Goal: Communication & Community: Answer question/provide support

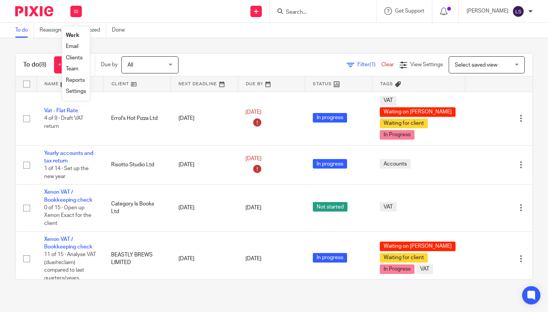
click at [74, 45] on link "Email" at bounding box center [72, 46] width 13 height 5
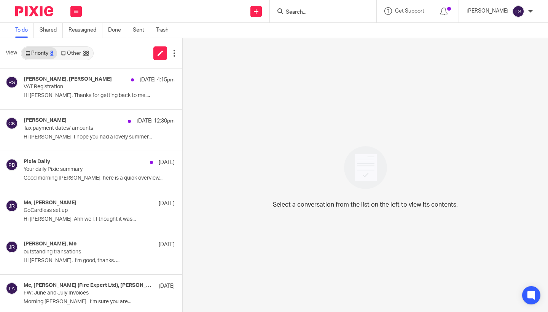
click at [76, 50] on link "Other 38" at bounding box center [74, 53] width 35 height 12
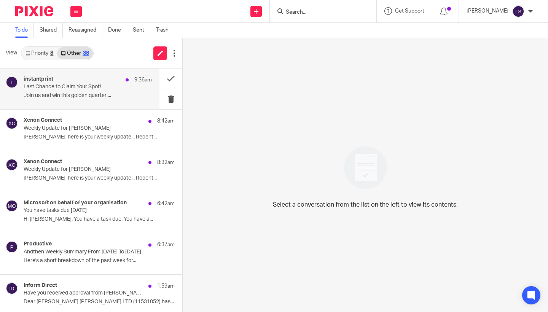
click at [78, 84] on div "instantprint 9:36am Last Chance to Claim Your Spot! Join us and win this golden…" at bounding box center [88, 88] width 128 height 25
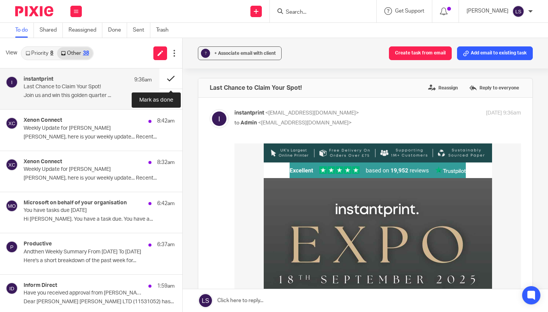
click at [165, 82] on button at bounding box center [170, 78] width 23 height 20
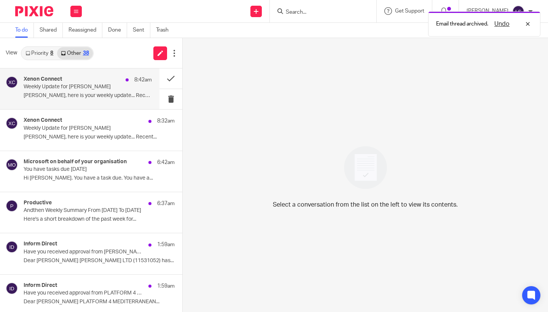
click at [106, 92] on p "Lauren, here is your weekly update... Recent..." at bounding box center [88, 95] width 128 height 6
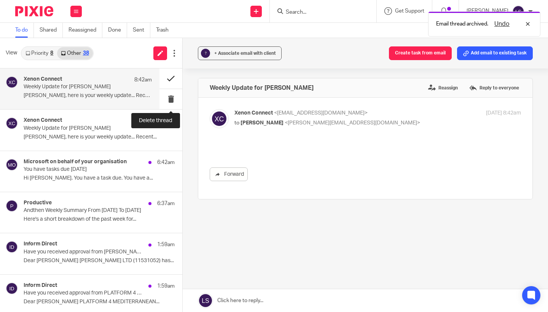
click at [165, 81] on button at bounding box center [170, 78] width 23 height 20
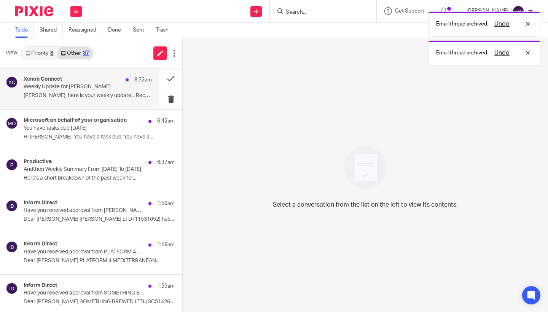
click at [113, 88] on p "Weekly Update for Gillian" at bounding box center [75, 87] width 103 height 6
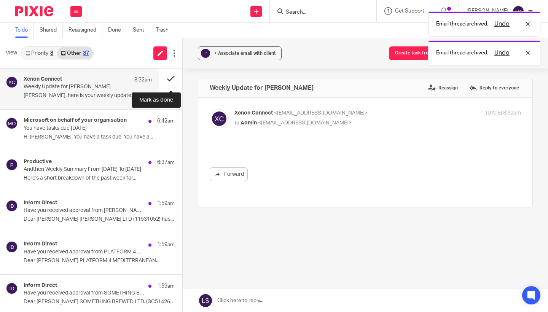
click at [176, 79] on button at bounding box center [170, 78] width 23 height 20
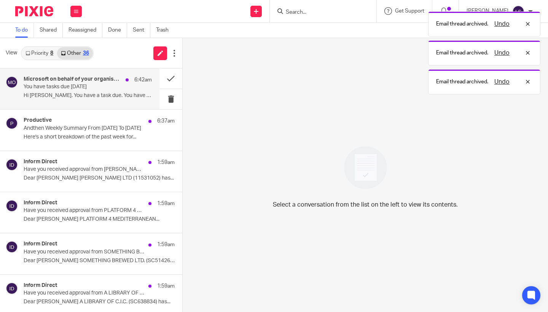
click at [106, 81] on h4 "Microsoft on behalf of your organisation" at bounding box center [73, 79] width 98 height 6
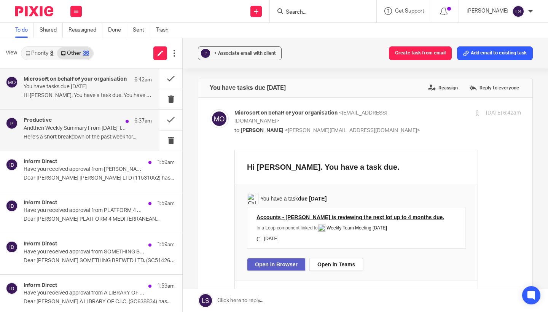
click at [94, 117] on div "Productive 6:37am" at bounding box center [88, 121] width 128 height 8
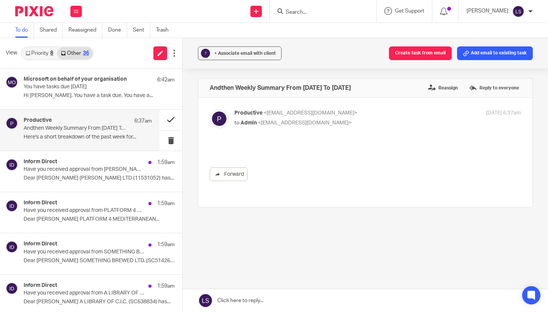
click at [168, 118] on button at bounding box center [170, 120] width 23 height 20
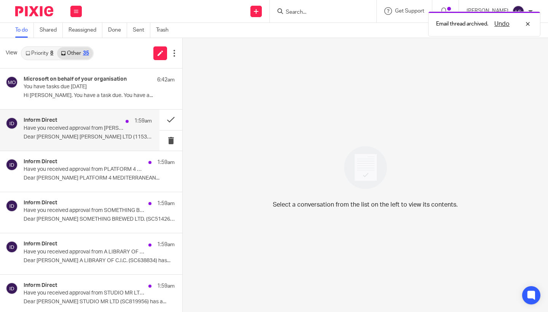
click at [107, 130] on p "Have you received approval from SAMUEL A SMITH LTD?" at bounding box center [75, 128] width 103 height 6
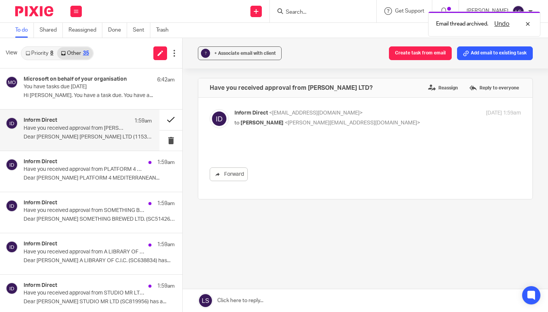
click at [163, 121] on button at bounding box center [170, 120] width 23 height 20
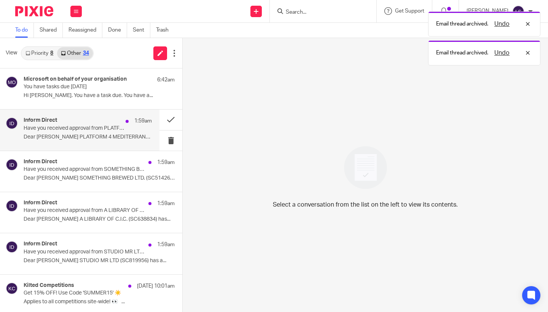
click at [100, 127] on p "Have you received approval from PLATFORM 4 MEDITERRANEAN RESTAURANT LIMITED?" at bounding box center [75, 128] width 103 height 6
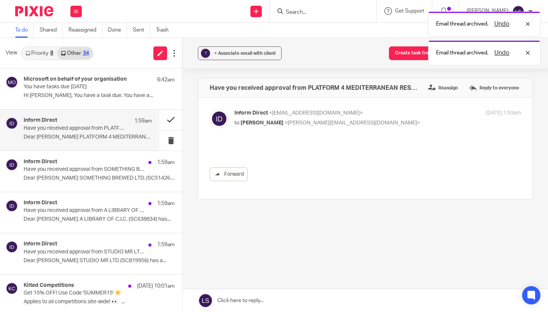
click at [167, 122] on button at bounding box center [170, 120] width 23 height 20
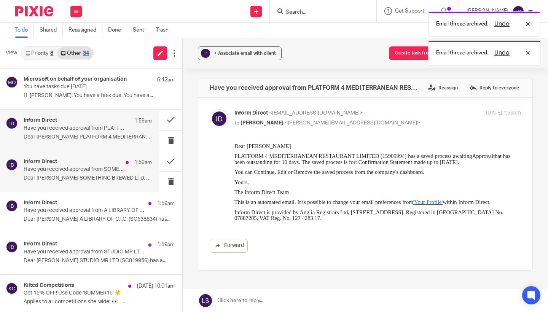
click at [109, 159] on div "Inform Direct 1:59am" at bounding box center [88, 163] width 128 height 8
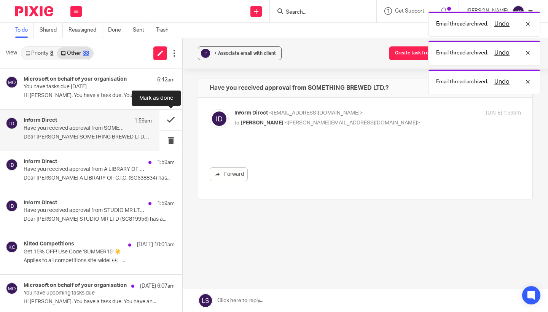
click at [179, 118] on button at bounding box center [170, 120] width 23 height 20
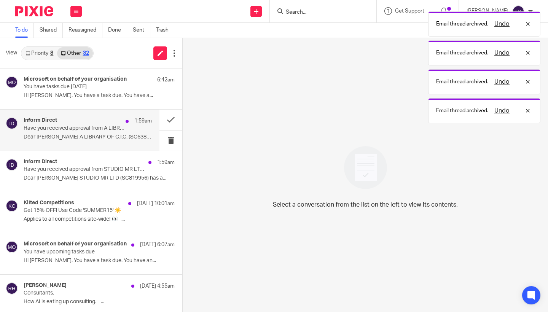
click at [105, 120] on div "Inform Direct 1:59am" at bounding box center [88, 121] width 128 height 8
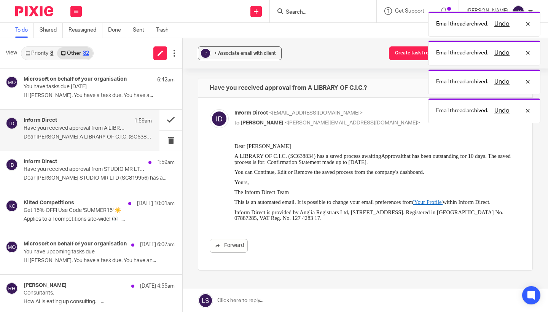
click at [168, 117] on button at bounding box center [170, 120] width 23 height 20
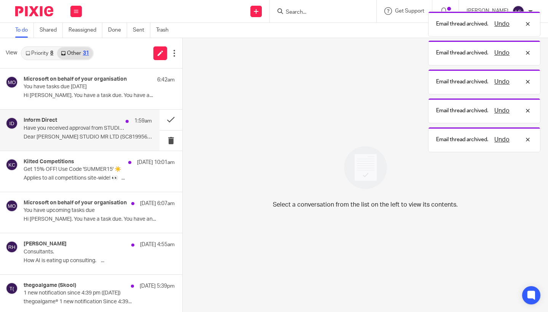
click at [107, 128] on p "Have you received approval from STUDIO MR LTD?" at bounding box center [75, 128] width 103 height 6
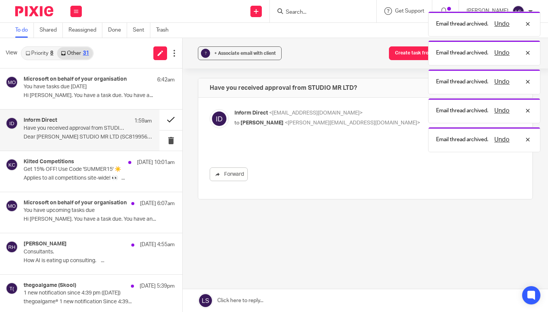
click at [167, 124] on button at bounding box center [170, 120] width 23 height 20
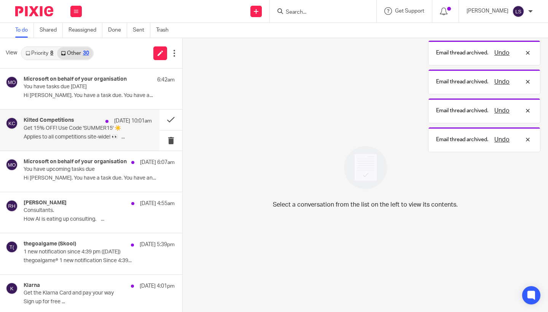
click at [111, 127] on p "Get 15% OFF! Use Code 'SUMMER15' ☀️" at bounding box center [75, 128] width 103 height 6
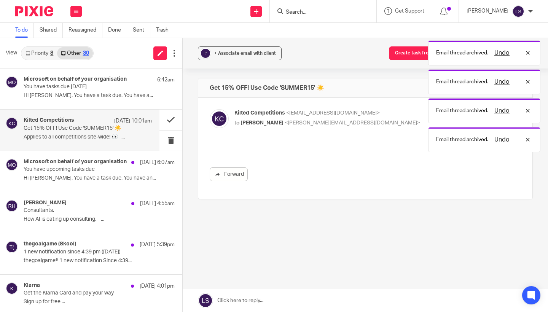
click at [170, 122] on button at bounding box center [170, 120] width 23 height 20
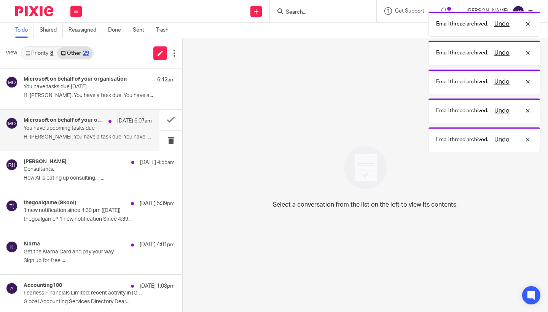
click at [102, 138] on p "Hi Lauren. You have a task due. You have an..." at bounding box center [88, 137] width 128 height 6
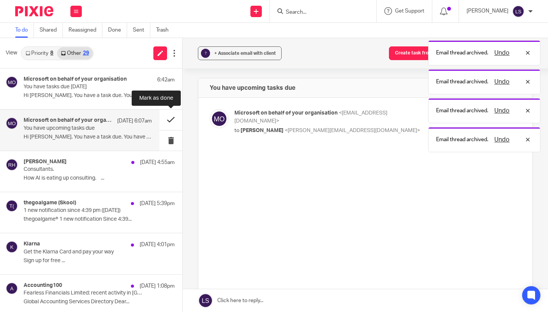
click at [176, 121] on button at bounding box center [170, 120] width 23 height 20
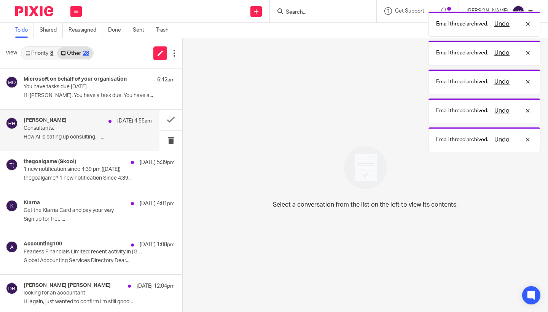
click at [103, 123] on div "Ruben Hassid 17 Aug 4:55am" at bounding box center [88, 121] width 128 height 8
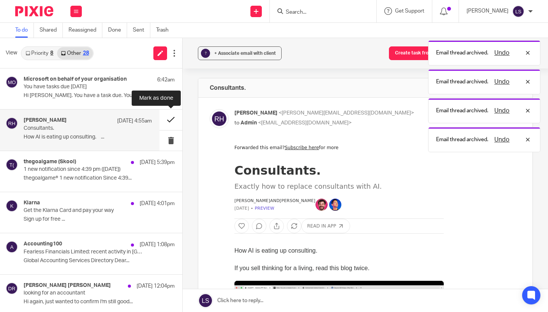
click at [171, 119] on button at bounding box center [170, 120] width 23 height 20
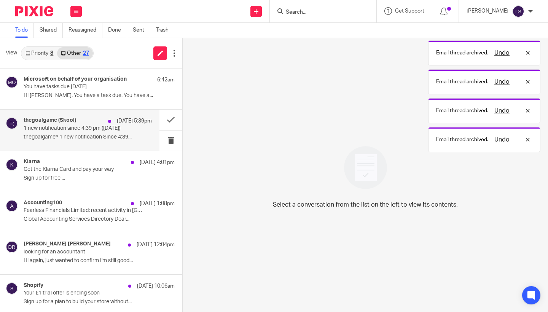
click at [113, 125] on p "1 new notification since 4:39 pm (Aug 16, 2025)" at bounding box center [75, 128] width 103 height 6
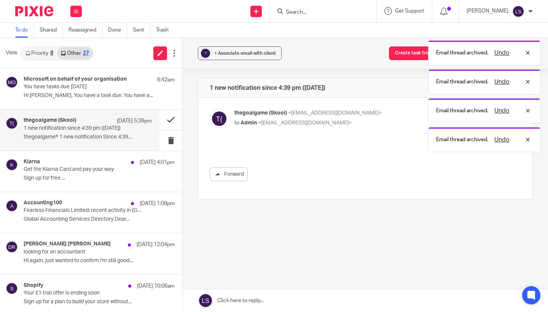
click at [171, 124] on button at bounding box center [170, 120] width 23 height 20
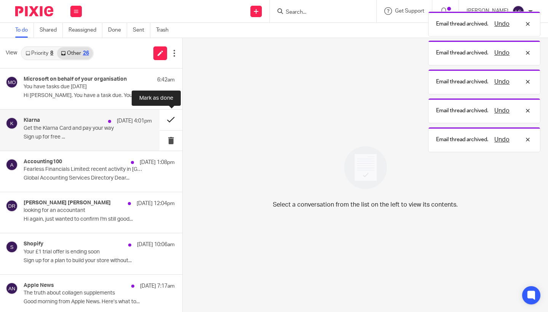
click at [167, 120] on button at bounding box center [170, 120] width 23 height 20
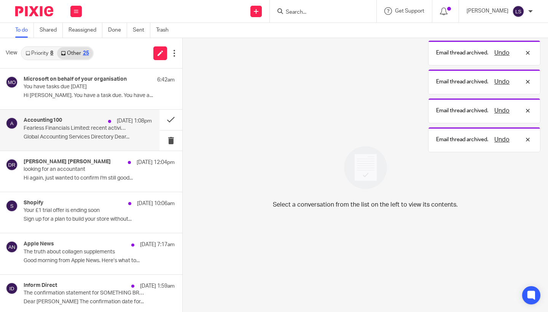
click at [96, 131] on p "Fearless Financials Limited: recent activity in Glasgow" at bounding box center [75, 128] width 103 height 6
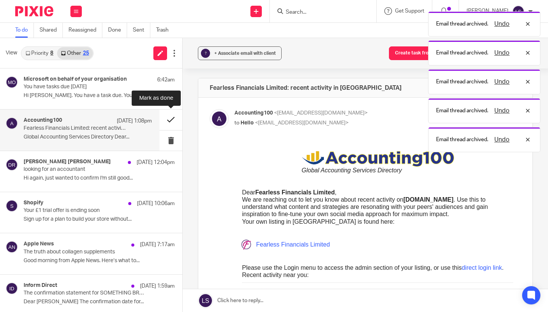
click at [160, 122] on button at bounding box center [170, 120] width 23 height 20
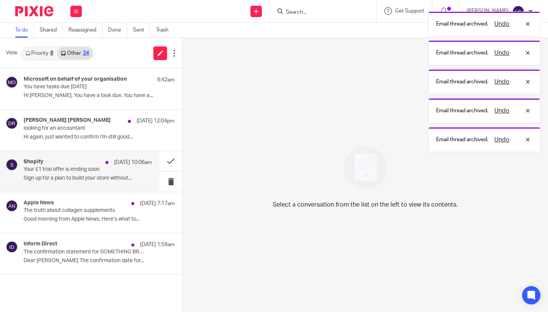
click at [89, 169] on p "Your £1 trial offer is ending soon" at bounding box center [75, 169] width 103 height 6
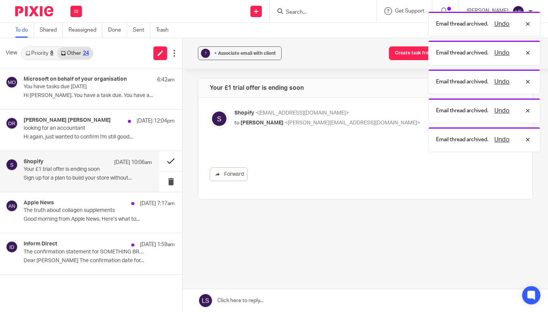
click at [167, 160] on button at bounding box center [170, 161] width 23 height 20
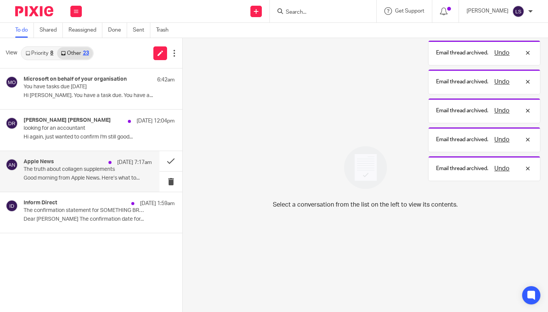
click at [79, 178] on p "Good morning from Apple News. Here’s what to..." at bounding box center [88, 178] width 128 height 6
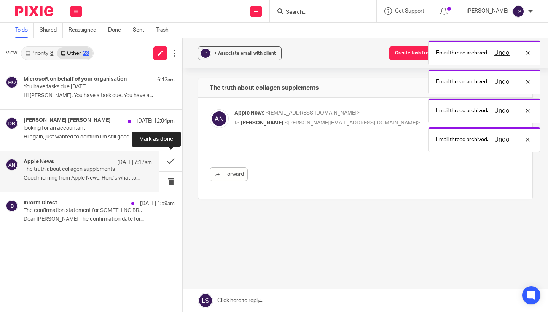
click at [168, 165] on button at bounding box center [170, 161] width 23 height 20
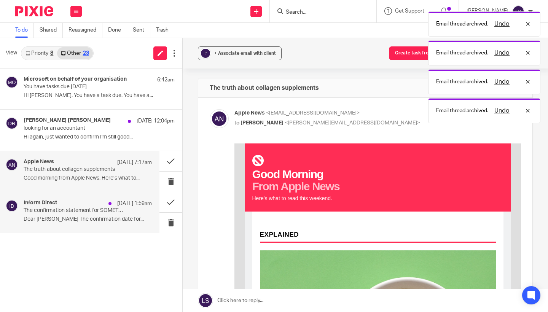
click at [91, 200] on div "Inform Direct 16 Aug 1:59am The confirmation statement for SOMETHING BREWED LTD…" at bounding box center [88, 212] width 128 height 25
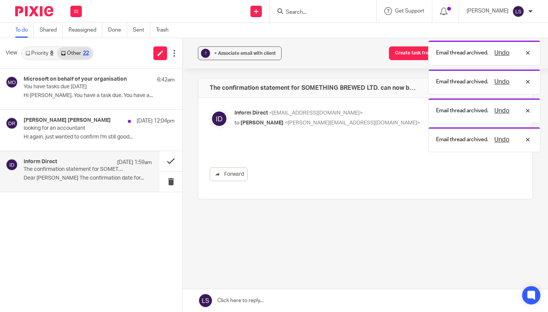
click at [169, 161] on button at bounding box center [170, 161] width 23 height 20
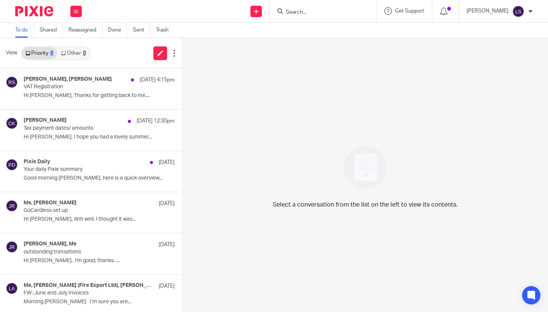
click at [76, 51] on link "Other 0" at bounding box center [73, 53] width 32 height 12
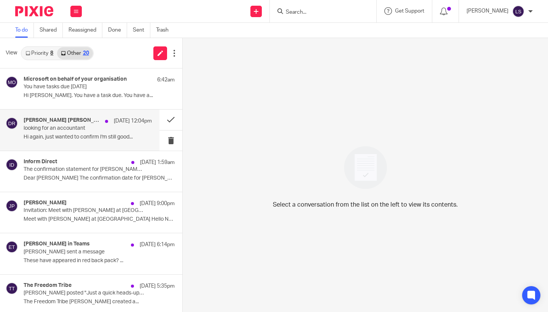
click at [79, 121] on div "Dorian Leigh Russell 16 Aug 12:04pm" at bounding box center [88, 121] width 128 height 8
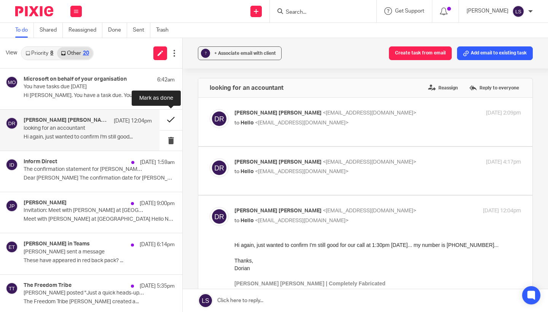
click at [174, 115] on button at bounding box center [170, 120] width 23 height 20
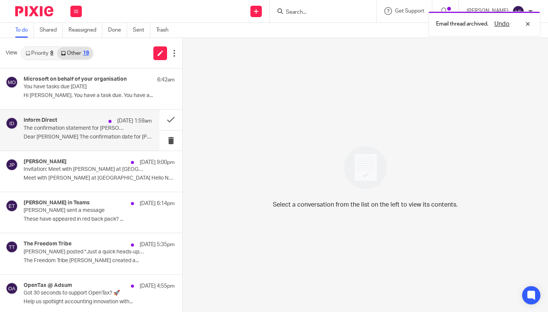
click at [102, 124] on div "Inform Direct 16 Aug 1:59am" at bounding box center [88, 121] width 128 height 8
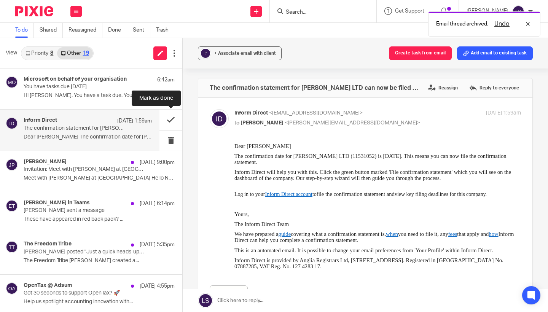
click at [171, 118] on button at bounding box center [170, 120] width 23 height 20
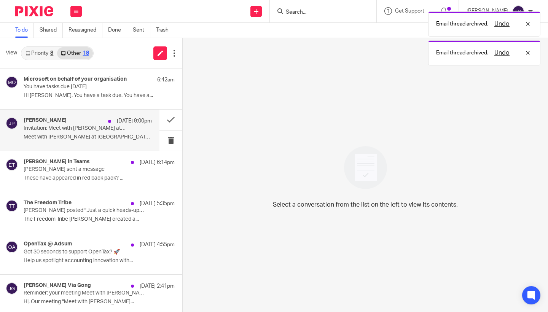
click at [90, 141] on div "Janice Perez 15 Aug 9:00pm Invitation: Meet with Janice Perez at Karbon @ Fri A…" at bounding box center [88, 129] width 128 height 25
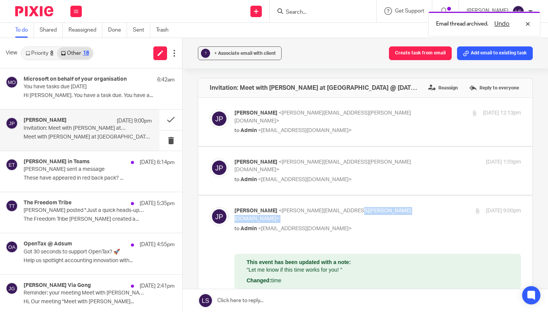
click at [379, 207] on div "Janice Perez <janice.perez@karbonhq.com> to Admin <admin@fearlessfinancials.co.…" at bounding box center [329, 219] width 191 height 25
click at [357, 207] on p "Janice Perez <janice.perez@karbonhq.com>" at bounding box center [329, 215] width 191 height 16
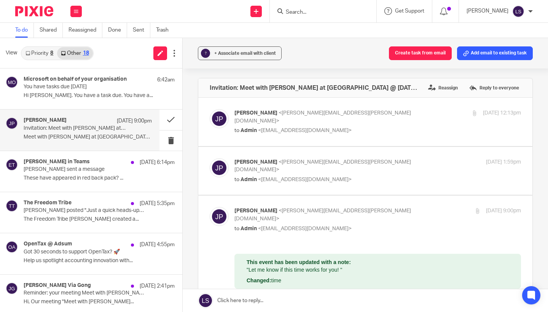
click at [347, 208] on div "Janice Perez <janice.perez@karbonhq.com> to Admin <admin@fearlessfinancials.co.…" at bounding box center [329, 219] width 191 height 25
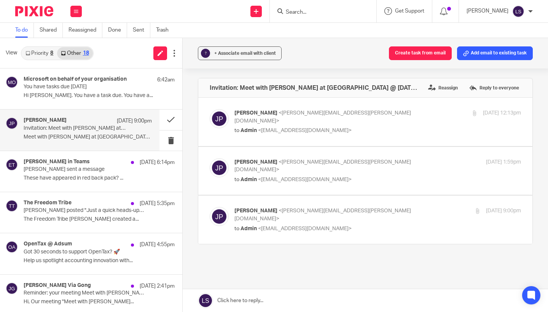
click at [347, 208] on div "Janice Perez <janice.perez@karbonhq.com> to Admin <admin@fearlessfinancials.co.…" at bounding box center [329, 219] width 191 height 25
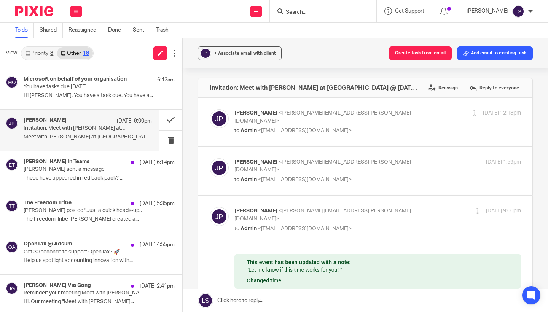
click at [347, 208] on div "Janice Perez <janice.perez@karbonhq.com> to Admin <admin@fearlessfinancials.co.…" at bounding box center [329, 219] width 191 height 25
checkbox input "false"
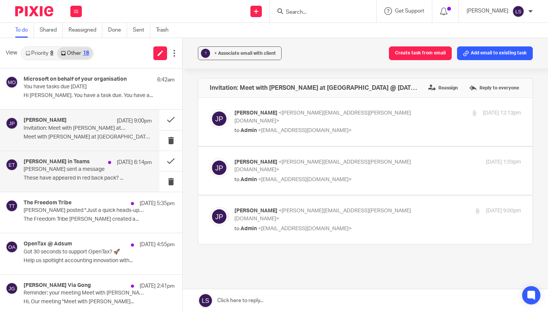
click at [88, 167] on p "Elizabeth sent a message" at bounding box center [75, 169] width 103 height 6
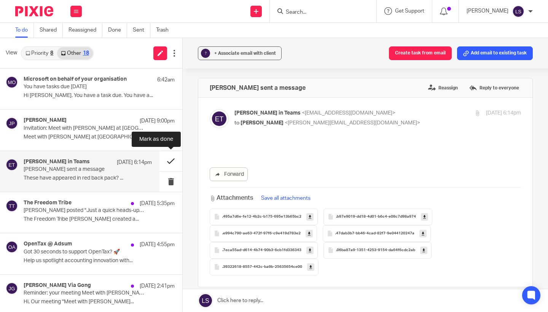
click at [174, 160] on button at bounding box center [170, 161] width 23 height 20
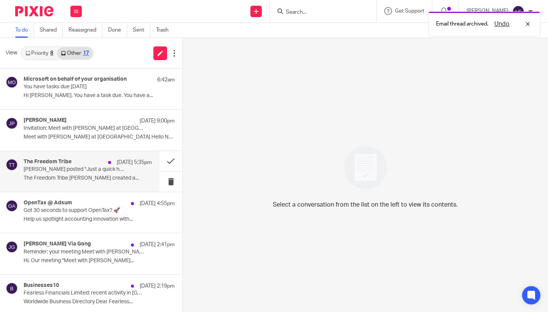
click at [106, 160] on div "15 Aug 5:35pm" at bounding box center [128, 163] width 48 height 8
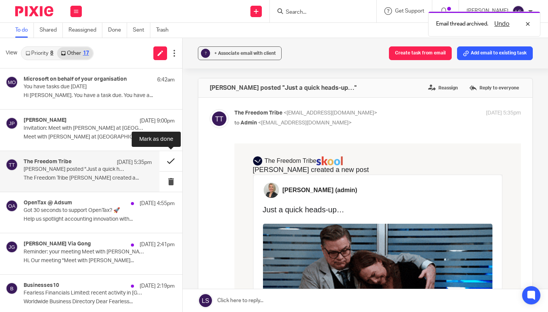
click at [163, 159] on button at bounding box center [170, 161] width 23 height 20
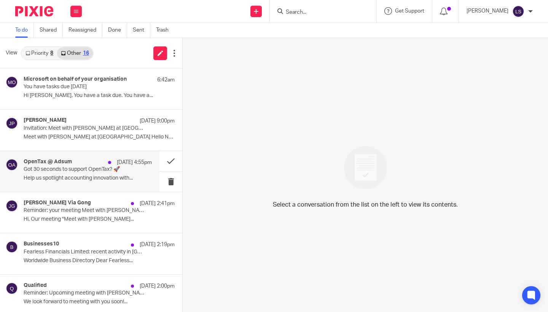
click at [118, 160] on p "15 Aug 4:55pm" at bounding box center [134, 163] width 35 height 8
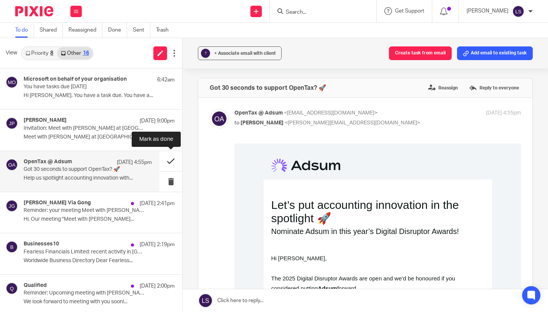
click at [166, 158] on button at bounding box center [170, 161] width 23 height 20
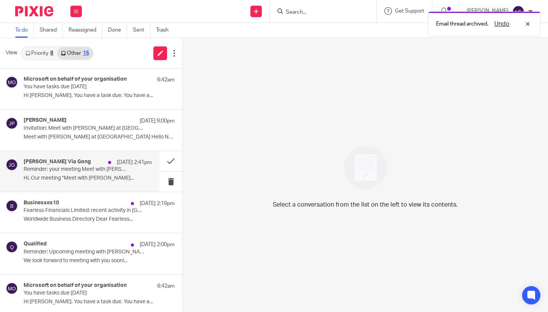
click at [76, 180] on p "Hi, Our meeting "Meet with Janice..." at bounding box center [88, 178] width 128 height 6
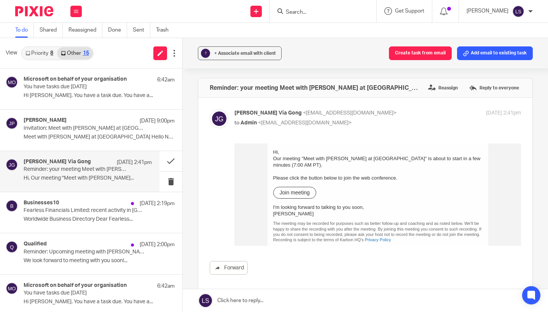
click at [109, 169] on p "Reminder: your meeting Meet with Janice Perez at Karbon is about to start" at bounding box center [75, 169] width 103 height 6
click at [165, 161] on button at bounding box center [170, 161] width 23 height 20
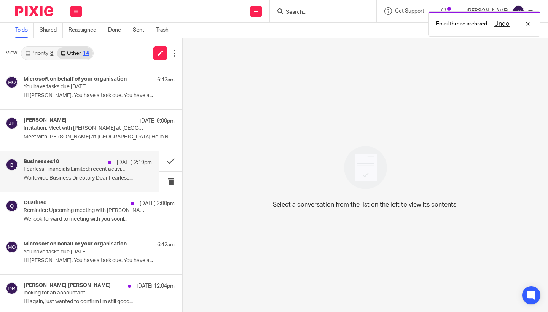
click at [89, 173] on div "Businesses10 15 Aug 2:19pm Fearless Financials Limited: recent activity in Glas…" at bounding box center [88, 171] width 128 height 25
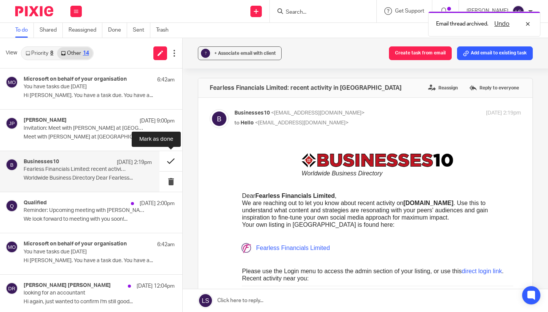
click at [168, 161] on button at bounding box center [170, 161] width 23 height 20
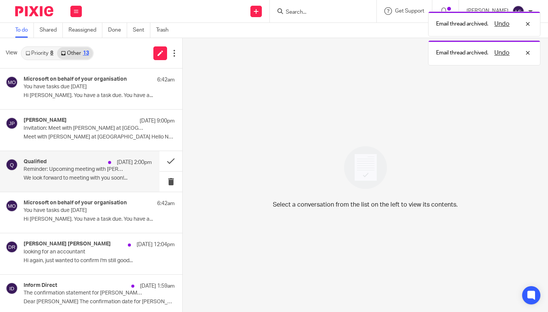
click at [102, 173] on div "Qualified 15 Aug 2:00pm Reminder: Upcoming meeting with Janice Perez We look fo…" at bounding box center [88, 171] width 128 height 25
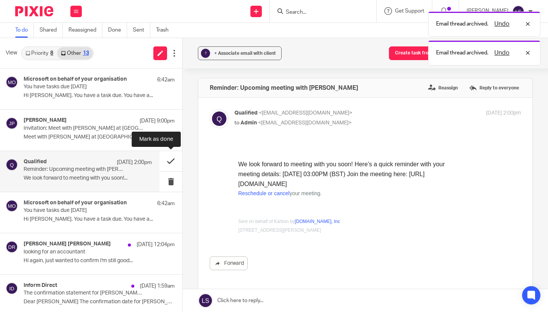
click at [170, 159] on button at bounding box center [170, 161] width 23 height 20
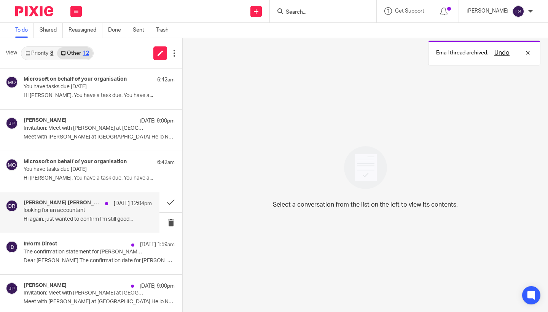
click at [81, 212] on p "looking for an accountant" at bounding box center [75, 210] width 103 height 6
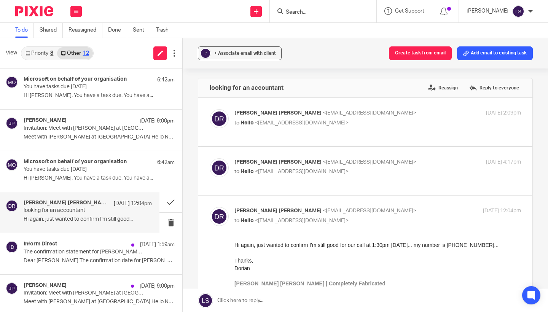
click at [390, 211] on p "Dorian Leigh Russell <dorianleighrussell@gmail.com>" at bounding box center [329, 211] width 191 height 8
checkbox input "false"
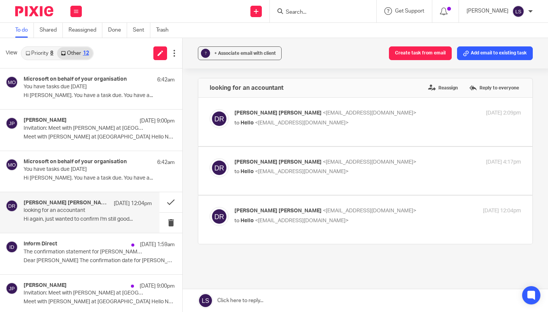
click at [387, 171] on p "to Hello <hello@fearlessfinancials.co.uk>" at bounding box center [329, 172] width 191 height 8
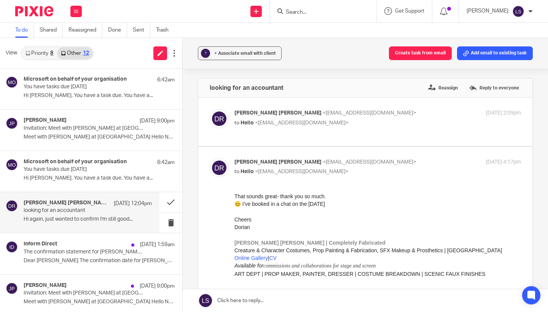
click at [387, 171] on p "to Hello <hello@fearlessfinancials.co.uk>" at bounding box center [329, 172] width 191 height 8
checkbox input "false"
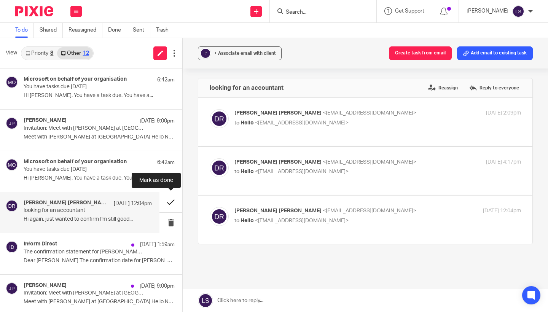
click at [173, 202] on button at bounding box center [170, 202] width 23 height 20
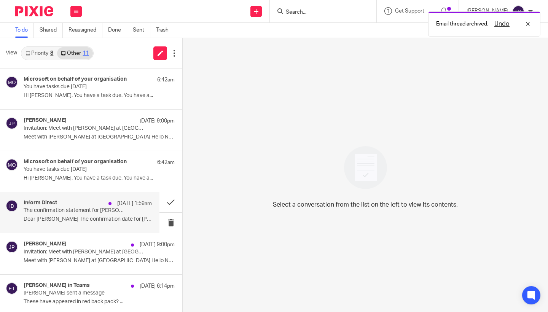
click at [101, 211] on p "The confirmation statement for SAMUEL A SMITH LTD can now be filed at Companies…" at bounding box center [75, 210] width 103 height 6
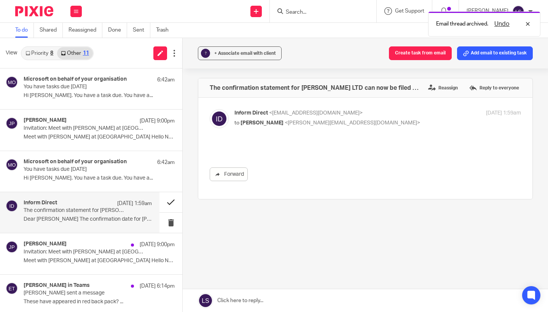
click at [163, 200] on button at bounding box center [170, 202] width 23 height 20
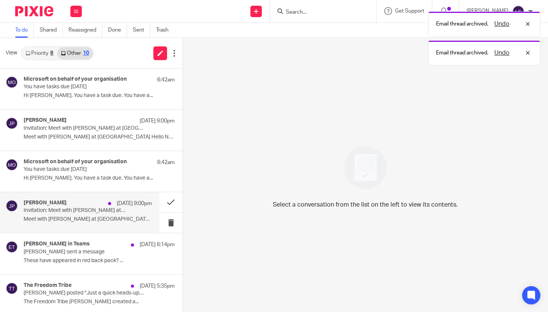
click at [105, 132] on p "Invitation: Meet with Janice Perez at Karbon @ Fri Aug 15, 2025 3pm - 3:45pm (B…" at bounding box center [84, 128] width 121 height 6
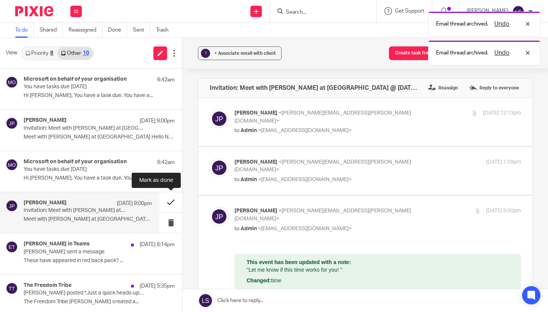
click at [170, 198] on button at bounding box center [170, 202] width 23 height 20
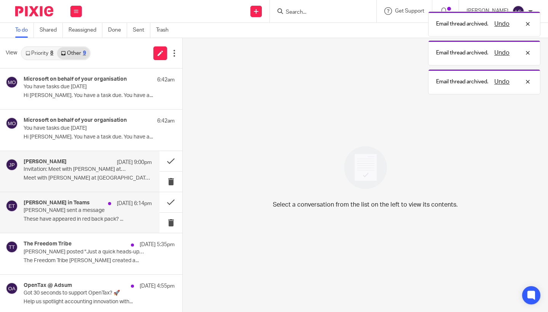
click at [102, 212] on p "Elizabeth sent a message" at bounding box center [75, 210] width 103 height 6
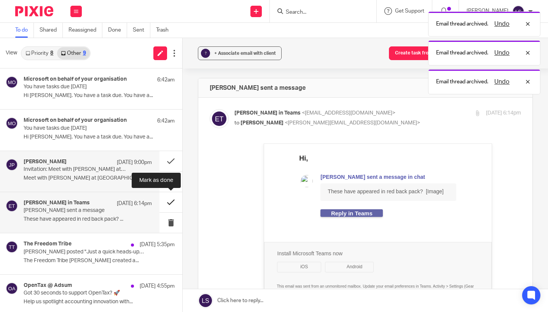
click at [168, 201] on button at bounding box center [170, 202] width 23 height 20
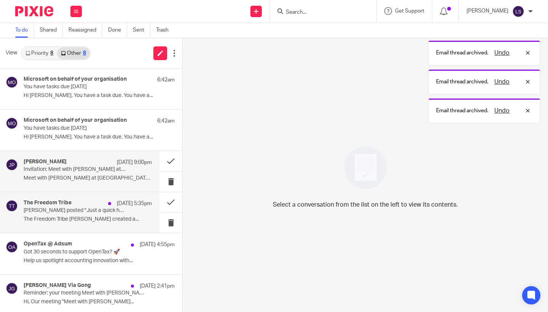
click at [113, 208] on p "Amanda C. Watts posted "Just a quick heads-up…"" at bounding box center [75, 210] width 103 height 6
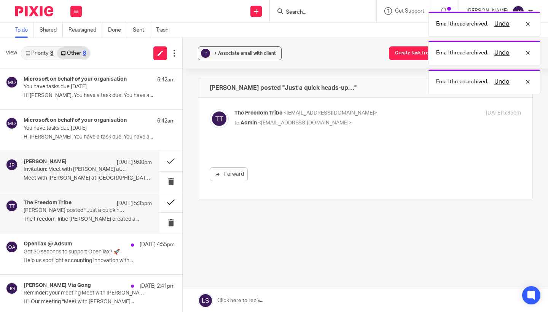
click at [167, 198] on button at bounding box center [170, 202] width 23 height 20
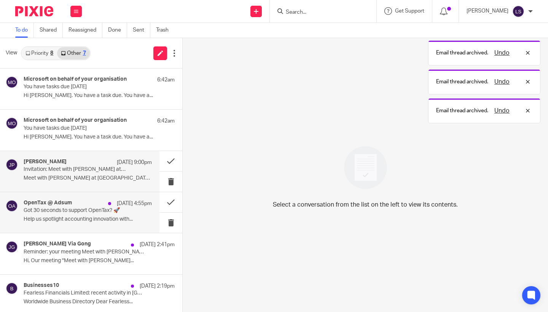
click at [103, 210] on p "Got 30 seconds to support OpenTax? 🚀" at bounding box center [75, 210] width 103 height 6
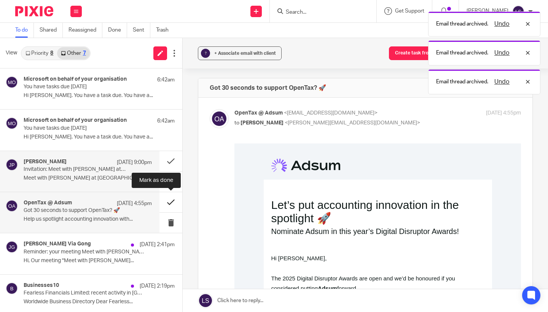
click at [166, 201] on button at bounding box center [170, 202] width 23 height 20
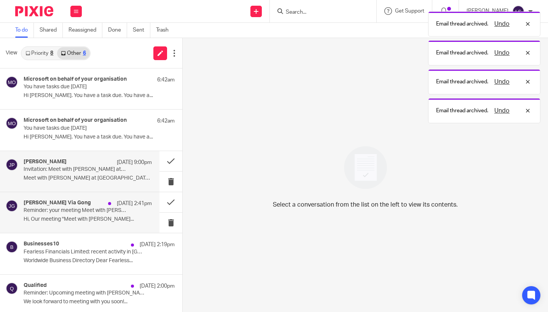
click at [110, 210] on p "Reminder: your meeting Meet with Janice Perez at Karbon is about to start" at bounding box center [75, 210] width 103 height 6
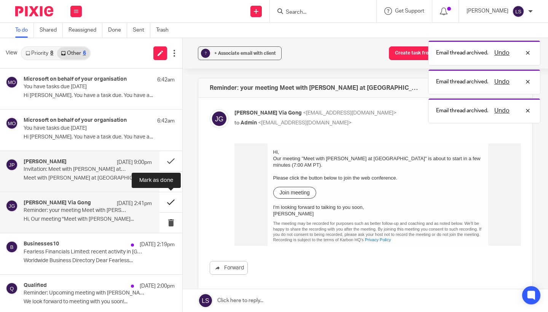
click at [170, 203] on button at bounding box center [170, 202] width 23 height 20
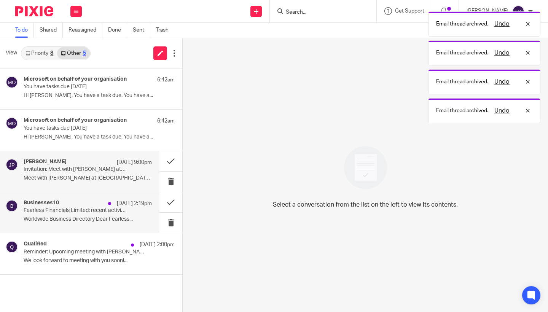
click at [113, 216] on p "Worldwide Business Directory Dear Fearless..." at bounding box center [88, 219] width 128 height 6
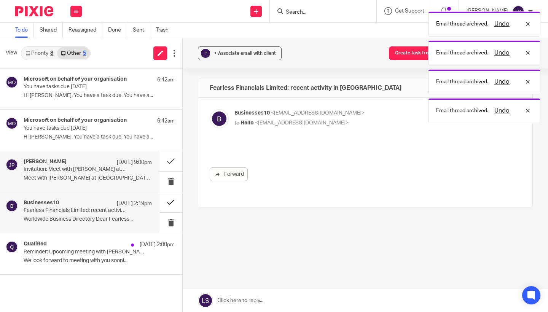
click at [167, 200] on button at bounding box center [170, 202] width 23 height 20
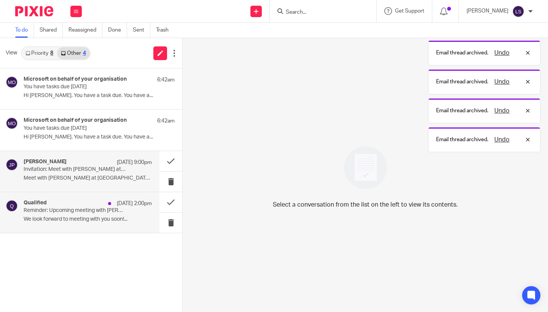
click at [94, 216] on p "We look forward to meeting with you soon!..." at bounding box center [88, 219] width 128 height 6
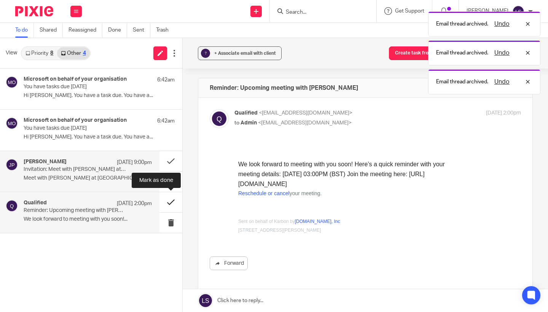
click at [170, 202] on button at bounding box center [170, 202] width 23 height 20
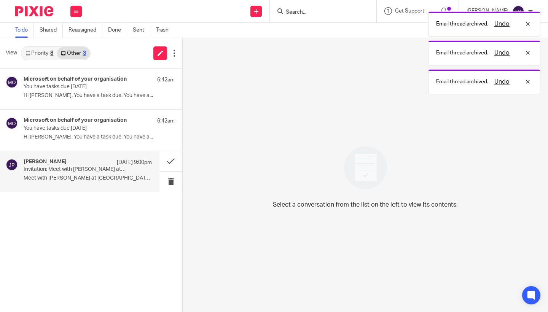
click at [46, 54] on link "Priority 8" at bounding box center [39, 53] width 35 height 12
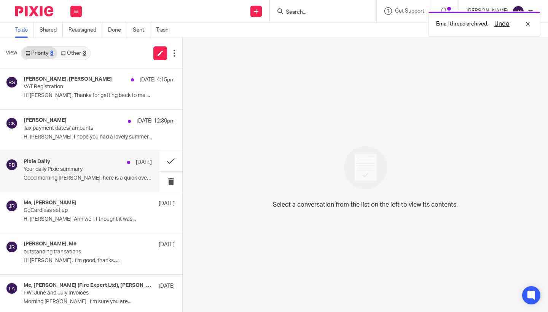
click at [49, 179] on p "Good morning Lauren, here is a quick overview..." at bounding box center [88, 178] width 128 height 6
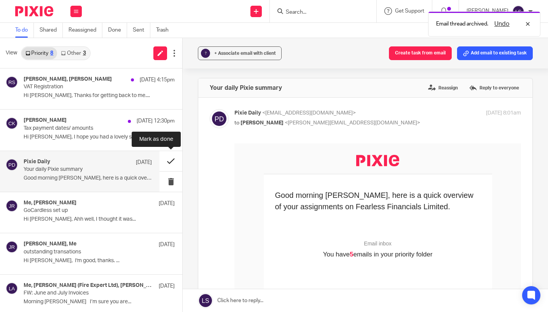
click at [169, 164] on button at bounding box center [170, 161] width 23 height 20
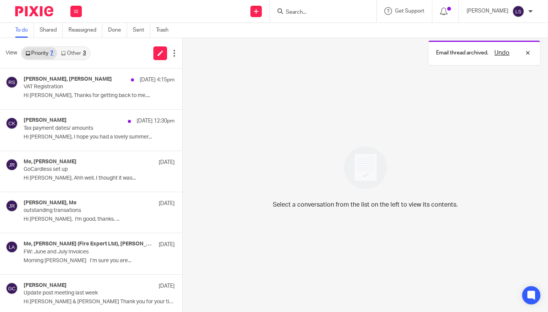
click at [70, 57] on link "Other 3" at bounding box center [73, 53] width 32 height 12
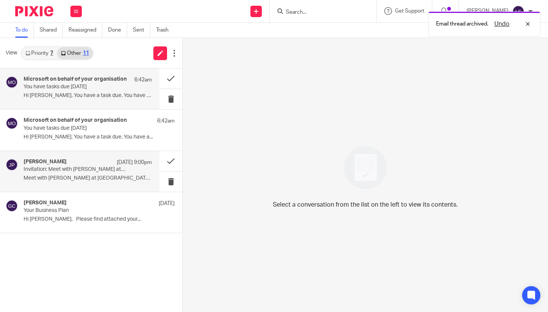
click at [70, 86] on p "You have tasks due today" at bounding box center [75, 87] width 103 height 6
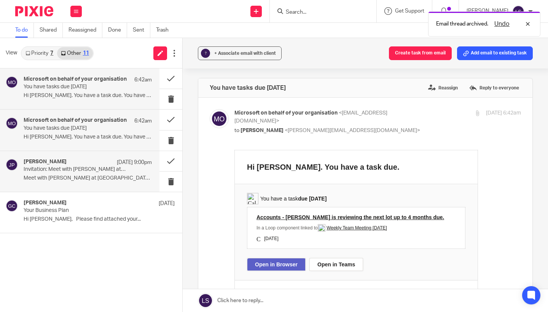
click at [66, 99] on p "Hi Lauren. You have a task due. You have a..." at bounding box center [88, 95] width 128 height 6
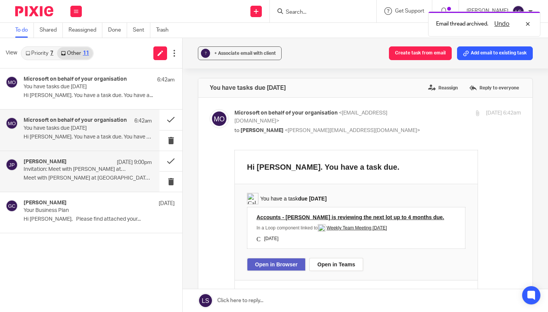
click at [66, 134] on p "Hi Lauren. You have a task due. You have a..." at bounding box center [88, 137] width 128 height 6
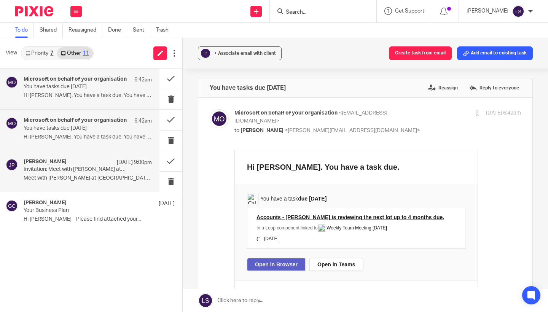
click at [79, 91] on div "Microsoft on behalf of your organisation 6:42am You have tasks due today Hi Lau…" at bounding box center [88, 88] width 128 height 25
click at [78, 90] on p "You have tasks due today" at bounding box center [75, 87] width 103 height 6
click at [89, 96] on p "Hi Lauren. You have a task due. You have a..." at bounding box center [88, 95] width 128 height 6
click at [89, 102] on div "Microsoft on behalf of your organisation 6:42am You have tasks due today Hi Lau…" at bounding box center [88, 88] width 128 height 25
click at [93, 100] on div "Microsoft on behalf of your organisation 6:42am You have tasks due today Hi Lau…" at bounding box center [88, 88] width 128 height 25
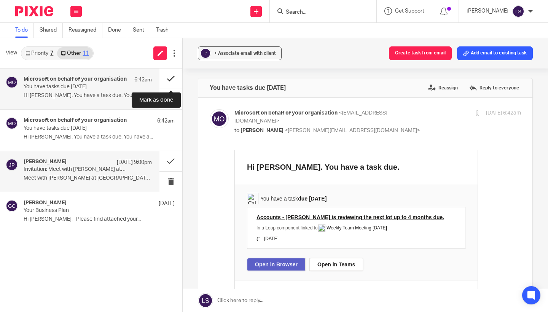
click at [171, 75] on button at bounding box center [170, 78] width 23 height 20
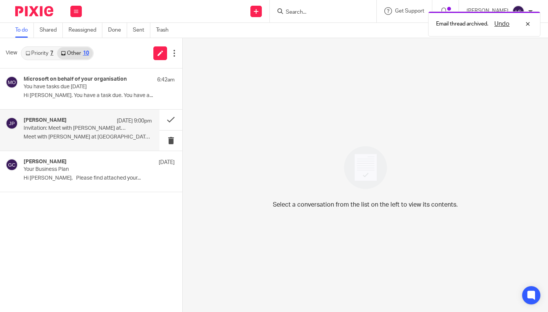
click at [79, 126] on p "Invitation: Meet with Janice Perez at Karbon @ Fri Aug 15, 2025 3pm - 3:45pm (B…" at bounding box center [75, 128] width 103 height 6
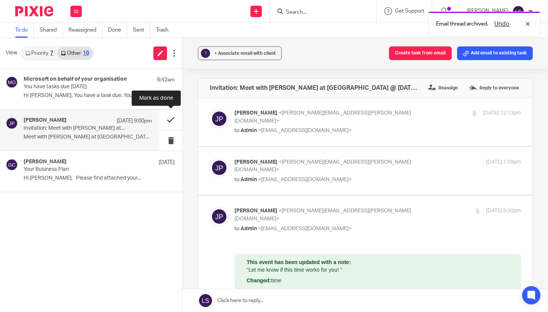
click at [167, 118] on button at bounding box center [170, 120] width 23 height 20
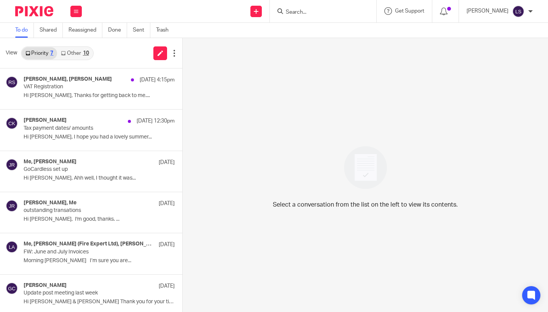
click at [80, 55] on link "Other 10" at bounding box center [74, 53] width 35 height 12
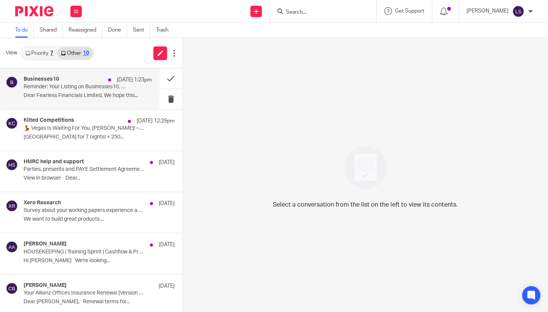
click at [75, 83] on div "Businesses10 15 Aug 1:23pm" at bounding box center [88, 80] width 128 height 8
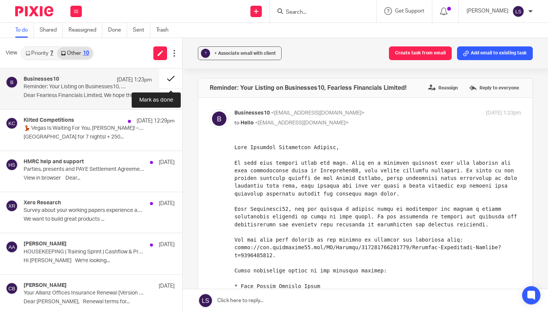
click at [175, 78] on button at bounding box center [170, 78] width 23 height 20
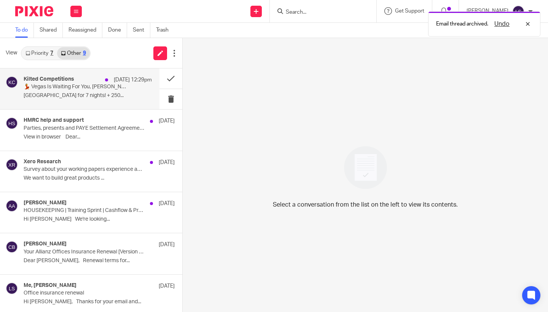
click at [125, 81] on p "15 Aug 12:29pm" at bounding box center [133, 80] width 38 height 8
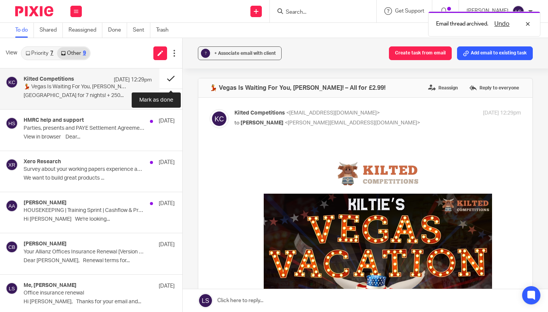
click at [170, 77] on button at bounding box center [170, 78] width 23 height 20
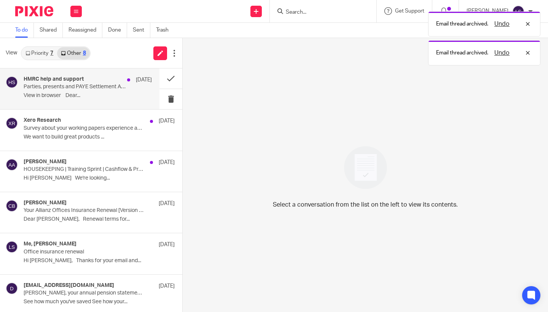
click at [104, 85] on p "Parties, presents and PAYE Settlement Agreements (PSAs)" at bounding box center [75, 87] width 103 height 6
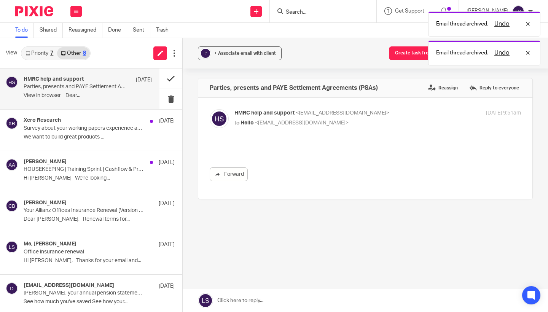
click at [168, 80] on button at bounding box center [170, 78] width 23 height 20
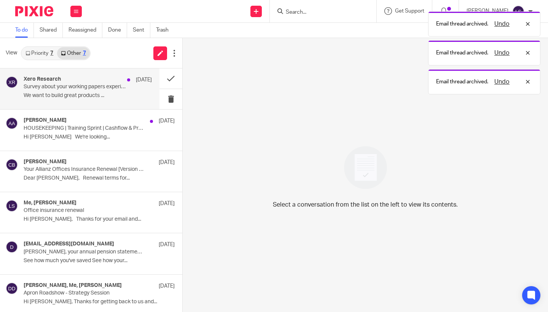
click at [99, 85] on p "Survey about your working papers experience and needs" at bounding box center [75, 87] width 103 height 6
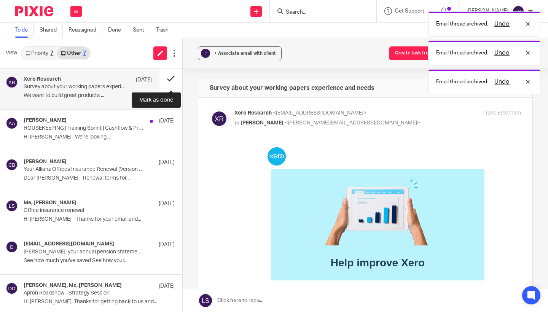
click at [171, 79] on button at bounding box center [170, 78] width 23 height 20
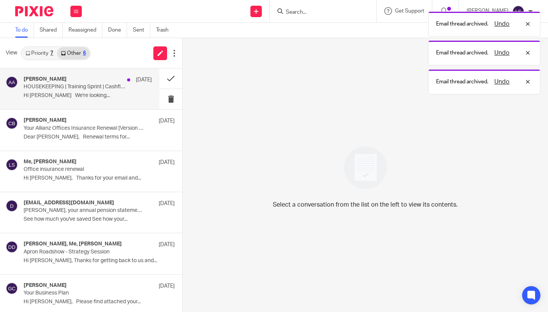
click at [98, 86] on p "HOUSEKEEPING | Training Sprint | Cashflow & Profit Improvement Meeting" at bounding box center [75, 87] width 103 height 6
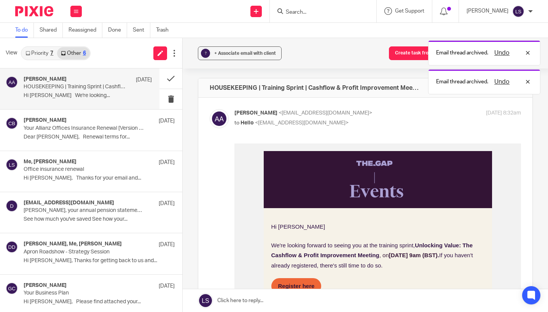
click at [209, 109] on input "checkbox" at bounding box center [209, 109] width 0 height 0
checkbox input "false"
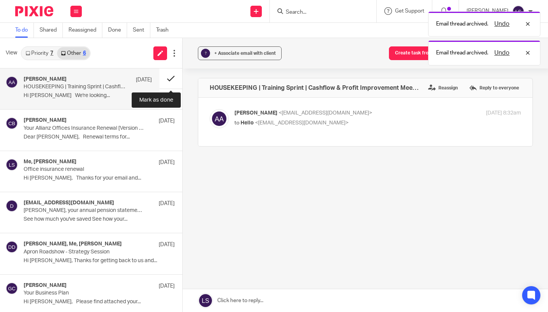
click at [173, 76] on button at bounding box center [170, 78] width 23 height 20
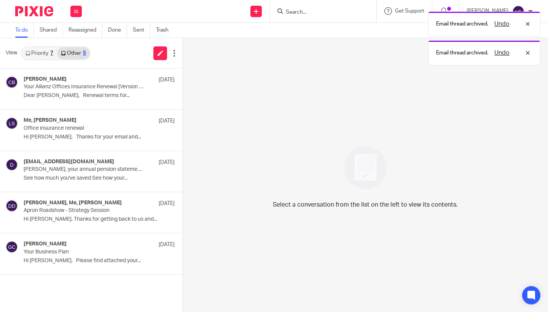
click at [77, 51] on link "Other 5" at bounding box center [73, 53] width 32 height 12
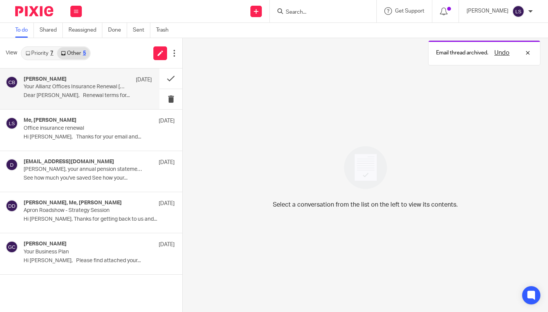
click at [57, 83] on div "Claudia Bryceland 12 Aug" at bounding box center [88, 80] width 128 height 8
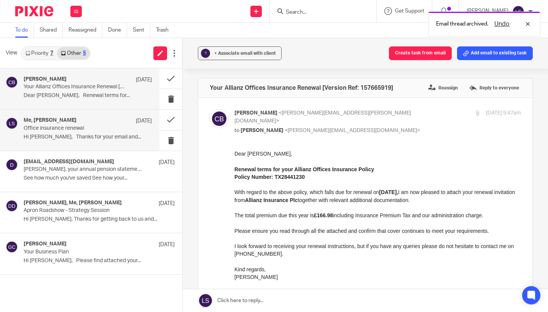
click at [107, 130] on p "Office insurance renewal" at bounding box center [75, 128] width 103 height 6
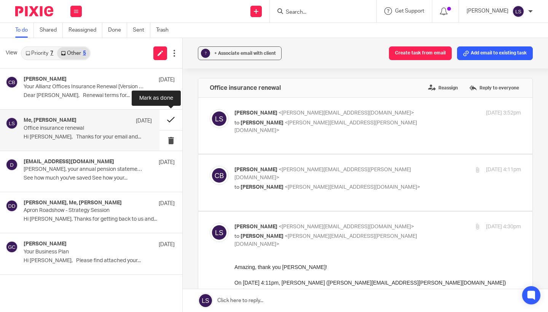
click at [167, 121] on button at bounding box center [170, 120] width 23 height 20
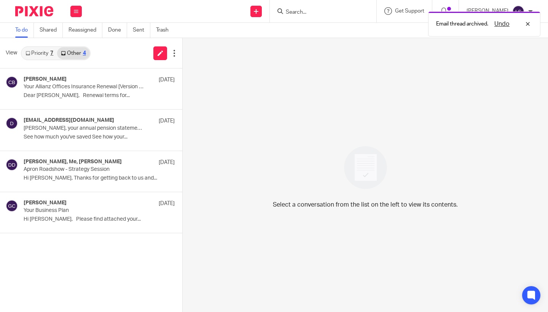
click at [51, 54] on div "7" at bounding box center [51, 53] width 3 height 5
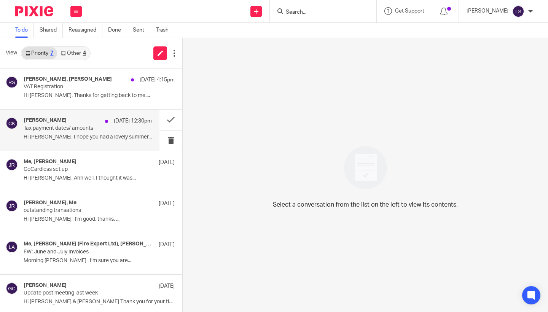
click at [69, 137] on p "Hi Gillian, I hope you had a lovely summer..." at bounding box center [88, 137] width 128 height 6
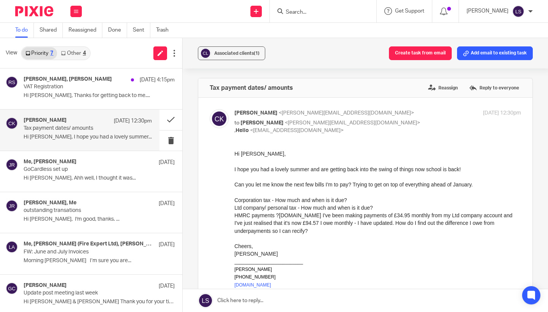
click at [387, 122] on p "to Gillian Caughey <gillian@fearlessfinancials.co.uk> , Hello <hello@fearlessfi…" at bounding box center [329, 127] width 191 height 16
checkbox input "false"
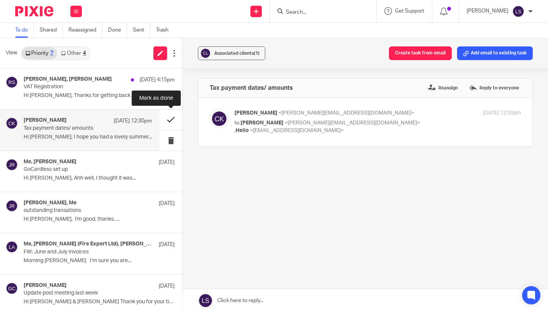
click at [170, 121] on button at bounding box center [170, 120] width 23 height 20
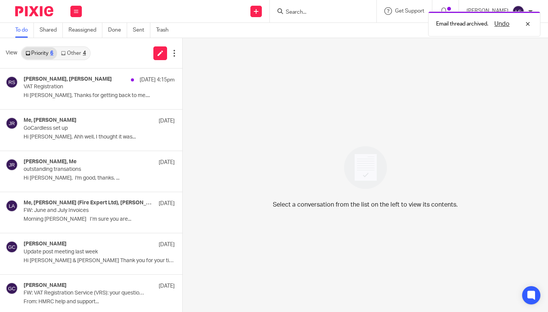
click at [76, 54] on link "Other 4" at bounding box center [73, 53] width 32 height 12
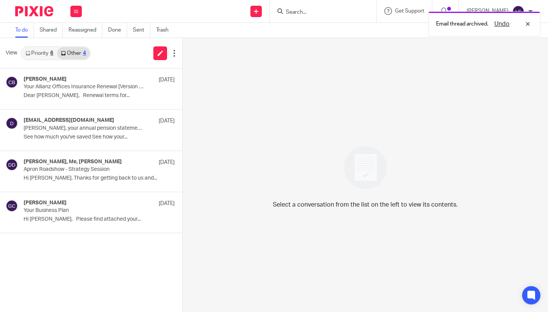
click at [43, 56] on link "Priority 6" at bounding box center [39, 53] width 35 height 12
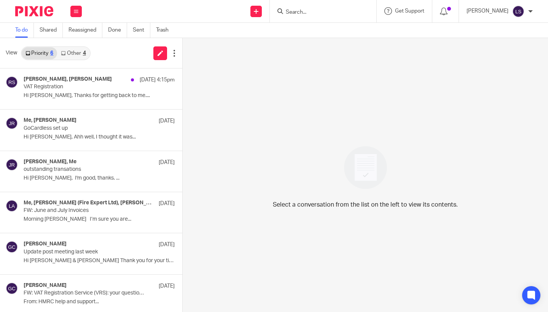
click at [71, 54] on link "Other 4" at bounding box center [73, 53] width 32 height 12
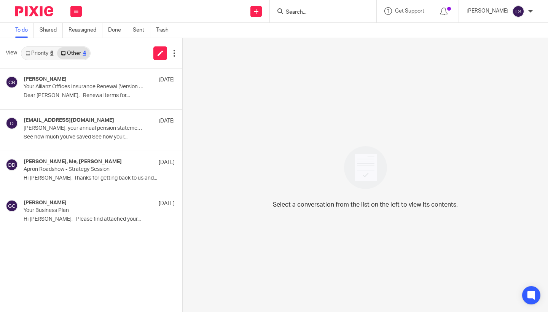
click at [42, 56] on link "Priority 6" at bounding box center [39, 53] width 35 height 12
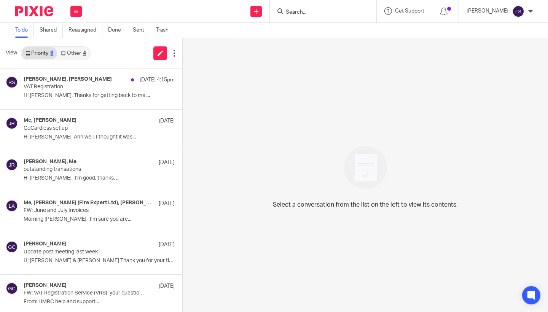
click at [82, 58] on link "Other 4" at bounding box center [73, 53] width 32 height 12
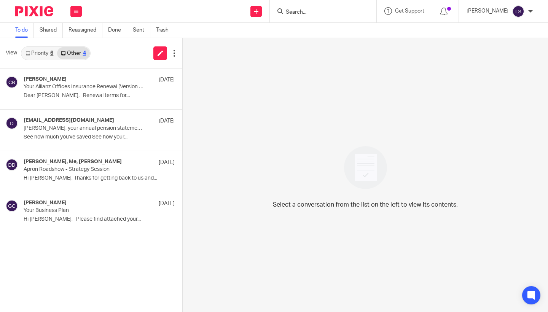
click at [57, 53] on link "Priority 6" at bounding box center [39, 53] width 35 height 12
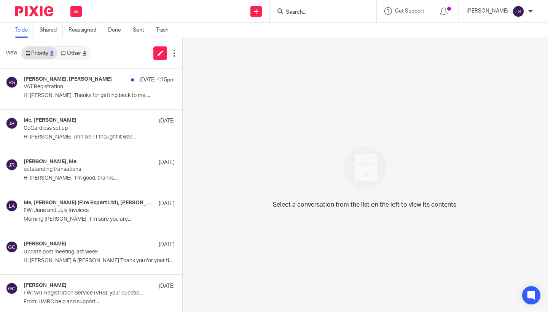
click at [87, 52] on link "Other 4" at bounding box center [73, 53] width 32 height 12
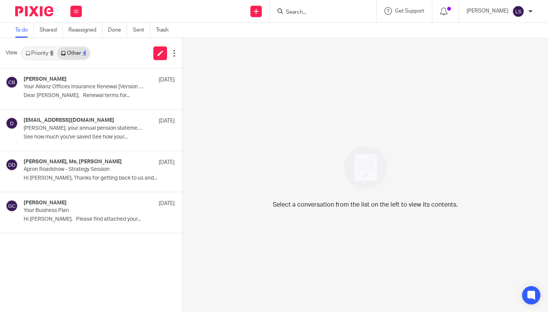
click at [49, 57] on link "Priority 6" at bounding box center [39, 53] width 35 height 12
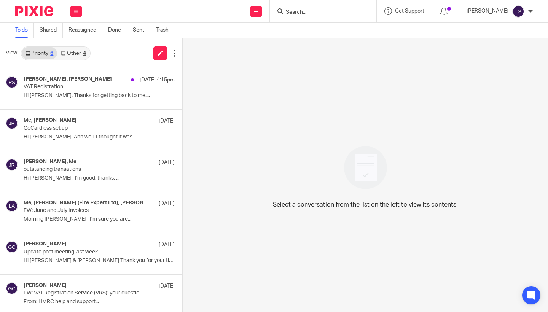
click at [79, 58] on link "Other 4" at bounding box center [73, 53] width 32 height 12
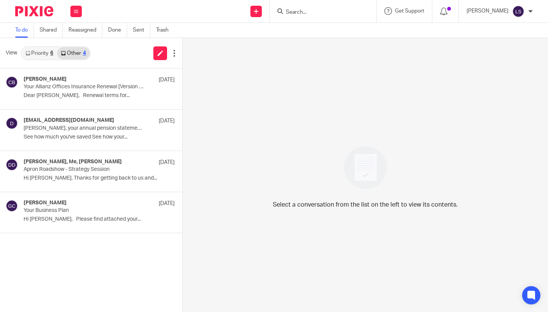
click at [53, 57] on link "Priority 6" at bounding box center [39, 53] width 35 height 12
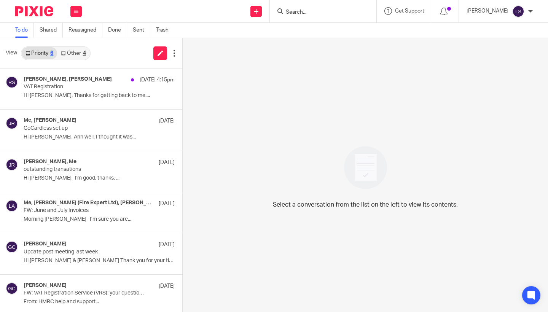
click at [89, 56] on link "Other 4" at bounding box center [73, 53] width 32 height 12
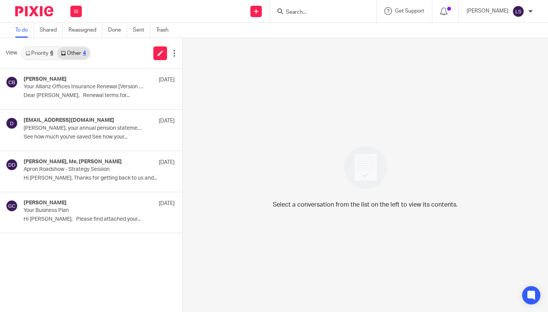
click at [49, 53] on link "Priority 6" at bounding box center [39, 53] width 35 height 12
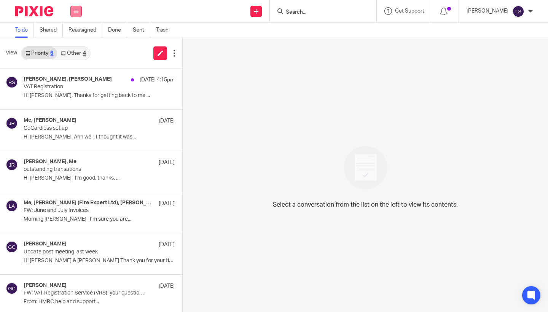
click at [77, 10] on icon at bounding box center [76, 11] width 5 height 5
click at [72, 44] on link "Email" at bounding box center [73, 46] width 14 height 5
click at [83, 53] on link "Other 4" at bounding box center [73, 53] width 32 height 12
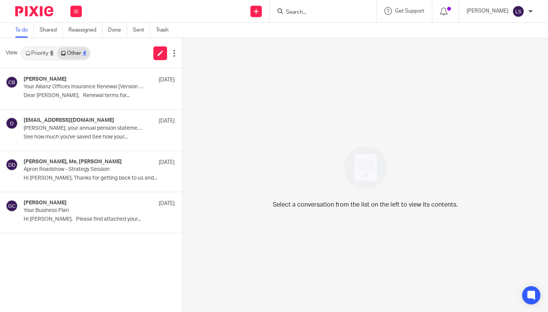
click at [38, 53] on link "Priority 6" at bounding box center [39, 53] width 35 height 12
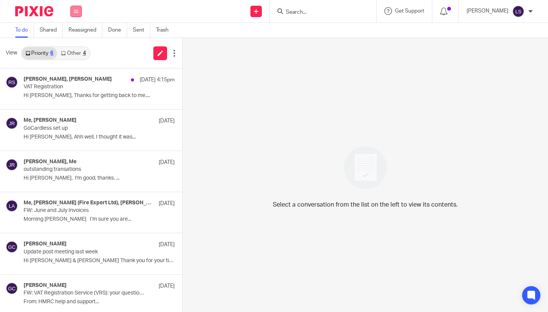
click at [75, 14] on button at bounding box center [75, 11] width 11 height 11
click at [75, 49] on link "Email" at bounding box center [73, 46] width 14 height 5
click at [75, 48] on link "Other 4" at bounding box center [73, 53] width 32 height 12
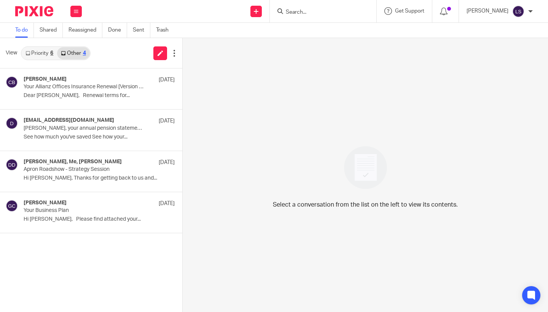
click at [46, 51] on link "Priority 6" at bounding box center [39, 53] width 35 height 12
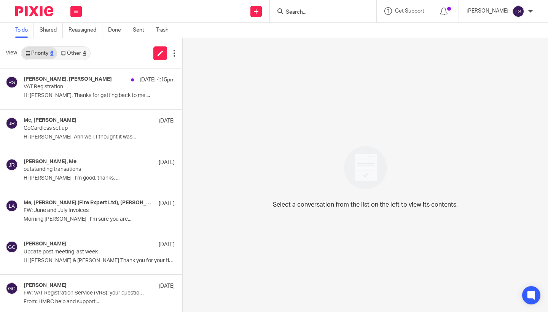
click at [84, 55] on div "4" at bounding box center [84, 53] width 3 height 5
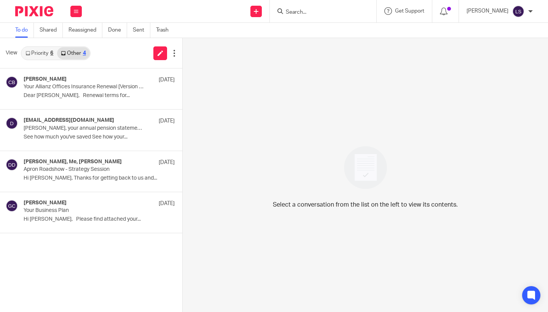
click at [51, 55] on div "6" at bounding box center [51, 53] width 3 height 5
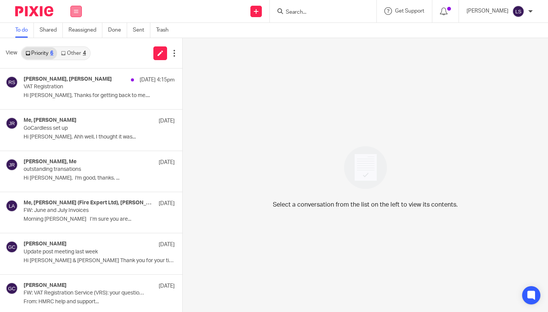
click at [79, 7] on button at bounding box center [75, 11] width 11 height 11
click at [74, 45] on link "Email" at bounding box center [73, 46] width 14 height 5
click at [74, 56] on link "Other 4" at bounding box center [73, 53] width 32 height 12
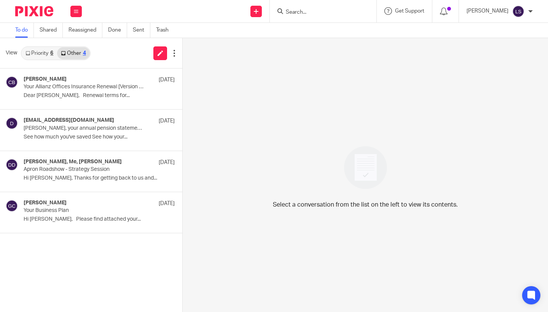
click at [37, 53] on link "Priority 6" at bounding box center [39, 53] width 35 height 12
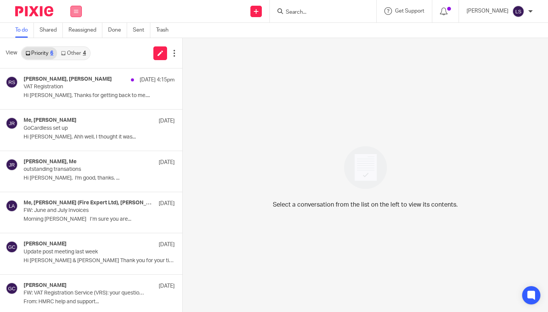
click at [77, 9] on button at bounding box center [75, 11] width 11 height 11
click at [74, 45] on link "Email" at bounding box center [73, 46] width 14 height 5
click at [269, 17] on div at bounding box center [323, 11] width 106 height 22
click at [269, 13] on input "Search" at bounding box center [319, 12] width 68 height 7
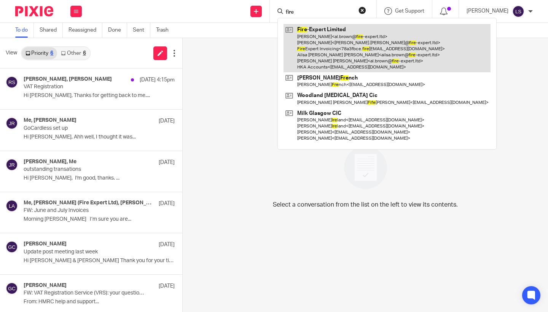
type input "fire"
click at [269, 52] on link at bounding box center [386, 48] width 207 height 48
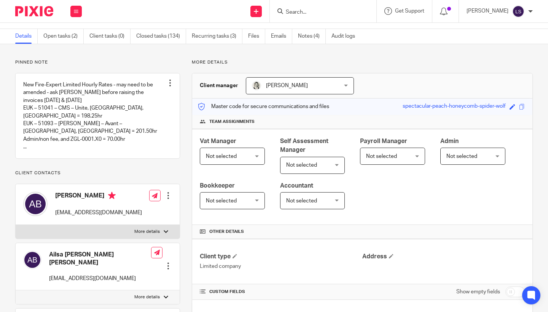
scroll to position [22, 0]
click at [282, 38] on link "Emails" at bounding box center [281, 35] width 21 height 15
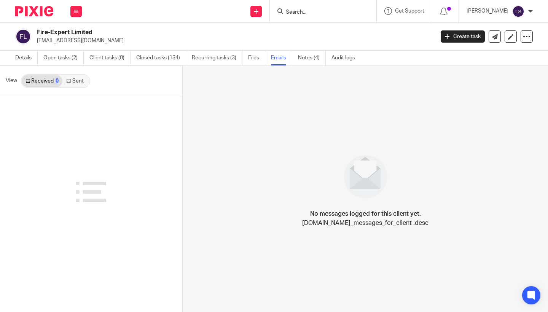
click at [87, 82] on link "Sent" at bounding box center [75, 81] width 27 height 12
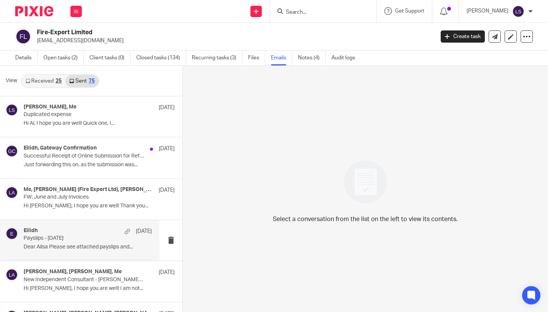
click at [71, 241] on p "Payslips - August 2025" at bounding box center [75, 238] width 103 height 6
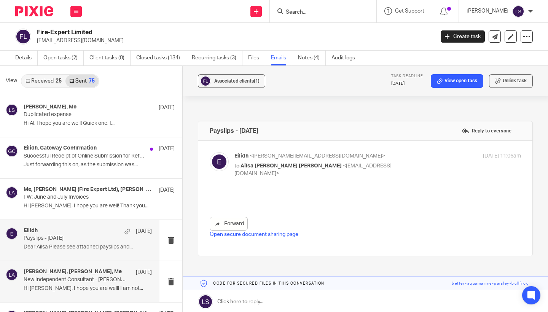
click at [70, 276] on p "New Independent Consultant - Jason Burgoyne - Xero Account" at bounding box center [75, 279] width 103 height 6
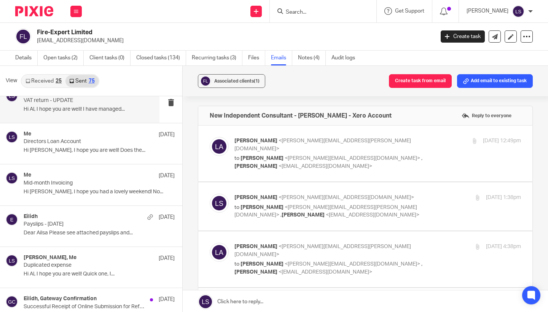
scroll to position [880, 0]
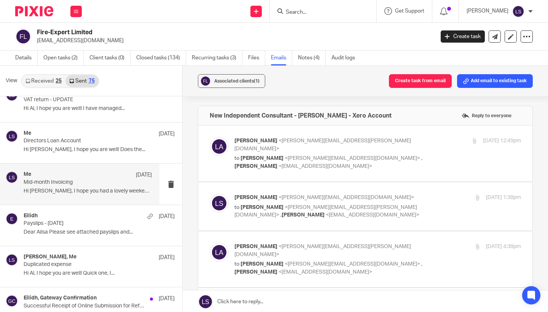
click at [69, 188] on p "Hi Al, I hope you had a lovely weekend! No..." at bounding box center [88, 191] width 128 height 6
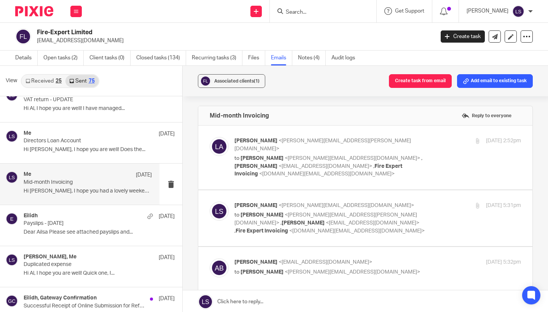
click at [417, 154] on p "to Lauren Simmons <lauren@fearlessfinancials.co.uk> , Al Brown <al.brown@fire-e…" at bounding box center [329, 166] width 191 height 24
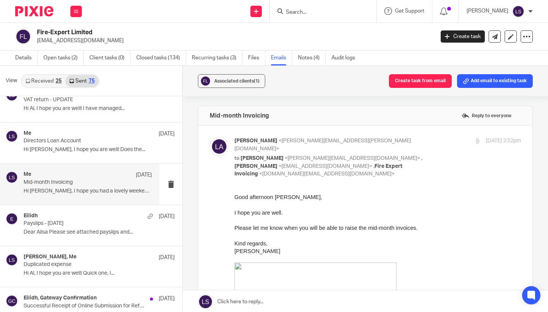
scroll to position [0, 0]
click at [417, 154] on p "to Lauren Simmons <lauren@fearlessfinancials.co.uk> , Al Brown <al.brown@fire-e…" at bounding box center [329, 166] width 191 height 24
checkbox input "false"
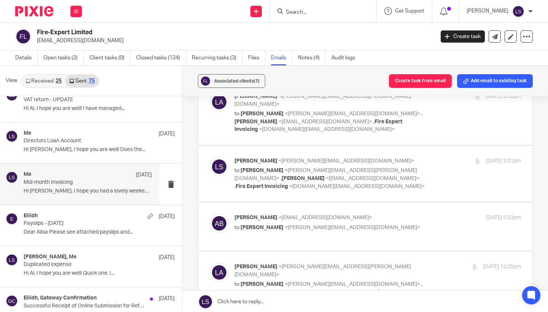
scroll to position [49, 0]
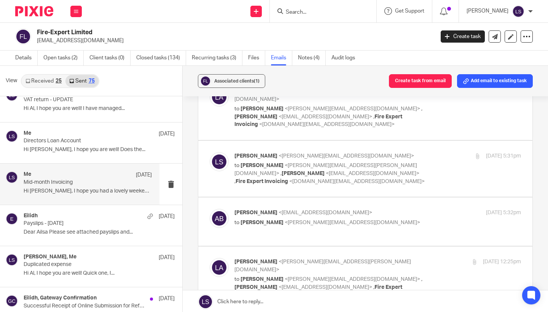
click at [432, 152] on div "16 Jun 2025 5:31pm" at bounding box center [472, 156] width 95 height 8
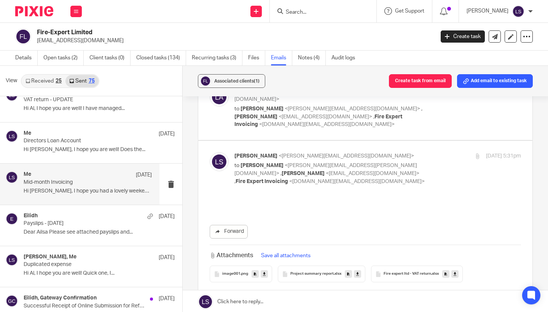
scroll to position [0, 0]
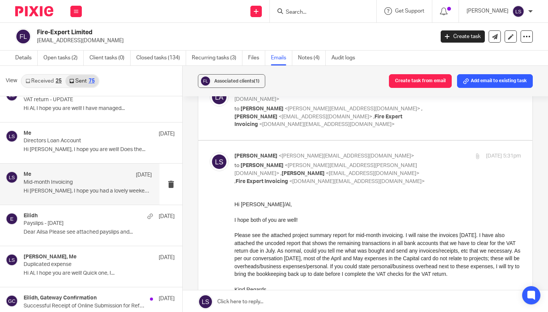
click at [432, 152] on div "16 Jun 2025 5:31pm" at bounding box center [472, 156] width 95 height 8
checkbox input "false"
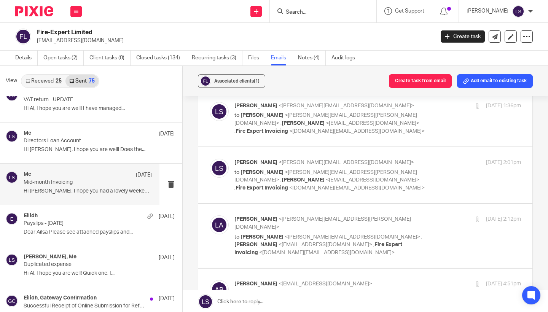
click at [431, 159] on div "Lauren Simmons <lauren@fearlessfinancials.co.uk> to Lisa Anderson <lisa.anderso…" at bounding box center [377, 175] width 286 height 33
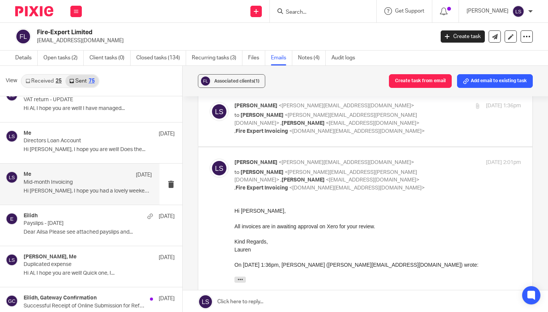
click at [431, 159] on div "Lauren Simmons <lauren@fearlessfinancials.co.uk> to Lisa Anderson <lisa.anderso…" at bounding box center [377, 175] width 286 height 33
checkbox input "false"
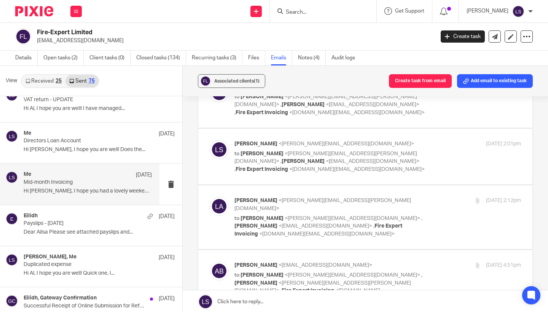
scroll to position [291, 0]
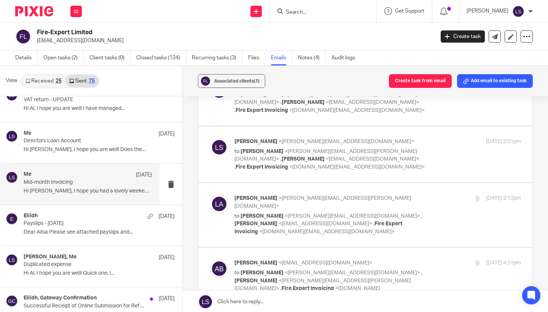
click at [432, 194] on div "Lisa Anderson <lisa.anderson@fire-expert.ltd> to Lauren Simmons <lauren@fearles…" at bounding box center [377, 214] width 286 height 41
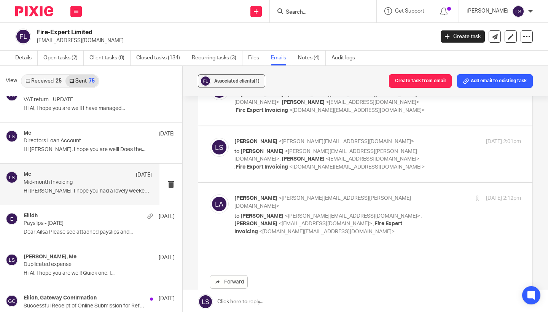
scroll to position [0, 0]
click at [432, 194] on div "Lisa Anderson <lisa.anderson@fire-expert.ltd> to Lauren Simmons <lauren@fearles…" at bounding box center [377, 214] width 286 height 41
checkbox input "false"
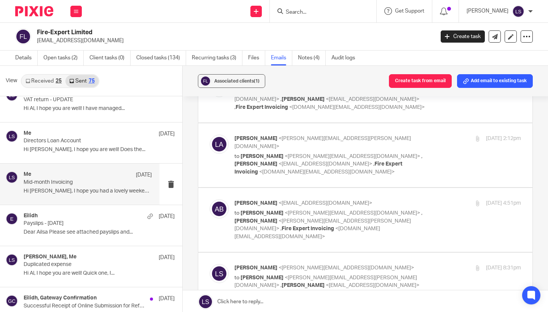
scroll to position [352, 0]
click at [420, 263] on p "Lauren Simmons <lauren@fearlessfinancials.co.uk>" at bounding box center [329, 267] width 191 height 8
checkbox input "false"
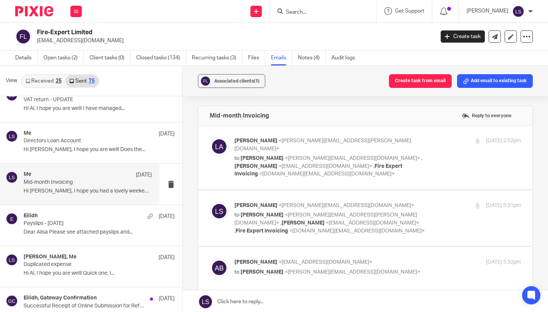
click at [410, 155] on p "to Lauren Simmons <lauren@fearlessfinancials.co.uk> , Al Brown <al.brown@fire-e…" at bounding box center [329, 166] width 191 height 24
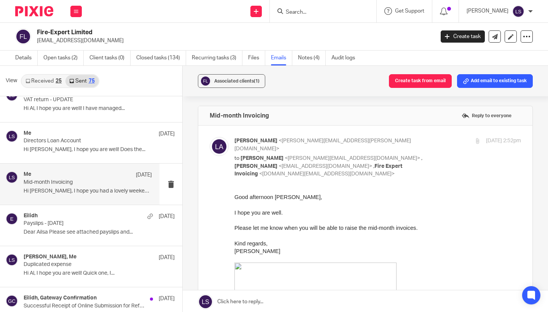
click at [410, 155] on p "to Lauren Simmons <lauren@fearlessfinancials.co.uk> , Al Brown <al.brown@fire-e…" at bounding box center [329, 166] width 191 height 24
checkbox input "false"
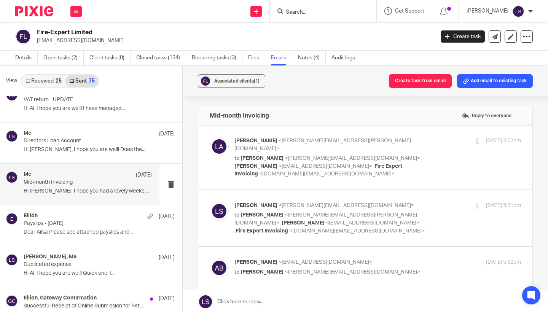
click at [413, 202] on div "Lauren Simmons <lauren@fearlessfinancials.co.uk> to Lisa Anderson <lisa.anderso…" at bounding box center [329, 218] width 191 height 33
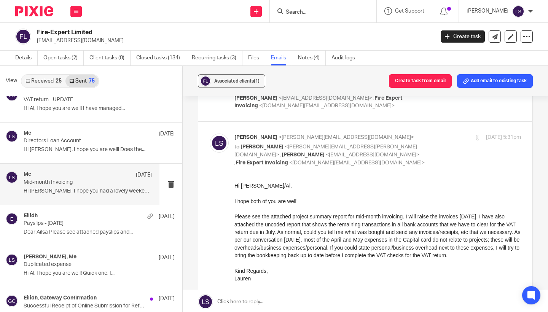
scroll to position [70, 0]
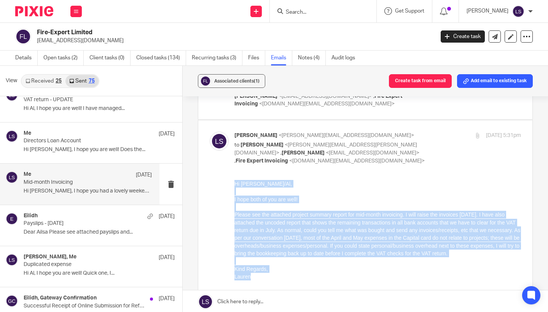
drag, startPoint x: 259, startPoint y: 285, endPoint x: 229, endPoint y: 185, distance: 104.5
click html "Hi Lisa/Al, I hope both of you are well! Please see the attached project summar…"
copy div "Hi Lisa/Al, I hope both of you are well! Please see the attached project summar…"
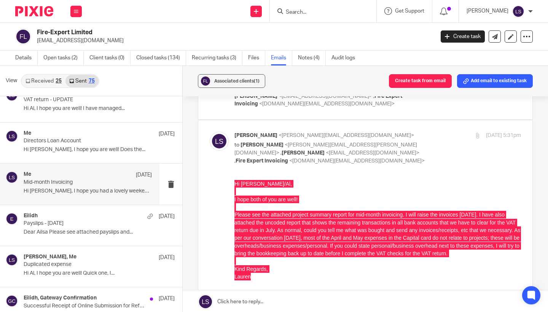
click at [447, 132] on div "Lauren Simmons <lauren@fearlessfinancials.co.uk> to Lisa Anderson <lisa.anderso…" at bounding box center [377, 148] width 286 height 33
checkbox input "false"
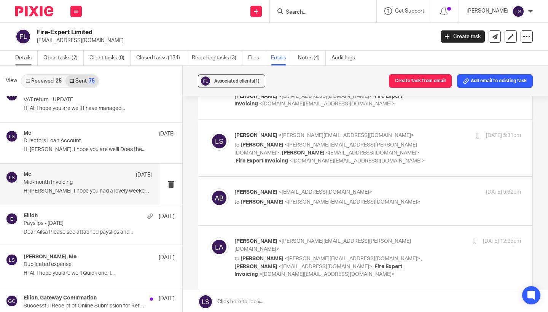
click at [34, 59] on link "Details" at bounding box center [26, 58] width 22 height 15
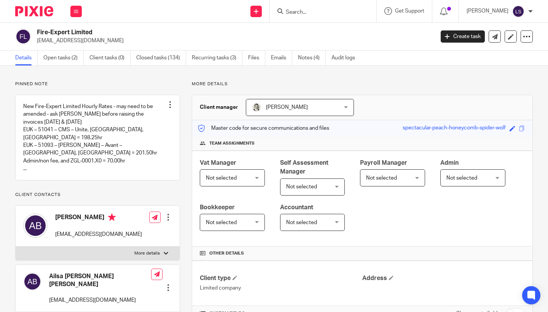
click at [145, 198] on p "Client contacts" at bounding box center [97, 195] width 165 height 6
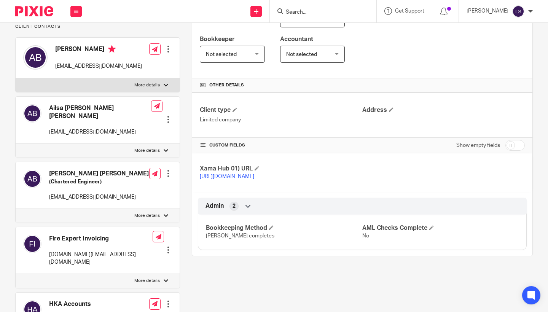
scroll to position [171, 0]
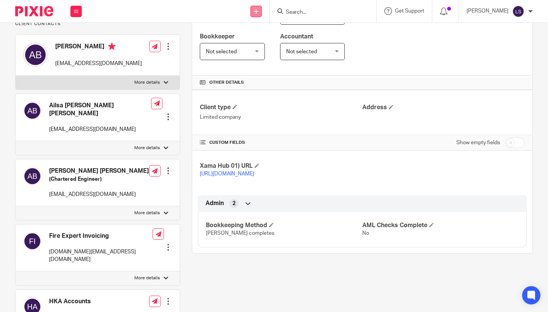
click at [258, 14] on link at bounding box center [255, 11] width 11 height 11
click at [249, 34] on link "Send new email" at bounding box center [256, 35] width 47 height 11
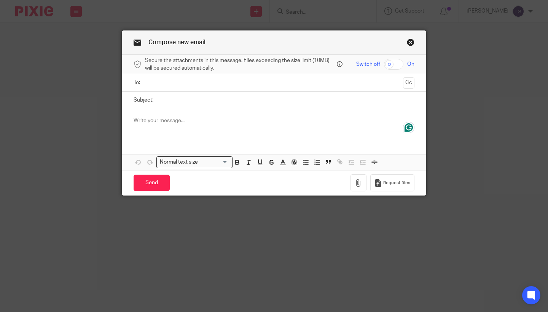
click at [217, 78] on input "text" at bounding box center [274, 82] width 252 height 9
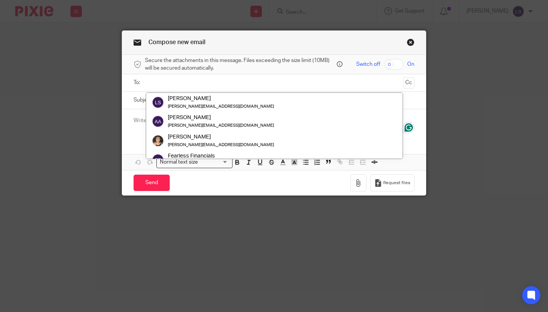
paste input "[EMAIL_ADDRESS][DOMAIN_NAME]"
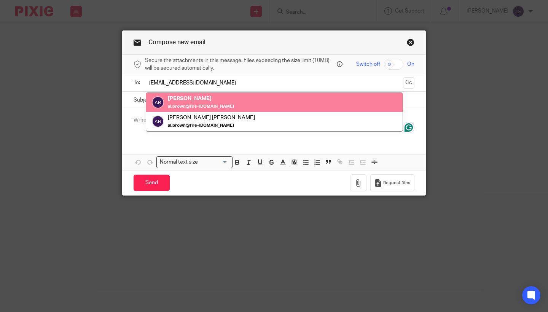
type input "[EMAIL_ADDRESS][DOMAIN_NAME]"
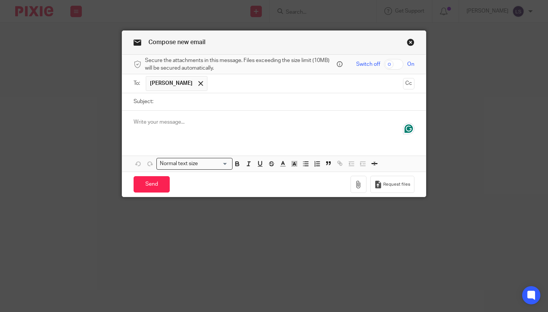
click at [246, 79] on input "text" at bounding box center [305, 83] width 188 height 15
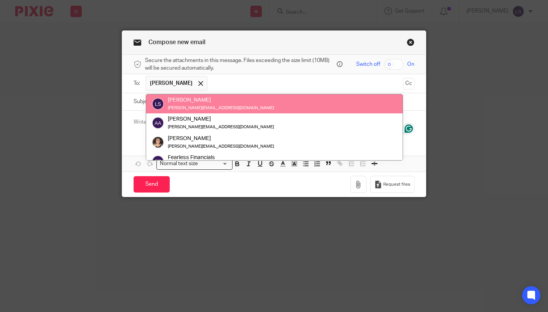
paste input "[PERSON_NAME][EMAIL_ADDRESS][PERSON_NAME][DOMAIN_NAME]"
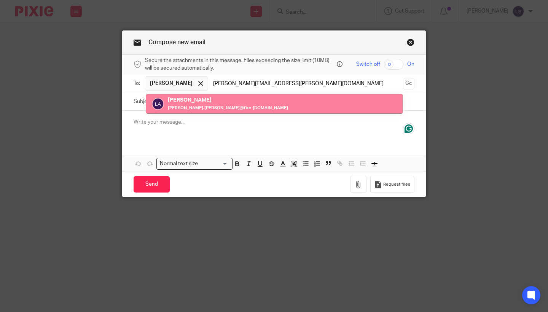
type input "[PERSON_NAME][EMAIL_ADDRESS][PERSON_NAME][DOMAIN_NAME]"
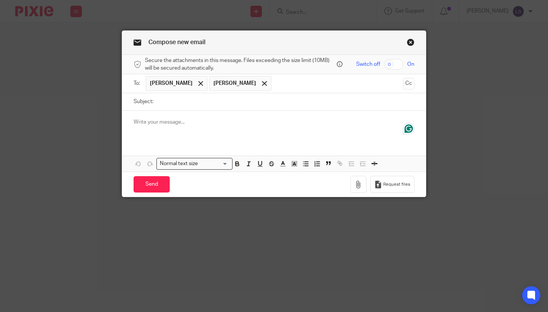
click at [414, 81] on div "To: [PERSON_NAME] [PERSON_NAME] [PERSON_NAME] [PERSON_NAME] Cc" at bounding box center [273, 83] width 303 height 19
click at [409, 84] on button "Cc" at bounding box center [408, 83] width 11 height 11
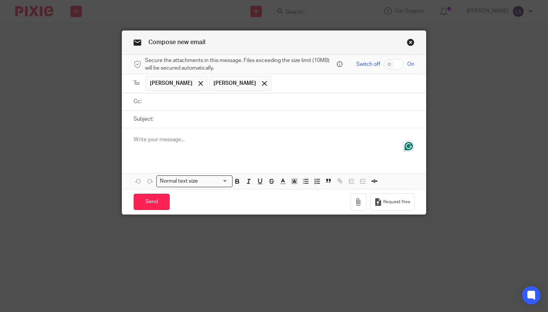
paste input "[DOMAIN_NAME][EMAIL_ADDRESS][DOMAIN_NAME]"
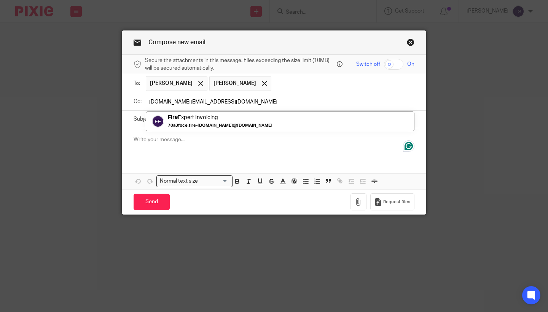
type input "[DOMAIN_NAME][EMAIL_ADDRESS][DOMAIN_NAME]"
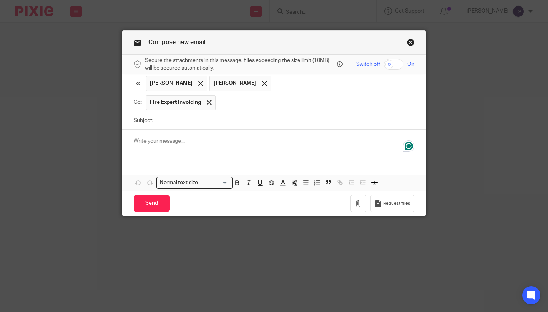
click at [203, 126] on input "Subject:" at bounding box center [285, 120] width 257 height 17
type input "m"
type input "Mid month invoicing"
click at [205, 137] on p at bounding box center [273, 141] width 281 height 8
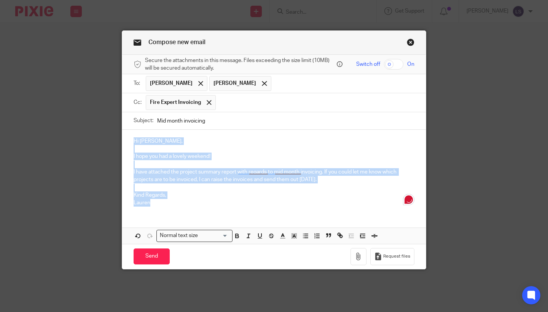
drag, startPoint x: 159, startPoint y: 200, endPoint x: 129, endPoint y: 132, distance: 74.1
click at [129, 132] on div "Hi Lisa, I hope you had a lovely weekend! I have attached the project summary r…" at bounding box center [273, 171] width 303 height 83
copy div "Hi Lisa, I hope you had a lovely weekend! I have attached the project summary r…"
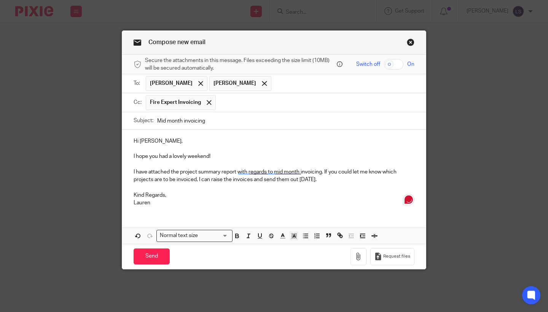
click at [193, 157] on p "I hope you had a lovely weekend!" at bounding box center [273, 156] width 281 height 8
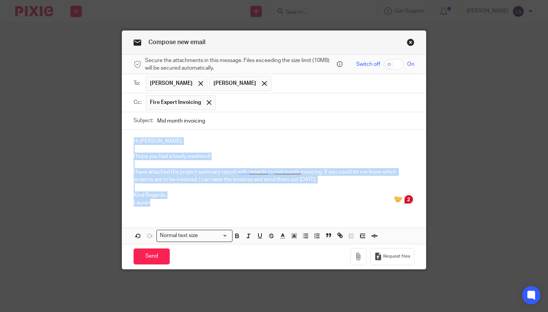
drag, startPoint x: 162, startPoint y: 201, endPoint x: 118, endPoint y: 135, distance: 79.6
click at [118, 135] on div "Compose new email Secure the attachments in this message. Files exceeding the s…" at bounding box center [274, 156] width 548 height 312
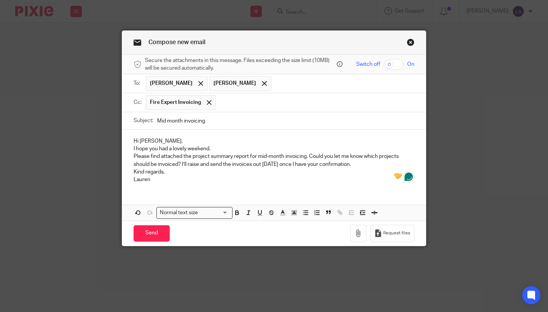
click at [172, 141] on p "Hi Lisa," at bounding box center [273, 141] width 281 height 8
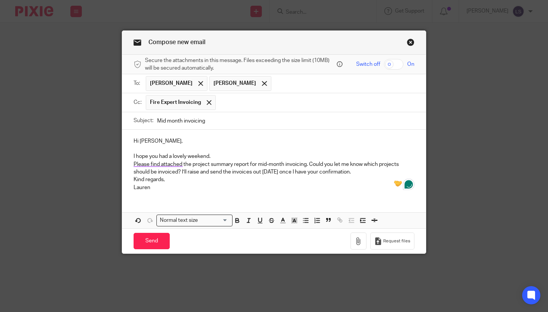
click at [214, 156] on p "I hope you had a lovely weekend." at bounding box center [273, 156] width 281 height 8
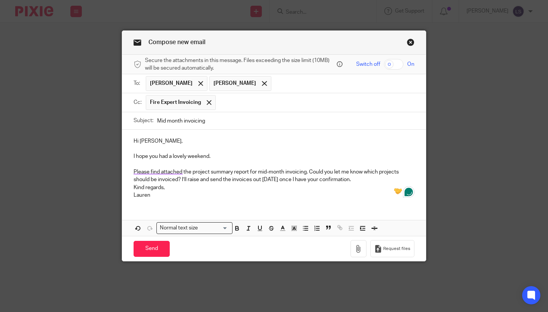
click at [366, 182] on p "Please find attached the project summary report for mid-month invoicing. Could …" at bounding box center [273, 176] width 281 height 16
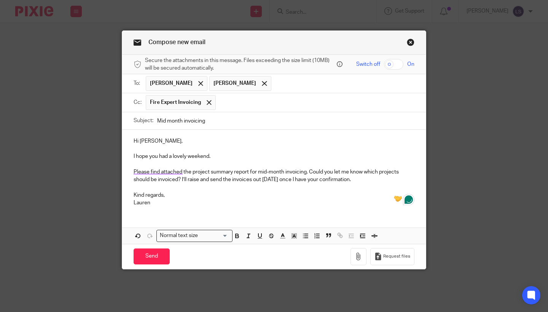
click at [496, 151] on div "Compose new email Secure the attachments in this message. Files exceeding the s…" at bounding box center [274, 156] width 548 height 312
click at [354, 248] on button "button" at bounding box center [358, 256] width 16 height 17
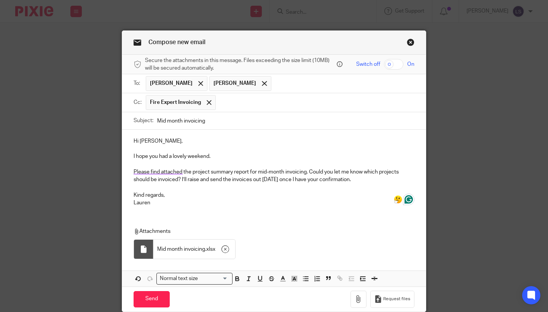
click at [198, 210] on div "Hi Lisa, I hope you had a lovely weekend. Please find attached the project summ…" at bounding box center [273, 171] width 303 height 83
click at [487, 169] on div "Compose new email Secure the attachments in this message. Files exceeding the s…" at bounding box center [274, 156] width 548 height 312
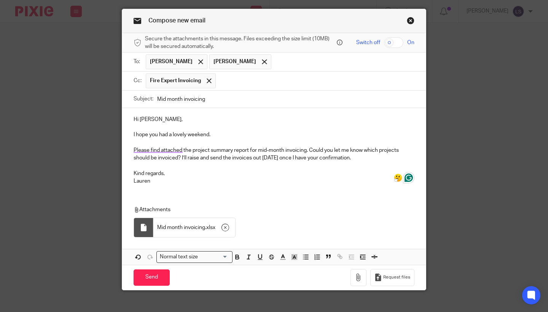
scroll to position [21, 0]
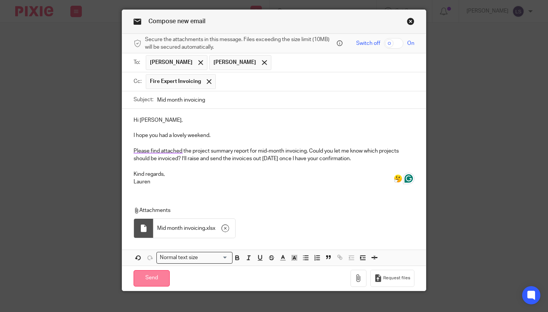
click at [142, 270] on input "Send" at bounding box center [151, 278] width 36 height 16
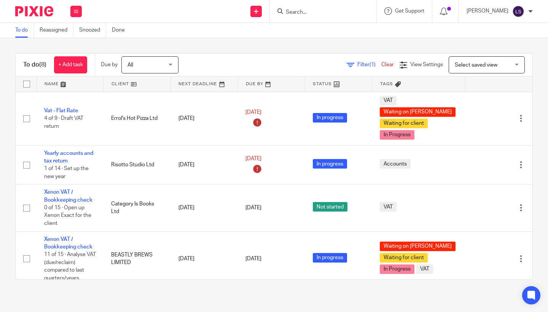
click at [300, 13] on input "Search" at bounding box center [319, 12] width 68 height 7
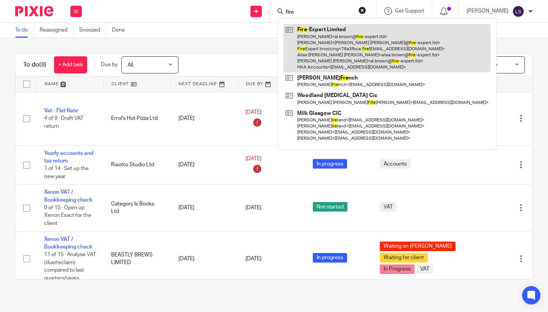
type input "fire"
click at [303, 44] on link at bounding box center [386, 48] width 207 height 48
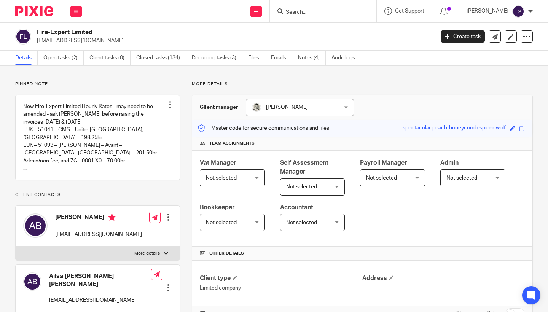
click at [109, 83] on p "Pinned note" at bounding box center [97, 84] width 165 height 6
drag, startPoint x: 116, startPoint y: 239, endPoint x: 52, endPoint y: 238, distance: 63.9
click at [52, 238] on div "[PERSON_NAME] [EMAIL_ADDRESS][DOMAIN_NAME] Edit contact Create client from cont…" at bounding box center [98, 226] width 164 height 40
copy p "[EMAIL_ADDRESS][DOMAIN_NAME]"
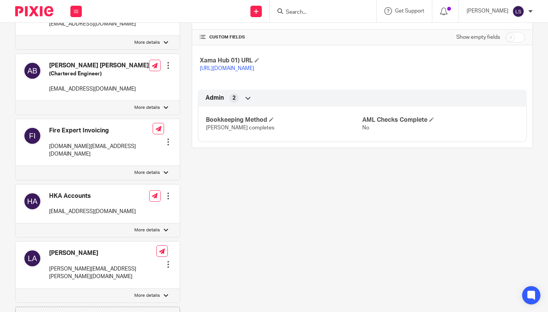
scroll to position [277, 0]
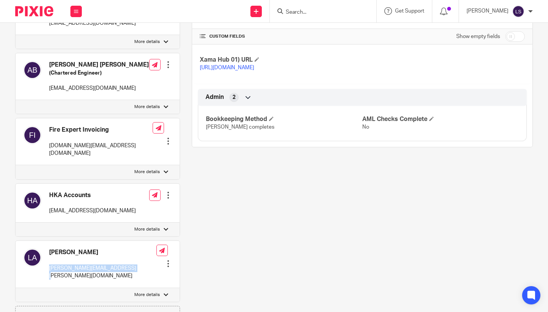
drag, startPoint x: 124, startPoint y: 256, endPoint x: 48, endPoint y: 256, distance: 75.3
click at [48, 256] on div "[PERSON_NAME] [PERSON_NAME][EMAIL_ADDRESS][PERSON_NAME][DOMAIN_NAME] Edit conta…" at bounding box center [98, 264] width 164 height 47
copy p "[PERSON_NAME][EMAIL_ADDRESS][PERSON_NAME][DOMAIN_NAME]"
drag, startPoint x: 150, startPoint y: 145, endPoint x: 50, endPoint y: 144, distance: 99.6
click at [50, 144] on div "Fire Expert Invoicing [DOMAIN_NAME][EMAIL_ADDRESS][DOMAIN_NAME] Edit contact Cr…" at bounding box center [98, 141] width 164 height 47
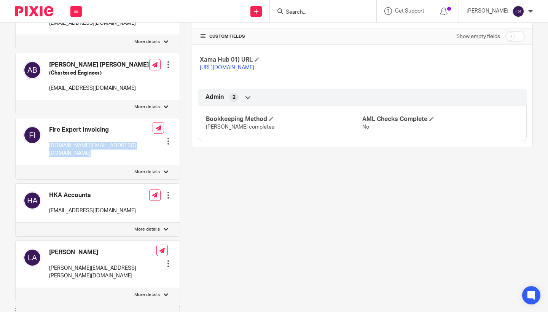
copy div "[DOMAIN_NAME][EMAIL_ADDRESS][DOMAIN_NAME]"
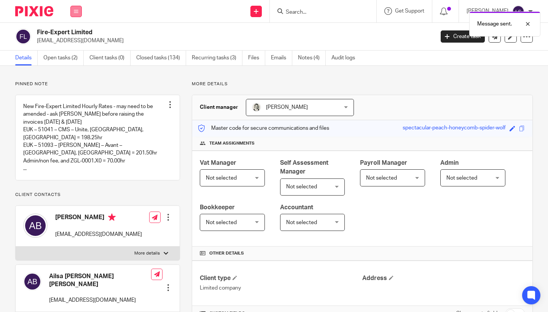
click at [78, 13] on icon at bounding box center [76, 11] width 5 height 5
click at [71, 48] on link "Email" at bounding box center [72, 46] width 13 height 5
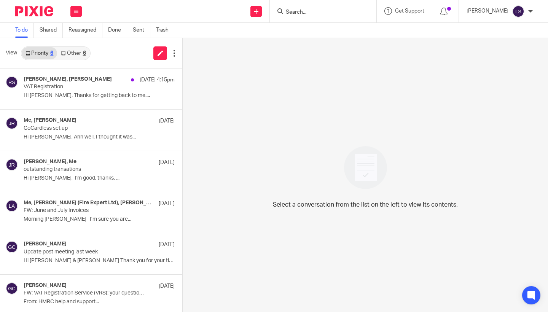
click at [81, 56] on link "Other 6" at bounding box center [73, 53] width 32 height 12
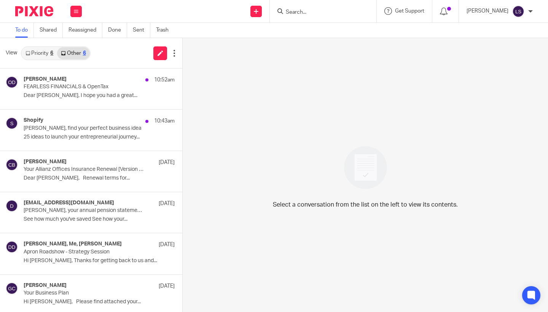
click at [47, 53] on link "Priority 6" at bounding box center [39, 53] width 35 height 12
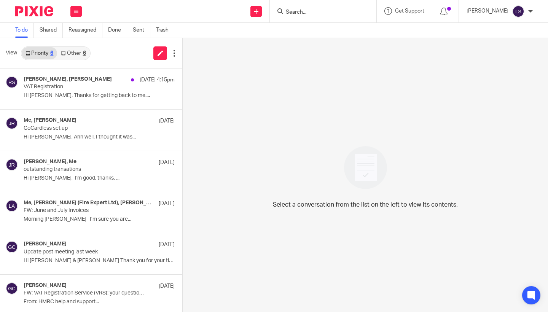
click at [78, 53] on link "Other 6" at bounding box center [73, 53] width 32 height 12
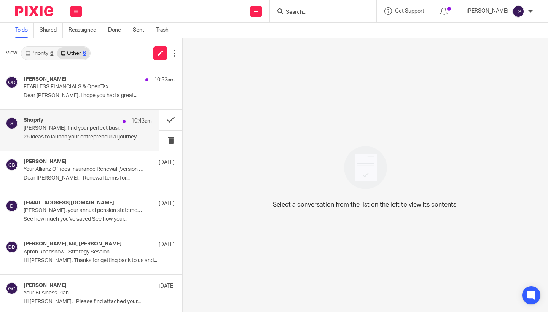
click at [68, 129] on p "[PERSON_NAME], find your perfect business idea" at bounding box center [75, 128] width 103 height 6
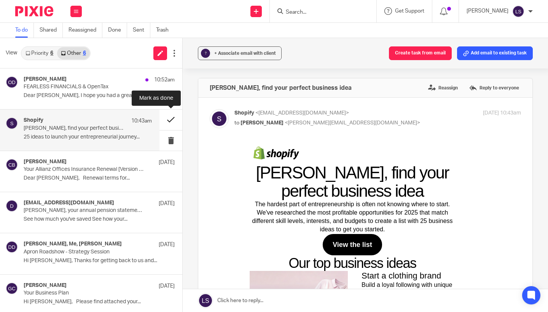
click at [169, 119] on button at bounding box center [170, 120] width 23 height 20
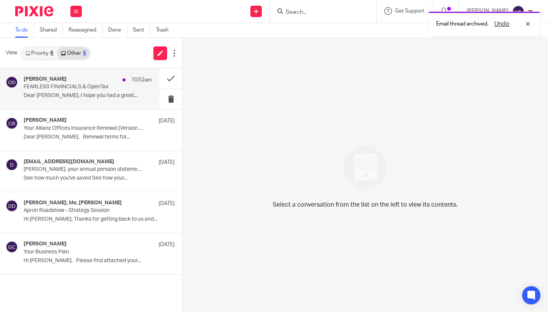
click at [98, 90] on div "Olya Danilova 10:52am FEARLESS FINANCIALS & OpenTax Dear Gillian, I hope you ha…" at bounding box center [88, 88] width 128 height 25
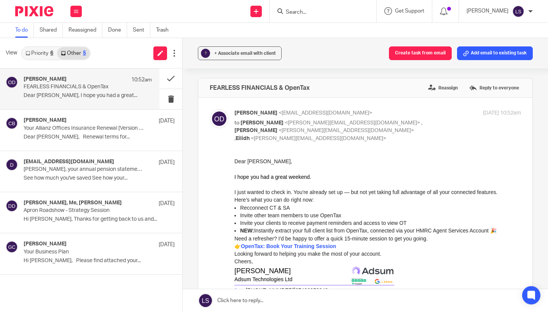
click at [406, 116] on p "Olya Danilova <olya.danilova@adsum-works.com>" at bounding box center [329, 113] width 191 height 8
checkbox input "false"
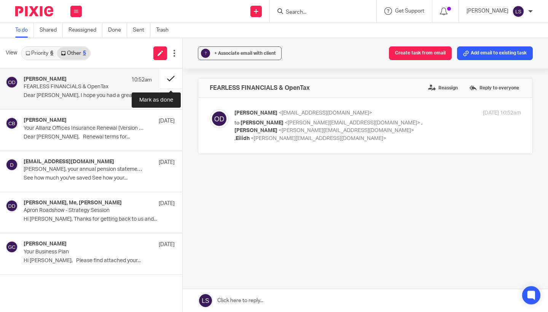
click at [173, 76] on button at bounding box center [170, 78] width 23 height 20
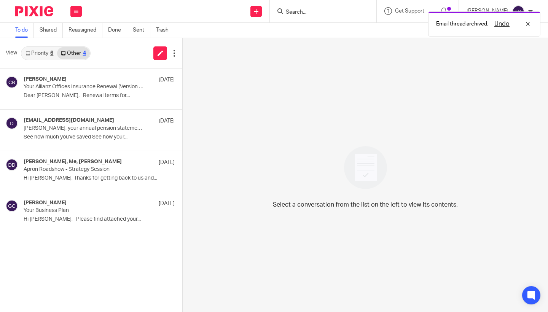
click at [57, 59] on div "Priority 6 Other 4" at bounding box center [56, 53] width 70 height 14
click at [49, 51] on link "Priority 6" at bounding box center [39, 53] width 35 height 12
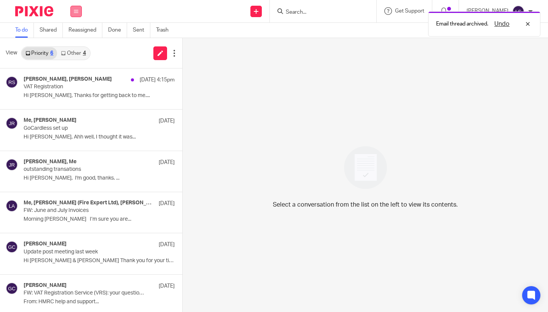
click at [71, 13] on button at bounding box center [75, 11] width 11 height 11
click at [71, 48] on link "Email" at bounding box center [73, 46] width 14 height 5
click at [80, 14] on button at bounding box center [75, 11] width 11 height 11
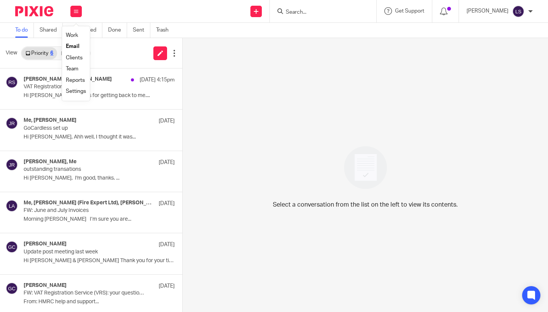
click at [75, 45] on link "Email" at bounding box center [73, 46] width 14 height 5
click at [78, 51] on link "Other 4" at bounding box center [73, 53] width 32 height 12
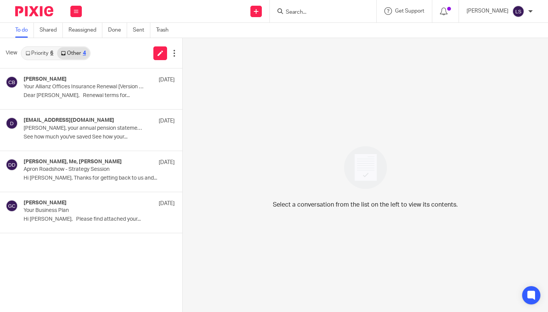
click at [55, 51] on link "Priority 6" at bounding box center [39, 53] width 35 height 12
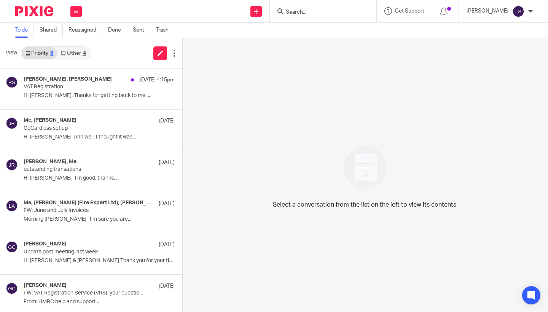
click at [310, 14] on input "Search" at bounding box center [319, 12] width 68 height 7
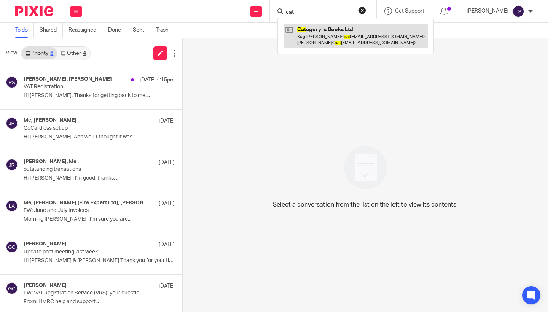
type input "cat"
click at [316, 37] on link at bounding box center [355, 36] width 144 height 24
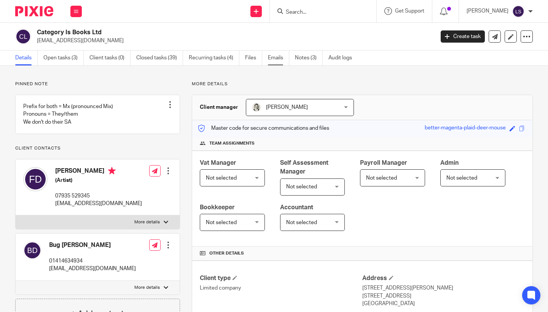
click at [280, 59] on link "Emails" at bounding box center [278, 58] width 21 height 15
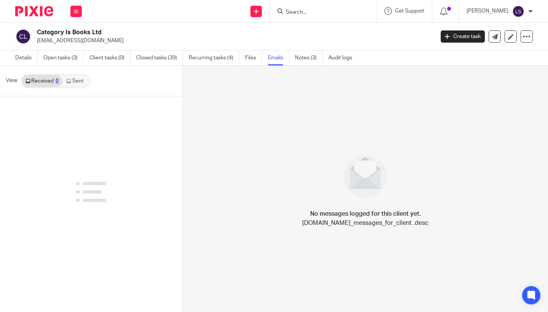
click at [78, 81] on link "Sent" at bounding box center [75, 81] width 27 height 12
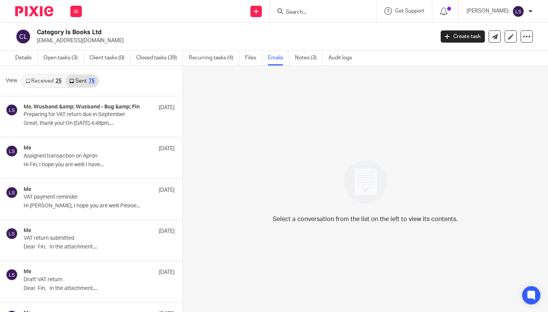
click at [81, 125] on p "Great, thank you! On 13 Aug 2025 at 4:48pm,..." at bounding box center [99, 123] width 151 height 6
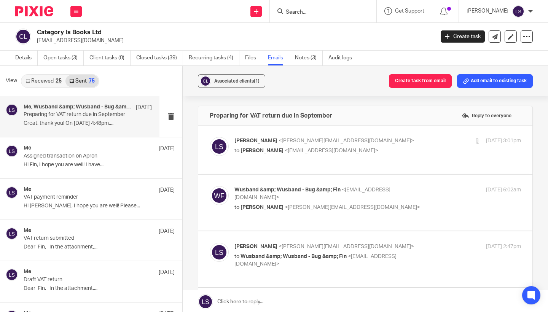
click at [542, 185] on div "Associated clients (1) Create task from email Add email to existing task Prepar…" at bounding box center [365, 189] width 365 height 247
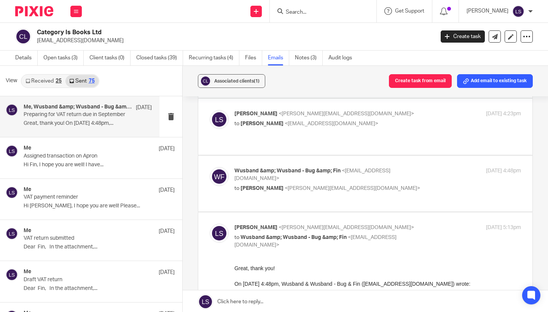
scroll to position [189, 0]
click at [409, 234] on p "to Wusband &amp; Wusband - Bug &amp; Fin <categoryisbooks@gmail.com>" at bounding box center [329, 242] width 191 height 16
checkbox input "false"
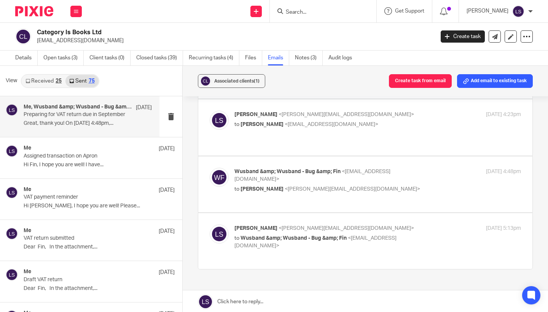
click at [410, 168] on div "Wusband &amp; Wusband - Bug &amp; Fin <categoryisbooks@gmail.com> to Lauren Sim…" at bounding box center [377, 180] width 286 height 25
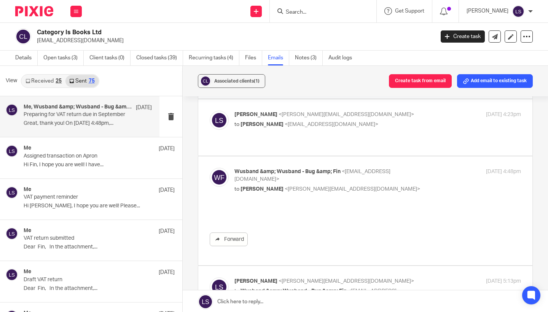
scroll to position [0, 0]
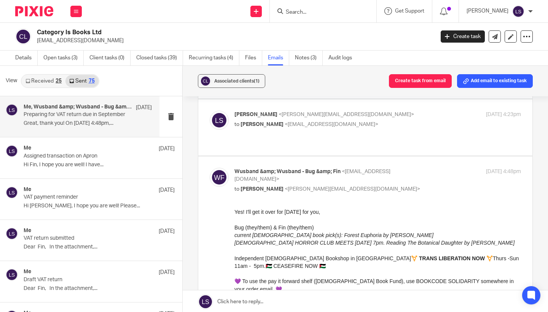
click at [410, 168] on div "Wusband &amp; Wusband - Bug &amp; Fin <categoryisbooks@gmail.com> to Lauren Sim…" at bounding box center [377, 180] width 286 height 25
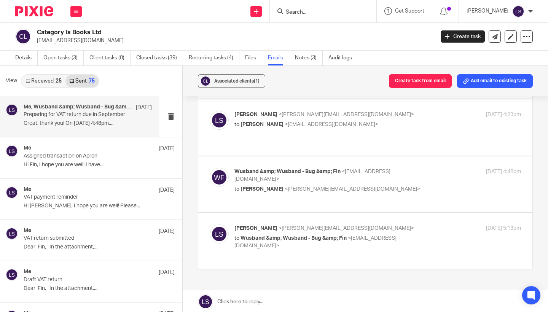
click at [410, 168] on div "Wusband &amp; Wusband - Bug &amp; Fin <categoryisbooks@gmail.com> to Lauren Sim…" at bounding box center [377, 180] width 286 height 25
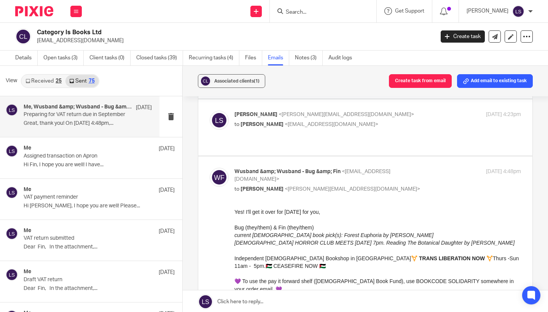
click at [410, 168] on div "Wusband &amp; Wusband - Bug &amp; Fin <categoryisbooks@gmail.com> to Lauren Sim…" at bounding box center [377, 180] width 286 height 25
checkbox input "false"
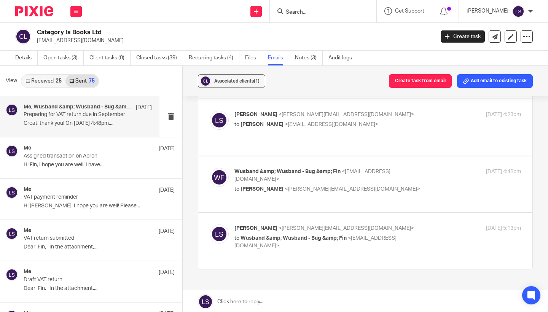
click at [432, 224] on div "Lauren Simmons <lauren@fearlessfinancials.co.uk> to Wusband &amp; Wusband - Bug…" at bounding box center [377, 236] width 286 height 25
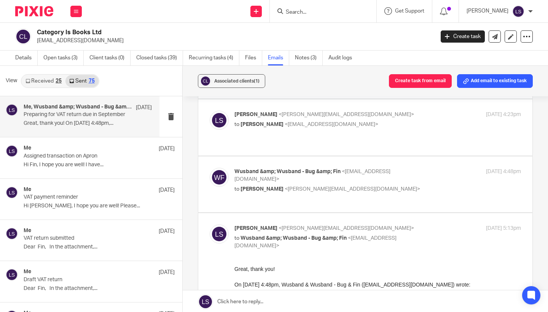
click at [432, 224] on div "Lauren Simmons <lauren@fearlessfinancials.co.uk> to Wusband &amp; Wusband - Bug…" at bounding box center [377, 236] width 286 height 25
checkbox input "false"
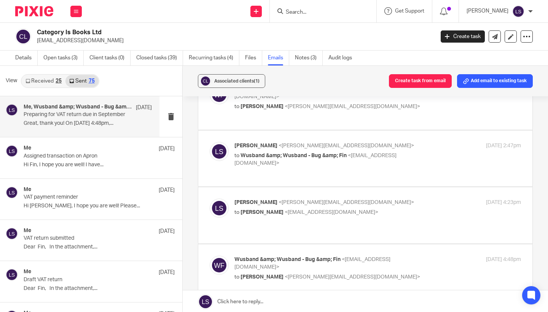
scroll to position [92, 0]
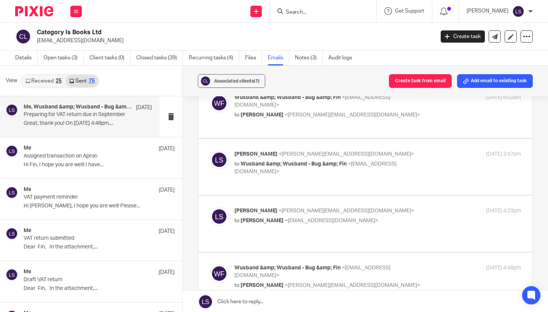
click at [424, 150] on p "Lauren Simmons <lauren@fearlessfinancials.co.uk>" at bounding box center [329, 154] width 191 height 8
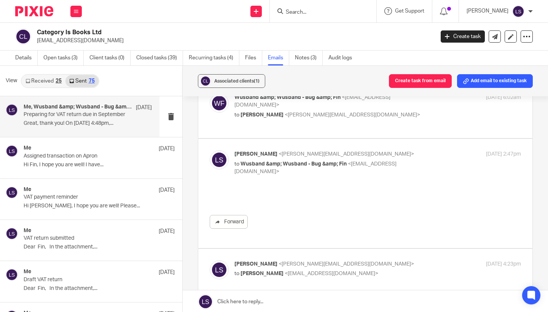
scroll to position [0, 0]
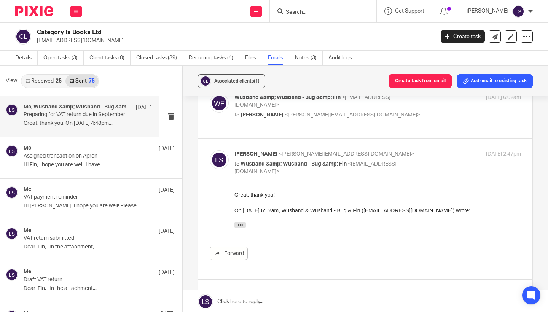
click at [424, 150] on p "Lauren Simmons <lauren@fearlessfinancials.co.uk>" at bounding box center [329, 154] width 191 height 8
checkbox input "false"
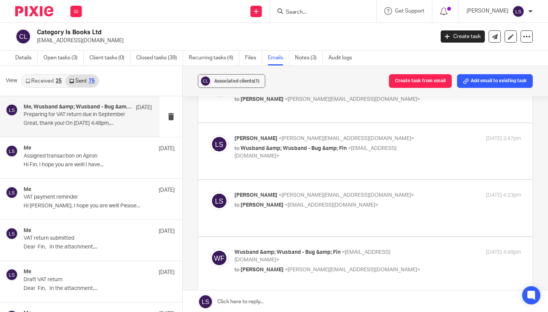
scroll to position [110, 0]
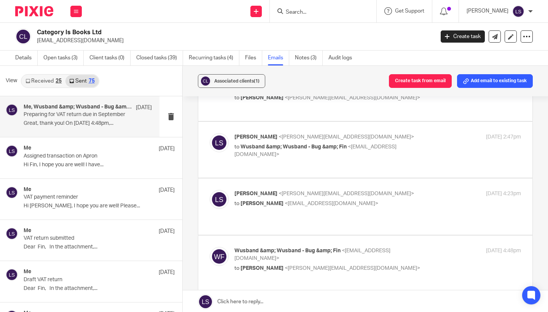
click at [418, 200] on p "to Fin Duffy-Scott <categoryisbooks@gmail.com>" at bounding box center [329, 204] width 191 height 8
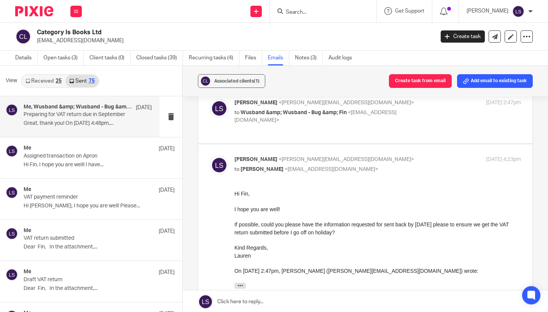
scroll to position [147, 0]
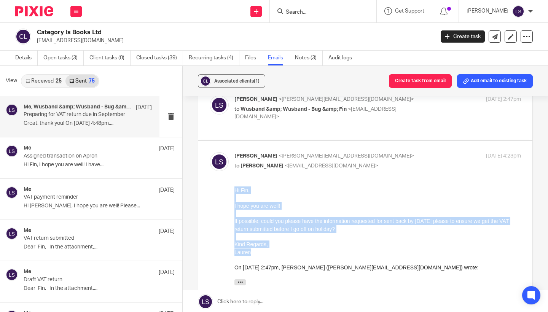
drag, startPoint x: 254, startPoint y: 252, endPoint x: 235, endPoint y: 185, distance: 69.8
click html "Hi Fin, I hope you are well! If possible, could you please have the information…"
copy div "Hi Fin, I hope you are well! If possible, could you please have the information…"
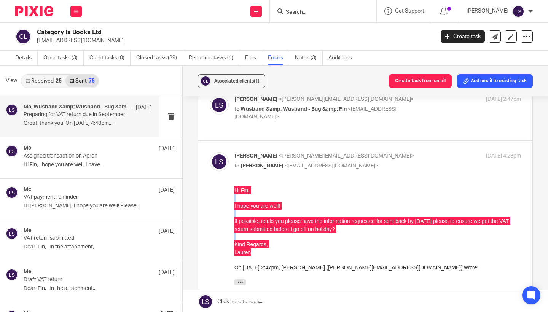
click at [389, 152] on p "Lauren Simmons <lauren@fearlessfinancials.co.uk>" at bounding box center [329, 156] width 191 height 8
checkbox input "false"
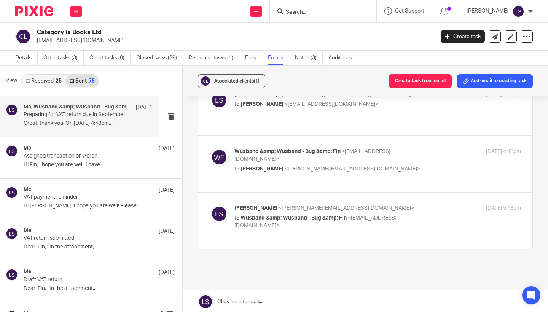
scroll to position [208, 0]
click at [297, 301] on link at bounding box center [365, 301] width 365 height 23
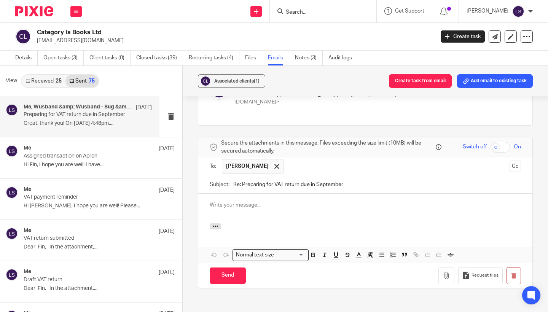
scroll to position [0, 0]
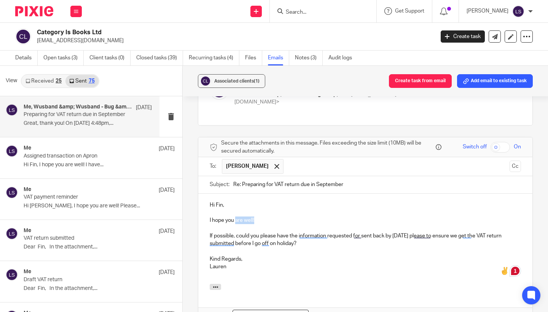
drag, startPoint x: 235, startPoint y: 184, endPoint x: 316, endPoint y: 184, distance: 80.2
click at [316, 216] on p "I hope you are well!" at bounding box center [365, 220] width 311 height 8
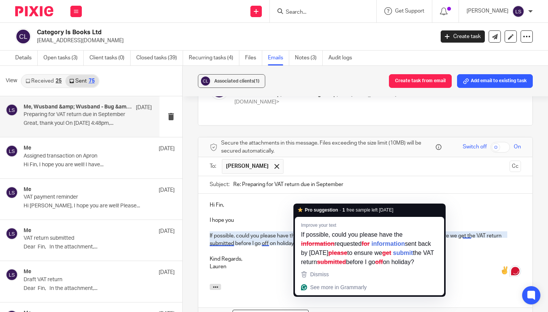
click at [287, 224] on p at bounding box center [365, 228] width 311 height 8
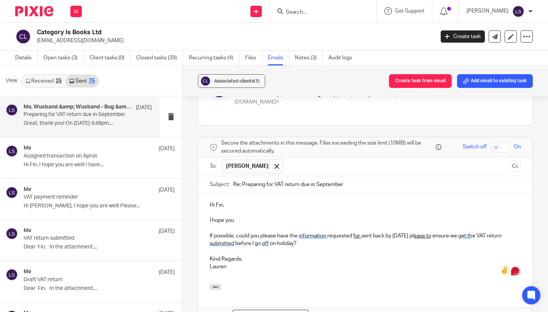
click at [278, 224] on p at bounding box center [365, 228] width 311 height 8
click at [266, 224] on p at bounding box center [365, 228] width 311 height 8
click at [257, 216] on p "I hope you" at bounding box center [365, 220] width 311 height 8
click at [260, 270] on p at bounding box center [365, 274] width 311 height 8
click at [205, 201] on div "Hi Fin, I hope you had a lovely weekend! If possible, could you please have the…" at bounding box center [365, 239] width 334 height 90
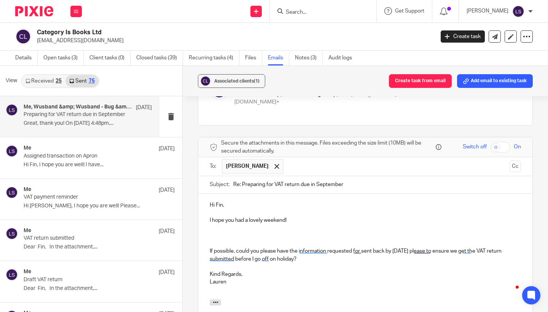
click at [219, 232] on p at bounding box center [365, 236] width 311 height 8
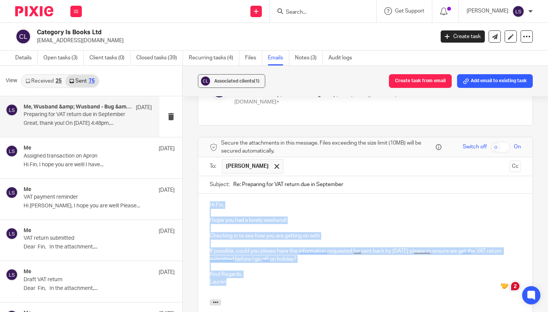
drag, startPoint x: 231, startPoint y: 248, endPoint x: 208, endPoint y: 165, distance: 86.3
click at [208, 194] on div "Hi Fin, I hope you had a lovely weekend! Checking in to see how you are getting…" at bounding box center [365, 247] width 334 height 106
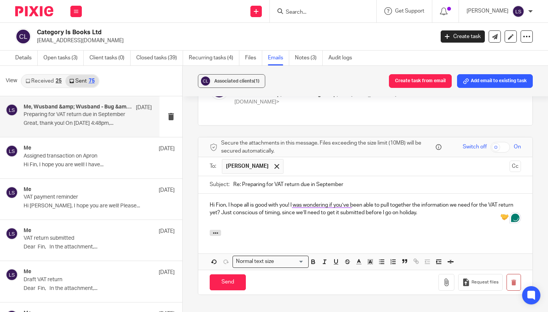
click at [227, 201] on p "Hi Fion, I hope all is good with you! I was wondering if you’ve been able to pu…" at bounding box center [365, 209] width 311 height 16
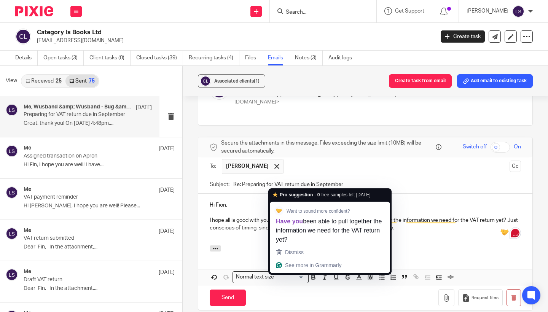
click at [273, 216] on p "I hope all is good with you! I was wondering if you’ve been able to pull togeth…" at bounding box center [365, 224] width 311 height 16
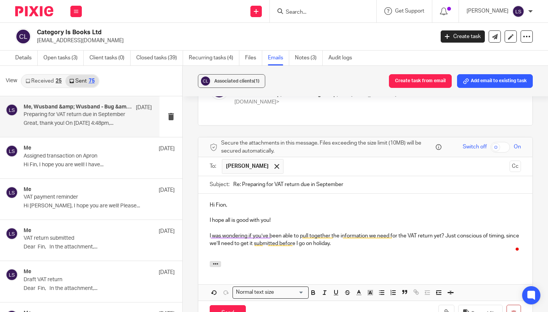
click at [303, 216] on p "I hope all is good with you!" at bounding box center [365, 220] width 311 height 8
click at [208, 194] on div "Hi Fion, I hope all is good with you! I was wondering if you’ve been able to pu…" at bounding box center [365, 227] width 334 height 67
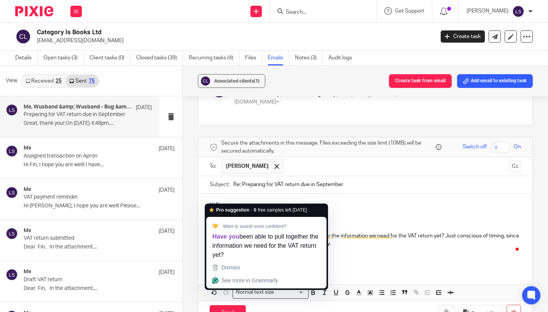
click at [209, 202] on div "Hi Fion, I hope all is good with you! I was wondering if you’ve been able to pu…" at bounding box center [365, 227] width 334 height 67
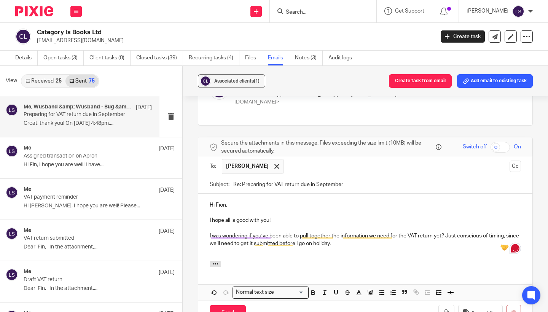
click at [544, 170] on div "Associated clients (1) Create task from email Add email to existing task Prepar…" at bounding box center [365, 189] width 365 height 247
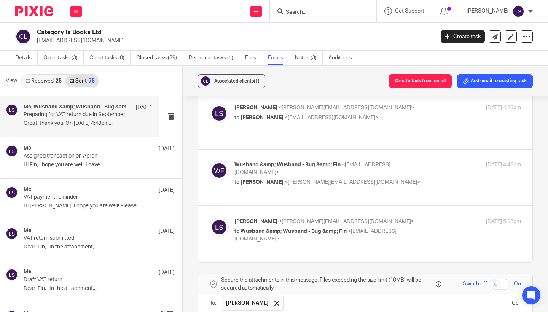
scroll to position [186, 0]
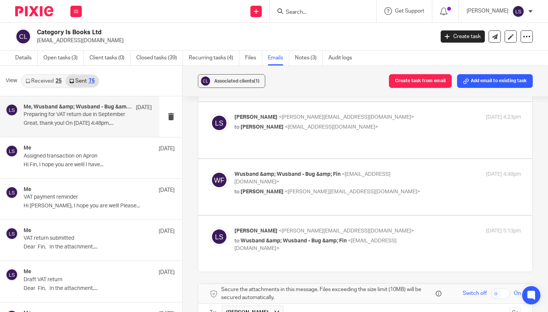
click at [396, 123] on p "to Fin Duffy-Scott <categoryisbooks@gmail.com>" at bounding box center [329, 127] width 191 height 8
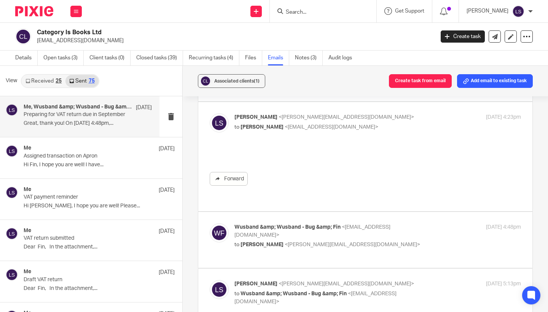
scroll to position [0, 0]
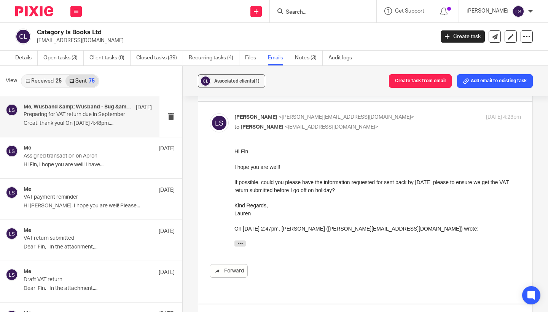
click at [396, 123] on p "to Fin Duffy-Scott <categoryisbooks@gmail.com>" at bounding box center [329, 127] width 191 height 8
checkbox input "false"
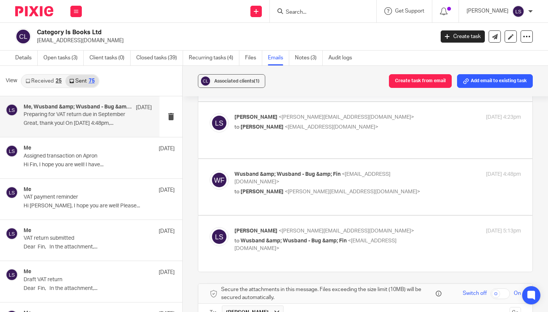
click at [544, 167] on div "Associated clients (1) Create task from email Add email to existing task Prepar…" at bounding box center [365, 189] width 365 height 247
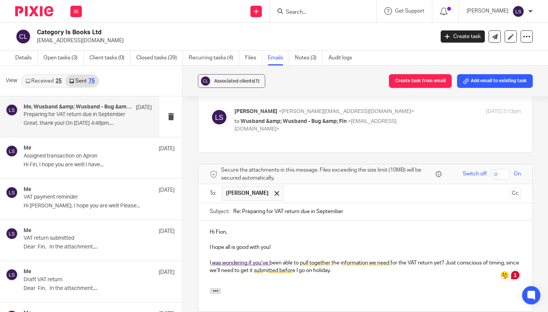
scroll to position [308, 0]
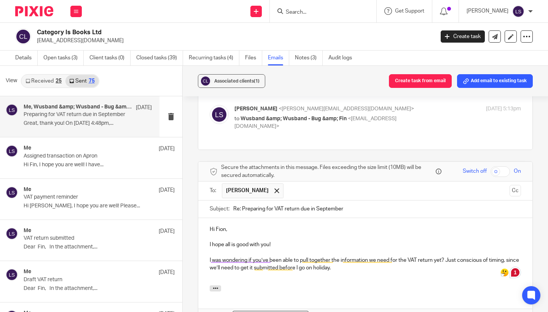
click at [221, 225] on p "Hi Fion," at bounding box center [365, 229] width 311 height 8
click at [287, 248] on p at bounding box center [365, 252] width 311 height 8
click at [359, 256] on p "I was wondering if you’ve been able to pull together the information we need fo…" at bounding box center [365, 264] width 311 height 16
click at [536, 188] on div "Associated clients (1) Create task from email Add email to existing task Prepar…" at bounding box center [365, 189] width 365 height 247
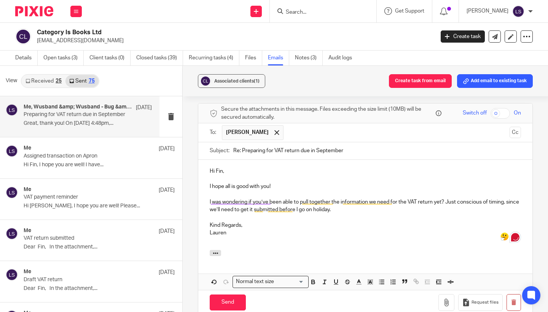
scroll to position [367, 0]
click at [281, 228] on p "Lauren" at bounding box center [365, 232] width 311 height 8
click at [235, 293] on input "Send" at bounding box center [228, 301] width 36 height 16
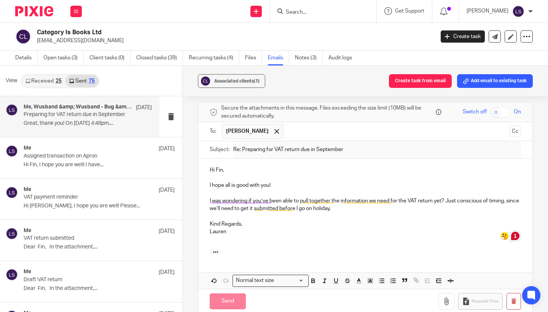
scroll to position [208, 0]
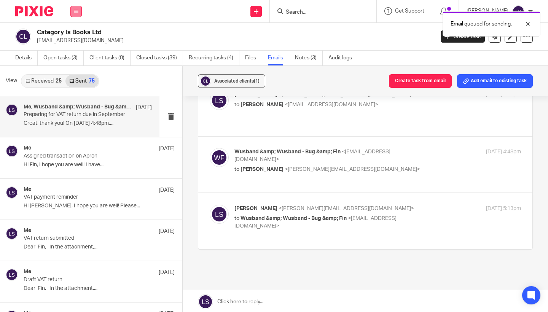
click at [77, 13] on icon at bounding box center [76, 11] width 5 height 5
click at [71, 48] on link "Email" at bounding box center [72, 46] width 13 height 5
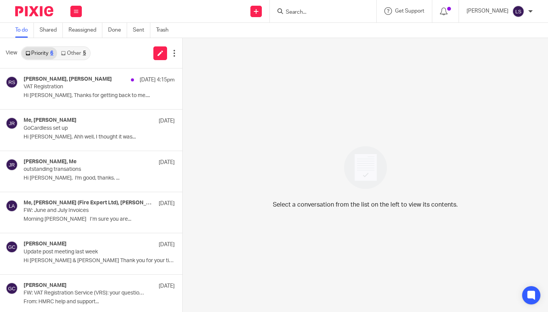
click at [80, 56] on link "Other 5" at bounding box center [73, 53] width 32 height 12
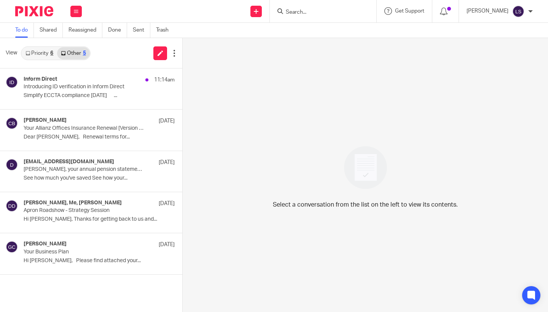
click at [42, 57] on link "Priority 6" at bounding box center [39, 53] width 35 height 12
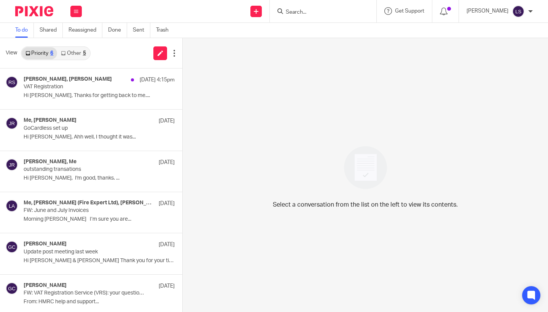
click at [91, 41] on div "View Priority 6 Other 5" at bounding box center [91, 53] width 182 height 30
click at [81, 56] on link "Other 5" at bounding box center [73, 53] width 32 height 12
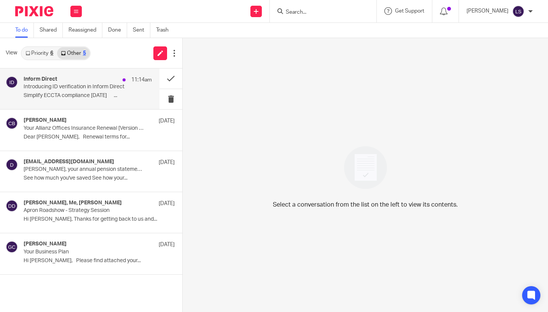
click at [79, 79] on div "Inform Direct 11:14am" at bounding box center [88, 80] width 128 height 8
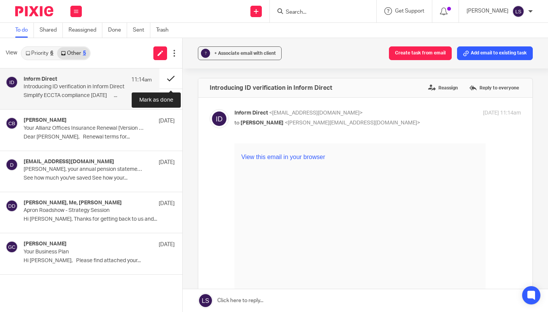
click at [169, 80] on button at bounding box center [170, 78] width 23 height 20
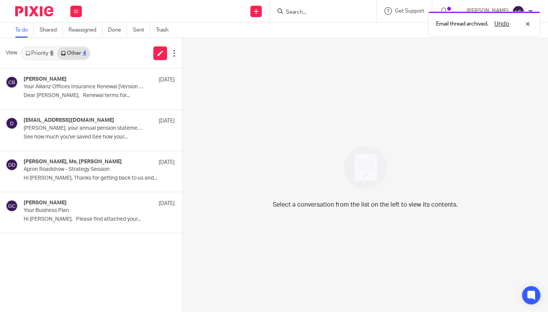
click at [50, 52] on link "Priority 6" at bounding box center [39, 53] width 35 height 12
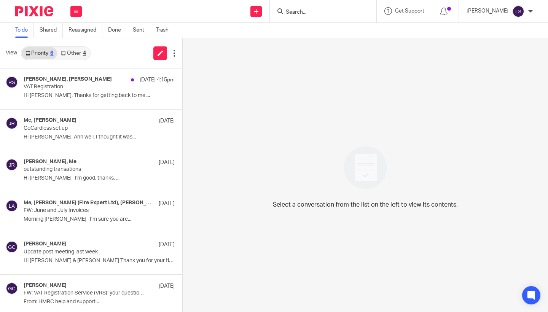
click at [279, 90] on div "Select a conversation from the list on the left to view its contents." at bounding box center [365, 175] width 365 height 274
click at [76, 11] on icon at bounding box center [76, 11] width 5 height 5
click at [74, 44] on link "Email" at bounding box center [73, 46] width 14 height 5
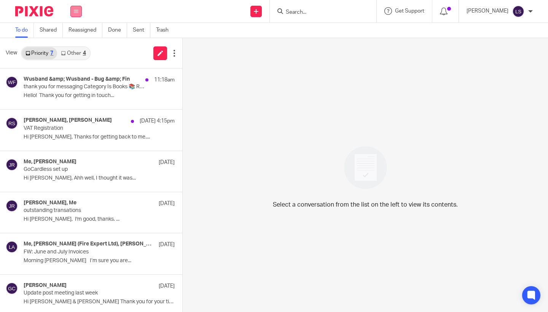
click at [72, 5] on div "Work Email Clients Team Reports Settings" at bounding box center [76, 11] width 27 height 22
click at [78, 12] on icon at bounding box center [76, 11] width 5 height 5
click at [78, 47] on link "Email" at bounding box center [73, 46] width 14 height 5
click at [87, 86] on p "thank you for messaging Category Is Books 📚 RE: Preparing for VAT return due in…" at bounding box center [84, 87] width 121 height 6
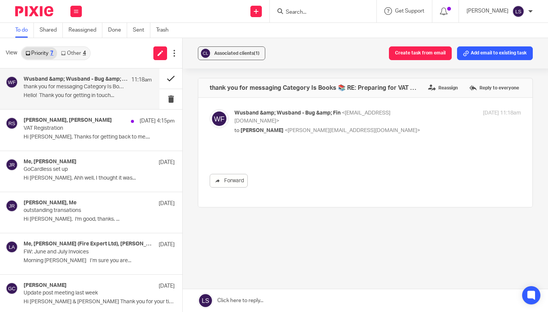
click at [169, 78] on button at bounding box center [170, 78] width 23 height 20
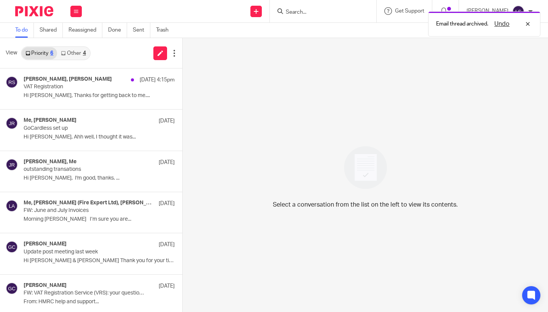
click at [81, 55] on link "Other 4" at bounding box center [73, 53] width 32 height 12
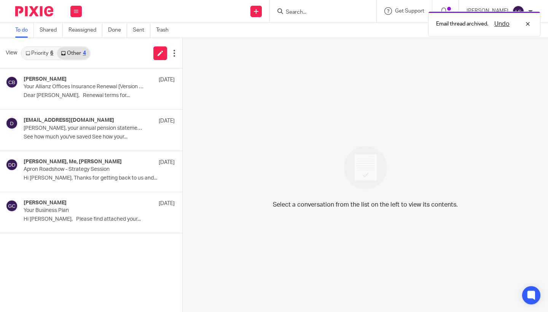
click at [48, 55] on link "Priority 6" at bounding box center [39, 53] width 35 height 12
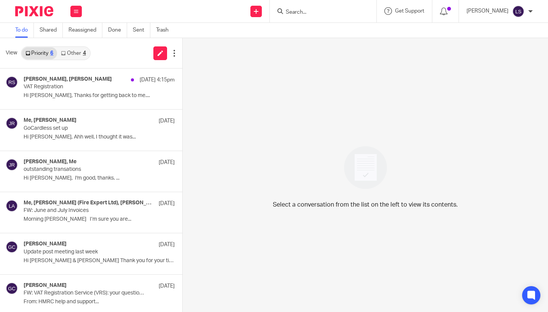
click at [304, 9] on input "Search" at bounding box center [319, 12] width 68 height 7
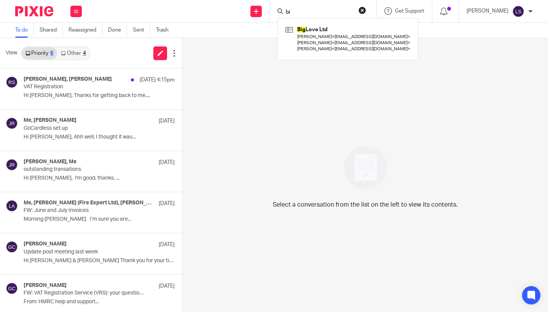
type input "b"
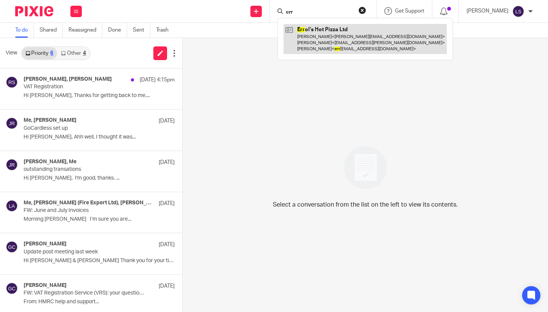
type input "err"
click at [310, 34] on link at bounding box center [364, 39] width 163 height 30
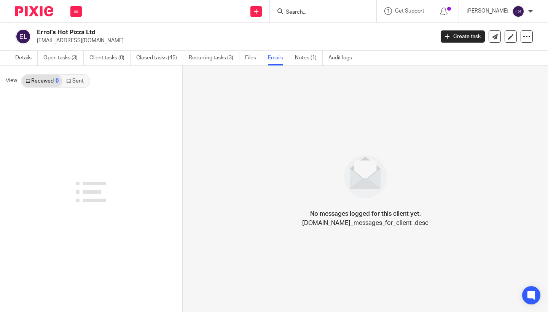
click at [77, 80] on link "Sent" at bounding box center [75, 81] width 27 height 12
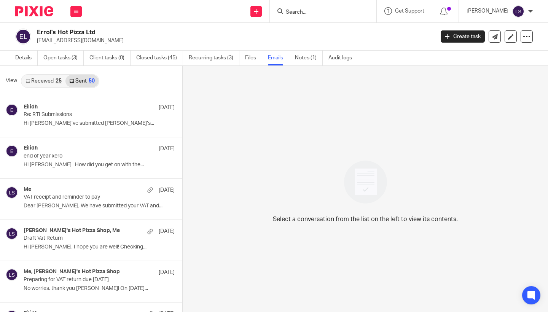
click at [322, 17] on div at bounding box center [323, 11] width 106 height 22
click at [321, 16] on div at bounding box center [323, 11] width 106 height 22
click at [313, 11] on input "Search" at bounding box center [319, 12] width 68 height 7
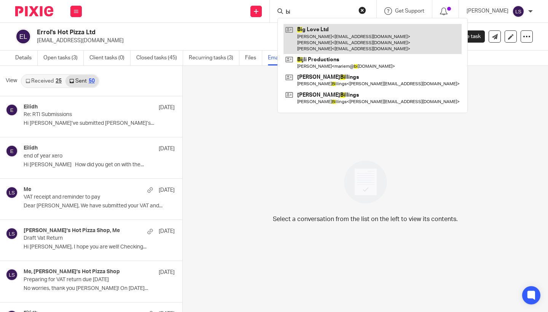
type input "b"
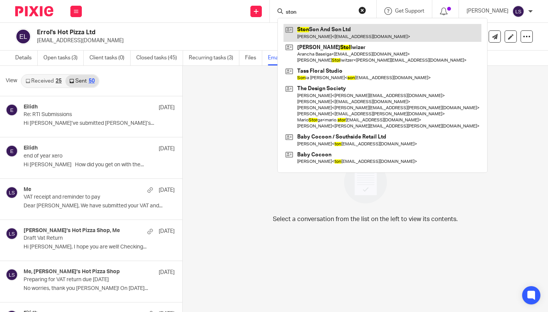
type input "ston"
click at [316, 34] on link at bounding box center [382, 32] width 198 height 17
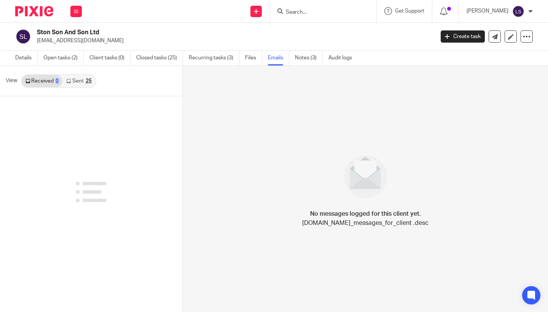
click at [83, 82] on link "Sent 25" at bounding box center [78, 81] width 33 height 12
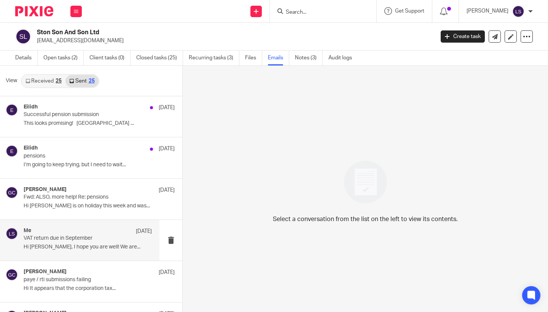
click at [68, 243] on div "Me [DATE] VAT return due in September Hi [PERSON_NAME], I hope you are well! We…" at bounding box center [88, 239] width 128 height 25
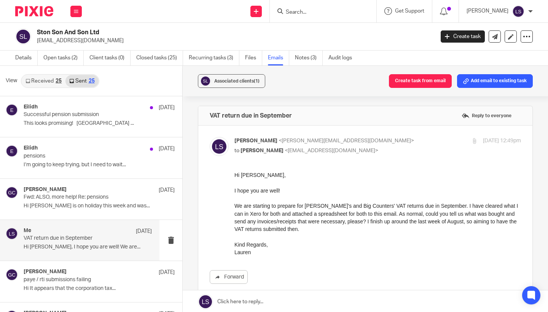
click at [300, 254] on p "Lauren" at bounding box center [377, 252] width 286 height 8
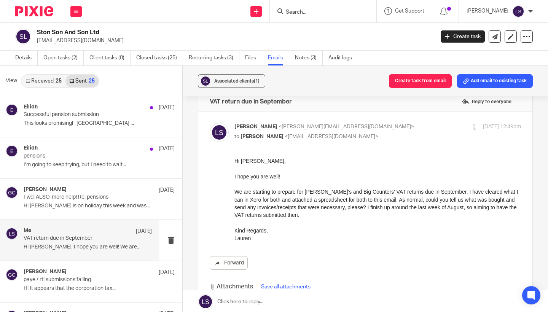
scroll to position [15, 0]
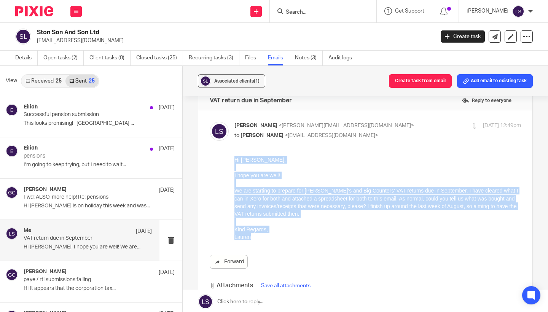
drag, startPoint x: 266, startPoint y: 238, endPoint x: 233, endPoint y: 156, distance: 89.4
click html "Hi Claire, I hope you are well! We are starting to prepare for Errol's and Big …"
copy div "Hi Claire, I hope you are well! We are starting to prepare for Errol's and Big …"
click at [287, 201] on p "We are starting to prepare for Errol's and Big Counters' VAT returns due in Sep…" at bounding box center [377, 202] width 286 height 31
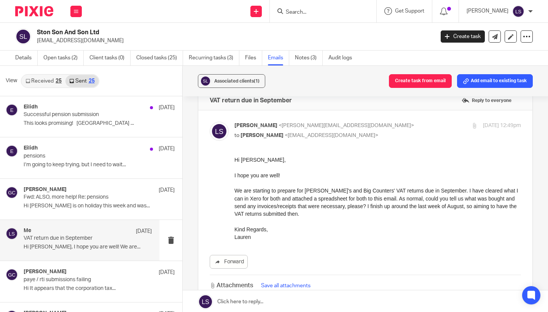
click at [390, 127] on p "Lauren Simmons <lauren@fearlessfinancials.co.uk>" at bounding box center [329, 126] width 191 height 8
checkbox input "false"
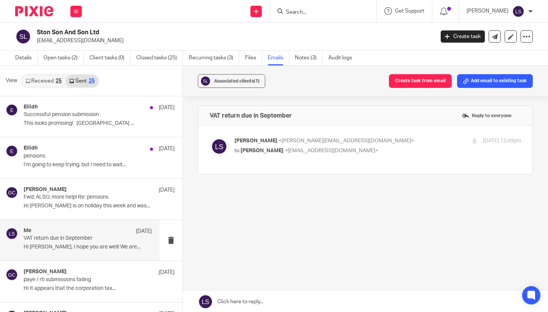
scroll to position [0, 0]
click at [82, 13] on div "Work Email Clients Team Reports Settings" at bounding box center [76, 11] width 27 height 22
click at [74, 45] on link "Email" at bounding box center [72, 46] width 13 height 5
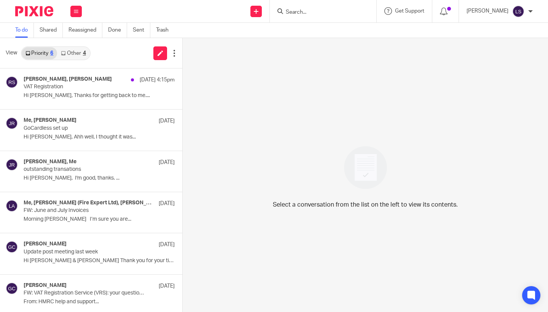
click at [306, 13] on input "Search" at bounding box center [319, 12] width 68 height 7
click at [258, 10] on icon at bounding box center [256, 11] width 5 height 5
click at [249, 35] on link "Send new email" at bounding box center [256, 35] width 47 height 11
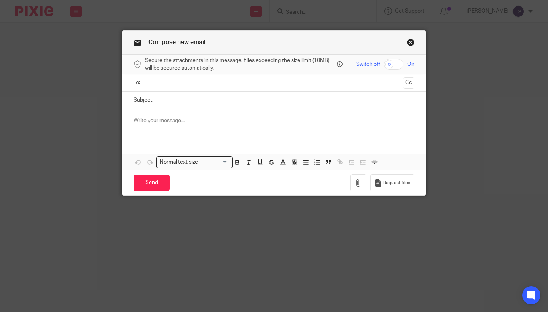
click at [212, 82] on input "text" at bounding box center [274, 82] width 252 height 9
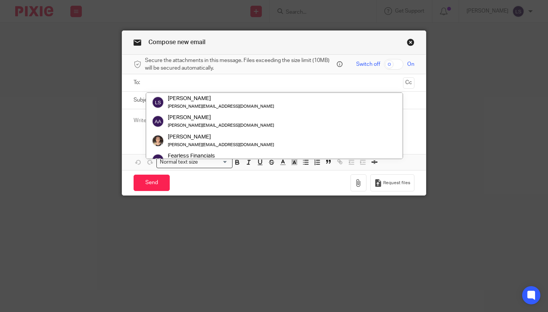
type input "c"
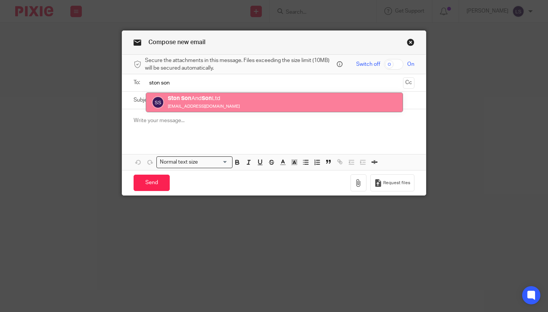
type input "ston son"
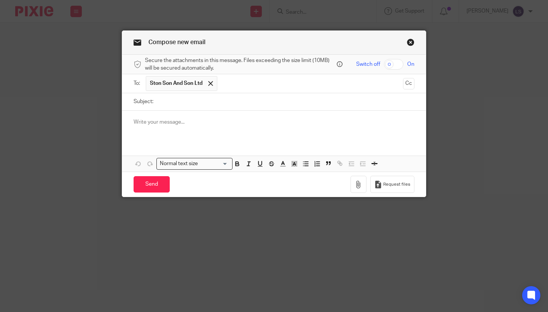
click at [196, 105] on input "Subject:" at bounding box center [285, 101] width 257 height 17
type input "VAT return due for Big Counter and Errols Hot Pizza"
click at [194, 136] on div at bounding box center [273, 126] width 303 height 30
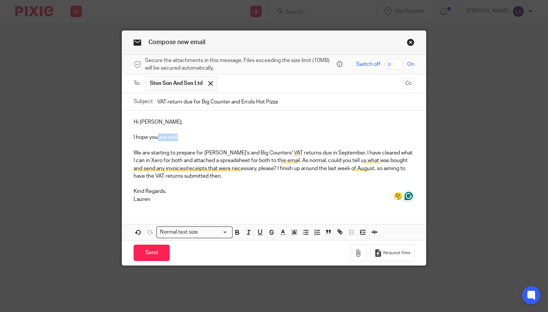
drag, startPoint x: 164, startPoint y: 137, endPoint x: 223, endPoint y: 137, distance: 58.9
click at [223, 137] on p "I hope you are well!" at bounding box center [273, 137] width 281 height 8
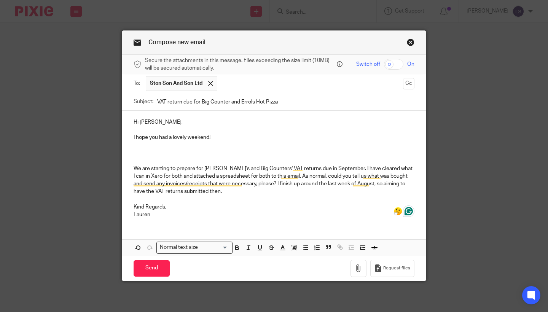
click at [201, 213] on p "Lauren" at bounding box center [273, 215] width 281 height 8
click at [226, 136] on p "I hope you had a lovely weekend!" at bounding box center [273, 137] width 281 height 8
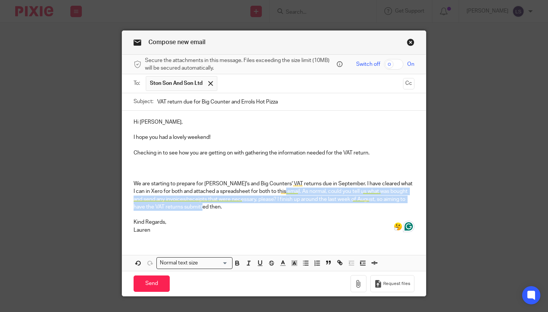
drag, startPoint x: 196, startPoint y: 205, endPoint x: 273, endPoint y: 191, distance: 78.2
click at [273, 191] on p "We are starting to prepare for [PERSON_NAME]'s and Big Counters' VAT returns du…" at bounding box center [273, 195] width 281 height 31
copy p "As normal, could you tell us what was bought and send any invoices/receipts tha…"
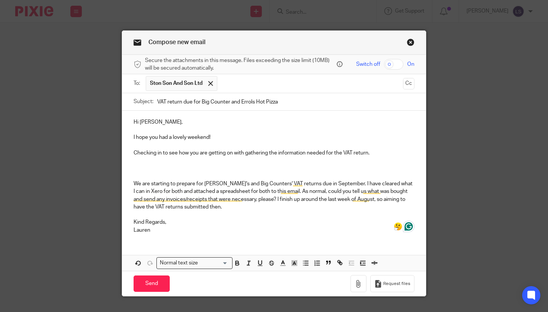
click at [383, 152] on p "Checking in to see how you are getting on with gathering the information needed…" at bounding box center [273, 153] width 281 height 8
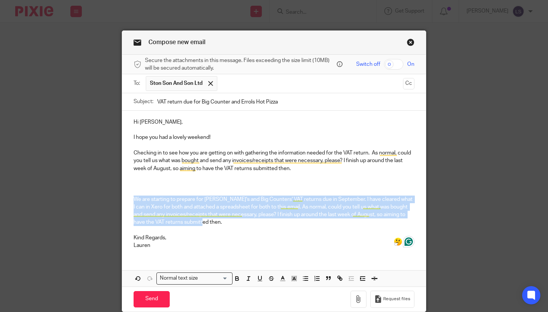
drag, startPoint x: 198, startPoint y: 222, endPoint x: 129, endPoint y: 195, distance: 74.1
click at [129, 195] on div "Hi Claire, I hope you had a lovely weekend! Checking in to see how you are gett…" at bounding box center [273, 183] width 303 height 144
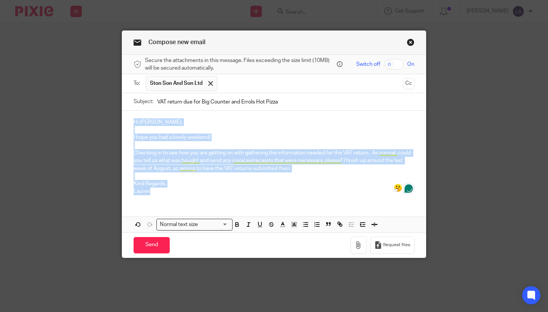
drag, startPoint x: 157, startPoint y: 193, endPoint x: 133, endPoint y: 118, distance: 79.1
click at [133, 118] on div "Hi Claire, I hope you had a lovely weekend! Checking in to see how you are gett…" at bounding box center [273, 156] width 303 height 90
copy div "Hi Claire, I hope you had a lovely weekend! Checking in to see how you are gett…"
click at [160, 191] on p "Lauren" at bounding box center [273, 191] width 281 height 8
drag, startPoint x: 160, startPoint y: 194, endPoint x: 131, endPoint y: 106, distance: 91.7
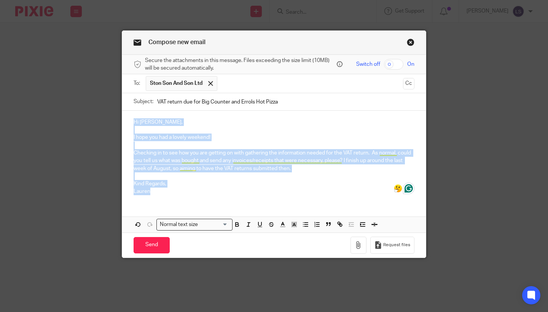
click at [131, 106] on form "Secure the attachments in this message. Files exceeding the size limit (10MB) w…" at bounding box center [273, 156] width 303 height 203
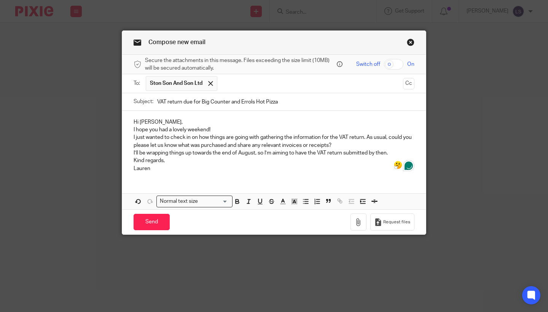
click at [217, 129] on p "I hope you had a lovely weekend!" at bounding box center [273, 130] width 281 height 8
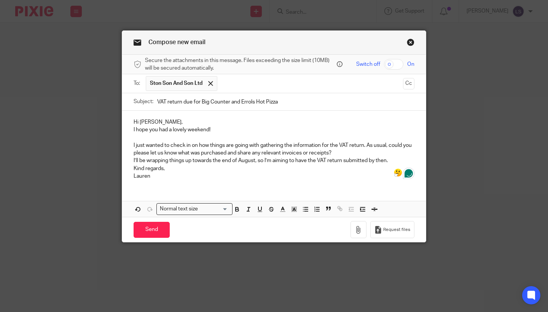
click at [203, 123] on p "Hi Claire," at bounding box center [273, 122] width 281 height 8
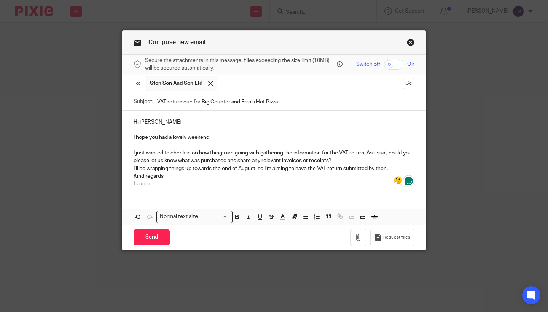
click at [338, 159] on p "I just wanted to check in on how things are going with gathering the informatio…" at bounding box center [273, 157] width 281 height 16
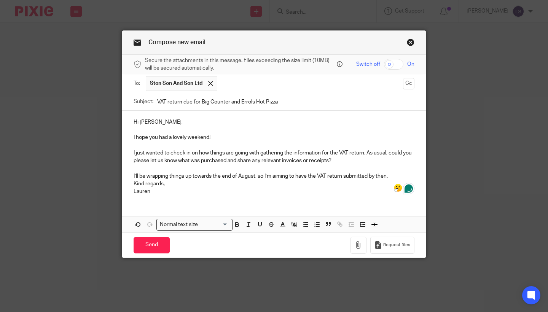
click at [130, 183] on div "Hi Claire, I hope you had a lovely weekend! I just wanted to check in on how th…" at bounding box center [273, 156] width 303 height 90
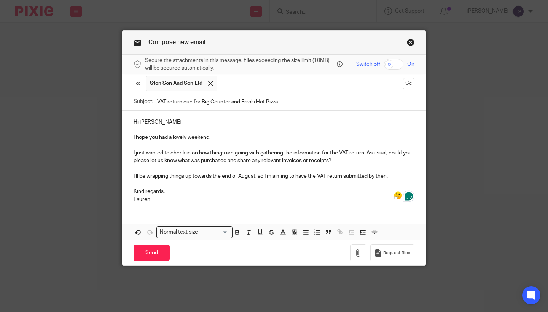
click at [192, 197] on p "Kind regards, Lauren" at bounding box center [273, 195] width 281 height 16
drag, startPoint x: 222, startPoint y: 176, endPoint x: 189, endPoint y: 176, distance: 33.1
click at [189, 176] on p "I’ll be wrapping things up towards the end of August, so I’m aiming to have the…" at bounding box center [273, 176] width 281 height 8
click at [193, 193] on p "Kind regards, Lauren" at bounding box center [273, 195] width 281 height 16
click at [173, 206] on div "Hi Claire, I hope you had a lovely weekend! I just wanted to check in on how th…" at bounding box center [273, 160] width 303 height 98
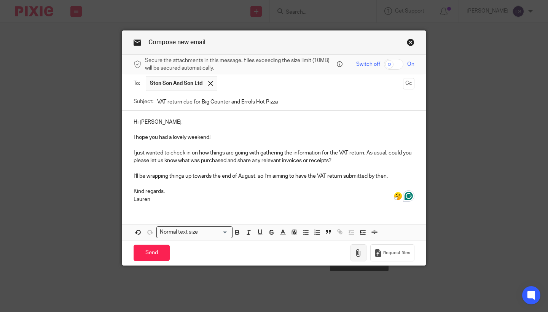
click at [362, 249] on icon "button" at bounding box center [358, 253] width 8 height 8
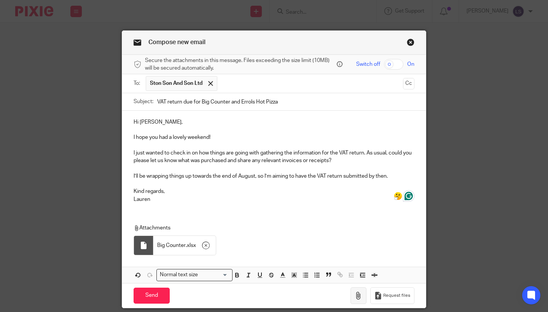
click at [360, 292] on icon "button" at bounding box center [358, 296] width 8 height 8
click at [260, 192] on p "Kind regards, Lauren" at bounding box center [273, 195] width 281 height 16
click at [256, 174] on p "I’ll be wrapping things up towards the end of August, so I’m aiming to have the…" at bounding box center [273, 176] width 281 height 8
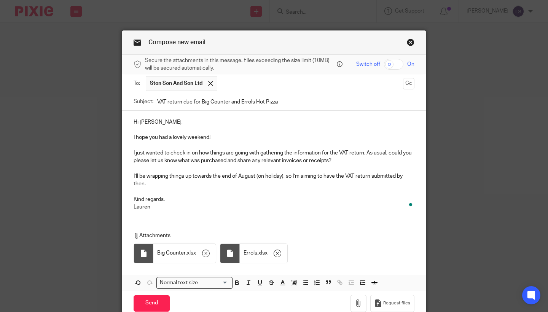
click at [259, 193] on p at bounding box center [273, 191] width 281 height 8
click at [497, 162] on div "Compose new email Secure the attachments in this message. Files exceeding the s…" at bounding box center [274, 156] width 548 height 312
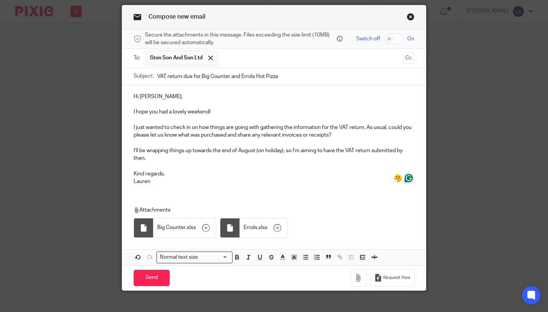
scroll to position [25, 0]
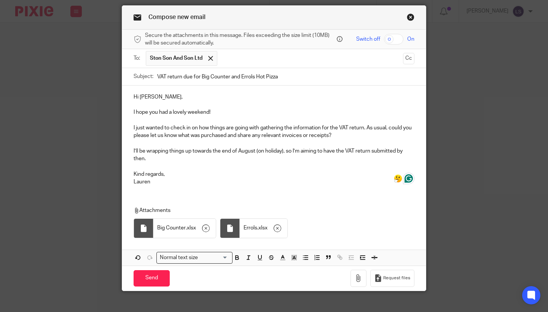
click at [181, 159] on p "I’ll be wrapping things up towards the end of August (on holiday), so I’m aimin…" at bounding box center [273, 155] width 281 height 16
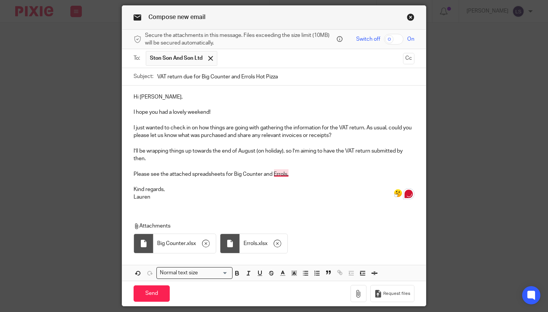
click at [283, 174] on p "Please see the attached spreadsheets for Big Counter and Errols." at bounding box center [273, 174] width 281 height 8
click at [252, 190] on p "Kind regards, Lauren" at bounding box center [273, 194] width 281 height 16
click at [486, 143] on div "Compose new email Secure the attachments in this message. Files exceeding the s…" at bounding box center [274, 156] width 548 height 312
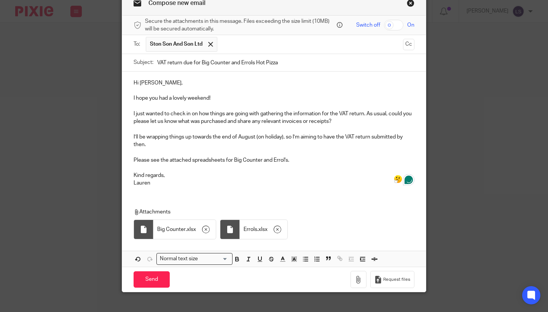
scroll to position [40, 0]
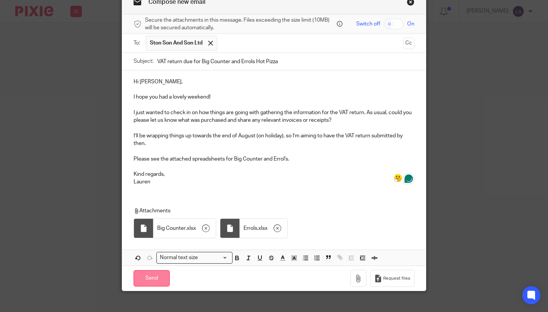
click at [147, 270] on input "Send" at bounding box center [151, 278] width 36 height 16
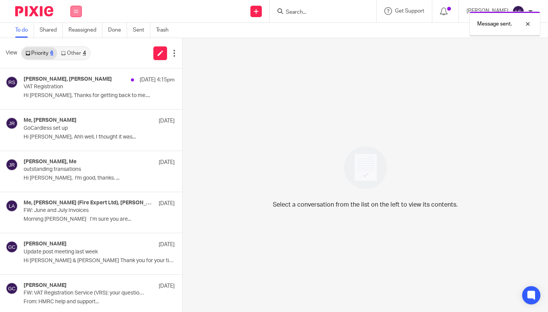
click at [76, 13] on icon at bounding box center [76, 11] width 5 height 5
click at [74, 45] on link "Email" at bounding box center [73, 46] width 14 height 5
click at [76, 60] on div "View Priority 6 Other 4" at bounding box center [91, 53] width 182 height 30
click at [75, 55] on link "Other 4" at bounding box center [73, 53] width 32 height 12
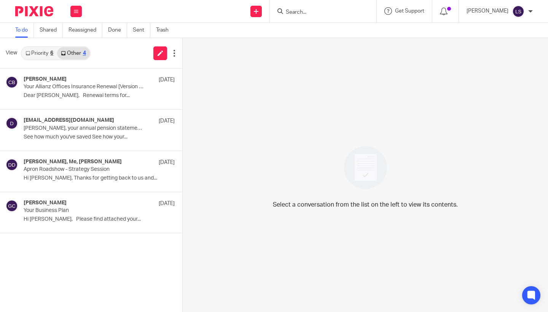
click at [44, 54] on link "Priority 6" at bounding box center [39, 53] width 35 height 12
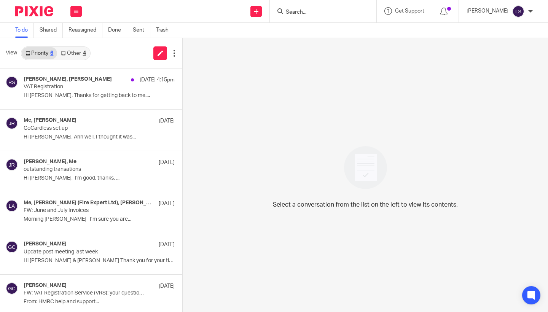
click at [303, 16] on div at bounding box center [323, 11] width 106 height 22
click at [308, 14] on input "Search" at bounding box center [319, 12] width 68 height 7
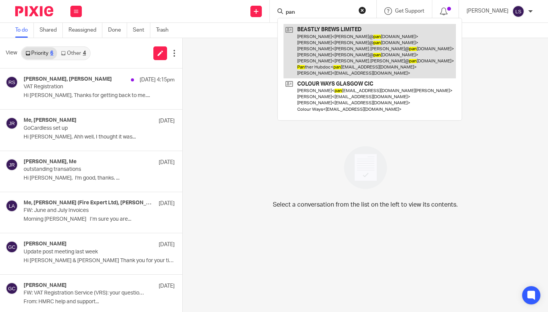
type input "pan"
click at [315, 36] on link at bounding box center [369, 51] width 172 height 54
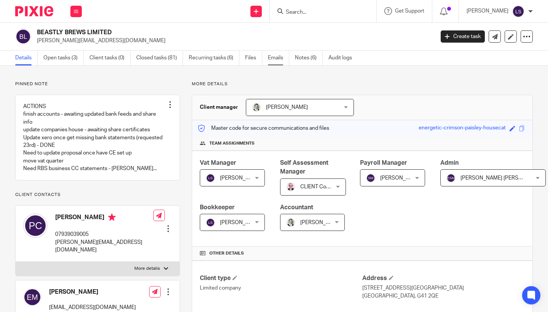
click at [276, 56] on link "Emails" at bounding box center [278, 58] width 21 height 15
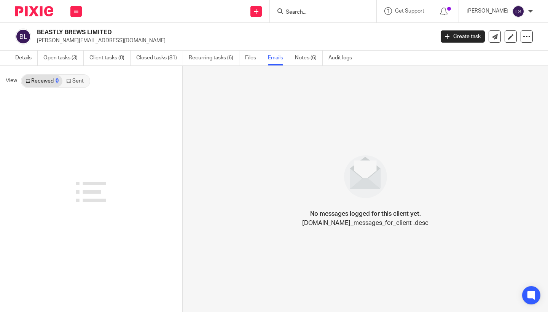
click at [71, 82] on icon at bounding box center [68, 81] width 5 height 5
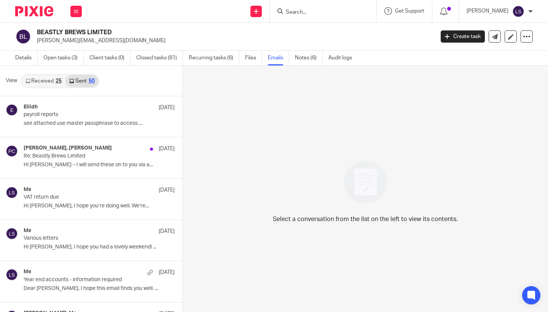
click at [86, 117] on p "payroll reports" at bounding box center [84, 114] width 121 height 6
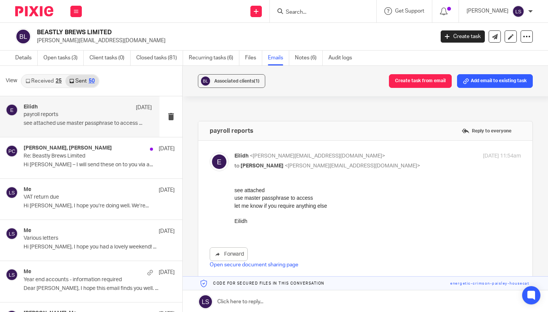
click at [373, 164] on p "to Paul Crawford <paul@panthermilk.com>" at bounding box center [329, 166] width 191 height 8
checkbox input "false"
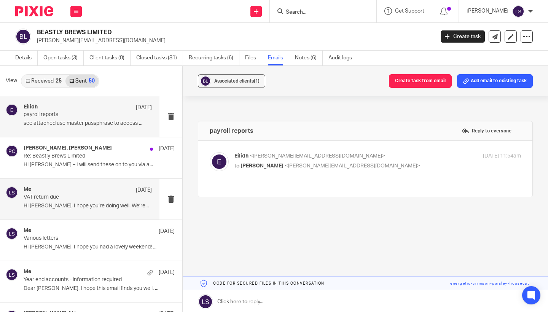
click at [71, 203] on p "Hi Paul, I hope you’re doing well. We’re..." at bounding box center [88, 206] width 128 height 6
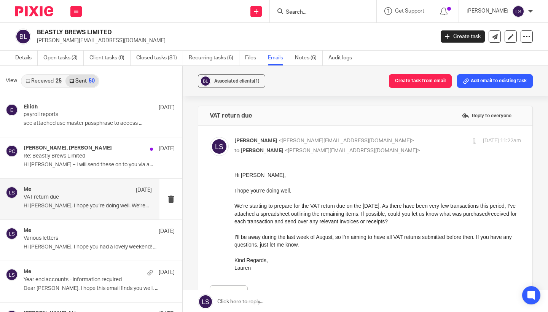
click at [326, 195] on div "Hi Paul, I hope you’re doing well. We’re starting to prepare for the VAT return…" at bounding box center [377, 221] width 286 height 100
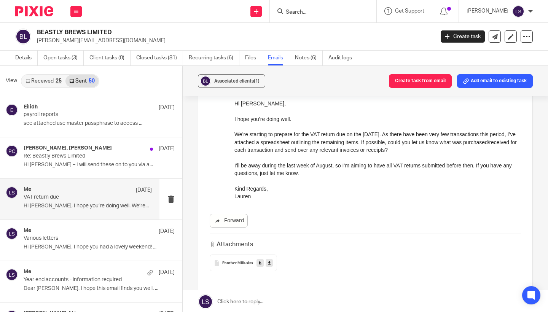
scroll to position [76, 0]
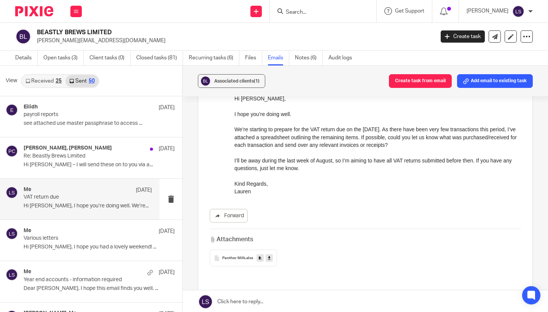
click at [306, 202] on div "Forward Attachments Panther Milk .xlsx" at bounding box center [365, 180] width 311 height 171
click at [325, 190] on p "Lauren" at bounding box center [377, 191] width 286 height 8
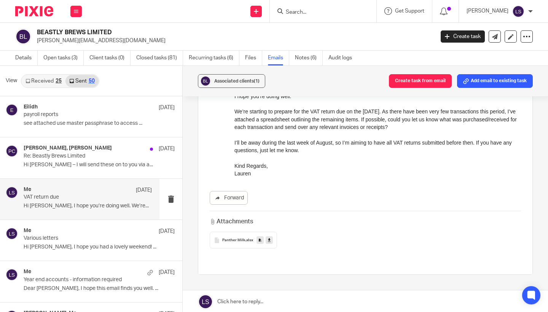
scroll to position [95, 0]
click at [241, 238] on span "Panther Milk" at bounding box center [233, 239] width 23 height 5
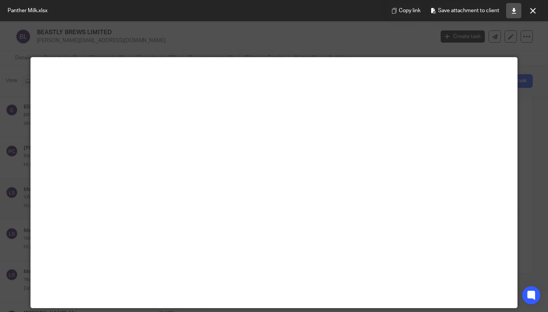
click at [509, 13] on link at bounding box center [513, 10] width 15 height 15
click at [530, 11] on icon at bounding box center [533, 11] width 6 height 6
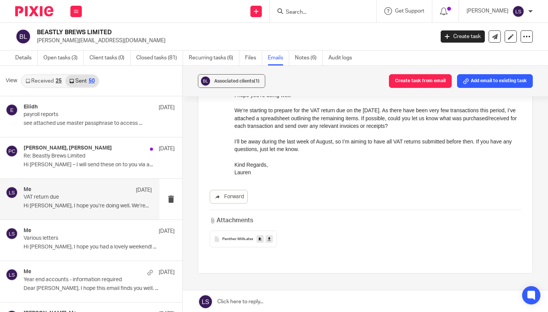
drag, startPoint x: 327, startPoint y: 178, endPoint x: 92, endPoint y: 98, distance: 247.5
click at [327, 178] on div "Forward Attachments Panther Milk .xlsx" at bounding box center [365, 161] width 311 height 171
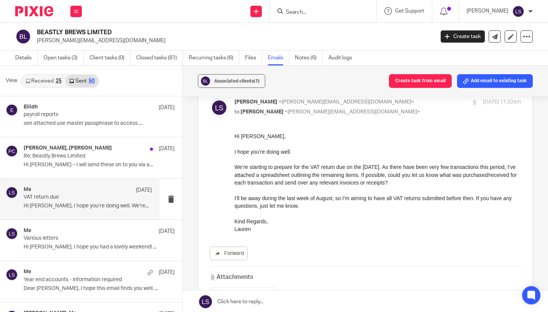
scroll to position [38, 0]
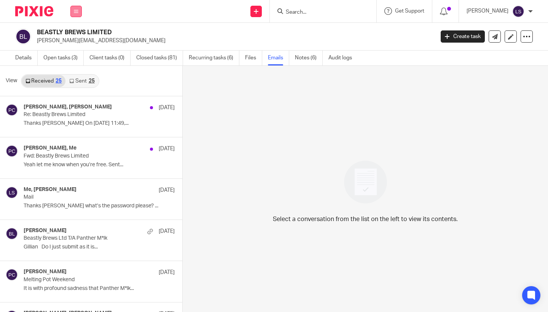
click at [79, 13] on button at bounding box center [75, 11] width 11 height 11
click at [72, 49] on link "Email" at bounding box center [72, 46] width 13 height 5
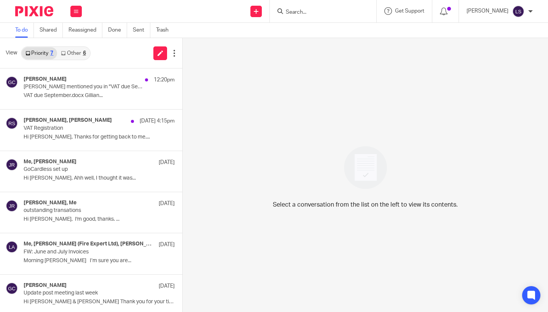
click at [76, 52] on link "Other 6" at bounding box center [73, 53] width 32 height 12
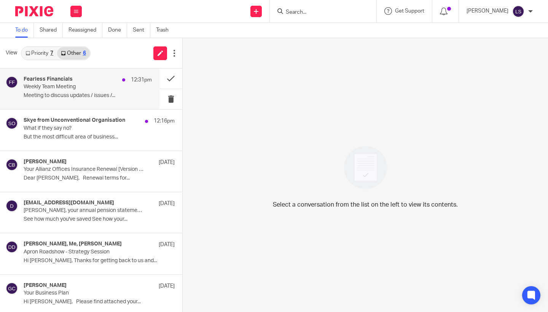
click at [77, 84] on p "Weekly Team Meeting" at bounding box center [75, 87] width 103 height 6
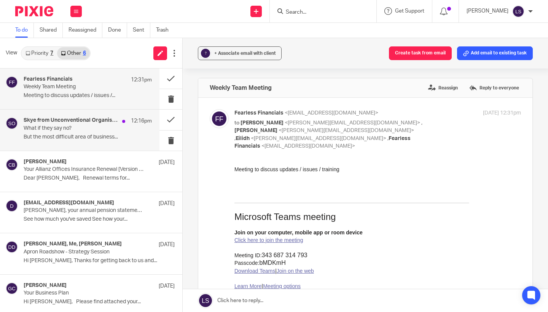
click at [68, 129] on p "What if they say no?" at bounding box center [75, 128] width 103 height 6
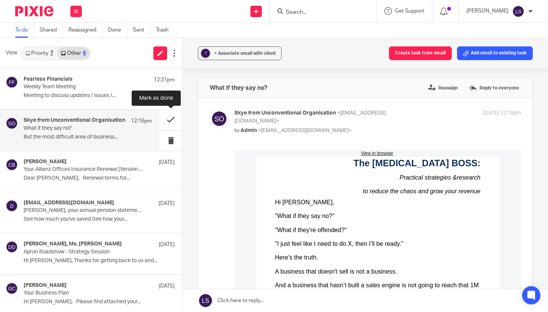
click at [169, 118] on button at bounding box center [170, 120] width 23 height 20
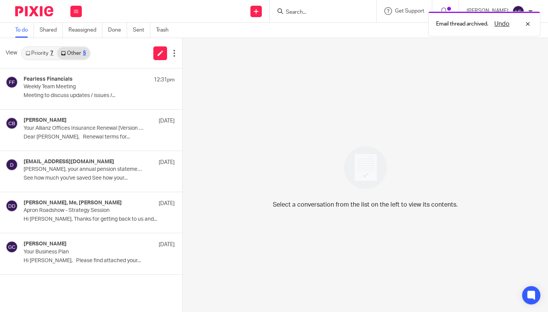
click at [53, 58] on link "Priority 7" at bounding box center [39, 53] width 35 height 12
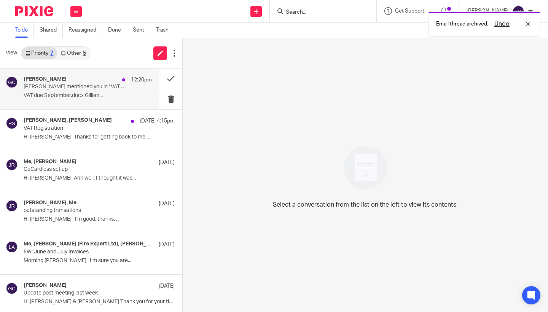
click at [74, 87] on p "Gillian Caughey mentioned you in "VAT due September"." at bounding box center [75, 87] width 103 height 6
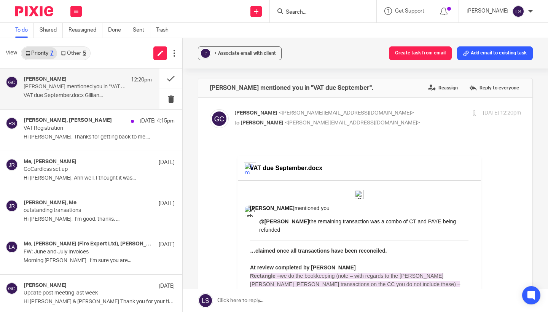
click at [84, 51] on div "5" at bounding box center [84, 53] width 3 height 5
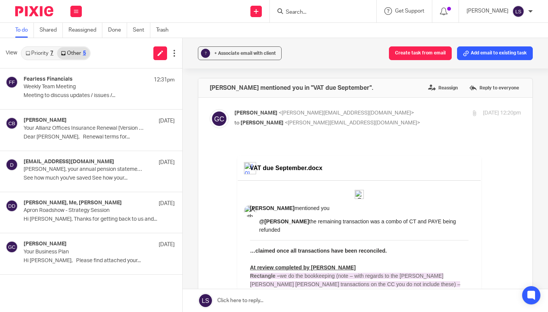
click at [43, 54] on link "Priority 7" at bounding box center [39, 53] width 35 height 12
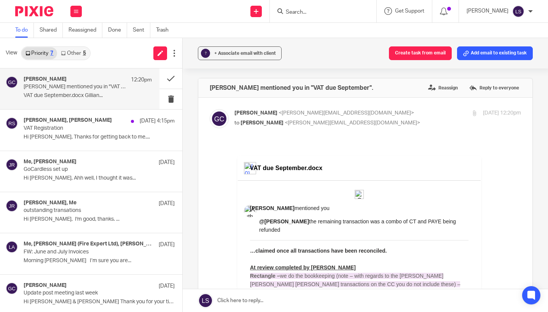
click at [46, 15] on img at bounding box center [34, 11] width 38 height 10
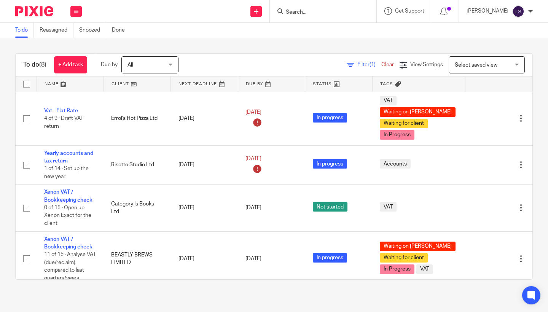
click at [310, 17] on div at bounding box center [323, 11] width 106 height 22
click at [308, 11] on input "Search" at bounding box center [319, 12] width 68 height 7
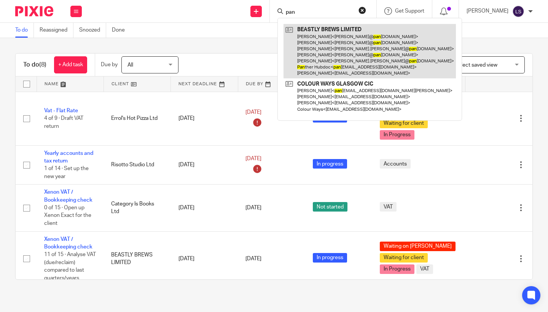
type input "pan"
click at [314, 46] on link at bounding box center [369, 51] width 172 height 54
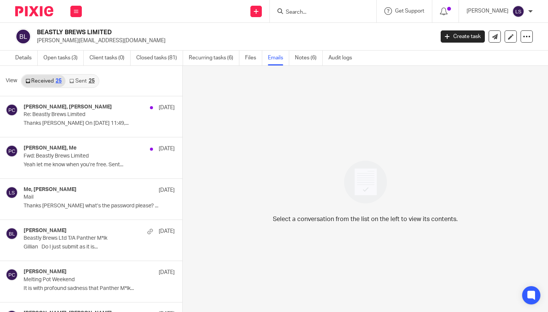
click at [76, 85] on link "Sent 25" at bounding box center [81, 81] width 33 height 12
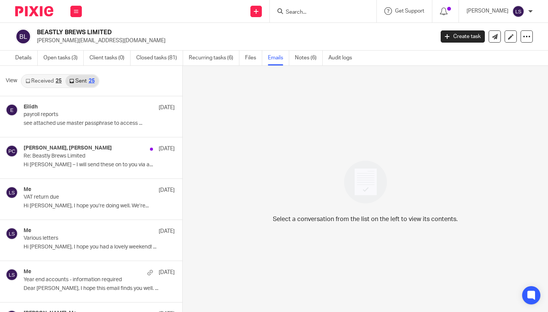
scroll to position [1, 0]
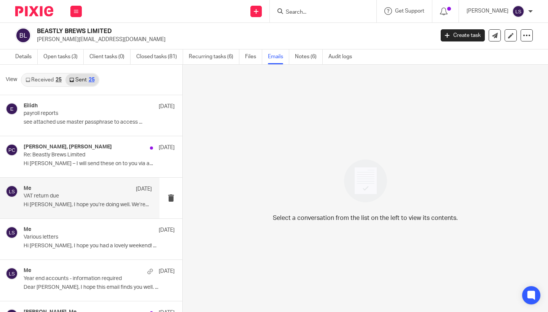
click at [62, 192] on div "Me 12 Aug" at bounding box center [88, 189] width 128 height 8
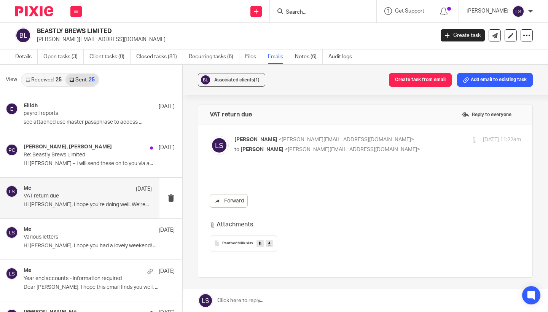
scroll to position [0, 0]
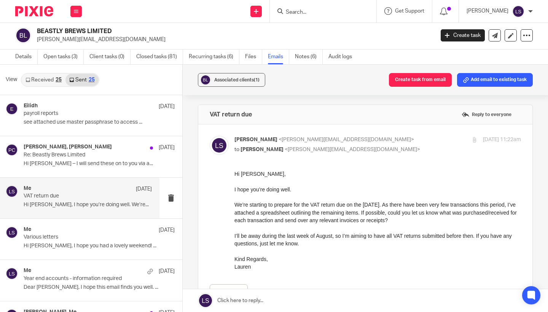
click at [351, 184] on div "Hi Paul, I hope you’re doing well. We’re starting to prepare for the VAT return…" at bounding box center [377, 220] width 286 height 100
click at [312, 202] on p "We’re starting to prepare for the VAT return due on the 7th of September. As th…" at bounding box center [377, 212] width 286 height 23
click at [326, 187] on p "I hope you’re doing well." at bounding box center [377, 190] width 286 height 8
click at [289, 206] on p "We’re starting to prepare for the VAT return due on the 7th of September. As th…" at bounding box center [377, 212] width 286 height 23
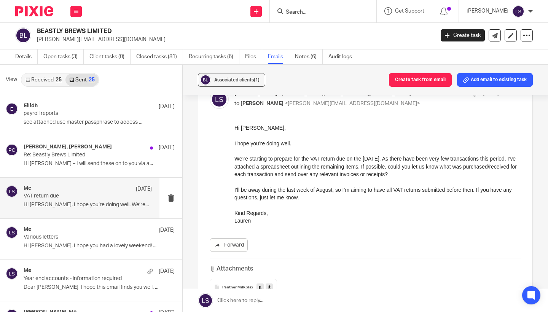
scroll to position [47, 0]
drag, startPoint x: 260, startPoint y: 225, endPoint x: 228, endPoint y: 129, distance: 102.0
click at [228, 129] on div "Forward Attachments Panther Milk .xlsx" at bounding box center [365, 208] width 311 height 171
click at [256, 149] on div "Hi Paul, I hope you’re doing well. We’re starting to prepare for the VAT return…" at bounding box center [377, 173] width 286 height 100
click at [306, 197] on p "I’ll be away during the last week of August, so I’m aiming to have all VAT retu…" at bounding box center [377, 193] width 286 height 16
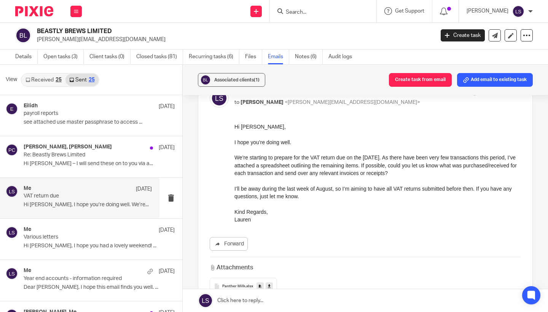
click at [310, 227] on div "Forward Attachments Panther Milk .xlsx" at bounding box center [365, 208] width 311 height 171
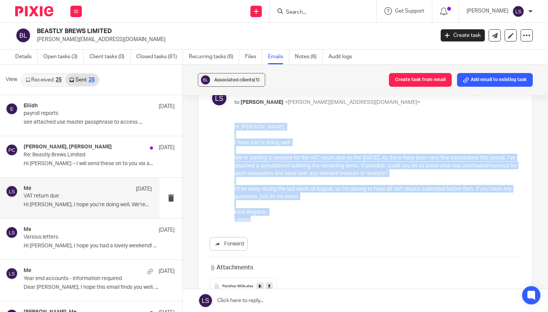
drag, startPoint x: 254, startPoint y: 218, endPoint x: 231, endPoint y: 127, distance: 94.0
click html "Hi Paul, I hope you’re doing well. We’re starting to prepare for the VAT return…"
copy div "Hi Paul, I hope you’re doing well. We’re starting to prepare for the VAT return…"
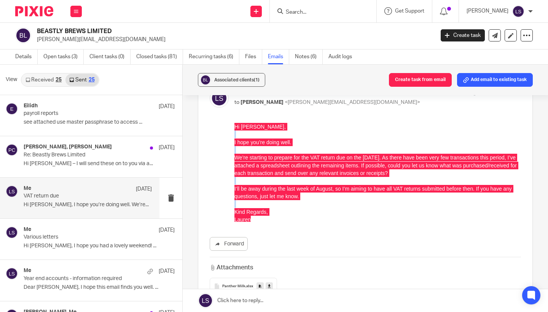
click at [368, 98] on p "to Paul Crawford <paul@panthermilk.com>" at bounding box center [329, 102] width 191 height 8
checkbox input "false"
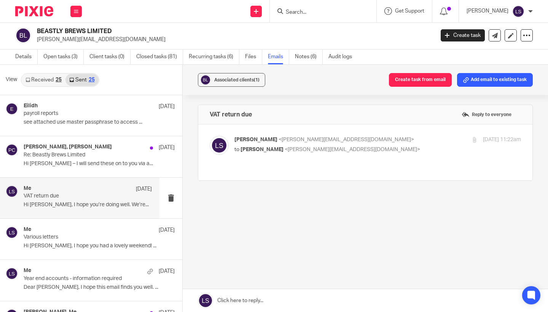
scroll to position [0, 0]
click at [262, 303] on link at bounding box center [365, 300] width 365 height 23
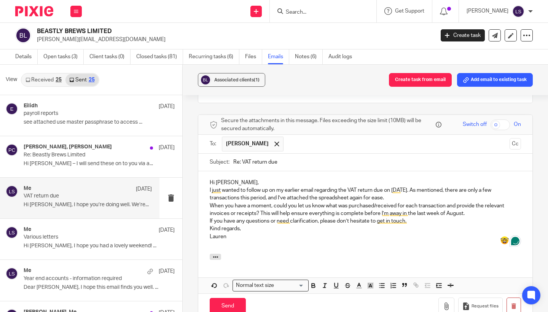
click at [242, 179] on p "Hi Paul," at bounding box center [365, 183] width 311 height 8
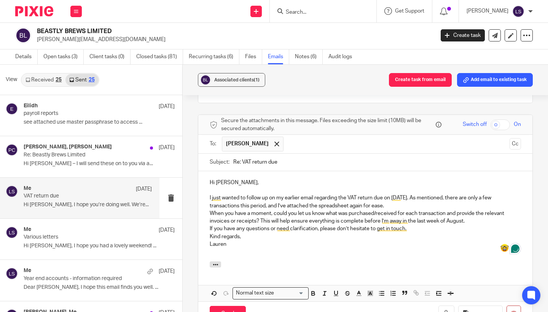
click at [392, 194] on p "I just wanted to follow up on my earlier email regarding the VAT return due on …" at bounding box center [365, 202] width 311 height 16
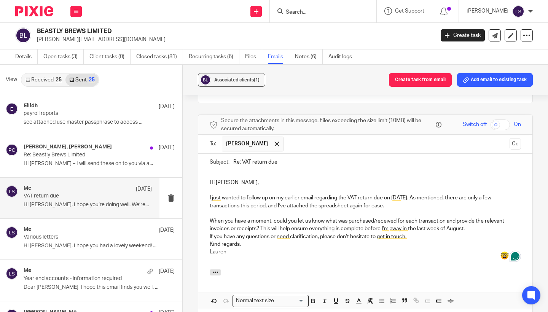
click at [260, 217] on p "When you have a moment, could you let us know what was purchased/received for e…" at bounding box center [365, 225] width 311 height 16
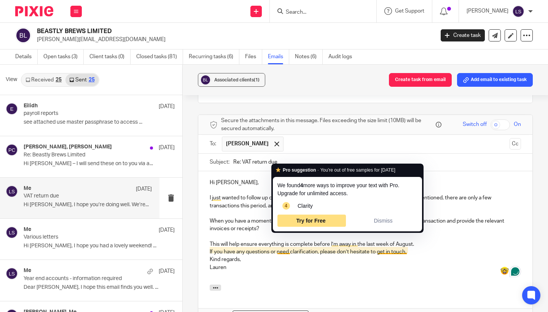
click at [421, 256] on p "Kind regards, Lauren" at bounding box center [365, 264] width 311 height 16
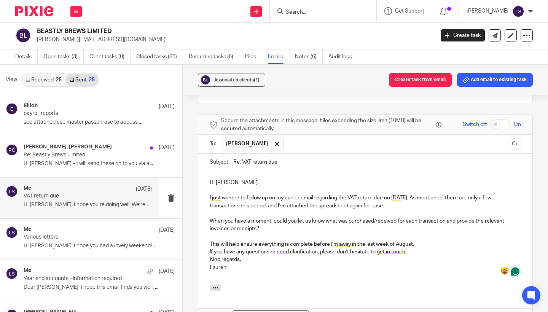
click at [424, 248] on p "If you have any questions or need clarification, please don’t hesitate to get i…" at bounding box center [365, 252] width 311 height 8
click at [206, 237] on div "Hi Paul, I just wanted to follow up on my earlier email regarding the VAT retur…" at bounding box center [365, 231] width 334 height 121
click at [207, 229] on div "Hi Paul, I just wanted to follow up on my earlier email regarding the VAT retur…" at bounding box center [365, 231] width 334 height 121
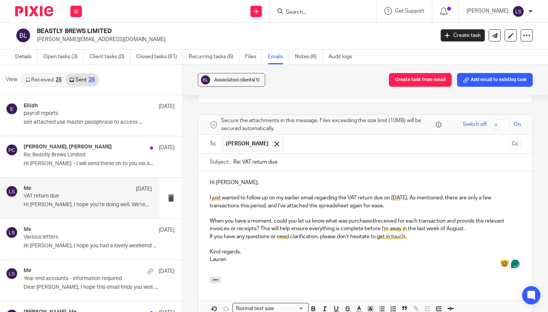
click at [208, 221] on div "Hi Paul, I just wanted to follow up on my earlier email regarding the VAT retur…" at bounding box center [365, 224] width 334 height 106
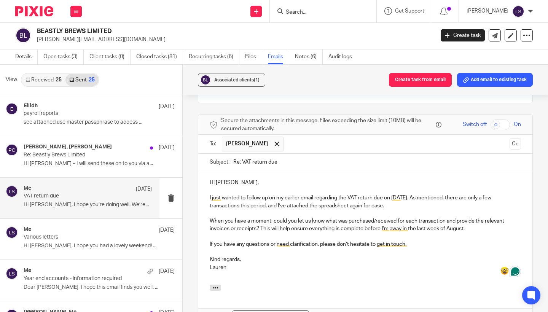
click at [275, 248] on p at bounding box center [365, 252] width 311 height 8
click at [238, 179] on p "Hi Paul," at bounding box center [365, 183] width 311 height 8
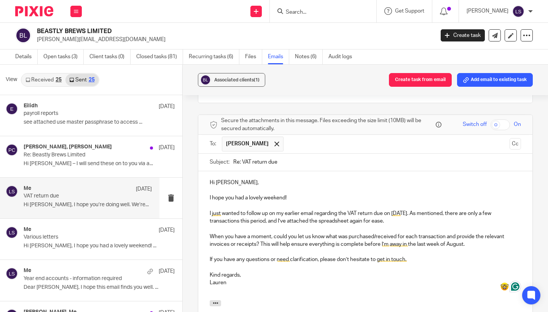
drag, startPoint x: 391, startPoint y: 206, endPoint x: 431, endPoint y: 198, distance: 41.5
click at [431, 210] on p "I just wanted to follow up on my earlier email regarding the VAT return due on …" at bounding box center [365, 218] width 311 height 16
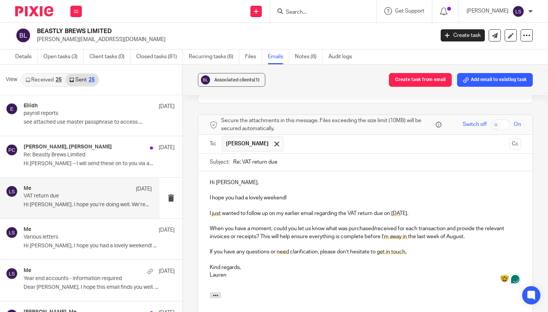
click at [208, 212] on div "Hi Paul, I hope you had a lovely weekend! I just wanted to follow up on my earl…" at bounding box center [365, 231] width 334 height 121
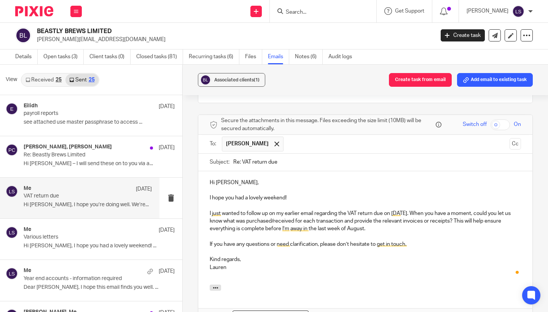
click at [304, 284] on div at bounding box center [365, 288] width 334 height 8
click at [374, 214] on p "I just wanted to follow up on my earlier email regarding the VAT return due on …" at bounding box center [365, 221] width 311 height 23
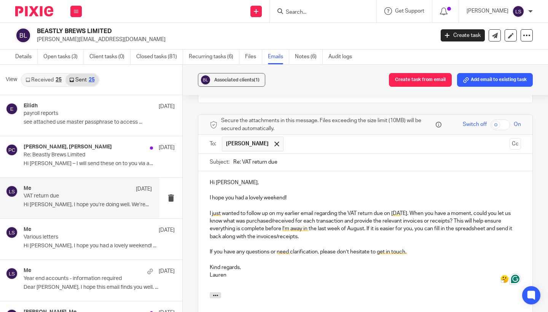
click at [223, 222] on p "I just wanted to follow up on my earlier email regarding the VAT return due on …" at bounding box center [365, 225] width 311 height 31
drag, startPoint x: 315, startPoint y: 220, endPoint x: 367, endPoint y: 213, distance: 52.6
click at [367, 214] on p "I just wanted to follow up on my earlier email regarding the VAT return due on …" at bounding box center [365, 225] width 311 height 31
copy p "If it is easier for you, you can fill in the spreadsheet and send it back via a…"
click at [335, 240] on p at bounding box center [365, 244] width 311 height 8
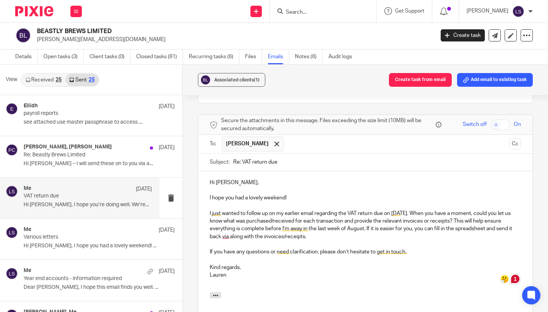
drag, startPoint x: 313, startPoint y: 220, endPoint x: 367, endPoint y: 211, distance: 55.1
click at [367, 211] on p "I just wanted to follow up on my earlier email regarding the VAT return due on …" at bounding box center [365, 225] width 311 height 31
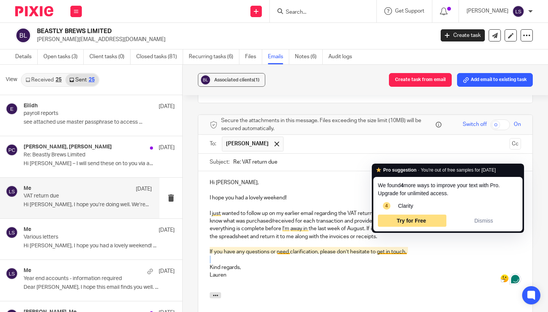
click at [427, 240] on div "Hi Paul, I hope you had a lovely weekend! I just wanted to follow up on my earl…" at bounding box center [365, 231] width 334 height 121
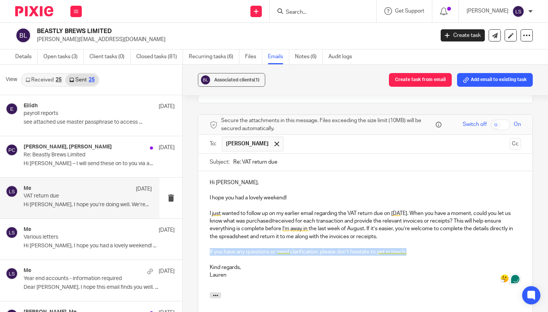
drag, startPoint x: 427, startPoint y: 238, endPoint x: 199, endPoint y: 236, distance: 228.2
click at [199, 236] on div "Hi Paul, I hope you had a lovely weekend! I just wanted to follow up on my earl…" at bounding box center [365, 231] width 334 height 121
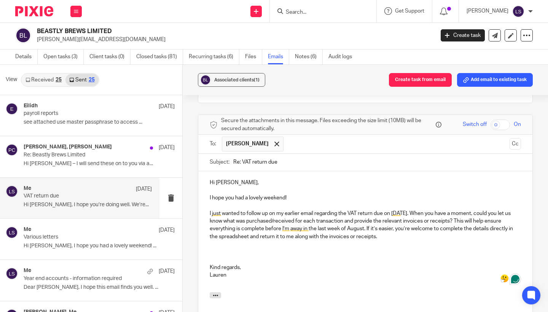
click at [207, 251] on div "Hi Paul, I hope you had a lovely weekend! I just wanted to follow up on my earl…" at bounding box center [365, 231] width 334 height 121
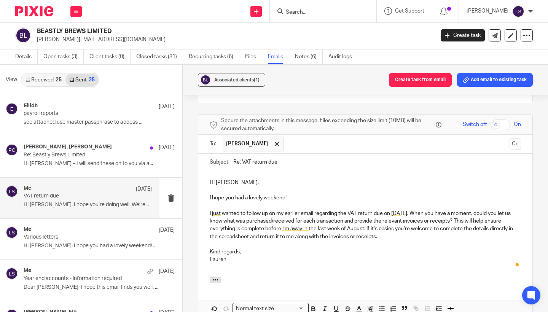
click at [336, 264] on p at bounding box center [365, 268] width 311 height 8
drag, startPoint x: 441, startPoint y: 215, endPoint x: 491, endPoint y: 215, distance: 49.1
click at [491, 215] on p "I just wanted to follow up on my earlier email regarding the VAT return due on …" at bounding box center [365, 225] width 311 height 31
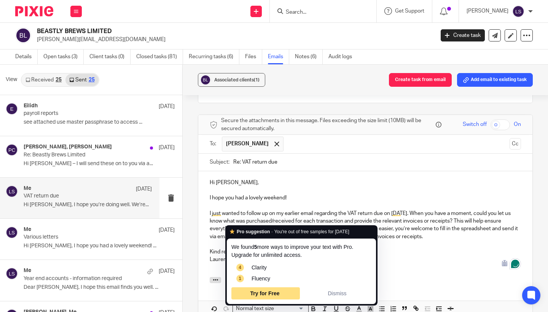
drag, startPoint x: 340, startPoint y: 221, endPoint x: 233, endPoint y: 221, distance: 107.6
click at [233, 221] on p "I just wanted to follow up on my earlier email regarding the VAT return due on …" at bounding box center [365, 225] width 311 height 31
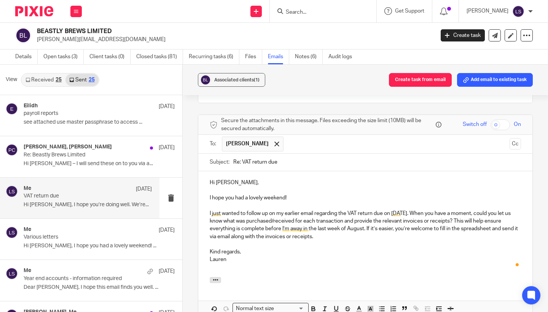
click at [270, 264] on p at bounding box center [365, 268] width 311 height 8
click at [525, 214] on div "Hi Paul, I hope you had a lovely weekend! I just wanted to follow up on my earl…" at bounding box center [365, 224] width 334 height 106
click at [345, 264] on p at bounding box center [365, 268] width 311 height 8
click at [303, 222] on p "I just wanted to follow up on my earlier email regarding the VAT return due on …" at bounding box center [365, 225] width 311 height 31
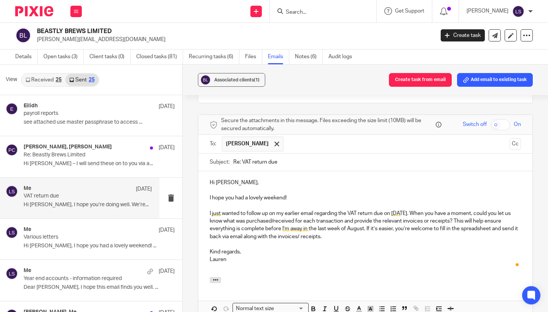
click at [305, 240] on p at bounding box center [365, 244] width 311 height 8
click at [302, 223] on p "I just wanted to follow up on my earlier email regarding the VAT return due on …" at bounding box center [365, 225] width 311 height 31
click at [296, 260] on div "Hi Paul, I hope you had a lovely weekend! I just wanted to follow up on my earl…" at bounding box center [365, 224] width 334 height 106
click at [541, 190] on div "Associated clients (1) Create task from email Add email to existing task VAT re…" at bounding box center [365, 188] width 365 height 247
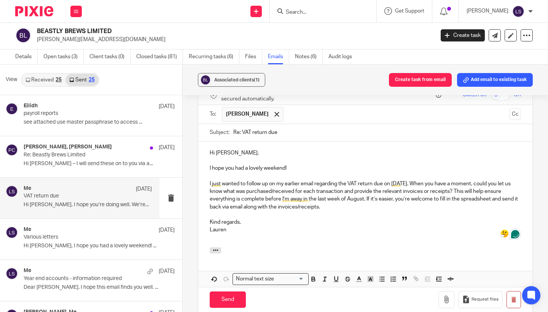
scroll to position [108, 0]
click at [224, 291] on input "Send" at bounding box center [228, 299] width 36 height 16
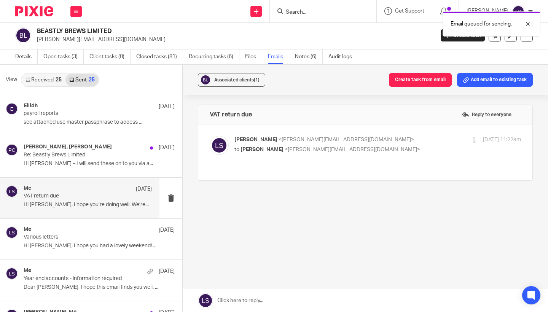
scroll to position [0, 0]
click at [78, 13] on icon at bounding box center [76, 11] width 5 height 5
click at [74, 43] on li "Email" at bounding box center [76, 46] width 20 height 11
click at [73, 48] on link "Email" at bounding box center [72, 46] width 13 height 5
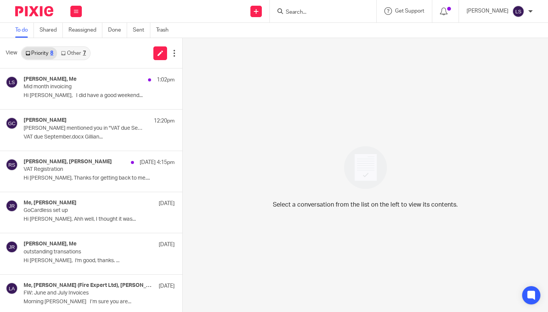
click at [75, 51] on link "Other 7" at bounding box center [73, 53] width 32 height 12
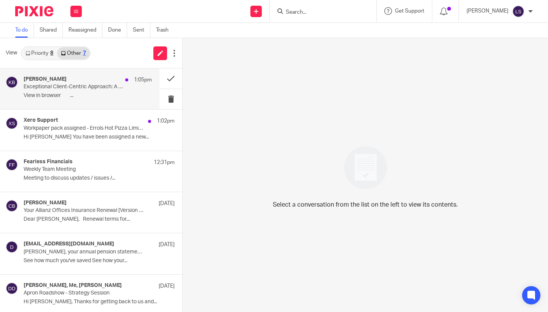
click at [75, 86] on p "Exceptional Client-Centric Approach: A Unique Nomination for Fearless Financials" at bounding box center [75, 87] width 103 height 6
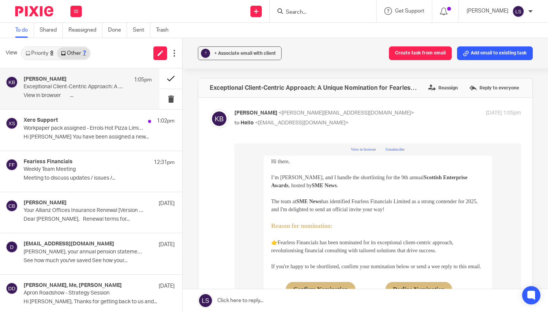
click at [163, 80] on button at bounding box center [170, 78] width 23 height 20
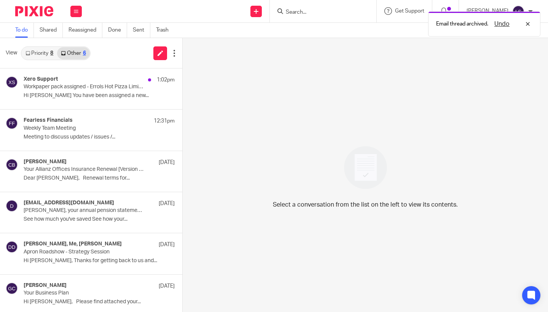
click at [44, 51] on link "Priority 8" at bounding box center [39, 53] width 35 height 12
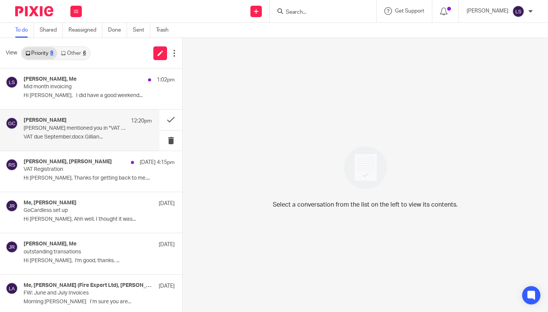
click at [81, 125] on p "Gillian Caughey mentioned you in "VAT due September"." at bounding box center [75, 128] width 103 height 6
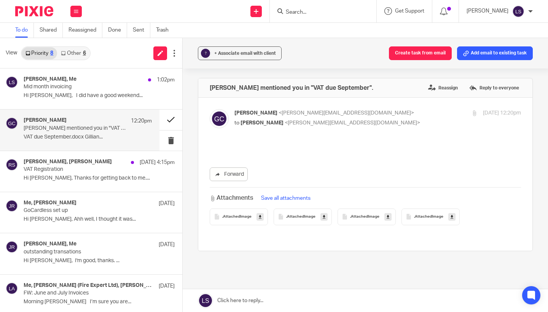
click at [172, 117] on button at bounding box center [170, 120] width 23 height 20
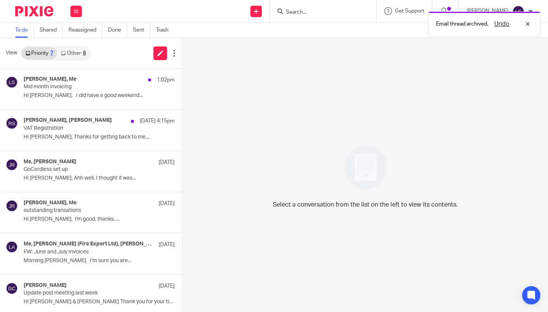
click at [83, 54] on div "6" at bounding box center [84, 53] width 3 height 5
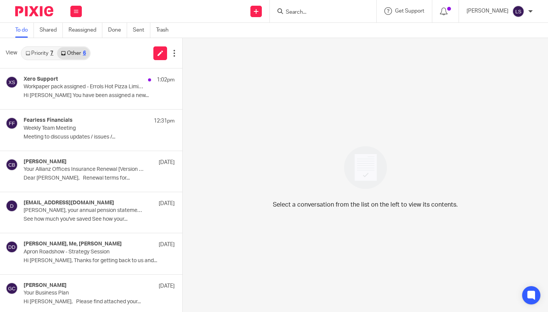
click at [40, 11] on img at bounding box center [34, 11] width 38 height 10
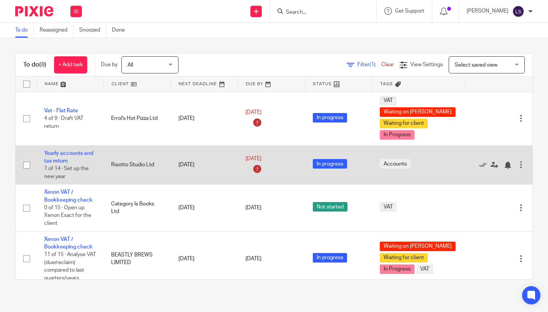
drag, startPoint x: 0, startPoint y: 0, endPoint x: 143, endPoint y: 164, distance: 217.8
click at [143, 165] on td "Risotto Studio Ltd" at bounding box center [136, 164] width 67 height 39
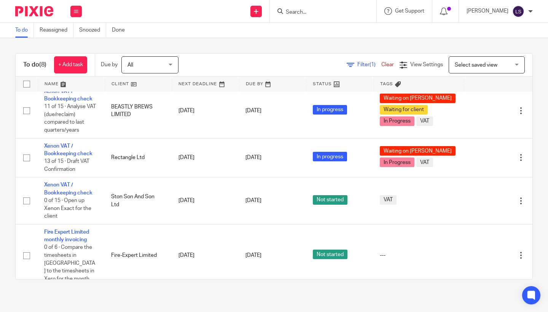
scroll to position [153, 0]
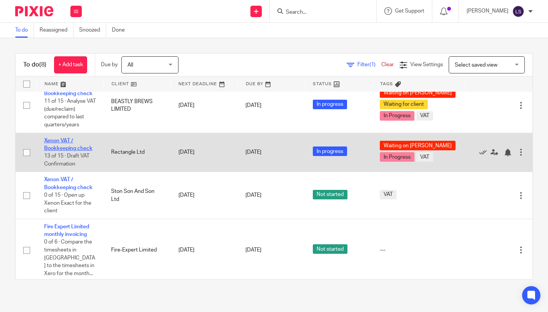
click at [57, 147] on link "Xenon VAT / Bookkeeping check" at bounding box center [68, 144] width 48 height 13
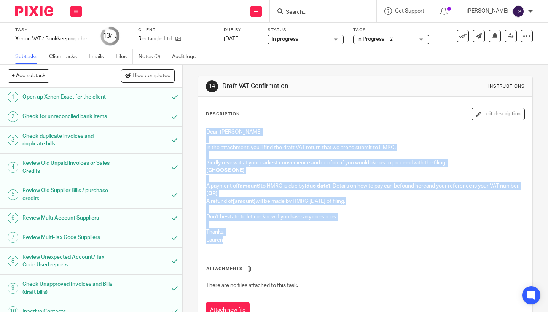
drag, startPoint x: 230, startPoint y: 248, endPoint x: 206, endPoint y: 129, distance: 121.0
click at [206, 129] on div "Dear Daniel In the attachment, you'll find the draft VAT return that we are to …" at bounding box center [364, 186] width 325 height 125
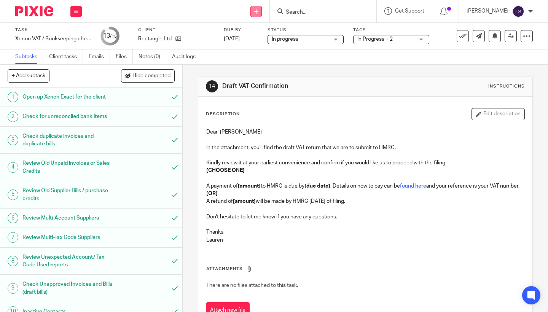
click at [258, 13] on icon at bounding box center [256, 11] width 5 height 5
click at [252, 35] on link "Send new email" at bounding box center [256, 35] width 47 height 11
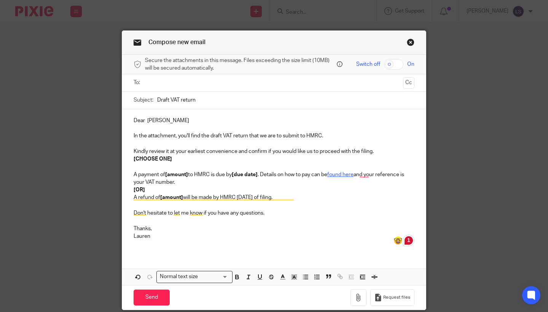
type input "Draft VAT return"
click at [188, 83] on input "text" at bounding box center [274, 82] width 252 height 9
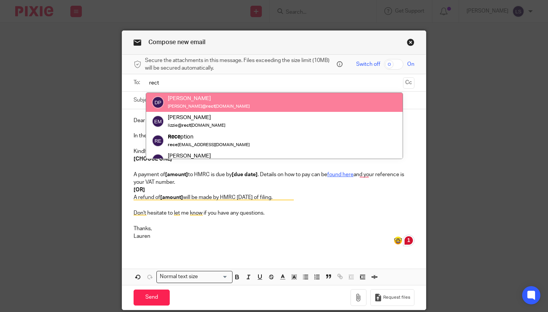
type input "rect"
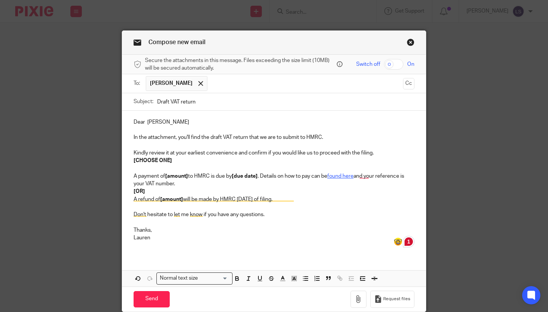
click at [174, 123] on p "Dear [PERSON_NAME]" at bounding box center [273, 122] width 281 height 8
drag, startPoint x: 177, startPoint y: 161, endPoint x: 112, endPoint y: 161, distance: 64.6
click at [112, 161] on div "Compose new email Secure the attachments in this message. Files exceeding the s…" at bounding box center [274, 156] width 548 height 312
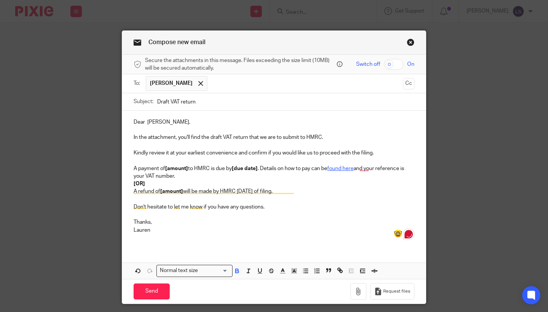
drag, startPoint x: 313, startPoint y: 190, endPoint x: 131, endPoint y: 181, distance: 182.0
click at [131, 181] on div "Dear Daniel, In the attachment, you'll find the draft VAT return that we are to…" at bounding box center [273, 179] width 303 height 137
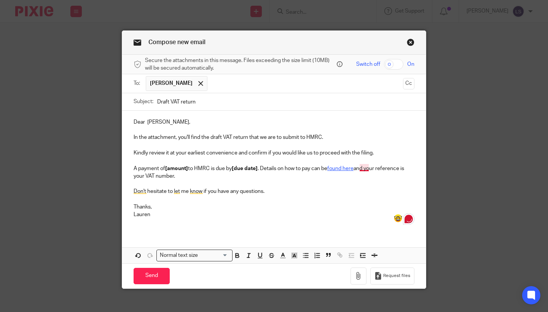
click at [365, 169] on p "A payment of [amount] to HMRC is due by [due date] . Details on how to pay can …" at bounding box center [273, 173] width 281 height 16
click at [299, 198] on p at bounding box center [273, 199] width 281 height 8
click at [189, 168] on p "A payment of [amount] to HMRC is due by [due date] . Details on how to pay can …" at bounding box center [273, 173] width 281 height 16
click at [204, 208] on p "Thanks," at bounding box center [273, 207] width 281 height 8
click at [262, 168] on p "A payment of £7,886.94 to HMRC is due by [due date] . Details on how to pay can…" at bounding box center [273, 173] width 281 height 16
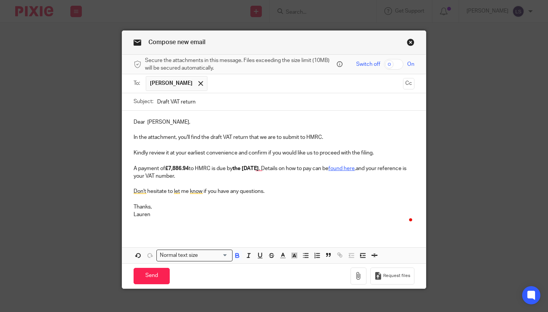
click at [296, 185] on p at bounding box center [273, 184] width 281 height 8
click at [258, 168] on strong "the 7th Of September" at bounding box center [245, 168] width 26 height 5
click at [300, 199] on p at bounding box center [273, 199] width 281 height 8
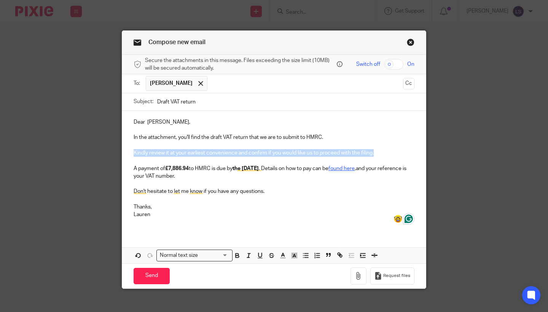
drag, startPoint x: 385, startPoint y: 153, endPoint x: 75, endPoint y: 152, distance: 309.9
click at [75, 152] on div "Compose new email Secure the attachments in this message. Files exceeding the s…" at bounding box center [274, 156] width 548 height 312
click at [293, 252] on icon "button" at bounding box center [294, 255] width 7 height 7
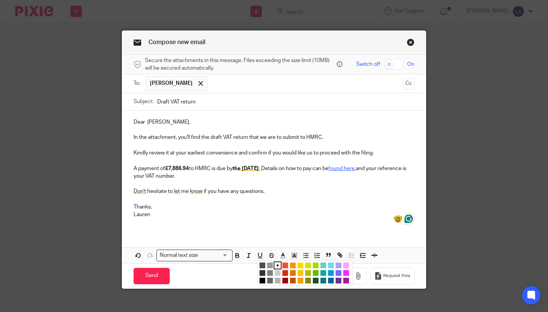
click at [302, 262] on li "color:#FCDC00" at bounding box center [300, 265] width 6 height 6
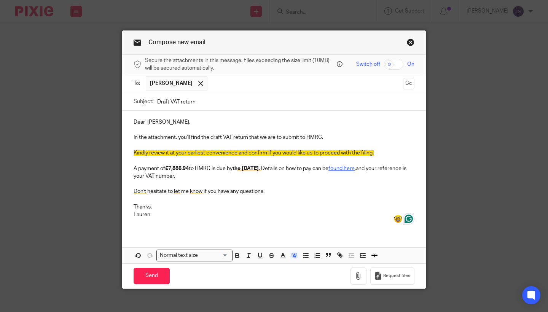
click at [302, 211] on p "Lauren" at bounding box center [273, 215] width 281 height 8
click at [360, 272] on icon "button" at bounding box center [358, 276] width 8 height 8
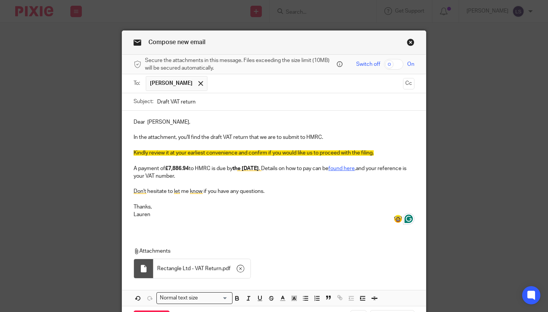
click at [204, 227] on div "Dear Daniel, In the attachment, you'll find the draft VAT return that we are to…" at bounding box center [273, 171] width 303 height 121
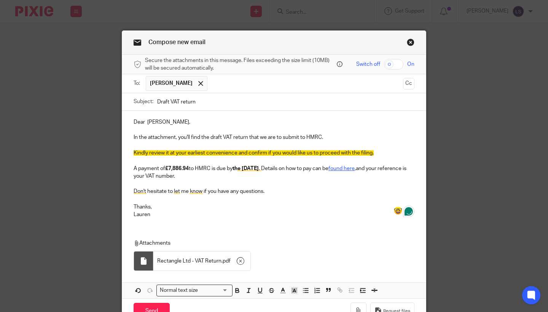
click at [486, 187] on div "Compose new email Secure the attachments in this message. Files exceeding the s…" at bounding box center [274, 156] width 548 height 312
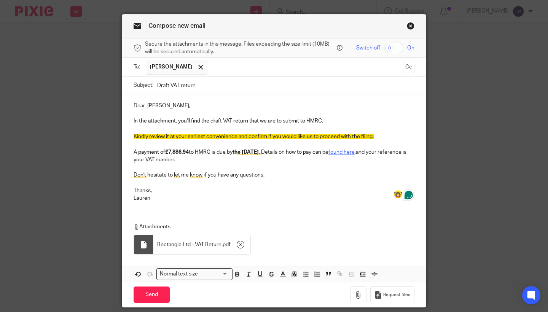
scroll to position [29, 0]
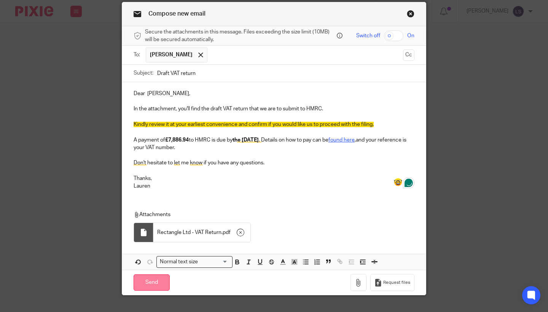
click at [155, 274] on input "Send" at bounding box center [151, 282] width 36 height 16
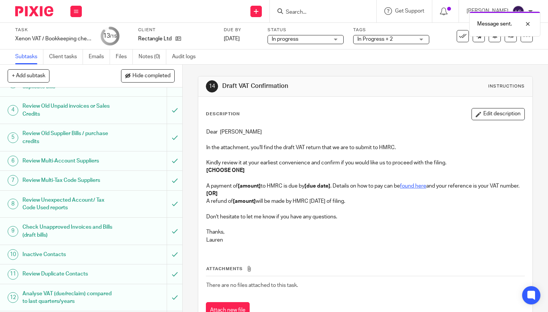
scroll to position [120, 0]
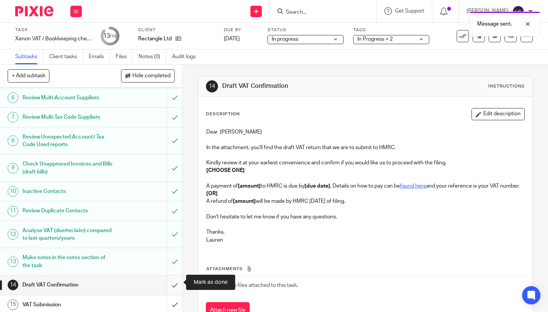
click at [175, 280] on input "submit" at bounding box center [91, 284] width 182 height 19
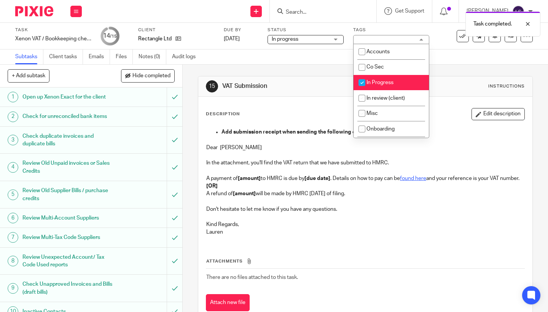
click at [385, 85] on span "In Progress" at bounding box center [379, 82] width 27 height 5
checkbox input "true"
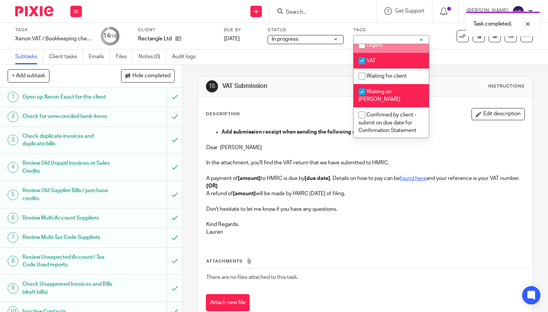
scroll to position [178, 0]
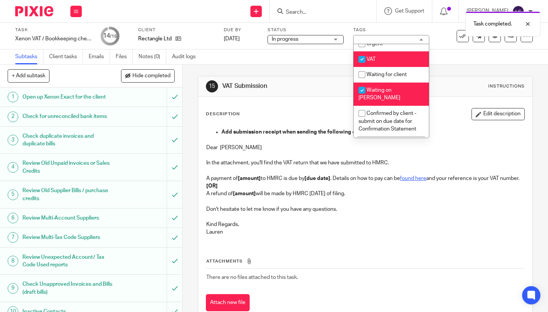
click at [381, 95] on span "Waiting on [PERSON_NAME]" at bounding box center [379, 93] width 42 height 13
checkbox input "false"
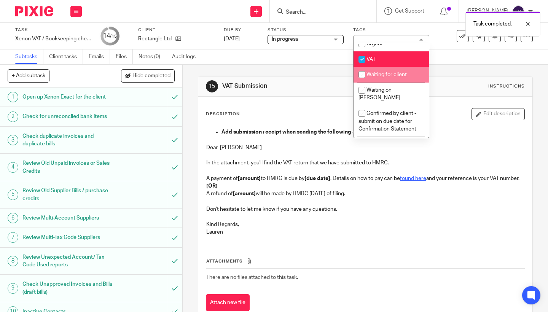
click at [381, 76] on span "Waiting for client" at bounding box center [386, 74] width 40 height 5
checkbox input "true"
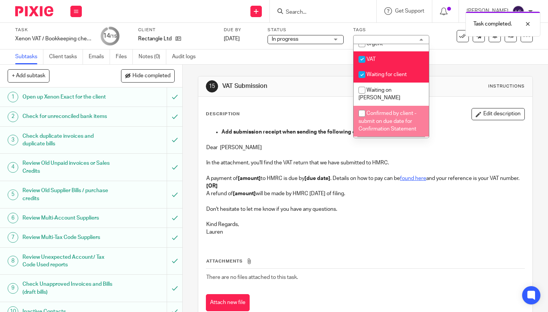
click at [354, 205] on p at bounding box center [365, 201] width 318 height 8
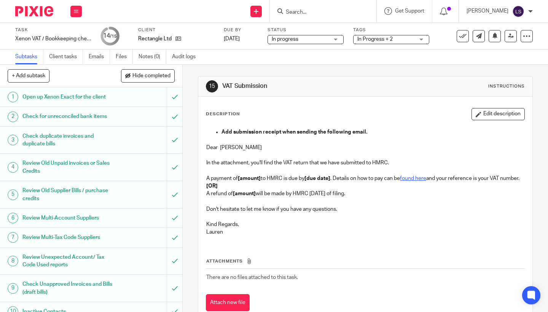
click at [39, 8] on img at bounding box center [34, 11] width 38 height 10
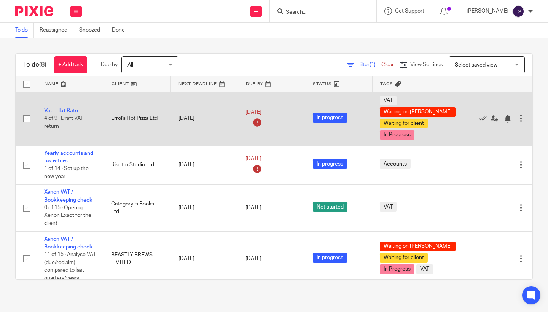
click at [70, 113] on link "Vat - Flat Rate" at bounding box center [61, 110] width 34 height 5
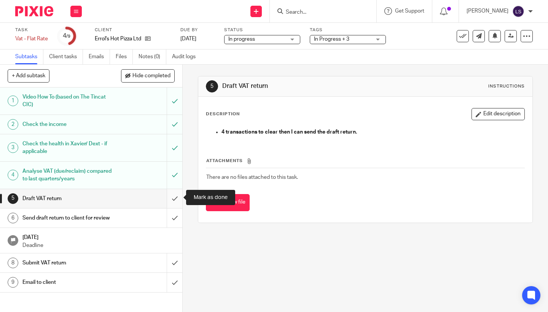
click at [171, 196] on input "submit" at bounding box center [91, 198] width 182 height 19
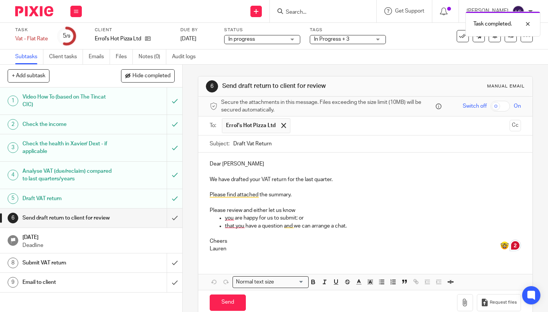
click at [293, 144] on input "Draft Vat Return" at bounding box center [376, 143] width 287 height 17
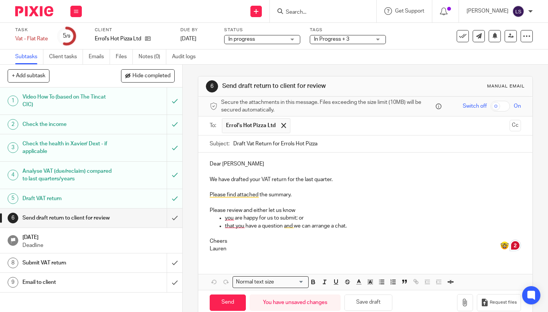
type input "Draft Vat Return for Errols Hot Pizza"
click at [256, 160] on p "Dear Claire" at bounding box center [365, 164] width 311 height 8
click at [245, 240] on p "Cheers" at bounding box center [365, 241] width 311 height 8
click at [538, 174] on div "6 Send draft return to client for review Manual email Secure the attachments in…" at bounding box center [365, 188] width 365 height 247
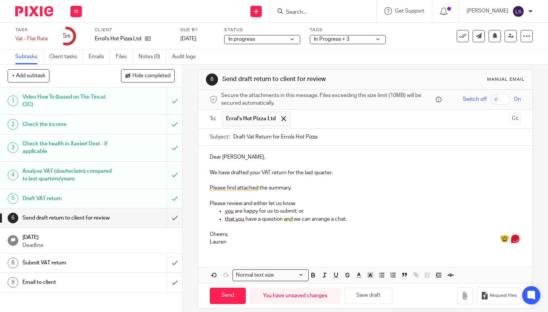
scroll to position [6, 0]
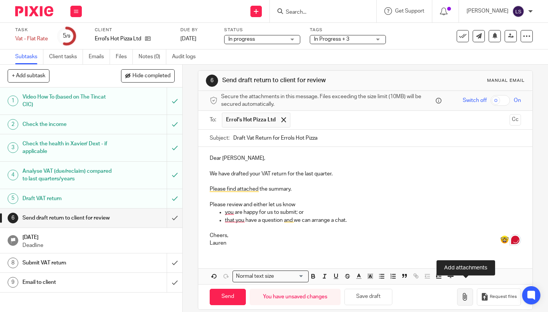
click at [466, 293] on icon "button" at bounding box center [465, 297] width 8 height 8
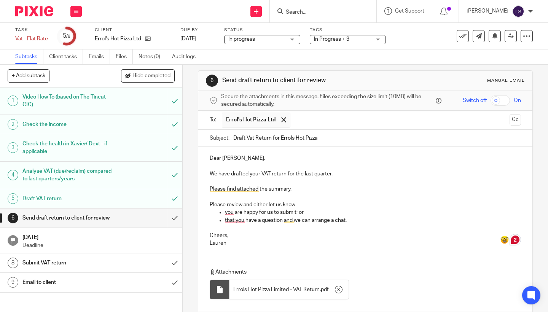
click at [540, 151] on div "6 Send draft return to client for review Manual email Secure the attachments in…" at bounding box center [365, 188] width 365 height 247
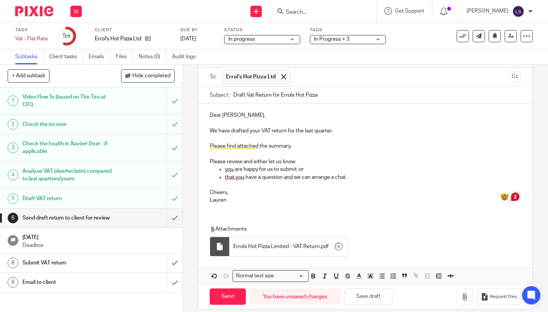
scroll to position [48, 0]
click at [239, 289] on input "Send" at bounding box center [228, 297] width 36 height 16
type input "Sent"
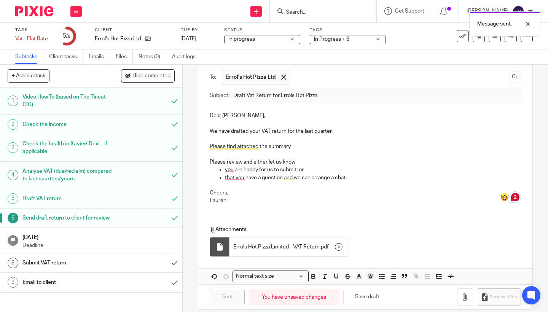
click at [108, 238] on h1 "[DATE]" at bounding box center [98, 237] width 152 height 10
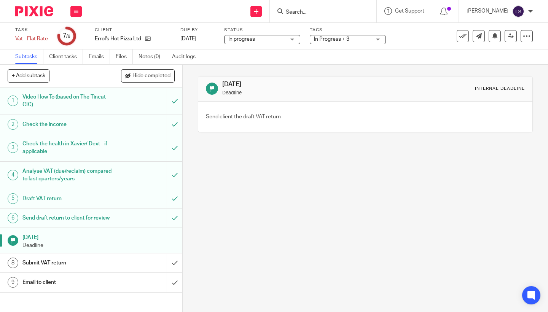
click at [349, 39] on span "In Progress + 3" at bounding box center [331, 39] width 35 height 5
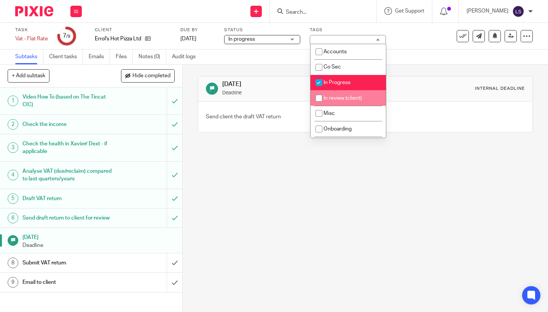
click at [343, 85] on span "In Progress" at bounding box center [336, 82] width 27 height 5
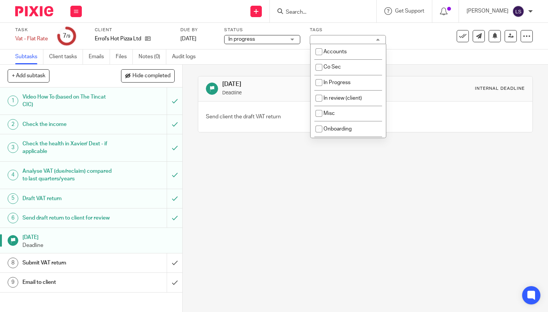
click at [343, 85] on span "In Progress" at bounding box center [336, 82] width 27 height 5
checkbox input "true"
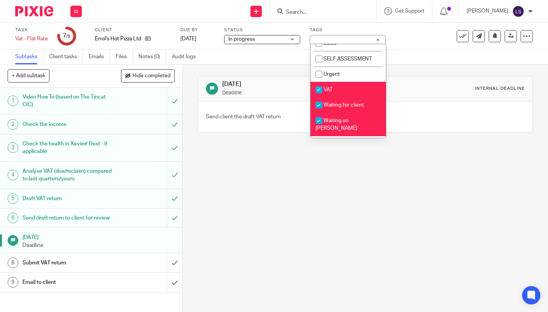
scroll to position [164, 0]
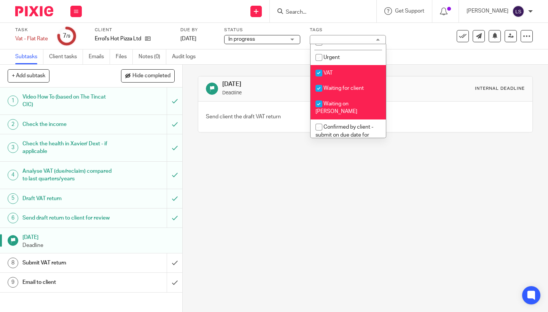
click at [340, 106] on span "Waiting on [PERSON_NAME]" at bounding box center [336, 107] width 42 height 13
checkbox input "false"
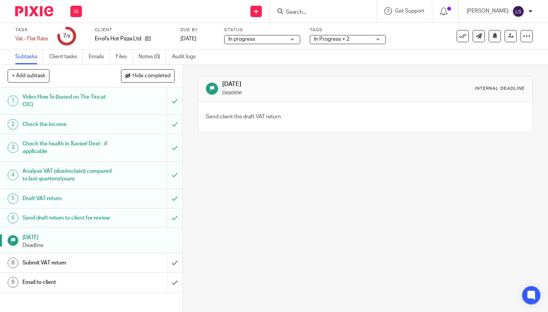
click at [413, 133] on div "[DATE] Deadline Internal deadline Send client the draft VAT return" at bounding box center [365, 104] width 335 height 79
click at [40, 16] on img at bounding box center [34, 11] width 38 height 10
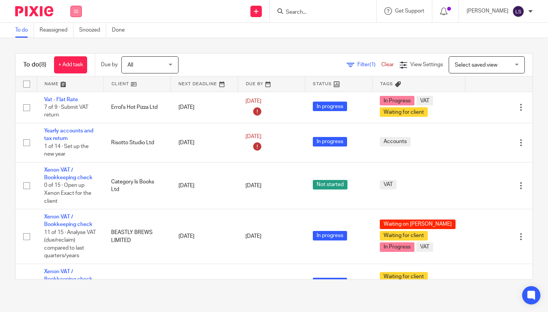
click at [71, 8] on button at bounding box center [75, 11] width 11 height 11
click at [73, 46] on link "Email" at bounding box center [72, 46] width 13 height 5
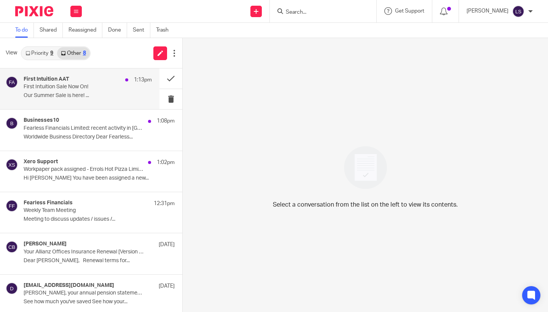
click at [84, 84] on p "First Intuition Sale Now On!" at bounding box center [75, 87] width 103 height 6
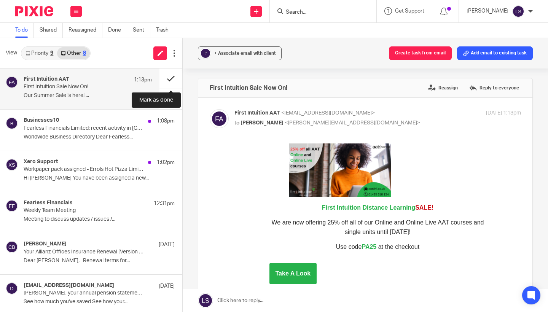
click at [167, 80] on button at bounding box center [170, 78] width 23 height 20
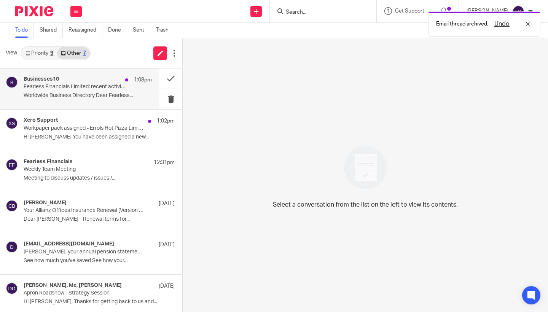
click at [102, 86] on p "Fearless Financials Limited: recent activity in Glasgow" at bounding box center [75, 87] width 103 height 6
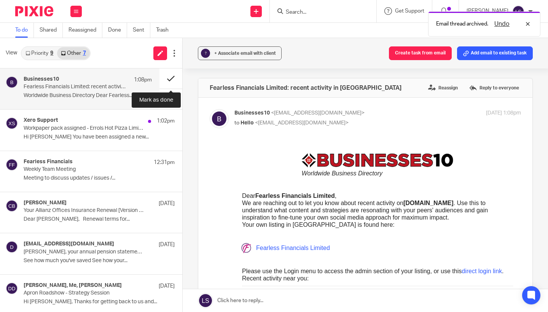
click at [171, 77] on button at bounding box center [170, 78] width 23 height 20
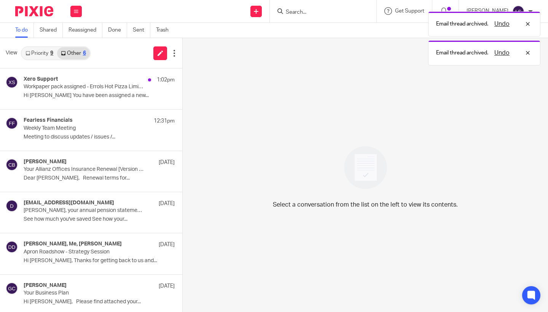
click at [44, 53] on link "Priority 9" at bounding box center [39, 53] width 35 height 12
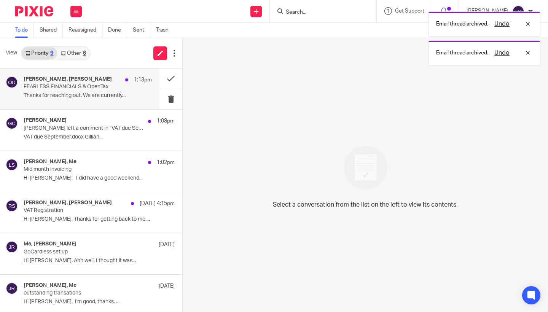
click at [70, 86] on p "FEARLESS FINANCIALS & OpenTax" at bounding box center [75, 87] width 103 height 6
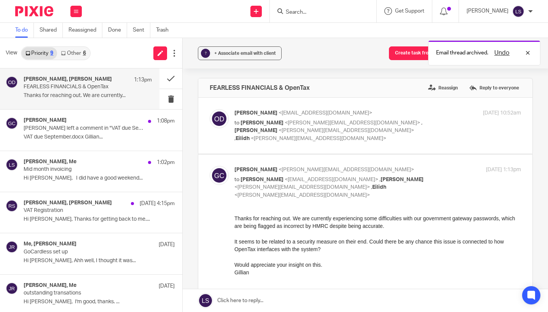
click at [237, 255] on div at bounding box center [377, 256] width 286 height 8
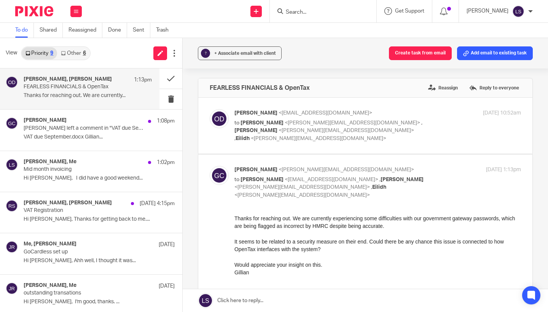
click at [438, 166] on div "18 Aug 2025 1:13pm" at bounding box center [472, 170] width 95 height 8
checkbox input "false"
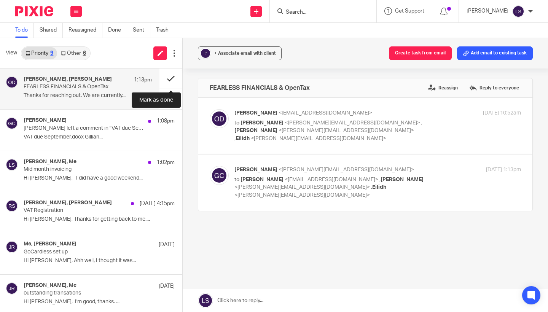
click at [170, 74] on button at bounding box center [170, 78] width 23 height 20
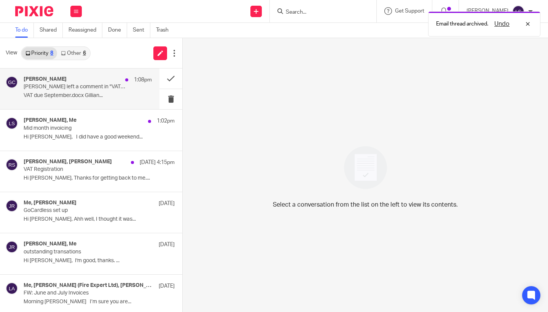
click at [83, 81] on div "Gillian Caughey 1:08pm" at bounding box center [88, 80] width 128 height 8
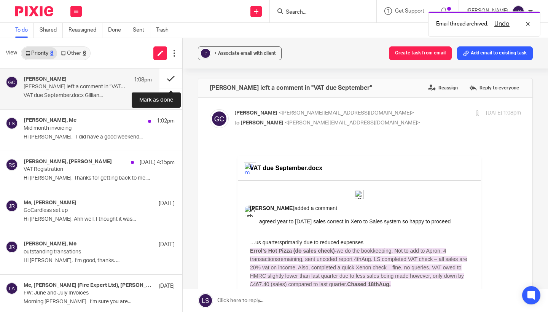
click at [170, 81] on button at bounding box center [170, 78] width 23 height 20
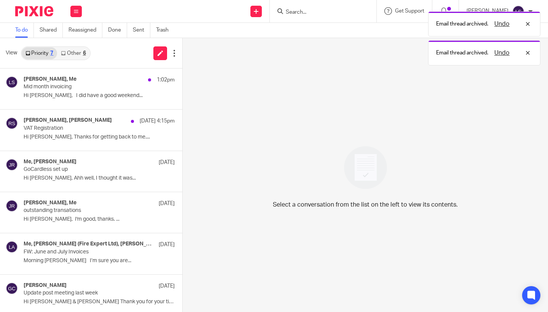
click at [83, 51] on div "6" at bounding box center [84, 53] width 3 height 5
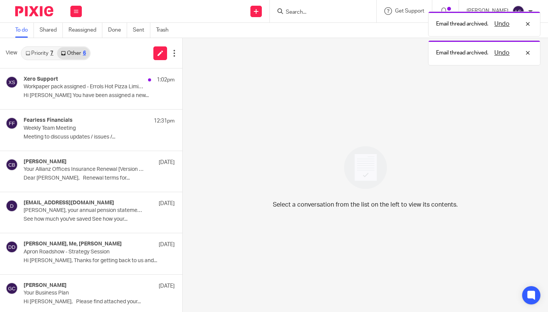
click at [47, 50] on link "Priority 7" at bounding box center [39, 53] width 35 height 12
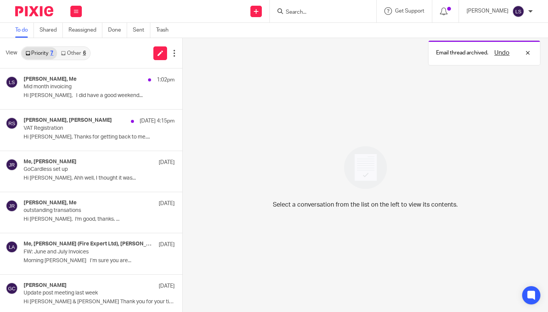
click at [78, 55] on link "Other 6" at bounding box center [73, 53] width 32 height 12
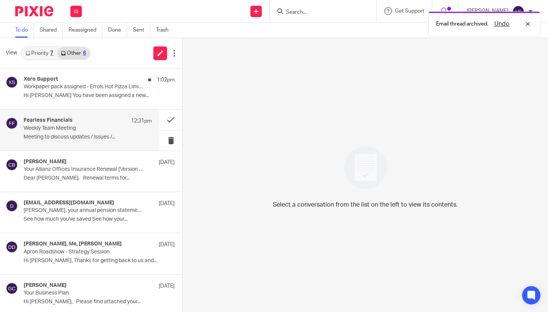
click at [68, 119] on h4 "Fearless Financials" at bounding box center [48, 120] width 49 height 6
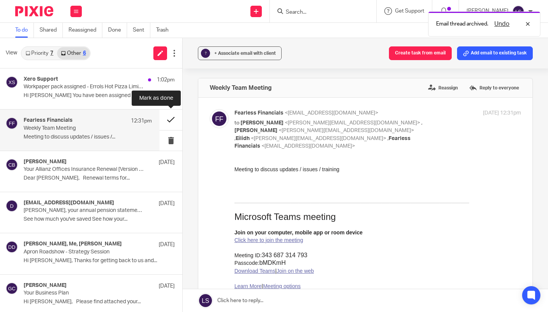
click at [164, 121] on button at bounding box center [170, 120] width 23 height 20
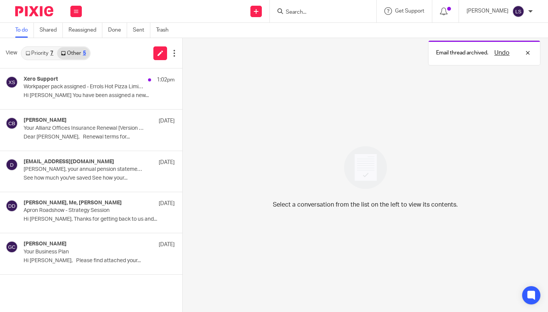
click at [46, 55] on link "Priority 7" at bounding box center [39, 53] width 35 height 12
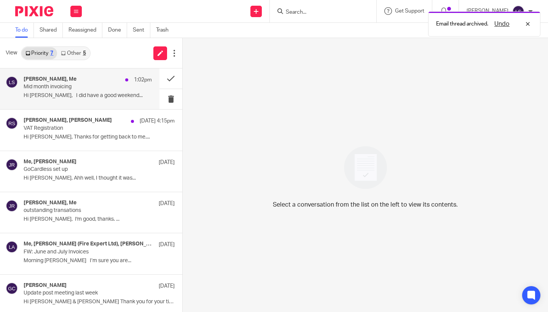
click at [78, 99] on div "Lisa Anderson, Me 1:02pm Mid month invoicing Hi Lauren, I did have a good weeke…" at bounding box center [88, 88] width 128 height 25
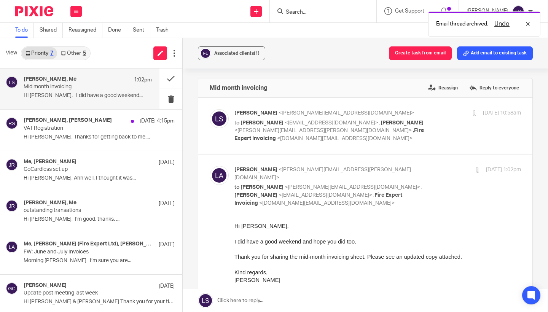
click at [257, 273] on span "Kind regards," at bounding box center [250, 272] width 33 height 6
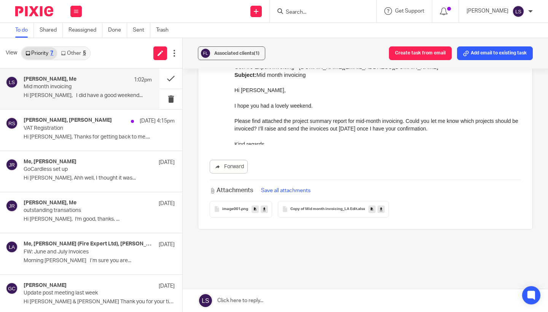
scroll to position [418, 0]
click at [381, 206] on icon at bounding box center [380, 209] width 3 height 6
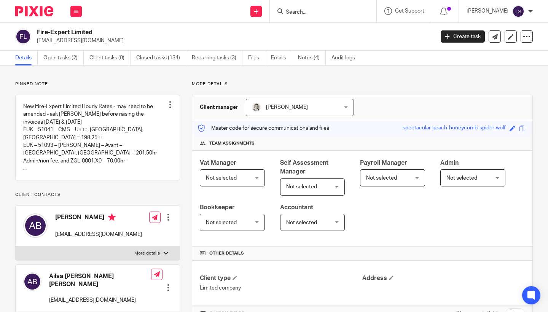
scroll to position [277, 0]
drag, startPoint x: 0, startPoint y: 0, endPoint x: 142, endPoint y: 75, distance: 160.6
click at [76, 10] on icon at bounding box center [76, 11] width 5 height 5
click at [74, 47] on link "Email" at bounding box center [72, 46] width 13 height 5
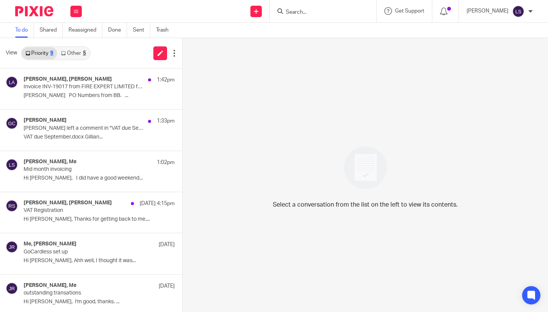
click at [78, 48] on link "Other 5" at bounding box center [73, 53] width 32 height 12
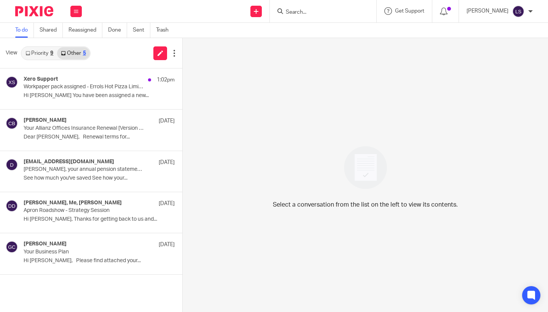
click at [48, 52] on link "Priority 9" at bounding box center [39, 53] width 35 height 12
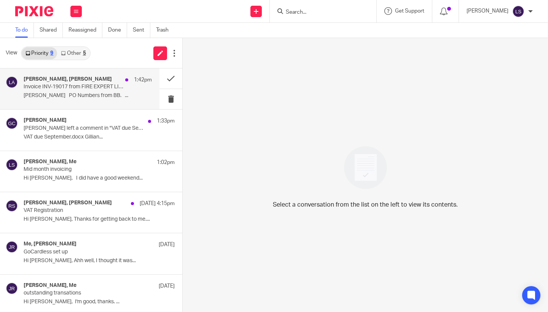
click at [64, 94] on p "Lisa PO Numbers from BB. ..." at bounding box center [88, 95] width 128 height 6
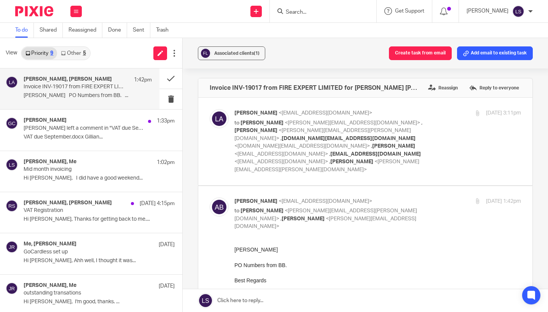
click at [416, 207] on p "to Lisa Anderson <lisa.anderson@fire-expert.ltd> , Lauren Simmons <lauren@fearl…" at bounding box center [329, 219] width 191 height 24
checkbox input "false"
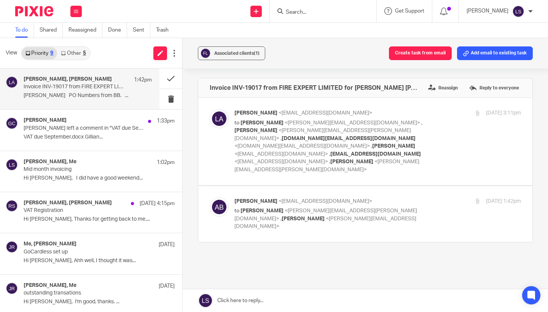
click at [422, 135] on p "to Lauren Simmons <lauren@fearlessfinancials.co.uk> , Lisa Anderson <lisa.ander…" at bounding box center [329, 146] width 191 height 55
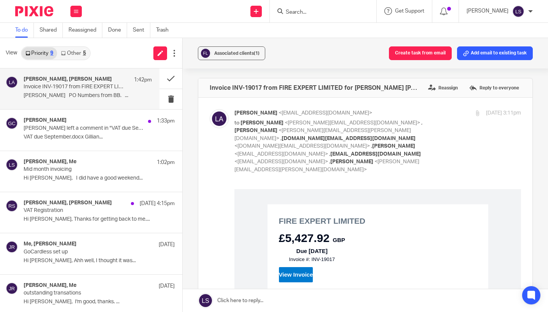
click at [422, 135] on p "to Lauren Simmons <lauren@fearlessfinancials.co.uk> , Lisa Anderson <lisa.ander…" at bounding box center [329, 146] width 191 height 55
checkbox input "false"
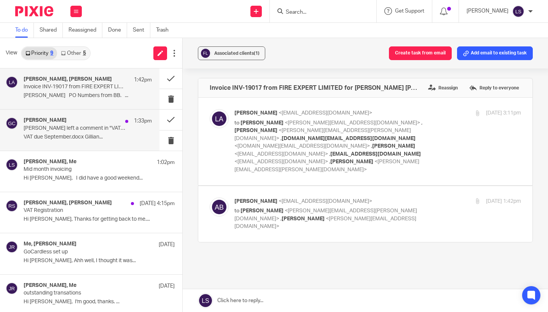
click at [100, 124] on div "Gillian Caughey 1:33pm" at bounding box center [88, 121] width 128 height 8
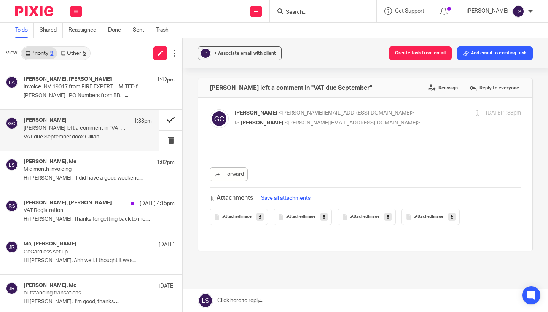
click at [169, 113] on button at bounding box center [170, 120] width 23 height 20
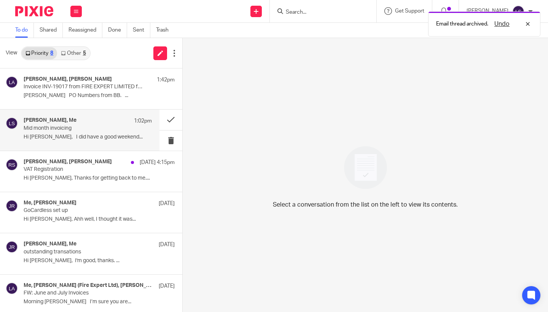
click at [93, 130] on p "Mid month invoicing" at bounding box center [75, 128] width 103 height 6
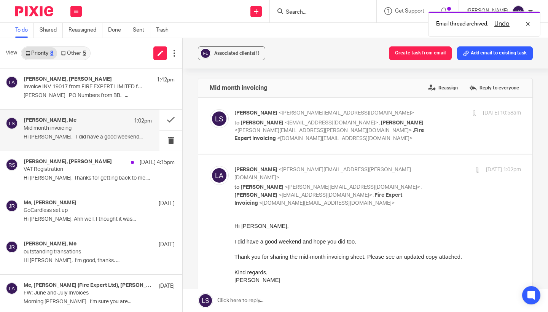
click at [319, 261] on p at bounding box center [377, 264] width 286 height 8
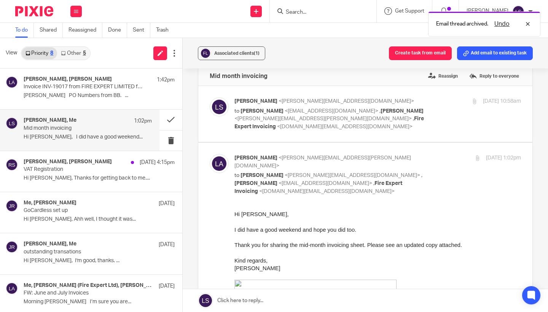
scroll to position [-1, 0]
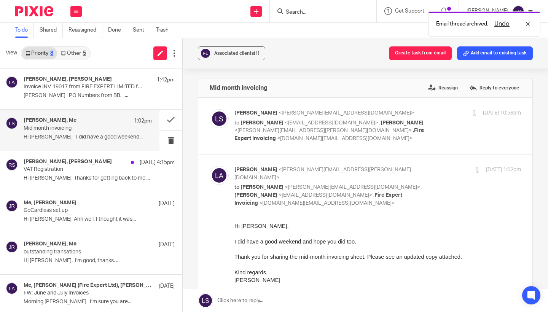
click at [408, 166] on p "Lisa Anderson <lisa.anderson@fire-expert.ltd>" at bounding box center [329, 174] width 191 height 16
checkbox input "false"
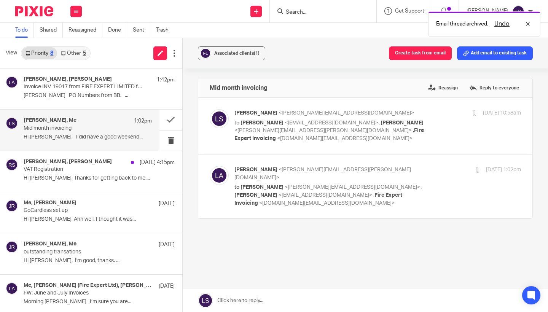
scroll to position [0, 0]
click at [284, 297] on link at bounding box center [365, 300] width 365 height 23
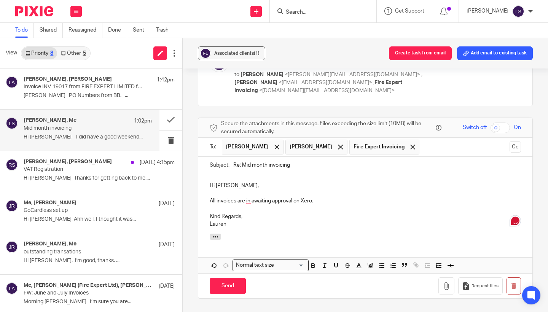
click at [339, 287] on div "Mid month invoicing Reassign Reply to everyone Lauren Simmons <lauren@fearlessf…" at bounding box center [365, 158] width 335 height 386
click at [232, 278] on input "Send" at bounding box center [228, 286] width 36 height 16
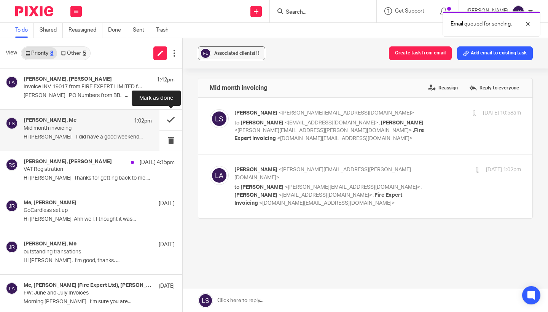
click at [168, 118] on button at bounding box center [170, 120] width 23 height 20
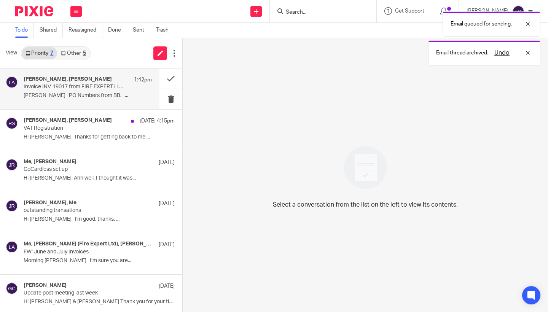
click at [101, 87] on p "Invoice INV-19017 from FIRE EXPERT LIMITED for [PERSON_NAME] [PERSON_NAME] (BNH…" at bounding box center [75, 87] width 103 height 6
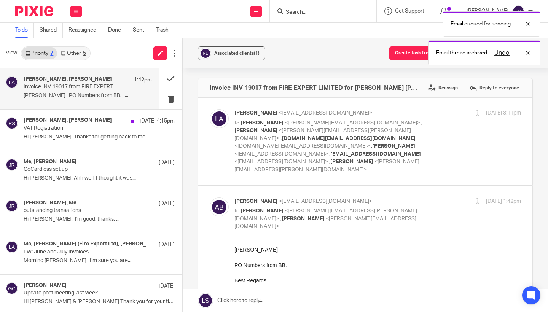
click at [354, 249] on p "Lisa" at bounding box center [377, 249] width 286 height 8
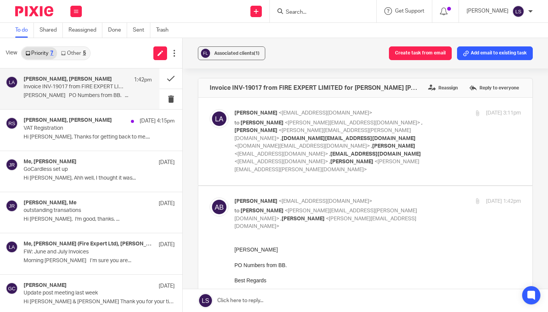
click at [446, 120] on div "Lisa Anderson <messaging-service@post.xero.com> to Lauren Simmons <lauren@fearl…" at bounding box center [377, 141] width 286 height 65
checkbox input "true"
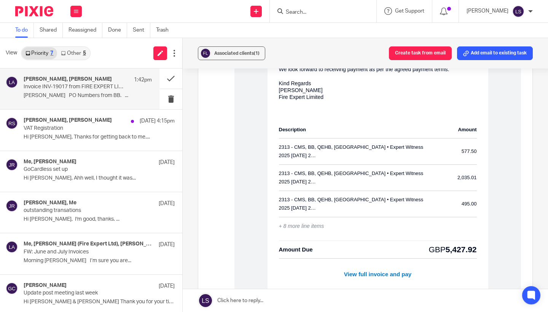
scroll to position [269, 0]
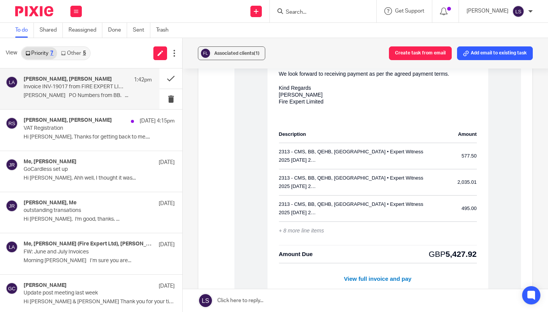
click at [221, 201] on div "Forward Attachments Save all attachments Train 2 .png Train 1 .png Invoice INV-…" at bounding box center [365, 190] width 311 height 540
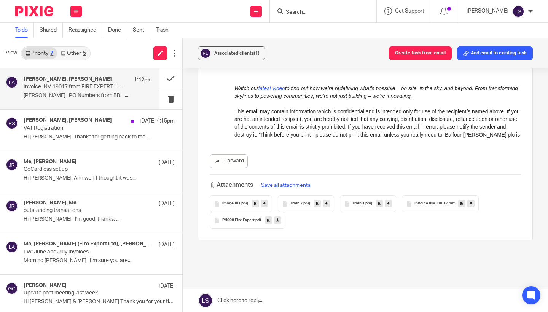
scroll to position [1620, 0]
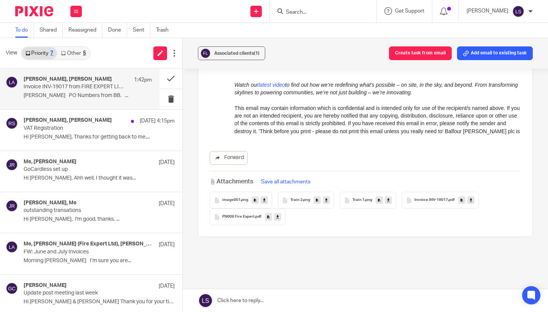
click at [279, 214] on icon at bounding box center [277, 217] width 3 height 6
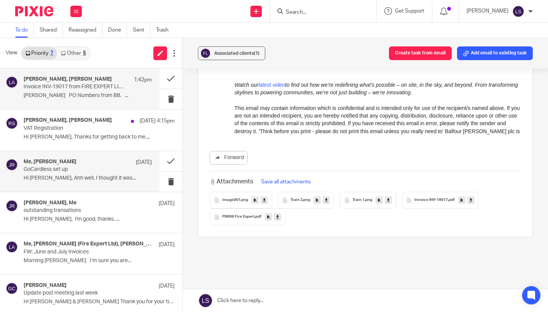
scroll to position [1619, 0]
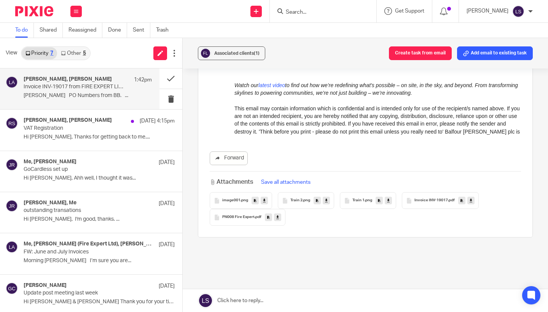
click at [83, 55] on div "5" at bounding box center [84, 53] width 3 height 5
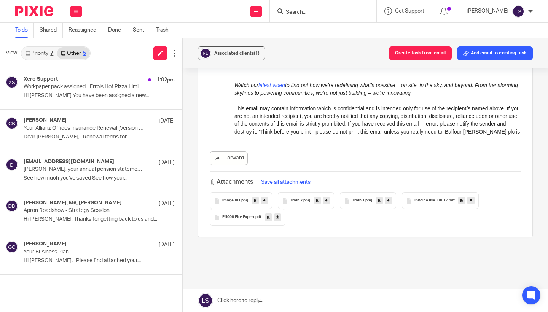
click at [48, 51] on link "Priority 7" at bounding box center [39, 53] width 35 height 12
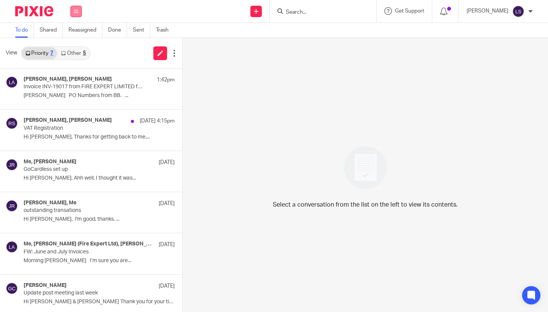
click at [75, 11] on icon at bounding box center [76, 11] width 5 height 5
click at [116, 61] on div "View Priority 7 Other 5" at bounding box center [91, 53] width 182 height 30
click at [310, 12] on input "Search" at bounding box center [319, 12] width 68 height 7
drag, startPoint x: 317, startPoint y: 0, endPoint x: 384, endPoint y: 71, distance: 97.4
click at [384, 71] on div "Select a conversation from the list on the left to view its contents." at bounding box center [365, 175] width 365 height 274
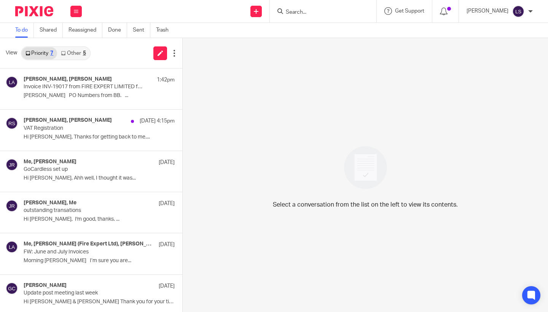
click at [318, 13] on input "Search" at bounding box center [319, 12] width 68 height 7
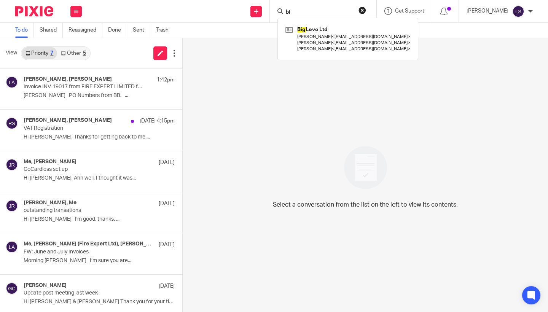
type input "b"
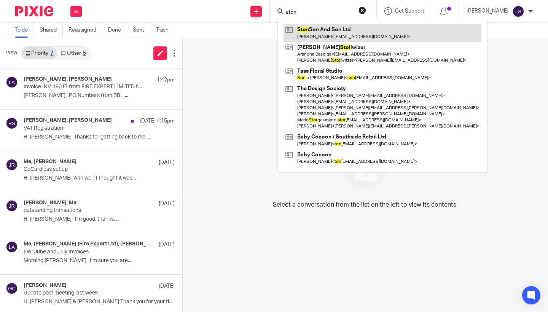
type input "ston"
click at [320, 30] on link at bounding box center [382, 32] width 198 height 17
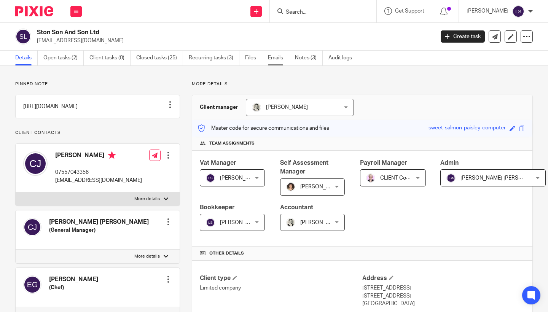
click at [273, 59] on link "Emails" at bounding box center [278, 58] width 21 height 15
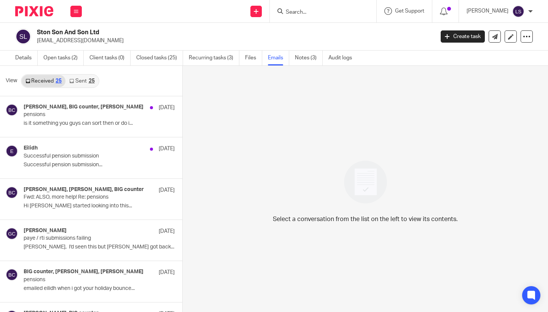
click at [92, 82] on div "25" at bounding box center [92, 80] width 6 height 5
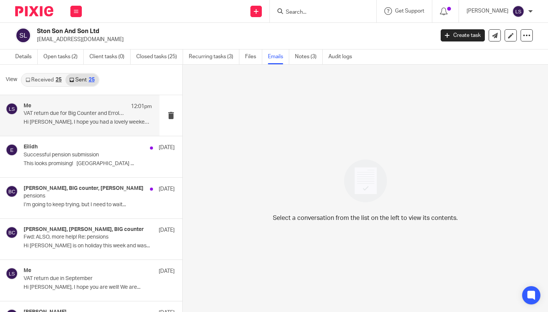
click at [89, 122] on p "Hi [PERSON_NAME], I hope you had a lovely weekend! ..." at bounding box center [88, 122] width 128 height 6
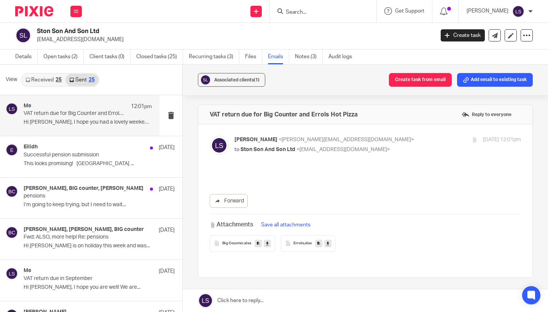
scroll to position [0, 0]
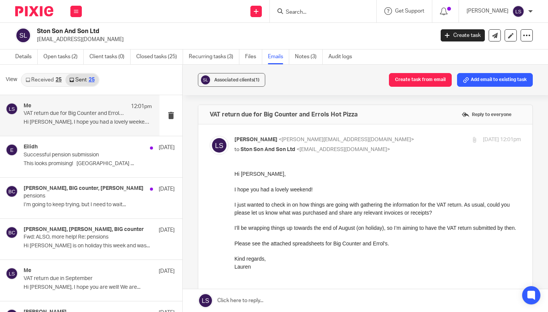
click at [385, 146] on p "to Ston Son And Son Ltd <[EMAIL_ADDRESS][DOMAIN_NAME]>" at bounding box center [329, 150] width 191 height 8
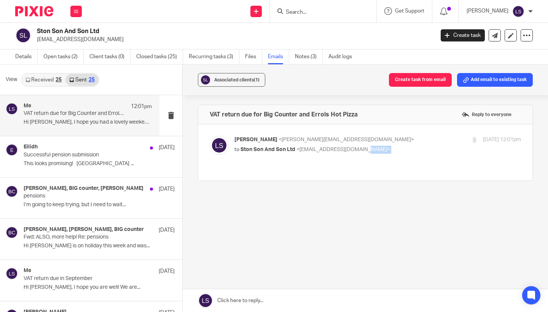
click at [385, 146] on p "to Ston Son And Son Ltd <[EMAIL_ADDRESS][DOMAIN_NAME]>" at bounding box center [329, 150] width 191 height 8
click at [384, 148] on p "to Ston Son And Son Ltd <[EMAIL_ADDRESS][DOMAIN_NAME]>" at bounding box center [329, 150] width 191 height 8
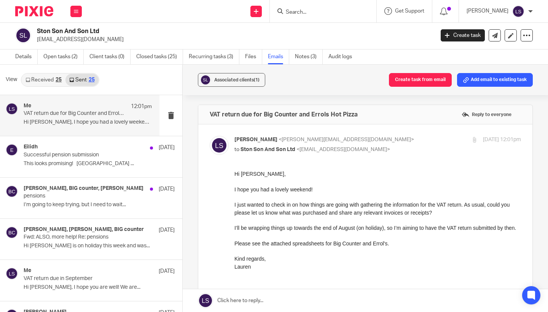
click at [384, 148] on p "to Ston Son And Son Ltd <[EMAIL_ADDRESS][DOMAIN_NAME]>" at bounding box center [329, 150] width 191 height 8
checkbox input "false"
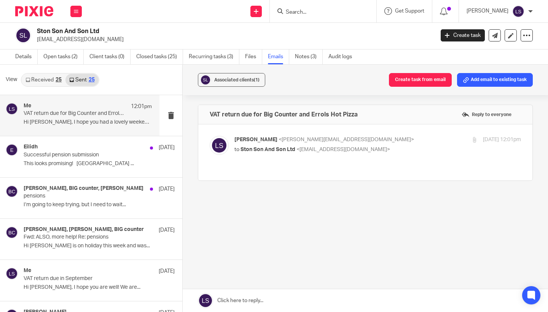
click at [291, 301] on link at bounding box center [365, 300] width 365 height 23
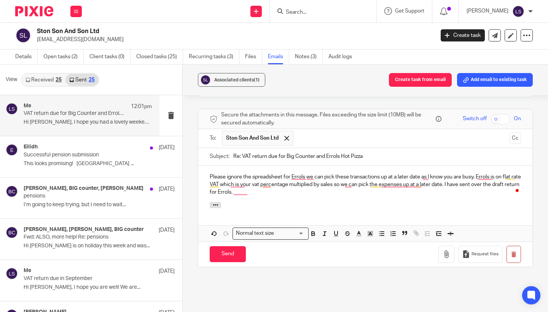
click at [252, 180] on p "Please ignore the spreadsheet for Errols we can pick these transactions up at a…" at bounding box center [365, 184] width 311 height 23
drag, startPoint x: 265, startPoint y: 184, endPoint x: 199, endPoint y: 165, distance: 69.0
click at [199, 165] on div "Please ignore the spreadsheet for Errols we can pick these transactions up at a…" at bounding box center [365, 183] width 334 height 37
copy p "Please ignore the spreadsheet for Errols we can pick these transactions up at a…"
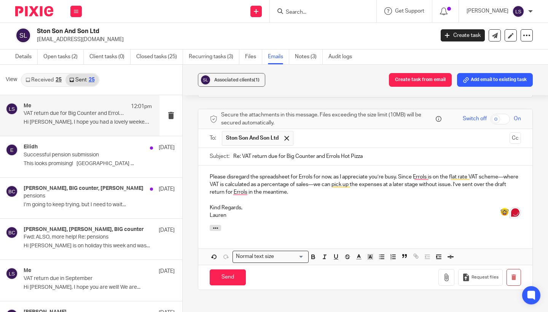
click at [320, 283] on div "VAT return due for Big Counter and Errols Hot Pizza Reply to everyone [PERSON_N…" at bounding box center [365, 182] width 335 height 322
click at [421, 173] on p "Please disregard the spreadsheet for Errols for now, as I appreciate you’re bus…" at bounding box center [365, 184] width 311 height 23
click at [396, 196] on p at bounding box center [365, 200] width 311 height 8
click at [241, 183] on p "Please disregard the spreadsheet for Errols for now, as I appreciate you’re bus…" at bounding box center [365, 184] width 311 height 23
click at [266, 204] on p "Kind Regards," at bounding box center [365, 208] width 311 height 8
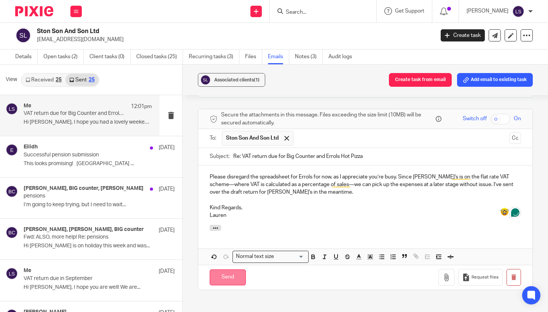
click at [233, 269] on input "Send" at bounding box center [228, 277] width 36 height 16
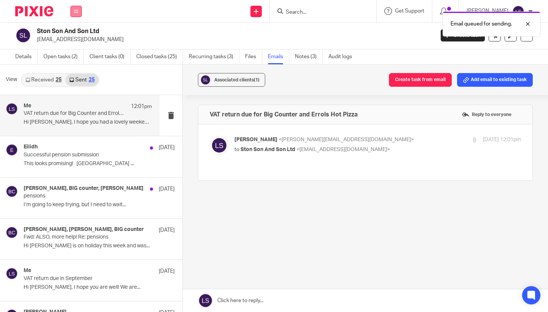
click at [75, 13] on icon at bounding box center [76, 11] width 5 height 5
click at [75, 45] on link "Email" at bounding box center [72, 46] width 13 height 5
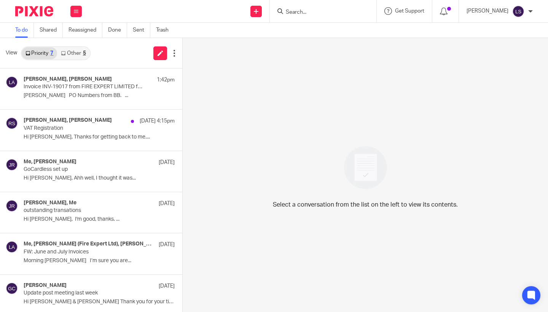
click at [73, 54] on link "Other 5" at bounding box center [73, 53] width 32 height 12
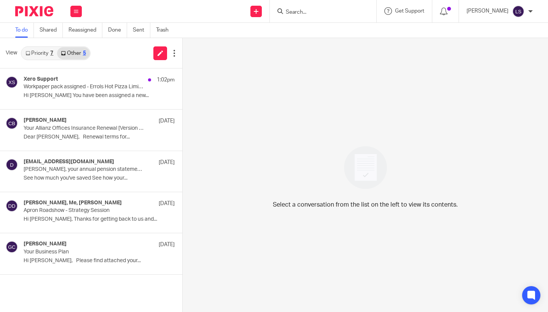
click at [47, 55] on link "Priority 7" at bounding box center [39, 53] width 35 height 12
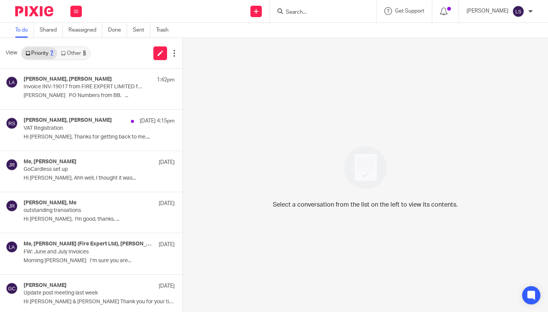
click at [76, 53] on link "Other 5" at bounding box center [73, 53] width 32 height 12
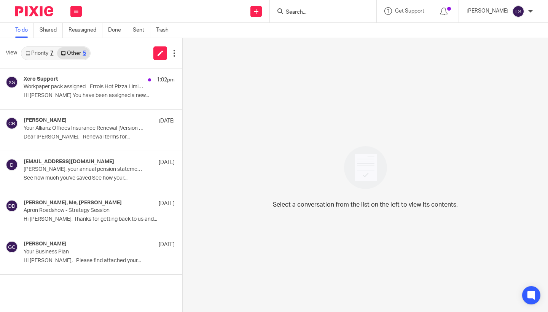
click at [51, 54] on div "7" at bounding box center [51, 53] width 3 height 5
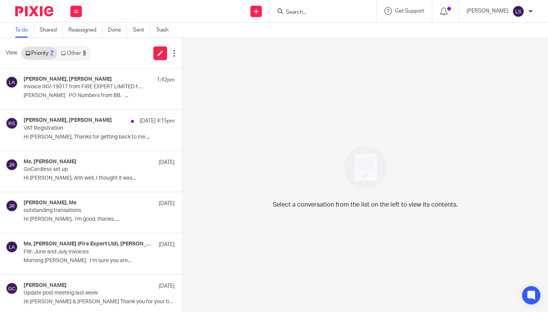
click at [305, 12] on input "Search" at bounding box center [319, 12] width 68 height 7
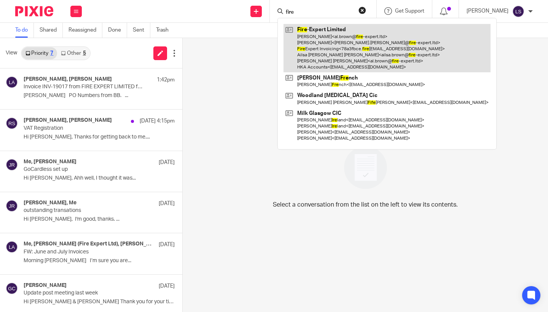
type input "fire"
click at [314, 48] on link at bounding box center [386, 48] width 207 height 48
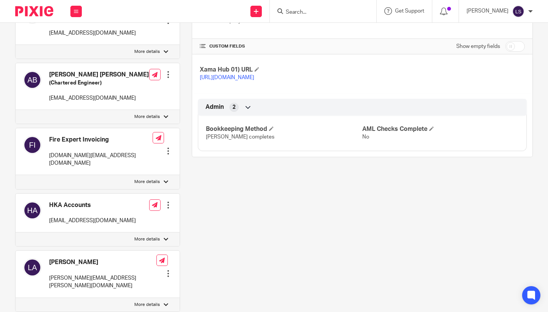
scroll to position [270, 0]
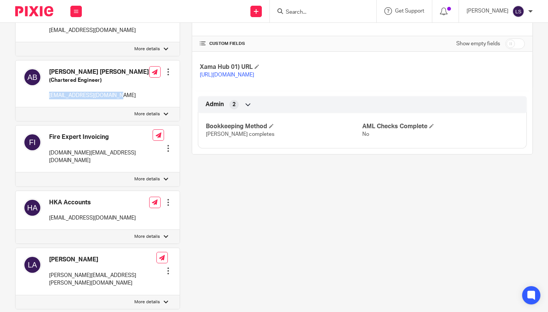
drag, startPoint x: 116, startPoint y: 94, endPoint x: 48, endPoint y: 94, distance: 68.8
click at [48, 94] on div "[PERSON_NAME] [PERSON_NAME] (Chartered Engineer) [EMAIL_ADDRESS][DOMAIN_NAME]" at bounding box center [85, 83] width 125 height 39
copy p "[EMAIL_ADDRESS][DOMAIN_NAME]"
drag, startPoint x: 124, startPoint y: 264, endPoint x: 48, endPoint y: 263, distance: 76.8
click at [48, 264] on div "[PERSON_NAME] [PERSON_NAME][EMAIL_ADDRESS][PERSON_NAME][DOMAIN_NAME] Edit conta…" at bounding box center [98, 271] width 164 height 47
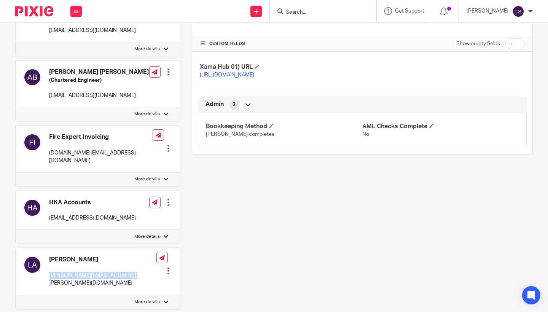
copy p "[PERSON_NAME][EMAIL_ADDRESS][PERSON_NAME][DOMAIN_NAME]"
drag, startPoint x: 157, startPoint y: 150, endPoint x: 47, endPoint y: 148, distance: 110.3
click at [47, 149] on div "Fire Expert Invoicing [DOMAIN_NAME][EMAIL_ADDRESS][DOMAIN_NAME] Edit contact Cr…" at bounding box center [98, 148] width 164 height 47
copy div "[DOMAIN_NAME][EMAIL_ADDRESS][DOMAIN_NAME]"
drag, startPoint x: 113, startPoint y: 94, endPoint x: 49, endPoint y: 94, distance: 64.6
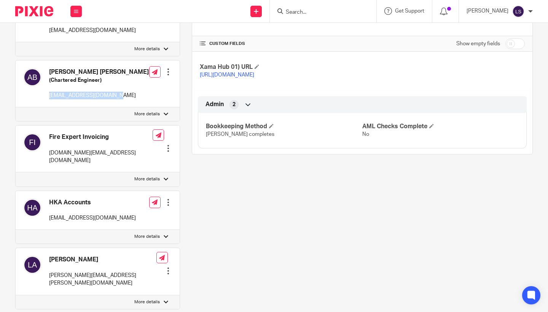
click at [49, 94] on div "[PERSON_NAME] [PERSON_NAME] (Chartered Engineer) [EMAIL_ADDRESS][DOMAIN_NAME]" at bounding box center [85, 83] width 125 height 39
copy p "[EMAIL_ADDRESS][DOMAIN_NAME]"
drag, startPoint x: 157, startPoint y: 151, endPoint x: 50, endPoint y: 152, distance: 106.9
click at [50, 152] on div "Fire Expert Invoicing [DOMAIN_NAME][EMAIL_ADDRESS][DOMAIN_NAME] Edit contact Cr…" at bounding box center [98, 148] width 164 height 47
copy div "[DOMAIN_NAME][EMAIL_ADDRESS][DOMAIN_NAME]"
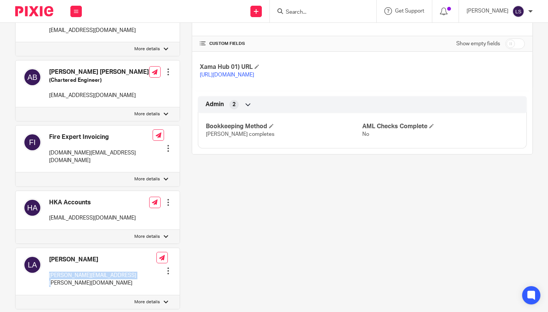
drag, startPoint x: 126, startPoint y: 267, endPoint x: 47, endPoint y: 265, distance: 78.7
click at [47, 265] on div "[PERSON_NAME] [PERSON_NAME][EMAIL_ADDRESS][PERSON_NAME][DOMAIN_NAME] Edit conta…" at bounding box center [98, 271] width 164 height 47
copy p "[PERSON_NAME][EMAIL_ADDRESS][PERSON_NAME][DOMAIN_NAME]"
drag, startPoint x: 116, startPoint y: 91, endPoint x: 48, endPoint y: 94, distance: 68.9
click at [48, 94] on div "[PERSON_NAME] [PERSON_NAME] (Chartered Engineer) [EMAIL_ADDRESS][DOMAIN_NAME]" at bounding box center [85, 83] width 125 height 39
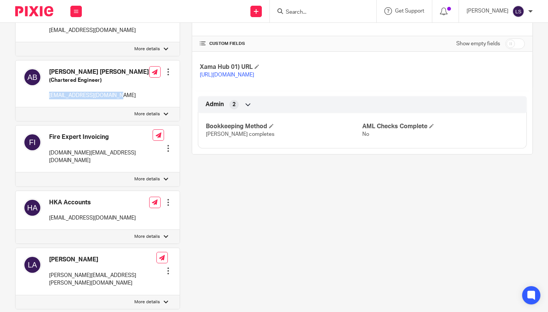
copy p "[EMAIL_ADDRESS][DOMAIN_NAME]"
drag, startPoint x: 124, startPoint y: 267, endPoint x: 46, endPoint y: 265, distance: 78.3
click at [46, 266] on div "[PERSON_NAME] [PERSON_NAME][EMAIL_ADDRESS][PERSON_NAME][DOMAIN_NAME] Edit conta…" at bounding box center [98, 271] width 164 height 47
copy p "[PERSON_NAME][EMAIL_ADDRESS][PERSON_NAME][DOMAIN_NAME]"
drag, startPoint x: 155, startPoint y: 148, endPoint x: 50, endPoint y: 152, distance: 105.0
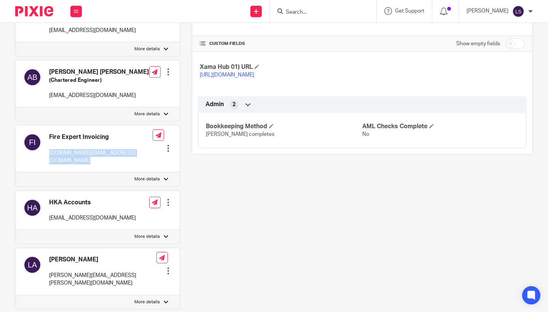
click at [50, 152] on div "Fire Expert Invoicing [DOMAIN_NAME][EMAIL_ADDRESS][DOMAIN_NAME] Edit contact Cr…" at bounding box center [98, 148] width 164 height 47
copy div "[DOMAIN_NAME][EMAIL_ADDRESS][DOMAIN_NAME]"
click at [73, 13] on button at bounding box center [75, 11] width 11 height 11
click at [74, 47] on link "Email" at bounding box center [72, 46] width 13 height 5
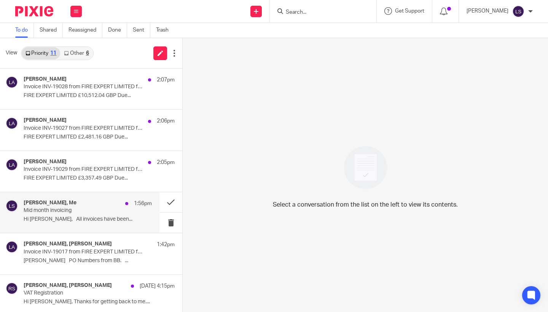
click at [71, 225] on div "[PERSON_NAME], Me 1:56pm Mid month invoicing Hi [PERSON_NAME], All invoices hav…" at bounding box center [79, 212] width 159 height 41
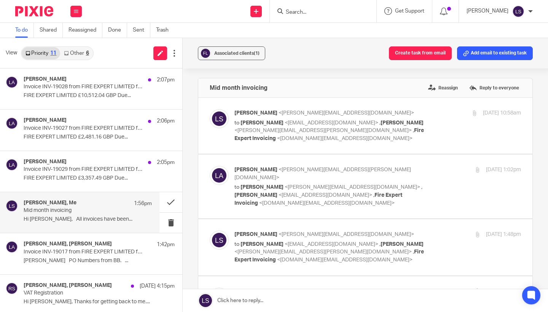
click at [545, 189] on div "Associated clients (1) Create task from email Add email to existing task Mid mo…" at bounding box center [365, 175] width 365 height 274
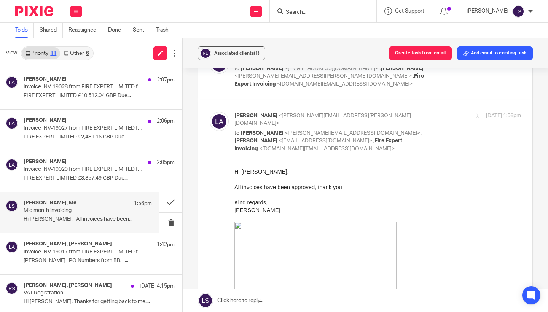
scroll to position [167, 0]
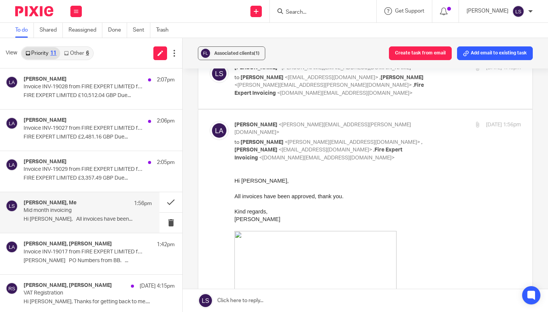
click at [401, 138] on p "to [PERSON_NAME] <[PERSON_NAME][EMAIL_ADDRESS][DOMAIN_NAME]> , [PERSON_NAME] <[…" at bounding box center [329, 150] width 191 height 24
checkbox input "false"
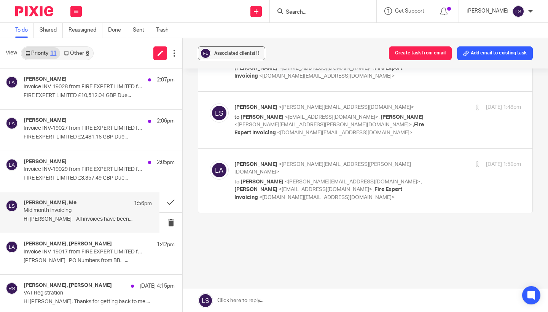
scroll to position [93, 0]
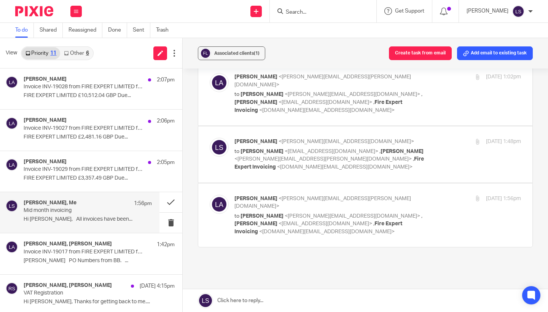
click at [305, 298] on link at bounding box center [365, 300] width 365 height 23
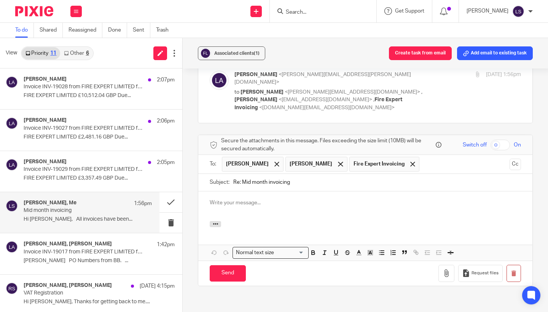
scroll to position [0, 0]
click at [229, 265] on input "Send" at bounding box center [228, 273] width 36 height 16
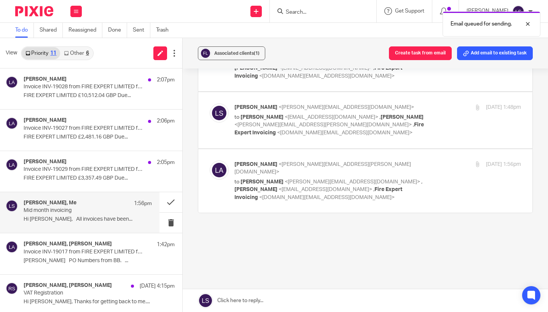
scroll to position [93, 0]
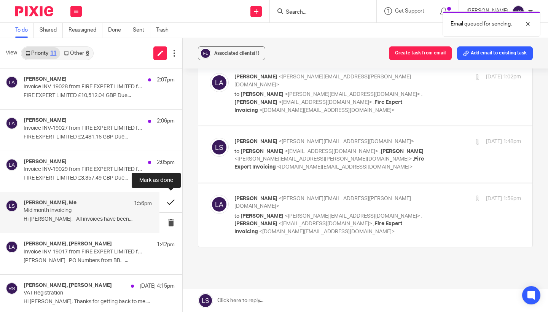
click at [171, 200] on button at bounding box center [170, 202] width 23 height 20
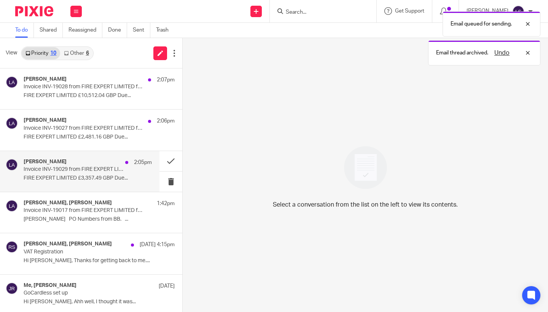
click at [98, 177] on p "FIRE EXPERT LIMITED £3,357.49 GBP Due..." at bounding box center [88, 178] width 128 height 6
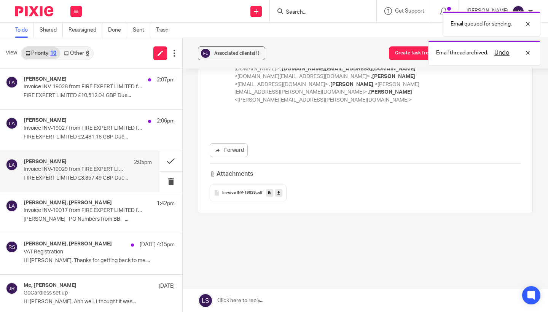
scroll to position [0, 0]
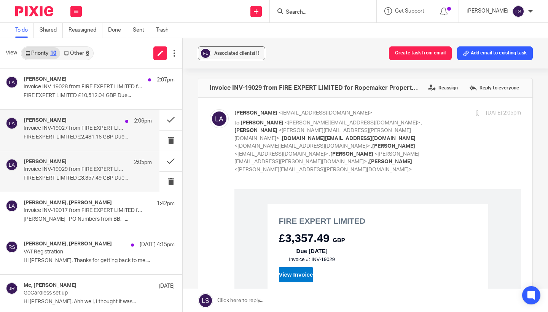
click at [95, 131] on div "Lisa Anderson 2:06pm Invoice INV-19027 from FIRE EXPERT LIMITED for DLUHC - 242…" at bounding box center [88, 129] width 128 height 25
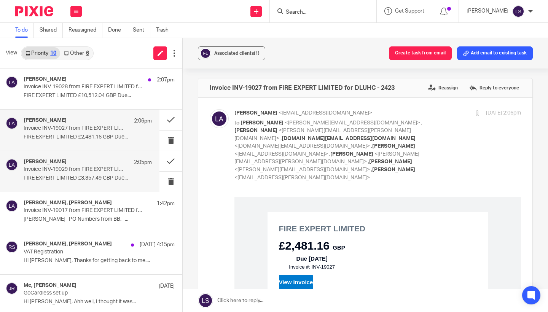
click at [97, 168] on p "Invoice INV-19029 from FIRE EXPERT LIMITED for Ropemaker Properties Limited - 2…" at bounding box center [75, 169] width 103 height 6
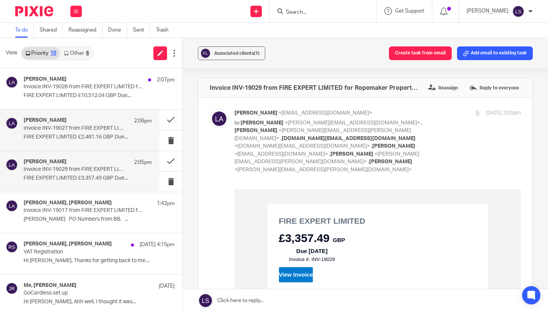
click at [85, 128] on p "Invoice INV-19027 from FIRE EXPERT LIMITED for DLUHC - 2423" at bounding box center [75, 128] width 103 height 6
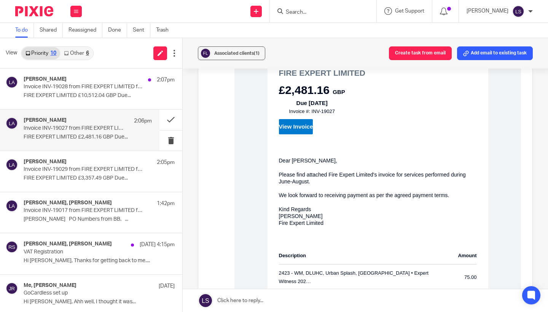
scroll to position [153, 0]
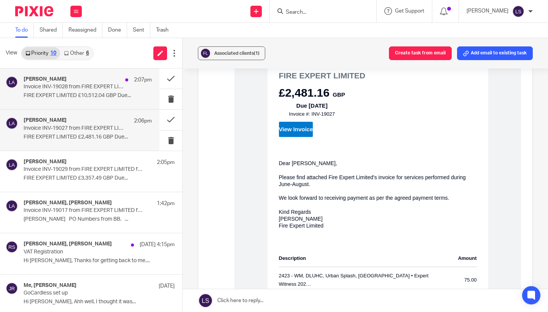
click at [94, 90] on p "Invoice INV-19028 from FIRE EXPERT LIMITED for DLUHC - 2424" at bounding box center [75, 87] width 103 height 6
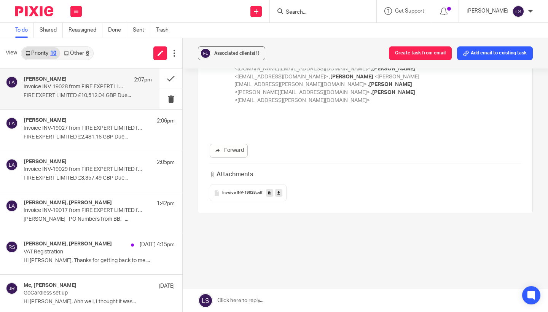
scroll to position [0, 0]
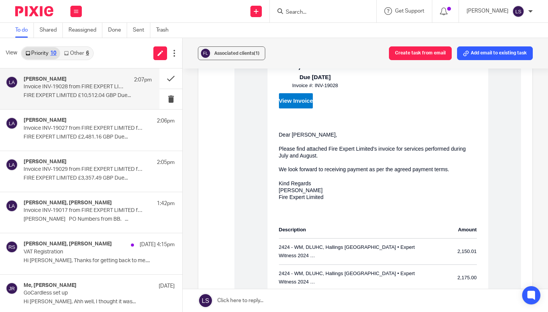
scroll to position [176, 0]
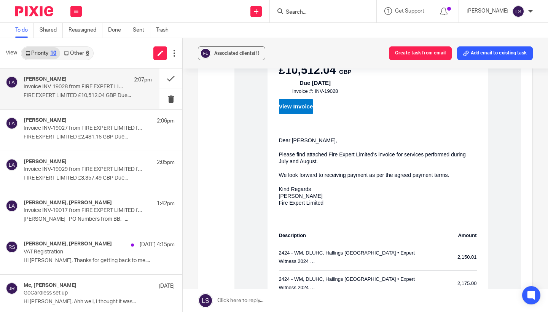
click at [235, 177] on div "FIRE EXPERT LIMITED £10,512.04 GBP Due 15 Sep 2025 Invoice #: INV-19028 View In…" at bounding box center [377, 254] width 286 height 467
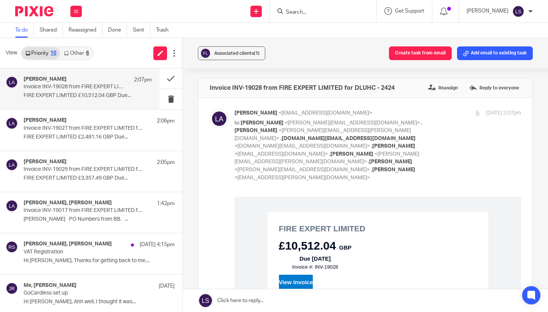
scroll to position [0, 0]
click at [168, 76] on button at bounding box center [170, 78] width 23 height 20
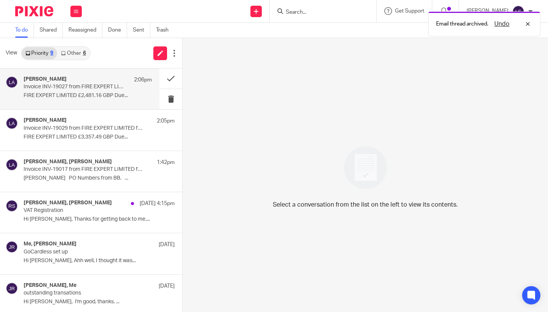
click at [108, 88] on p "Invoice INV-19027 from FIRE EXPERT LIMITED for DLUHC - 2423" at bounding box center [75, 87] width 103 height 6
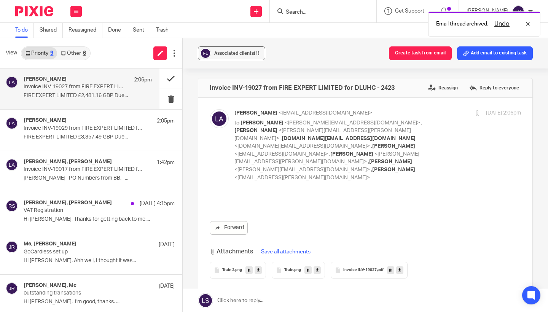
click at [162, 75] on button at bounding box center [170, 78] width 23 height 20
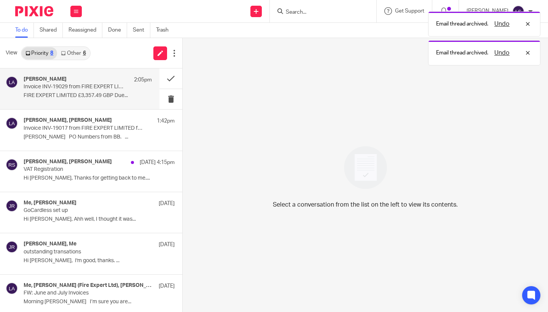
click at [98, 83] on div "Lisa Anderson 2:05pm" at bounding box center [88, 80] width 128 height 8
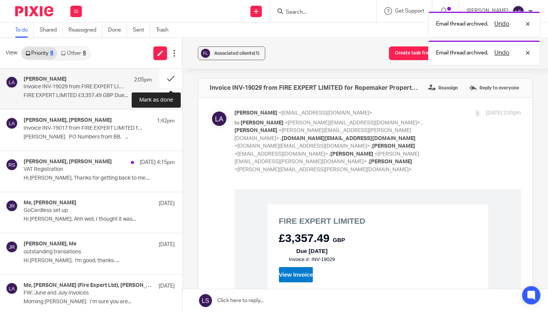
drag, startPoint x: 165, startPoint y: 74, endPoint x: 83, endPoint y: 55, distance: 83.9
click at [165, 74] on button at bounding box center [170, 78] width 23 height 20
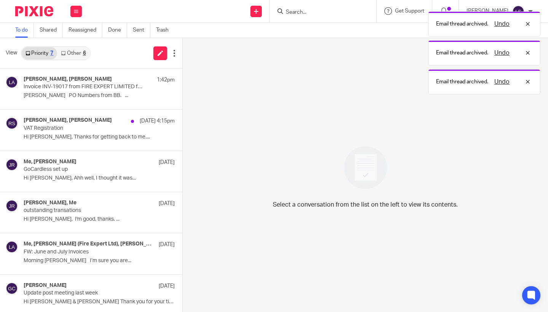
click at [83, 53] on link "Other 6" at bounding box center [73, 53] width 32 height 12
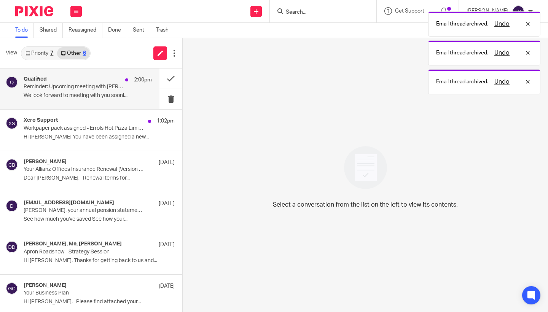
click at [51, 81] on div "Qualified 2:00pm" at bounding box center [88, 80] width 128 height 8
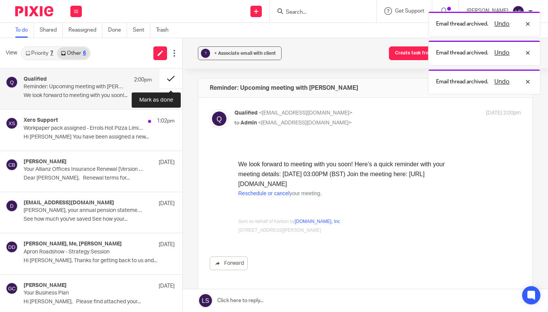
click at [175, 75] on button at bounding box center [170, 78] width 23 height 20
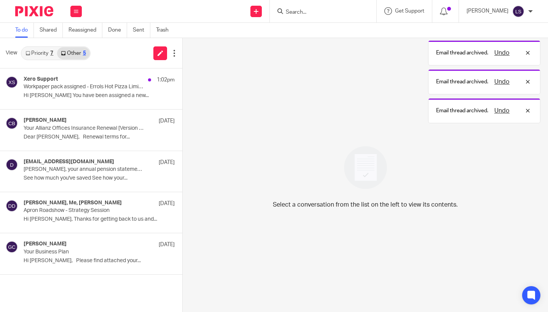
click at [46, 52] on link "Priority 7" at bounding box center [39, 53] width 35 height 12
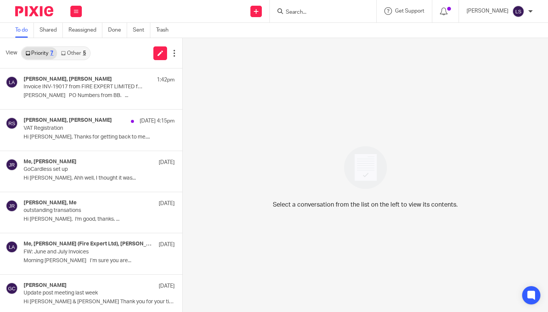
click at [293, 18] on div at bounding box center [323, 11] width 106 height 22
click at [299, 15] on input "Search" at bounding box center [319, 12] width 68 height 7
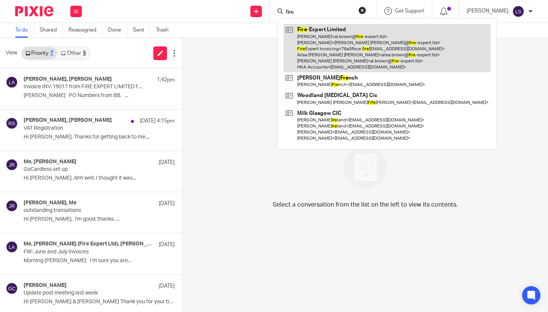
type input "fire"
click at [304, 39] on link at bounding box center [386, 48] width 207 height 48
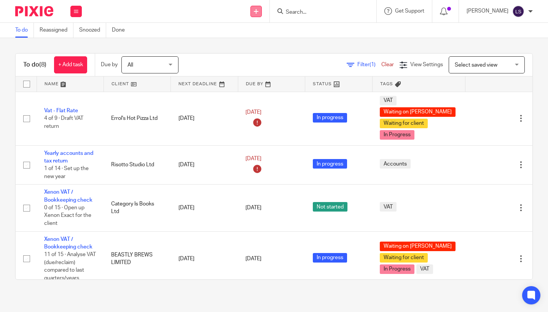
click at [258, 9] on link at bounding box center [255, 11] width 11 height 11
click at [252, 36] on link "Send new email" at bounding box center [256, 35] width 47 height 11
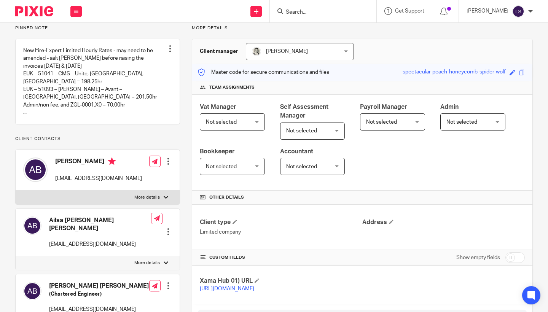
scroll to position [59, 0]
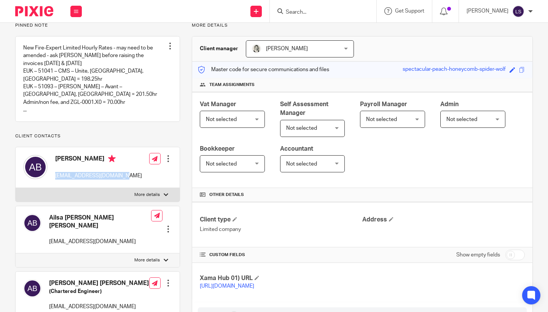
drag, startPoint x: 121, startPoint y: 179, endPoint x: 54, endPoint y: 182, distance: 66.6
click at [54, 182] on div "[PERSON_NAME] [EMAIL_ADDRESS][DOMAIN_NAME] Edit contact Create client from cont…" at bounding box center [98, 167] width 164 height 40
copy p "[EMAIL_ADDRESS][DOMAIN_NAME]"
drag, startPoint x: 118, startPoint y: 241, endPoint x: 48, endPoint y: 241, distance: 70.3
click at [48, 241] on div "Ailsa [PERSON_NAME] [PERSON_NAME] [EMAIL_ADDRESS][DOMAIN_NAME] Edit contact Cre…" at bounding box center [98, 229] width 164 height 47
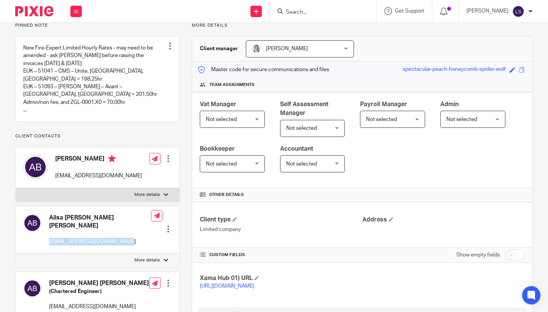
click at [113, 244] on div "Ailsa [PERSON_NAME] [PERSON_NAME] [EMAIL_ADDRESS][DOMAIN_NAME]" at bounding box center [87, 229] width 128 height 39
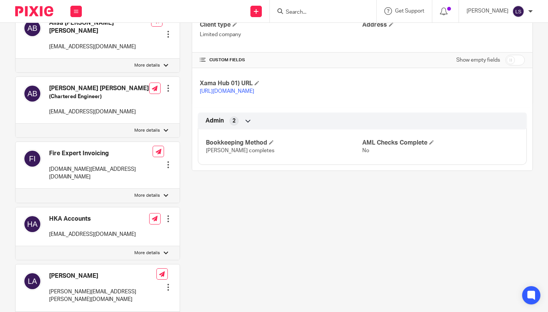
scroll to position [254, 0]
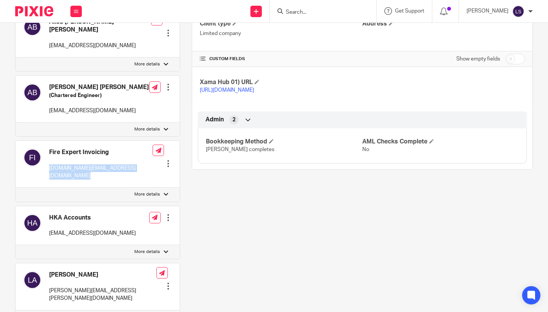
drag, startPoint x: 155, startPoint y: 164, endPoint x: 49, endPoint y: 165, distance: 105.3
click at [49, 165] on div "Fire Expert Invoicing 78a3fbce.fire-expert.ltd@emea.teams.ms Edit contact Creat…" at bounding box center [98, 164] width 164 height 47
copy div "[DOMAIN_NAME][EMAIL_ADDRESS][DOMAIN_NAME]"
click at [124, 221] on div "HKA Accounts expertaccounts@hka.com Edit contact Create client from contact Exp…" at bounding box center [98, 225] width 164 height 39
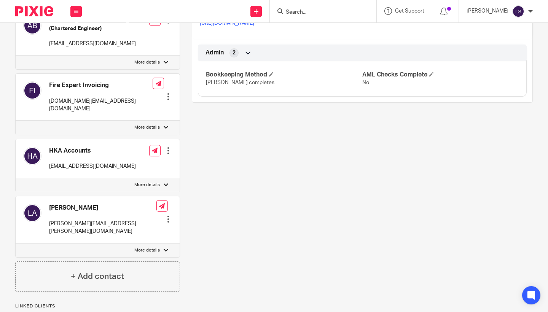
scroll to position [324, 0]
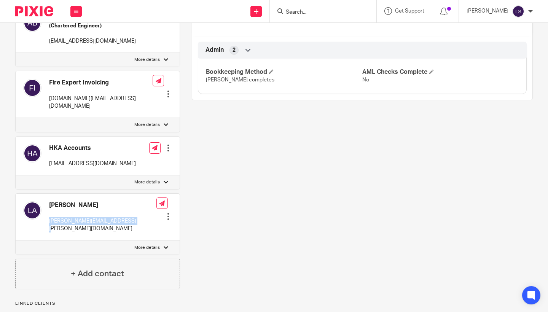
drag, startPoint x: 132, startPoint y: 213, endPoint x: 46, endPoint y: 210, distance: 85.2
click at [46, 210] on div "Lisa Anderson lisa.anderson@fire-expert.ltd Edit contact Create client from con…" at bounding box center [98, 217] width 164 height 47
copy p "lisa.anderson@fire-expert.ltd"
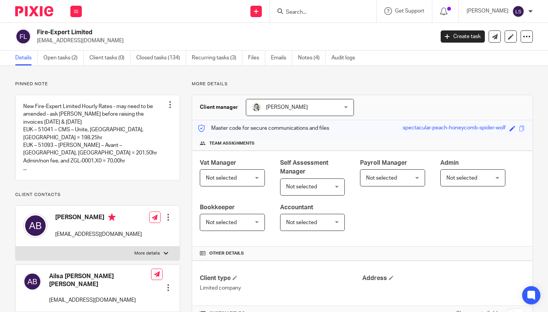
click at [77, 17] on div "Work Email Clients Team Reports Settings" at bounding box center [76, 11] width 27 height 22
click at [74, 47] on link "Email" at bounding box center [72, 46] width 13 height 5
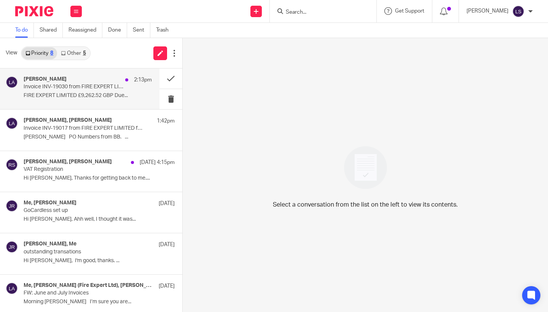
click at [87, 90] on div "[PERSON_NAME] 2:13pm Invoice INV-19030 from FIRE EXPERT LIMITED for [PERSON_NAM…" at bounding box center [88, 88] width 128 height 25
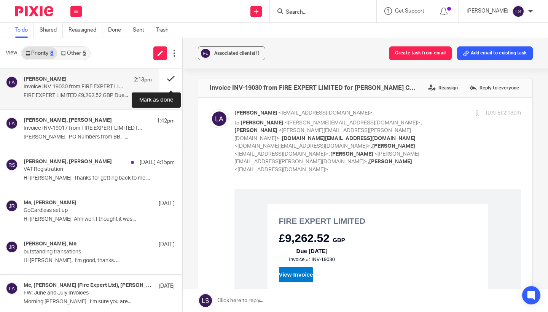
click at [170, 76] on button at bounding box center [170, 78] width 23 height 20
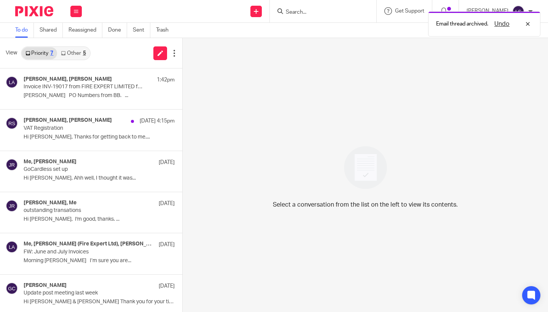
click at [84, 56] on link "Other 5" at bounding box center [73, 53] width 32 height 12
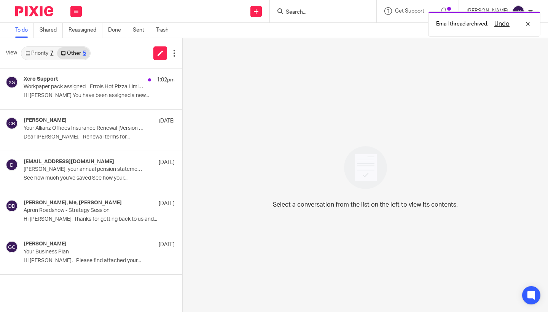
click at [43, 56] on link "Priority 7" at bounding box center [39, 53] width 35 height 12
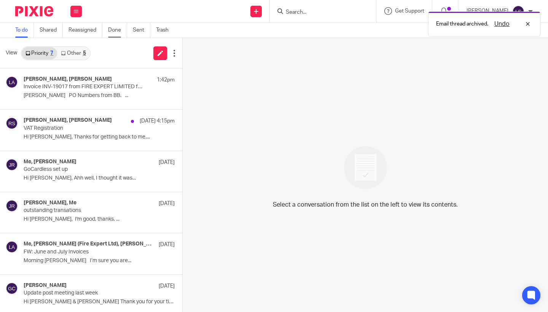
click at [119, 29] on link "Done" at bounding box center [117, 30] width 19 height 15
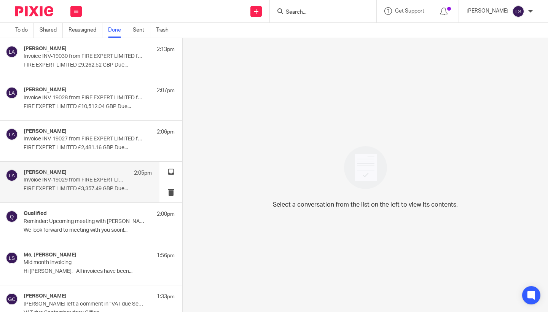
click at [86, 187] on p "FIRE EXPERT LIMITED £3,357.49 GBP Due..." at bounding box center [88, 189] width 128 height 6
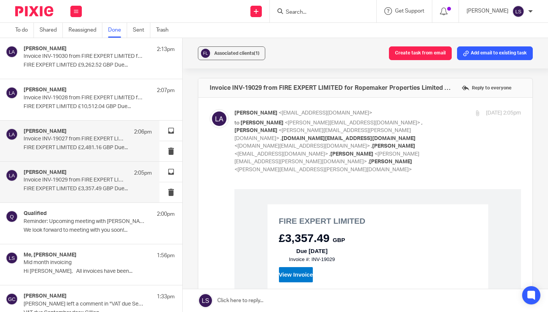
click at [127, 138] on div "[PERSON_NAME] 2:06pm Invoice INV-19027 from FIRE EXPERT LIMITED for DLUHC - 242…" at bounding box center [88, 140] width 128 height 25
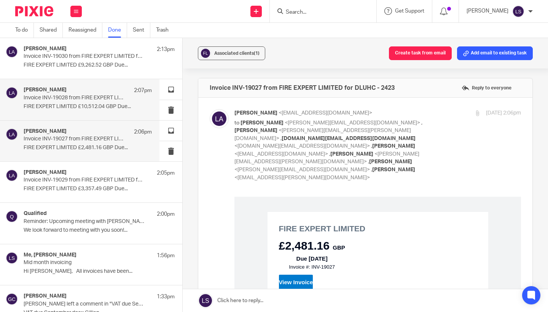
click at [101, 100] on p "Invoice INV-19028 from FIRE EXPERT LIMITED for DLUHC - 2424" at bounding box center [75, 98] width 103 height 6
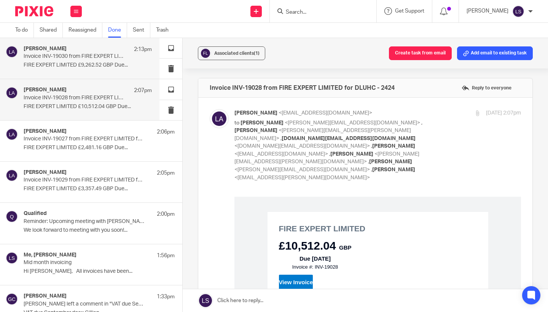
click at [102, 65] on p "FIRE EXPERT LIMITED £9,262.52 GBP Due..." at bounding box center [88, 65] width 128 height 6
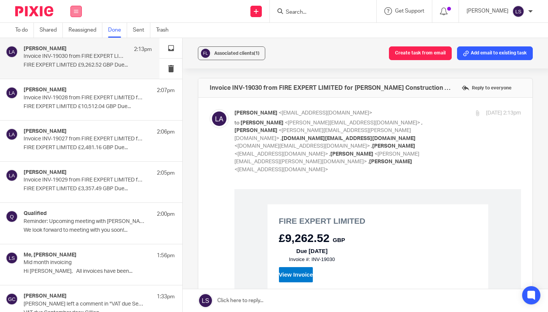
click at [78, 10] on icon at bounding box center [76, 11] width 5 height 5
click at [74, 46] on link "Email" at bounding box center [73, 46] width 14 height 5
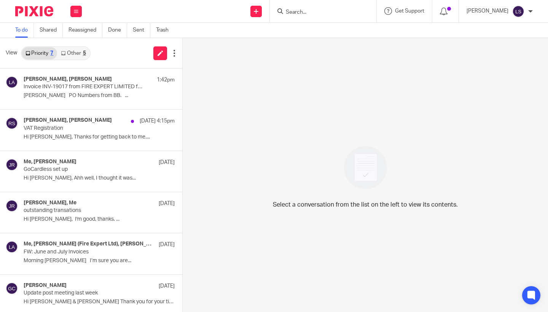
click at [79, 56] on link "Other 5" at bounding box center [73, 53] width 32 height 12
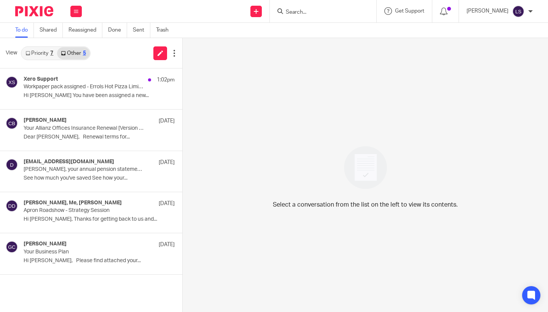
click at [48, 55] on link "Priority 7" at bounding box center [39, 53] width 35 height 12
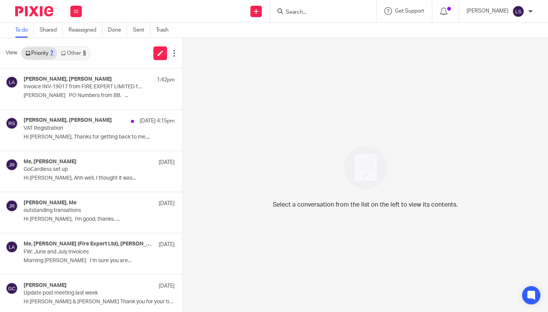
click at [68, 55] on link "Other 5" at bounding box center [73, 53] width 32 height 12
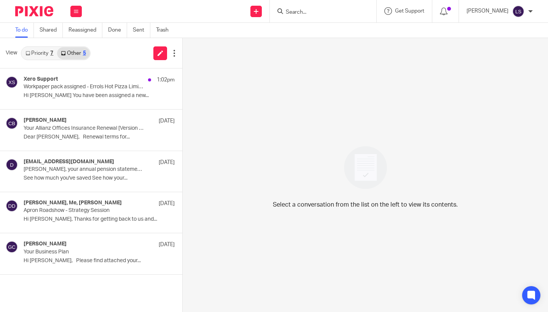
click at [43, 49] on link "Priority 7" at bounding box center [39, 53] width 35 height 12
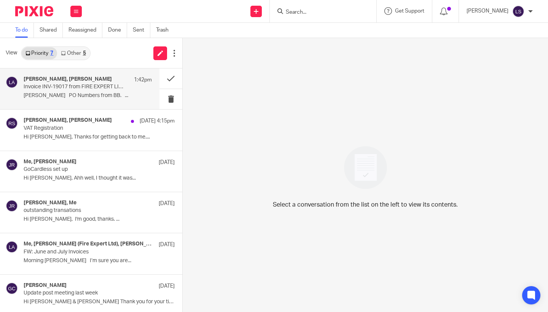
click at [49, 84] on p "Invoice INV-19017 from FIRE EXPERT LIMITED for Balfour Beatty (BNHJV) - 2313" at bounding box center [75, 87] width 103 height 6
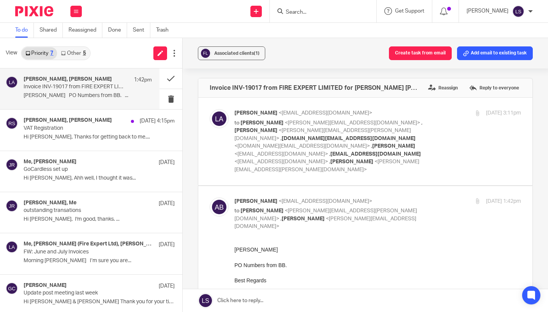
click at [419, 207] on p "to Lisa Anderson <lisa.anderson@fire-expert.ltd> , Lauren Simmons <lauren@fearl…" at bounding box center [329, 219] width 191 height 24
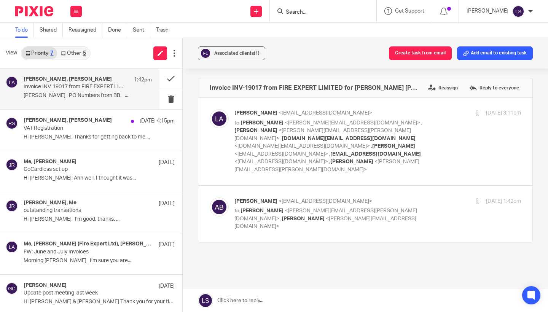
click at [396, 197] on div "Al Brown <al.brown@fire-expert.ltd> to Lisa Anderson <lisa.anderson@fire-expert…" at bounding box center [329, 213] width 191 height 33
checkbox input "true"
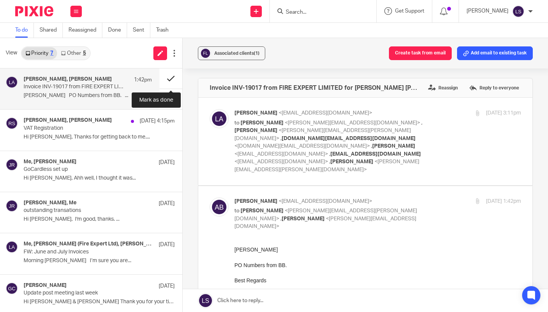
click at [170, 77] on button at bounding box center [170, 78] width 23 height 20
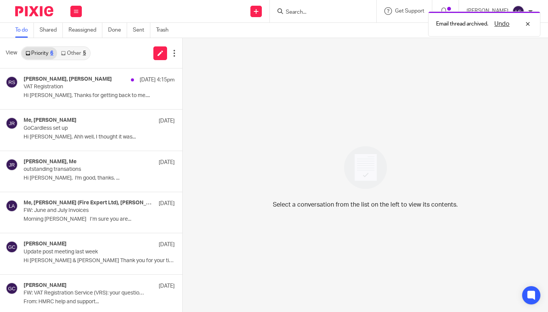
click at [85, 56] on div "5" at bounding box center [84, 53] width 3 height 5
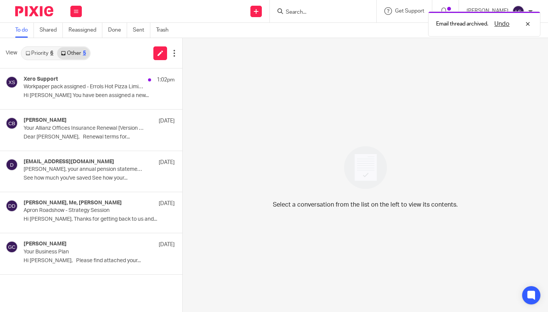
click at [47, 54] on link "Priority 6" at bounding box center [39, 53] width 35 height 12
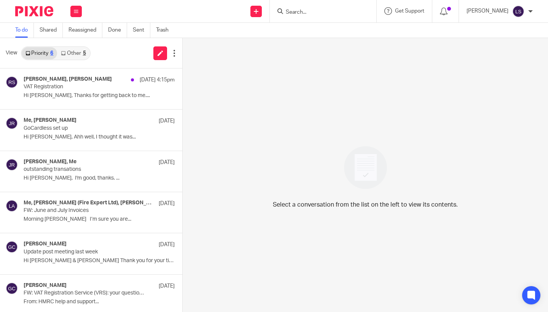
click at [79, 51] on link "Other 5" at bounding box center [73, 53] width 32 height 12
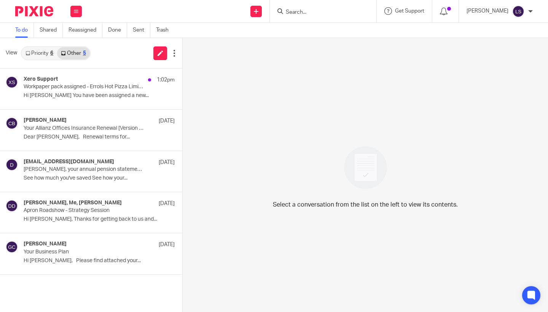
click at [49, 51] on link "Priority 6" at bounding box center [39, 53] width 35 height 12
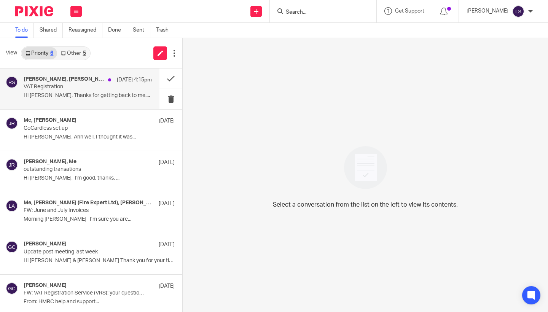
click at [58, 90] on p "VAT Registration" at bounding box center [75, 87] width 103 height 6
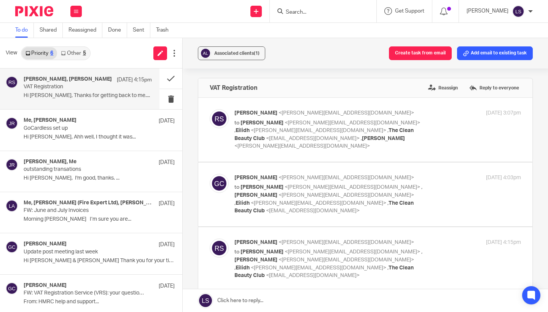
click at [543, 249] on div "Associated clients (1) Create task from email Add email to existing task VAT Re…" at bounding box center [365, 175] width 365 height 274
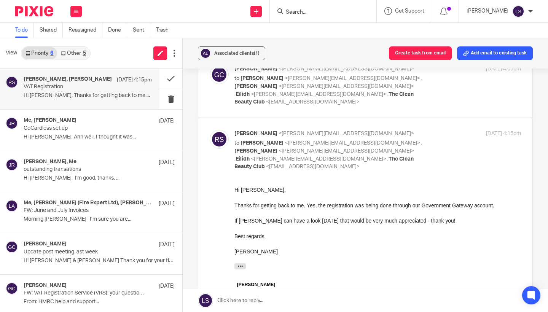
scroll to position [115, 0]
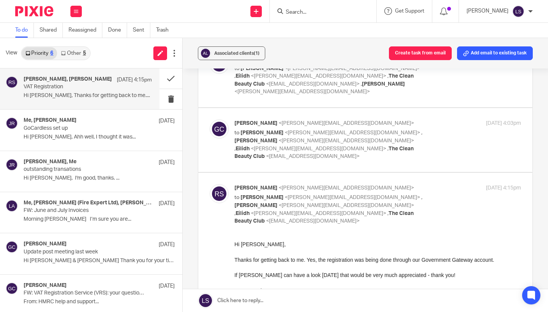
click at [452, 200] on div "Richard Smith <richard@thecleanbeautyclub.co.uk> to Gillian Caughey <gillian@fe…" at bounding box center [377, 204] width 286 height 41
checkbox input "false"
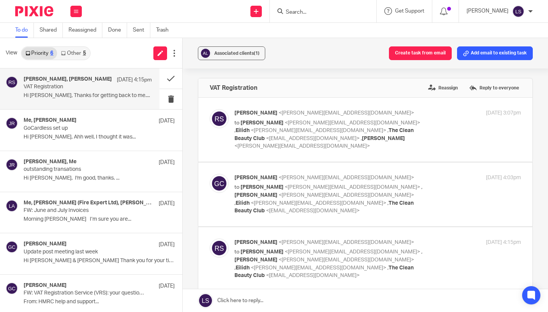
scroll to position [0, 0]
click at [406, 118] on div "Richard Smith <richard@thecleanbeautyclub.co.uk> to Lauren Simmons <lauren@fear…" at bounding box center [329, 129] width 191 height 41
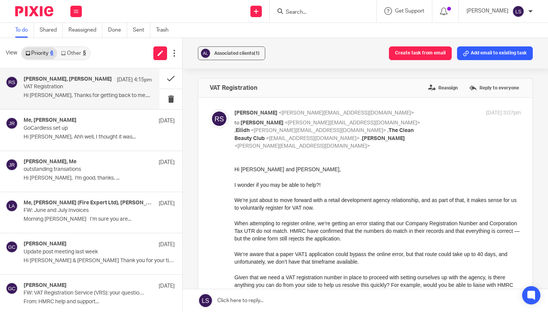
click at [377, 222] on div "When attempting to register online, we’re getting an error stating that our Com…" at bounding box center [377, 230] width 286 height 23
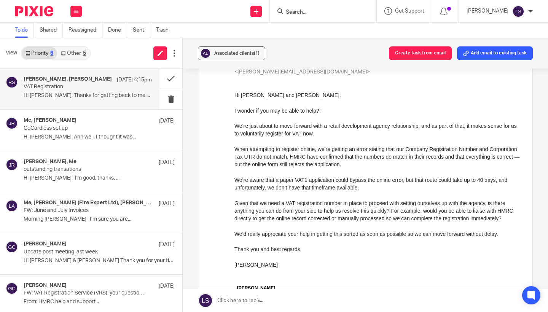
scroll to position [75, 0]
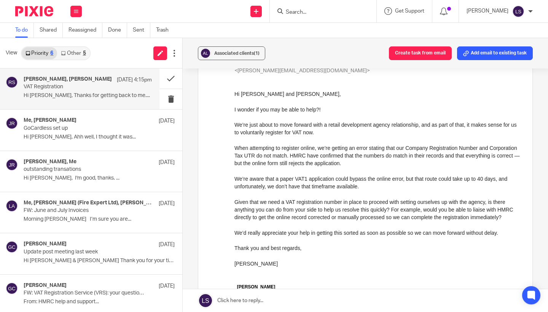
click at [340, 216] on div "Given that we need a VAT registration number in place to proceed with setting o…" at bounding box center [377, 209] width 286 height 23
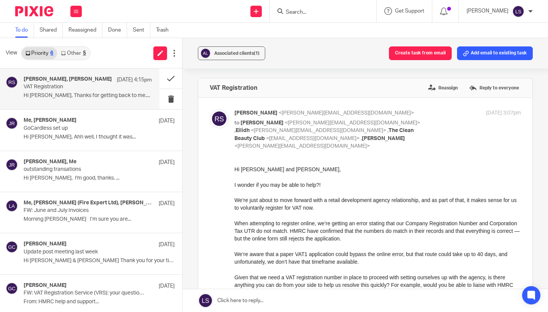
scroll to position [0, 0]
click at [415, 131] on p "to Lauren Simmons <lauren@fearlessfinancials.co.uk> , Eilidh <eilidh@fearlessfi…" at bounding box center [329, 134] width 191 height 31
checkbox input "false"
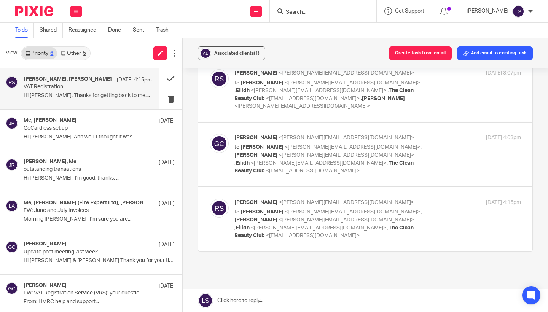
scroll to position [41, 0]
click at [432, 144] on div "Gillian Caughey <gillian@fearlessfinancials.co.uk> to Richard Smith <richard@th…" at bounding box center [377, 153] width 286 height 41
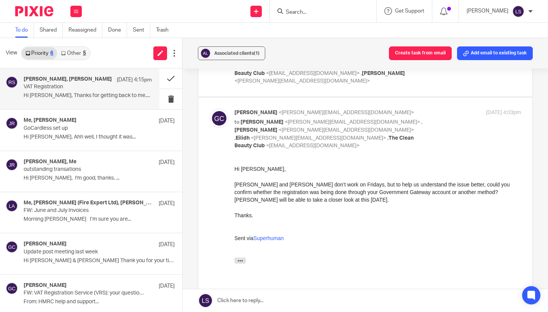
scroll to position [66, 0]
click at [429, 114] on div "15 Aug 2025 4:03pm" at bounding box center [472, 112] width 95 height 8
checkbox input "false"
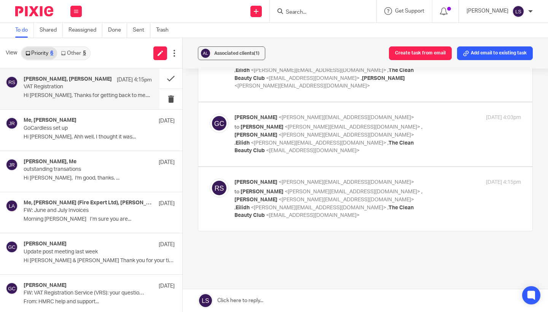
scroll to position [60, 0]
click at [438, 179] on div "Richard Smith <richard@thecleanbeautyclub.co.uk> to Gillian Caughey <gillian@fe…" at bounding box center [377, 199] width 286 height 41
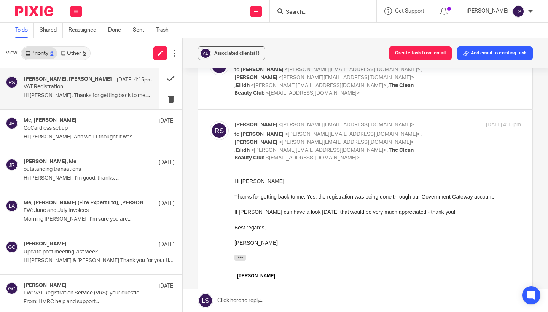
scroll to position [118, 0]
click at [436, 123] on div "Richard Smith <richard@thecleanbeautyclub.co.uk> to Gillian Caughey <gillian@fe…" at bounding box center [377, 141] width 286 height 41
checkbox input "false"
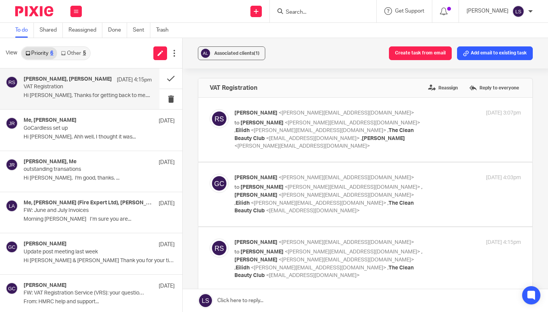
scroll to position [0, 0]
click at [423, 124] on p "to Lauren Simmons <lauren@fearlessfinancials.co.uk> , Eilidh <eilidh@fearlessfi…" at bounding box center [329, 134] width 191 height 31
checkbox input "true"
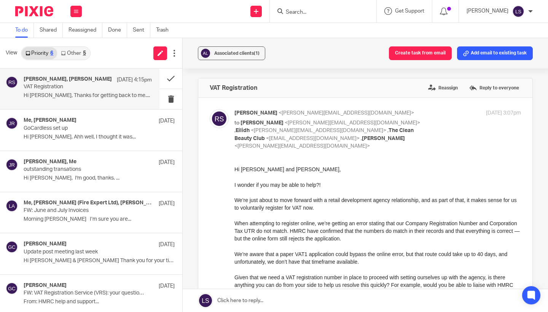
click at [349, 215] on div at bounding box center [377, 215] width 286 height 8
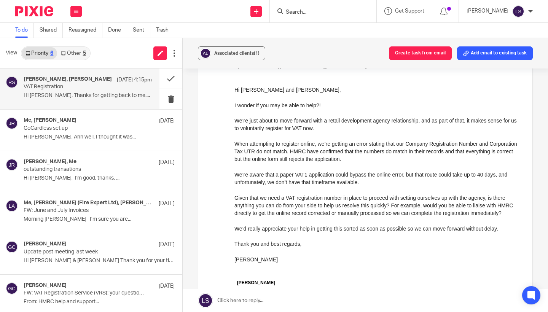
scroll to position [78, 0]
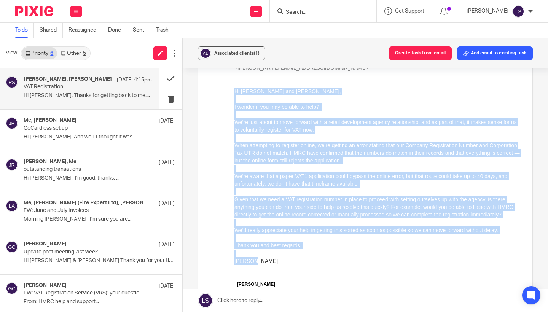
drag, startPoint x: 260, startPoint y: 265, endPoint x: 232, endPoint y: 90, distance: 177.5
click html "Hi Lauren and Eilidh, I wonder if you may be able to help?! We’re just about to…"
copy div "Hi Lauren and Eilidh, I wonder if you may be able to help?! We’re just about to…"
click at [286, 184] on div "We’re aware that a paper VAT1 application could bypass the online error, but th…" at bounding box center [377, 180] width 286 height 16
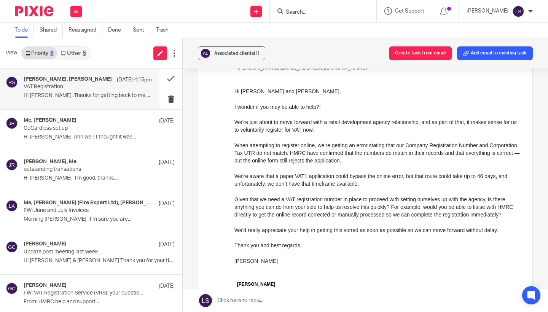
click at [341, 233] on div "We’d really appreciate your help in getting this sorted as soon as possible so …" at bounding box center [377, 230] width 286 height 8
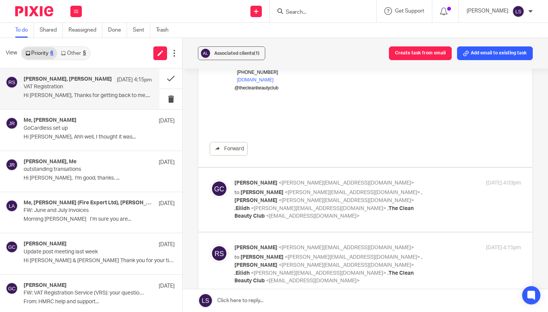
scroll to position [306, 0]
click at [442, 187] on div "Gillian Caughey <gillian@fearlessfinancials.co.uk> to Richard Smith <richard@th…" at bounding box center [377, 198] width 286 height 41
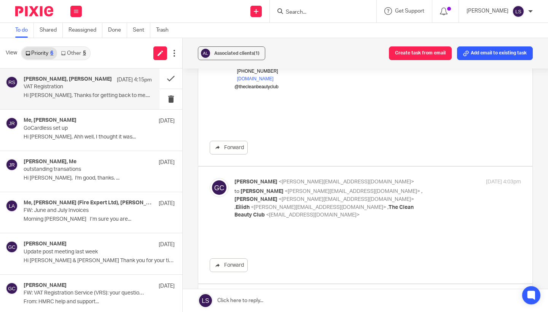
scroll to position [0, 0]
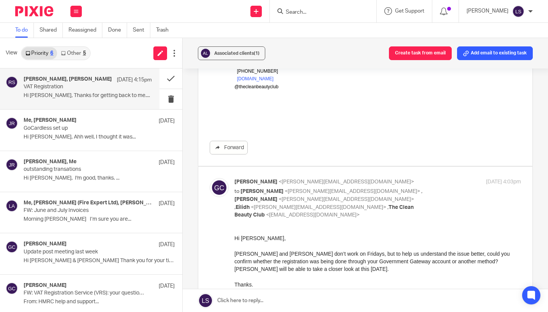
click at [437, 188] on div "Gillian Caughey <gillian@fearlessfinancials.co.uk> to Richard Smith <richard@th…" at bounding box center [377, 198] width 286 height 41
checkbox input "false"
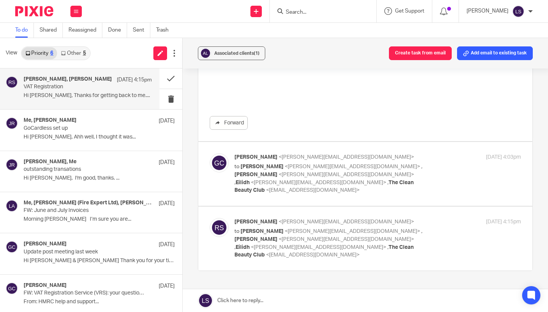
scroll to position [332, 0]
click at [437, 217] on div "15 Aug 2025 4:15pm" at bounding box center [472, 221] width 95 height 8
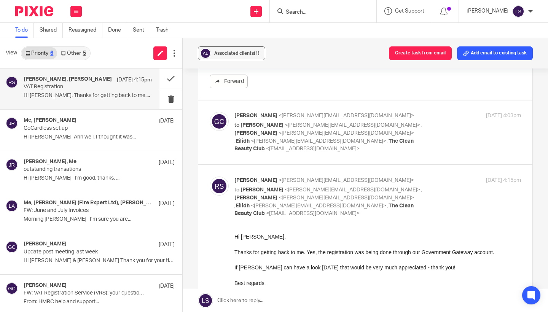
scroll to position [401, 0]
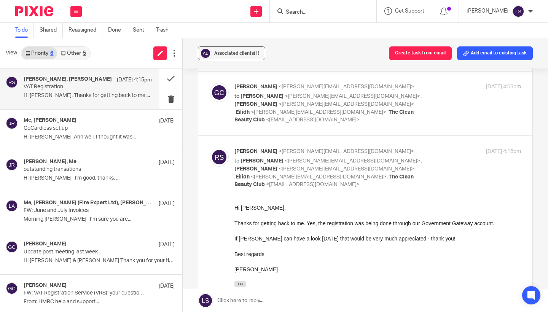
click at [428, 160] on div "Richard Smith <richard@thecleanbeautyclub.co.uk> to Gillian Caughey <gillian@fe…" at bounding box center [377, 168] width 286 height 41
checkbox input "false"
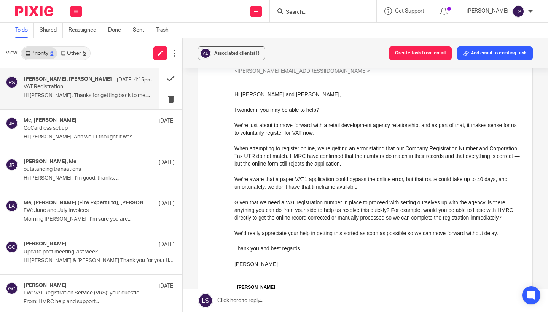
scroll to position [53, 0]
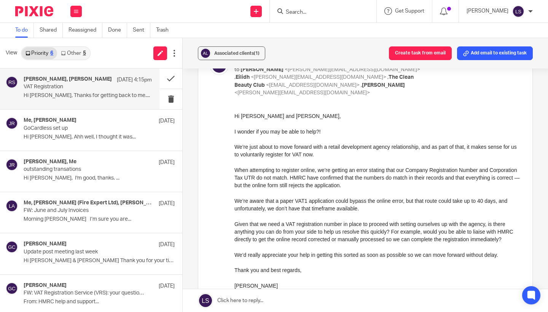
click at [319, 10] on input "Search" at bounding box center [319, 12] width 68 height 7
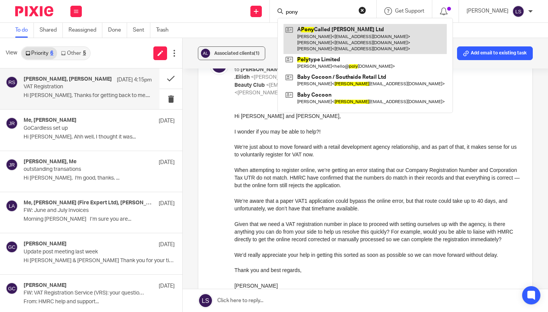
type input "pony"
click at [323, 30] on link at bounding box center [364, 39] width 163 height 30
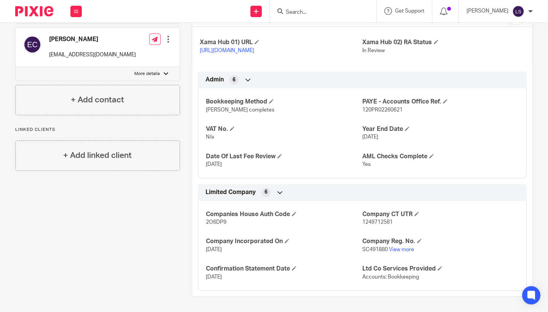
scroll to position [306, 0]
click at [124, 244] on div "Pinned note 23/07/24 GC, EM and EC met on zoom to discuss future reincarnation …" at bounding box center [91, 38] width 176 height 518
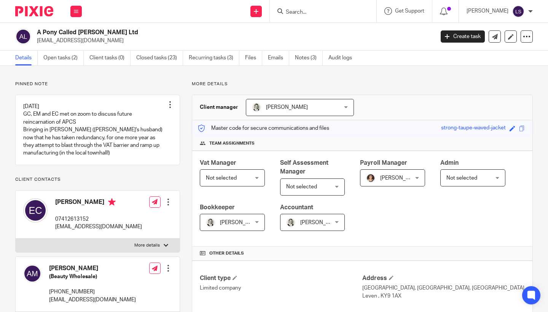
scroll to position [0, 0]
click at [74, 13] on icon at bounding box center [76, 11] width 5 height 5
click at [75, 45] on link "Email" at bounding box center [72, 46] width 13 height 5
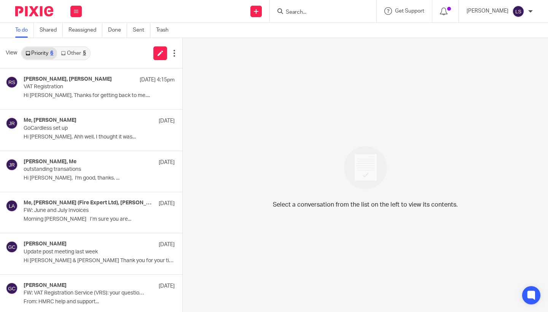
click at [78, 52] on link "Other 5" at bounding box center [73, 53] width 32 height 12
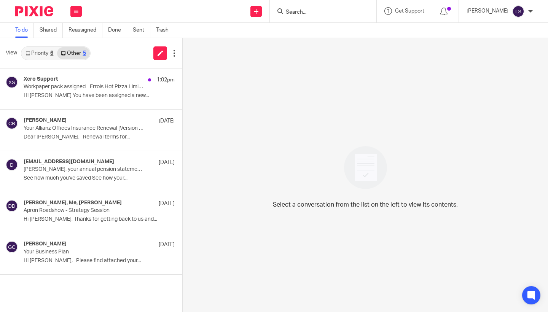
click at [43, 51] on link "Priority 6" at bounding box center [39, 53] width 35 height 12
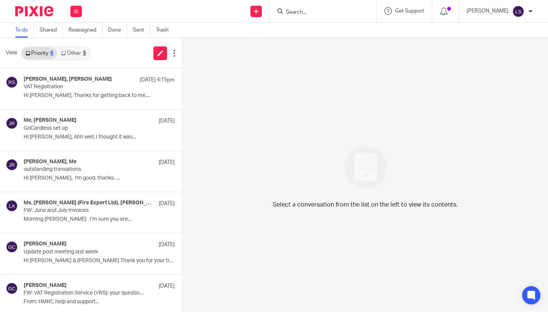
click at [73, 55] on link "Other 5" at bounding box center [73, 53] width 32 height 12
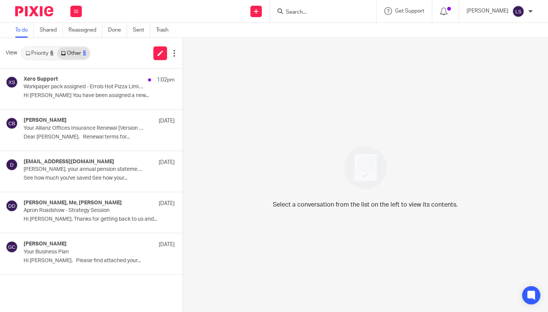
click at [45, 54] on link "Priority 6" at bounding box center [39, 53] width 35 height 12
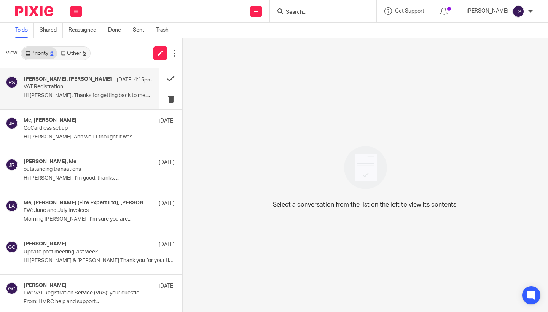
click at [50, 91] on div "[PERSON_NAME], [PERSON_NAME] [DATE] 4:15pm VAT Registration Hi [PERSON_NAME], T…" at bounding box center [88, 88] width 128 height 25
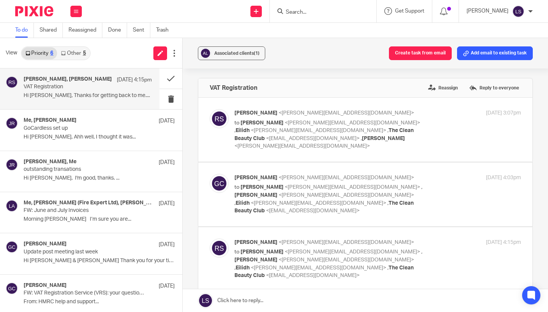
click at [544, 227] on div "Associated clients (1) Create task from email Add email to existing task VAT Re…" at bounding box center [365, 175] width 365 height 274
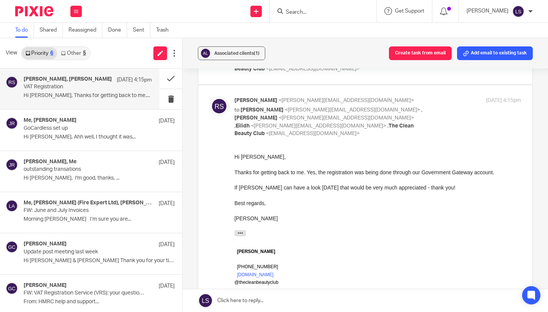
scroll to position [143, 0]
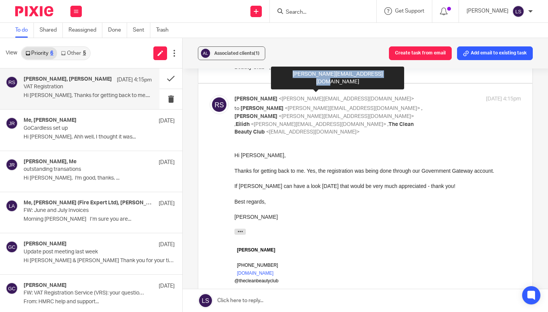
drag, startPoint x: 365, startPoint y: 76, endPoint x: 278, endPoint y: 76, distance: 87.8
click at [278, 76] on div "[PERSON_NAME][EMAIL_ADDRESS][DOMAIN_NAME]" at bounding box center [337, 78] width 133 height 23
copy div "richard@thecleanbeautyclub.co.uk"
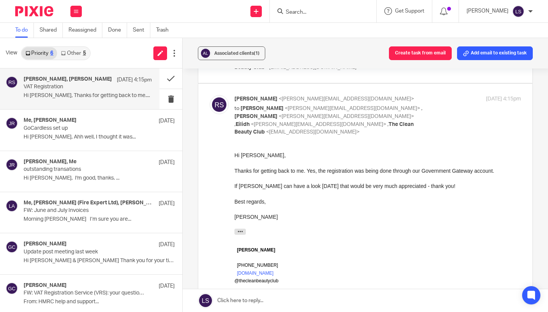
click at [419, 105] on p "to Gillian Caughey <gillian@fearlessfinancials.co.uk> , Lauren Simmons <lauren@…" at bounding box center [329, 120] width 191 height 31
checkbox input "false"
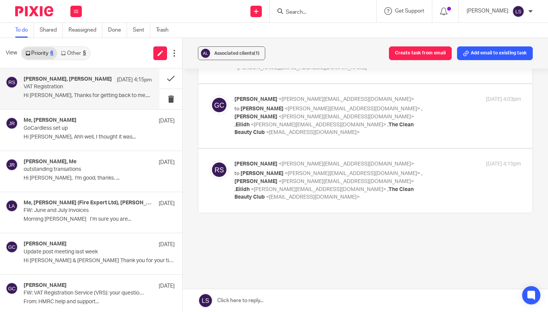
scroll to position [60, 0]
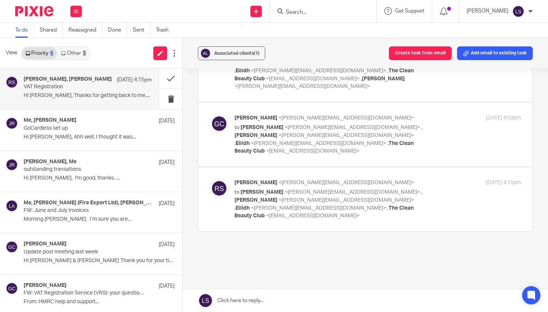
click at [304, 11] on input "Search" at bounding box center [319, 12] width 68 height 7
click at [266, 13] on div "Send new email Create task Add client" at bounding box center [256, 11] width 27 height 22
click at [296, 12] on input "Search" at bounding box center [319, 12] width 68 height 7
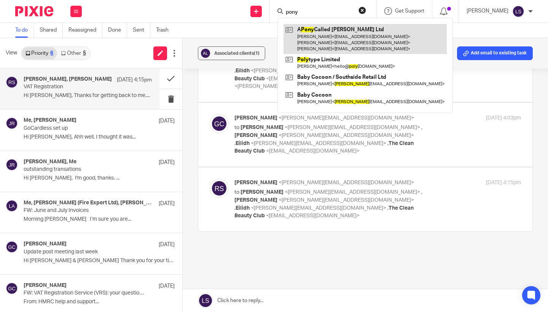
type input "pony"
click at [299, 27] on link at bounding box center [364, 39] width 163 height 30
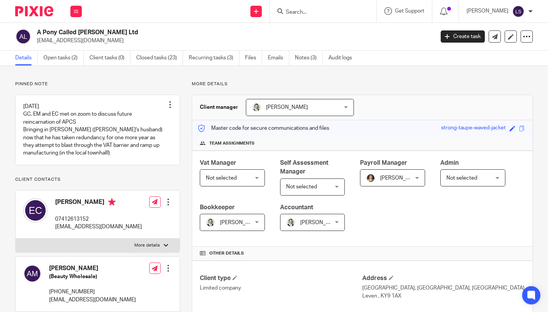
click at [106, 183] on p "Client contacts" at bounding box center [97, 179] width 165 height 6
click at [281, 60] on link "Emails" at bounding box center [278, 58] width 21 height 15
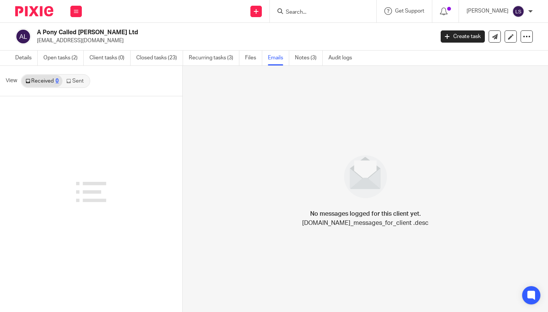
click at [77, 81] on link "Sent" at bounding box center [75, 81] width 27 height 12
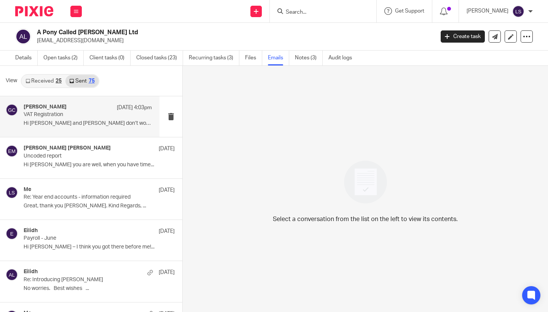
click at [84, 116] on p "VAT Registration" at bounding box center [75, 114] width 103 height 6
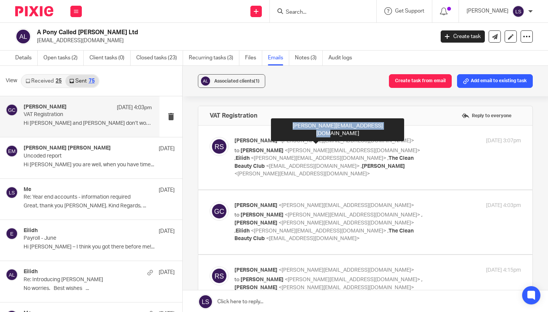
drag, startPoint x: 366, startPoint y: 127, endPoint x: 278, endPoint y: 126, distance: 87.8
click at [278, 126] on div "richard@thecleanbeautyclub.co.uk" at bounding box center [337, 129] width 133 height 23
copy div "richard@thecleanbeautyclub.co.uk"
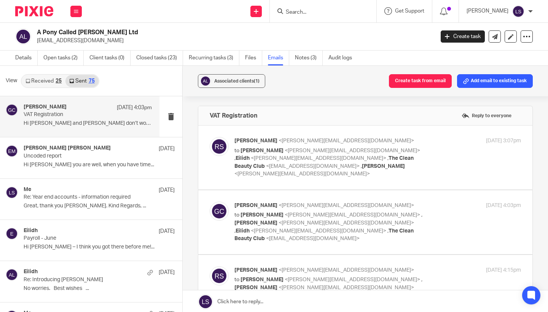
click at [401, 159] on p "to Lauren Simmons <lauren@fearlessfinancials.co.uk> , Eilidh <eilidh@fearlessfi…" at bounding box center [329, 162] width 191 height 31
checkbox input "true"
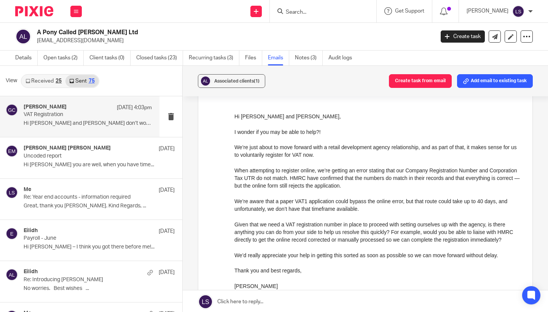
scroll to position [82, 0]
drag, startPoint x: 321, startPoint y: 154, endPoint x: 256, endPoint y: 154, distance: 64.6
click at [256, 154] on div "We’re just about to move forward with a retail development agency relationship,…" at bounding box center [377, 150] width 286 height 16
copy div "voluntarily register for VAT"
click at [81, 16] on button at bounding box center [75, 11] width 11 height 11
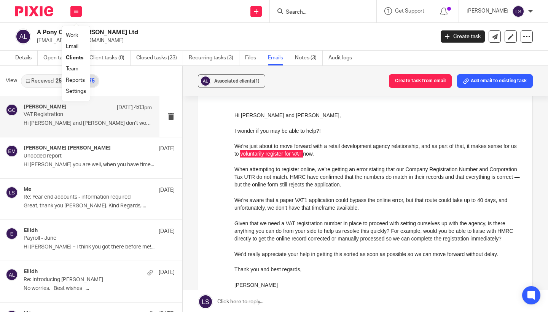
click at [76, 47] on link "Email" at bounding box center [72, 46] width 13 height 5
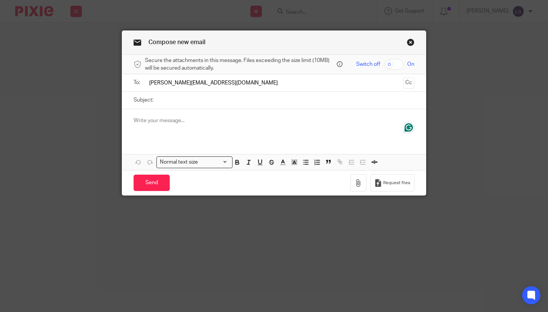
type input "[PERSON_NAME][EMAIL_ADDRESS][DOMAIN_NAME]"
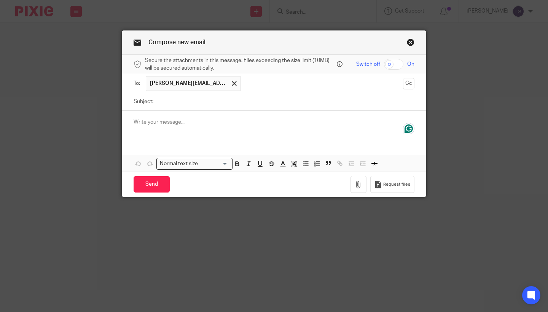
click at [181, 98] on input "Subject:" at bounding box center [285, 101] width 257 height 17
drag, startPoint x: 211, startPoint y: 102, endPoint x: 136, endPoint y: 102, distance: 74.9
click at [136, 102] on div "Subject: Registering for VAT" at bounding box center [273, 101] width 281 height 17
paste input "voluntarily register for VAT"
click at [160, 103] on input "voluntarily register for VAT" at bounding box center [285, 101] width 257 height 17
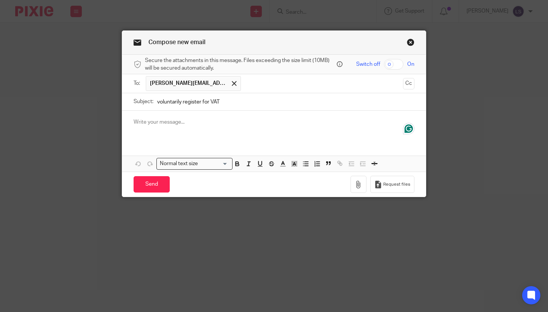
click at [201, 103] on input "voluntarily register for VAT" at bounding box center [285, 101] width 257 height 17
click at [201, 104] on input "voluntarily registering for VAT" at bounding box center [285, 101] width 257 height 17
click at [194, 130] on div at bounding box center [273, 126] width 303 height 30
click at [160, 102] on input "voluntarily registering for VAT" at bounding box center [285, 101] width 257 height 17
type input "Voluntarily registering for VAT"
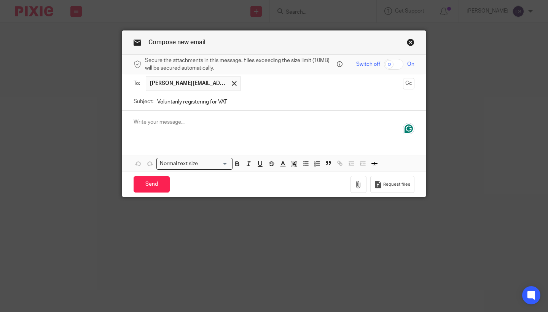
click at [171, 129] on div at bounding box center [273, 126] width 303 height 30
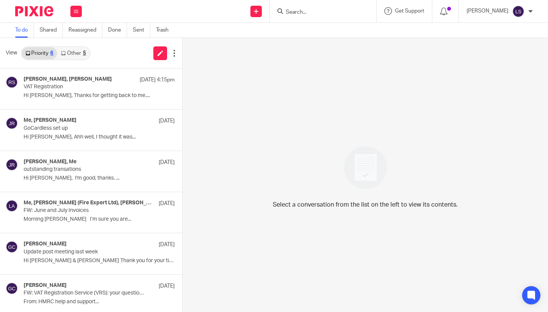
click at [79, 50] on link "Other 5" at bounding box center [73, 53] width 32 height 12
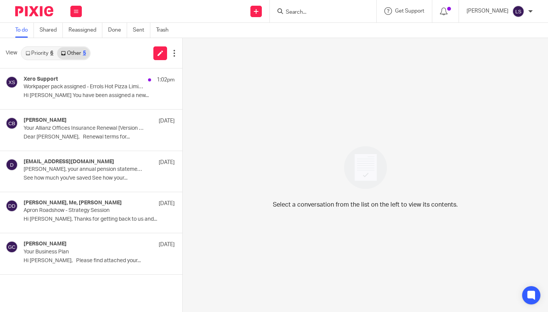
click at [39, 57] on link "Priority 6" at bounding box center [39, 53] width 35 height 12
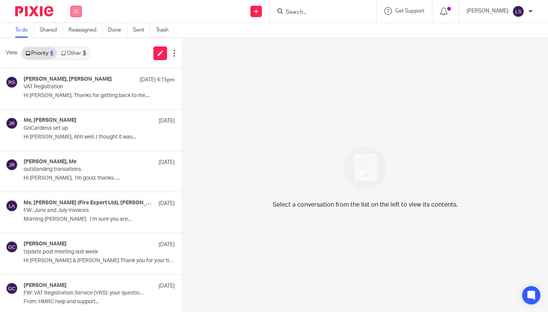
click at [73, 16] on button at bounding box center [75, 11] width 11 height 11
click at [73, 47] on link "Email" at bounding box center [73, 46] width 14 height 5
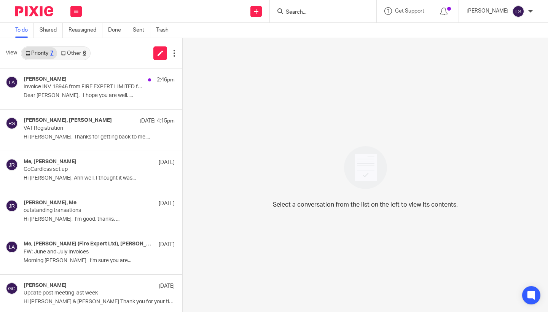
click at [83, 54] on div "6" at bounding box center [84, 53] width 3 height 5
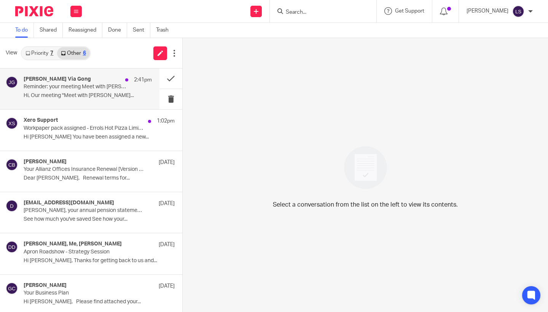
click at [79, 86] on p "Reminder: your meeting Meet with [PERSON_NAME] at [GEOGRAPHIC_DATA] is about to…" at bounding box center [75, 87] width 103 height 6
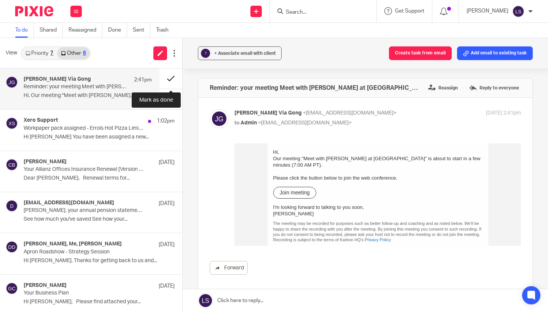
click at [167, 80] on button at bounding box center [170, 78] width 23 height 20
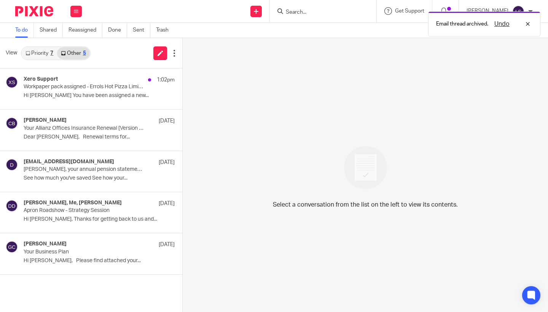
click at [46, 54] on link "Priority 7" at bounding box center [39, 53] width 35 height 12
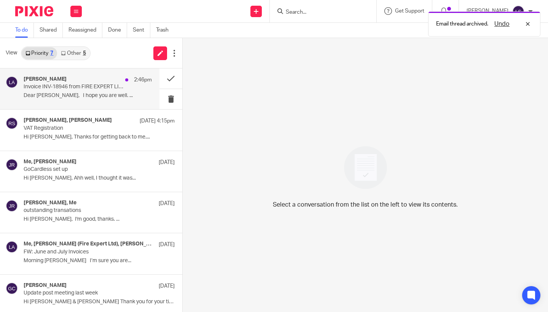
click at [60, 89] on p "Invoice INV-18946 from FIRE EXPERT LIMITED for Fulham Stadium Limited - 2421" at bounding box center [75, 87] width 103 height 6
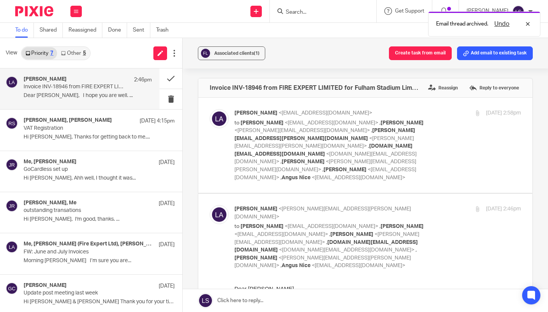
click at [320, 300] on p "I hope you are well." at bounding box center [377, 304] width 286 height 8
click at [416, 205] on p "[PERSON_NAME] <[PERSON_NAME][EMAIL_ADDRESS][PERSON_NAME][DOMAIN_NAME]>" at bounding box center [329, 213] width 191 height 16
checkbox input "false"
click at [431, 146] on div "[PERSON_NAME] <[EMAIL_ADDRESS][DOMAIN_NAME]> to [PERSON_NAME] <[EMAIL_ADDRESS][…" at bounding box center [377, 145] width 286 height 72
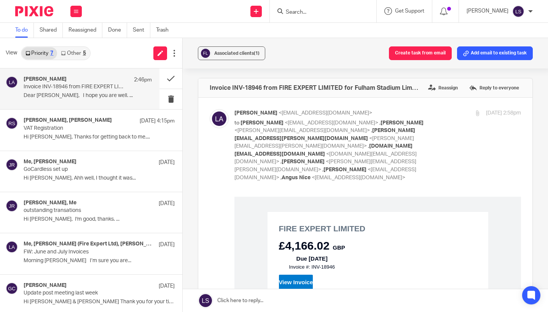
click at [431, 146] on div "[PERSON_NAME] <[EMAIL_ADDRESS][DOMAIN_NAME]> to [PERSON_NAME] <[EMAIL_ADDRESS][…" at bounding box center [377, 145] width 286 height 72
checkbox input "false"
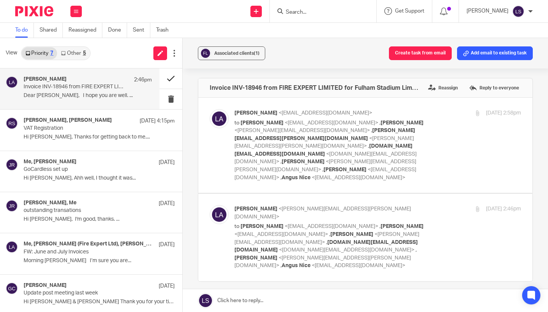
click at [170, 79] on button at bounding box center [170, 78] width 23 height 20
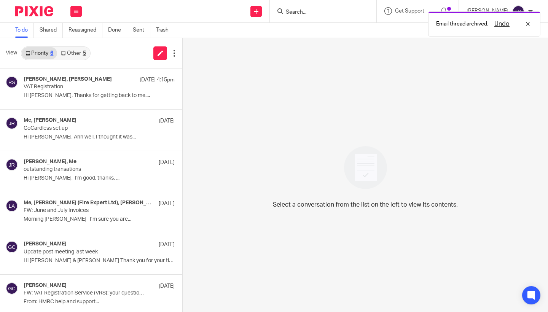
click at [83, 52] on div "5" at bounding box center [84, 53] width 3 height 5
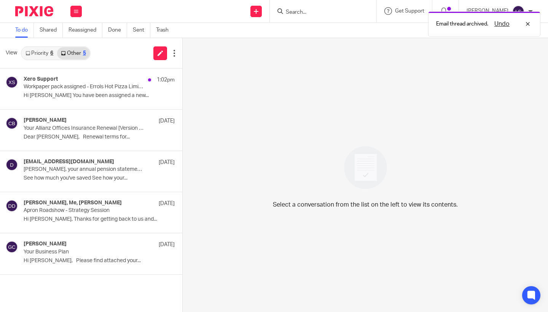
click at [41, 54] on link "Priority 6" at bounding box center [39, 53] width 35 height 12
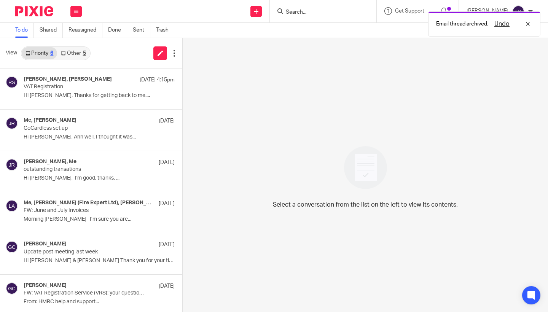
click at [80, 55] on link "Other 5" at bounding box center [73, 53] width 32 height 12
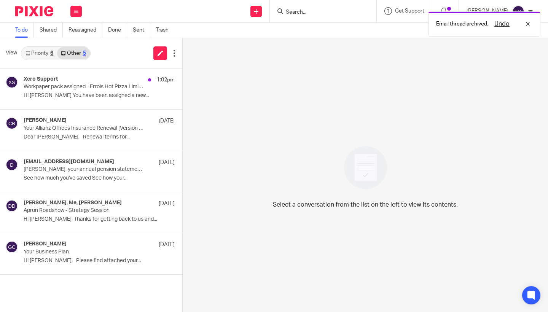
click at [45, 53] on link "Priority 6" at bounding box center [39, 53] width 35 height 12
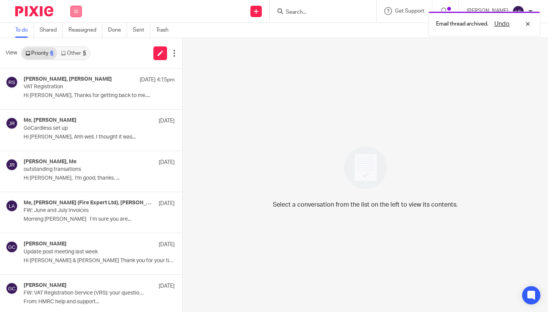
click at [78, 9] on button at bounding box center [75, 11] width 11 height 11
click at [74, 46] on link "Email" at bounding box center [73, 46] width 14 height 5
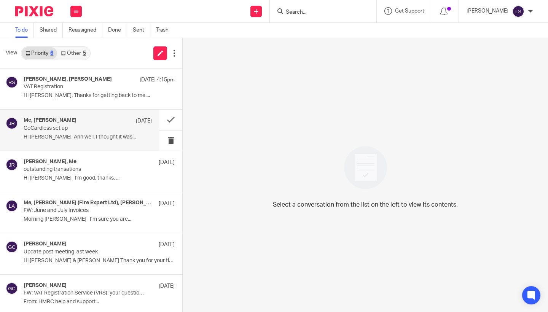
click at [65, 133] on div "Me, Jake Richardson 14 Aug GoCardless set up Hi Lauren, Ahh well, I thought it …" at bounding box center [88, 129] width 128 height 25
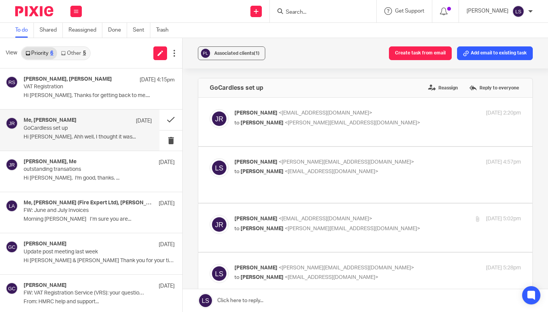
click at [389, 114] on p "Jake Richardson <jake@paintandmortar.com>" at bounding box center [329, 113] width 191 height 8
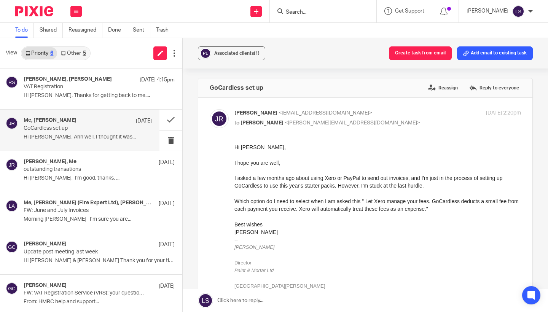
click at [412, 109] on p "Jake Richardson <jake@paintandmortar.com>" at bounding box center [329, 113] width 191 height 8
checkbox input "false"
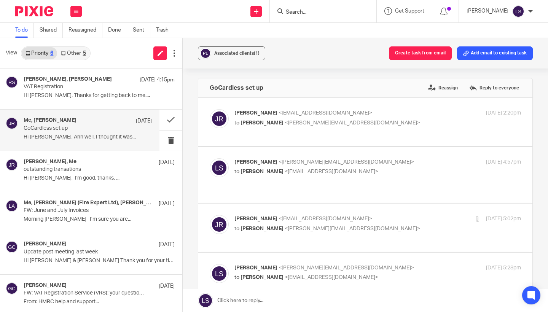
scroll to position [32, 0]
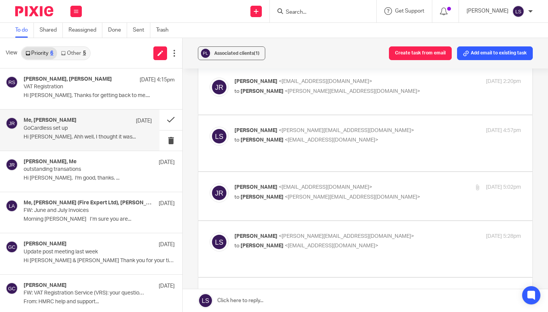
click at [379, 140] on p "to Jake Richardson <jake@paintandmortar.com>" at bounding box center [329, 140] width 191 height 8
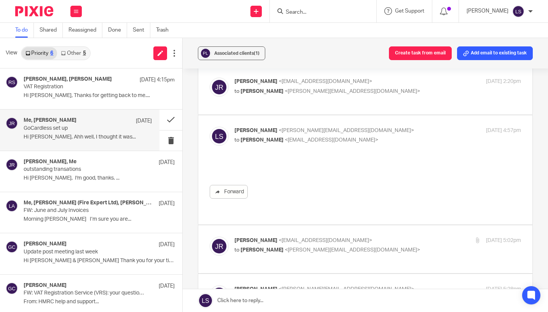
scroll to position [0, 0]
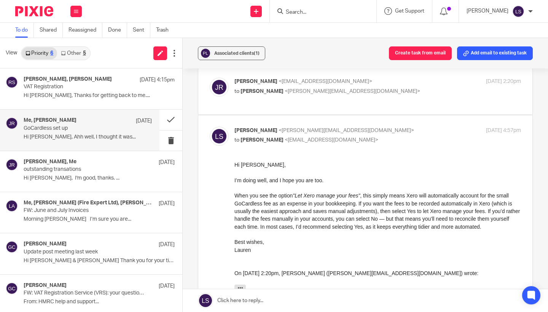
click at [379, 140] on p "to Jake Richardson <jake@paintandmortar.com>" at bounding box center [329, 140] width 191 height 8
checkbox input "false"
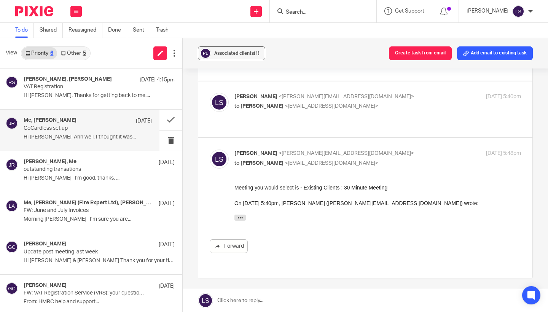
click at [357, 151] on span "<lauren@fearlessfinancials.co.uk>" at bounding box center [345, 153] width 135 height 5
checkbox input "false"
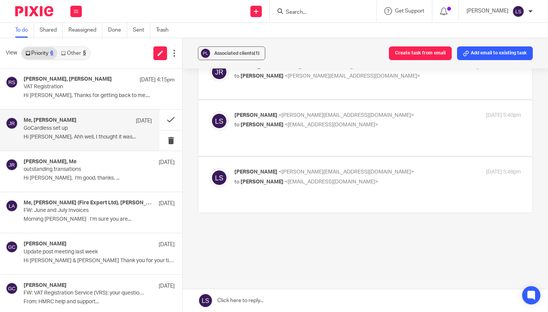
scroll to position [253, 0]
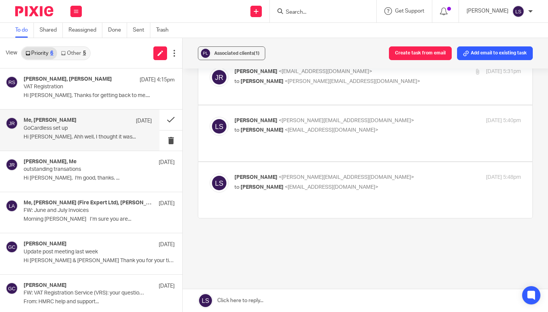
click at [73, 5] on div "Work Email Clients Team Reports Settings" at bounding box center [76, 11] width 27 height 22
click at [71, 44] on link "Email" at bounding box center [73, 46] width 14 height 5
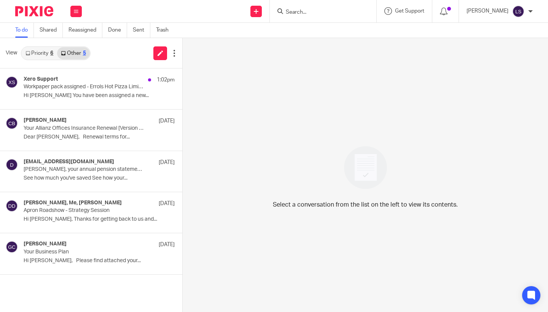
click at [43, 49] on link "Priority 6" at bounding box center [39, 53] width 35 height 12
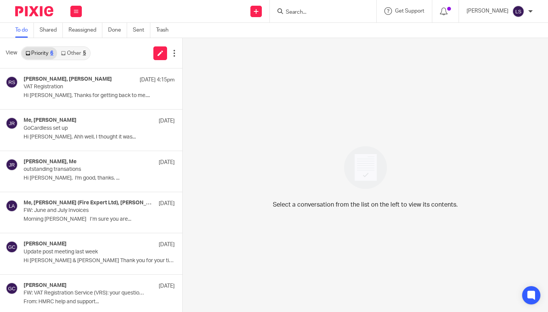
click at [74, 49] on link "Other 5" at bounding box center [73, 53] width 32 height 12
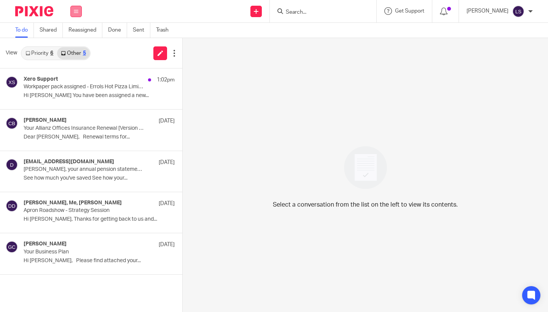
click at [73, 10] on button at bounding box center [75, 11] width 11 height 11
click at [73, 49] on link "Email" at bounding box center [73, 46] width 14 height 5
click at [73, 45] on link "Email" at bounding box center [73, 42] width 14 height 5
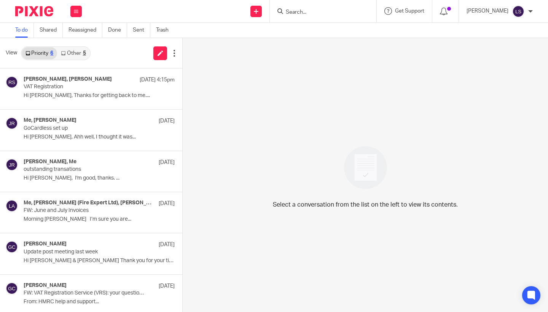
click at [85, 57] on link "Other 5" at bounding box center [73, 53] width 32 height 12
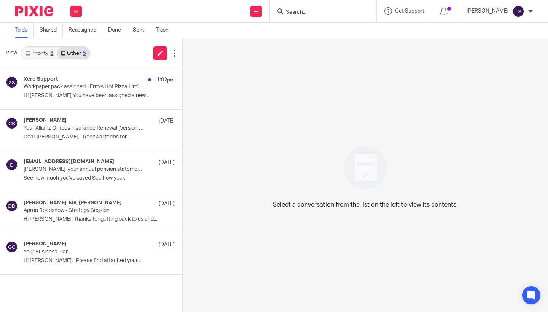
click at [42, 57] on link "Priority 6" at bounding box center [39, 53] width 35 height 12
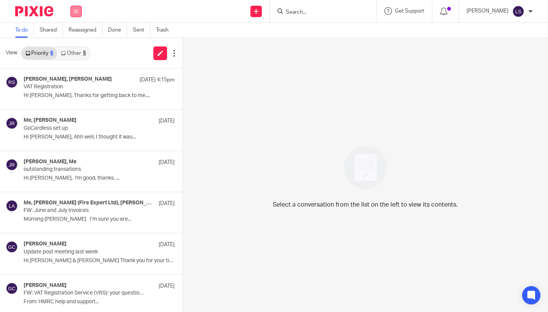
click at [81, 9] on button at bounding box center [75, 11] width 11 height 11
click at [75, 46] on link "Email" at bounding box center [73, 46] width 14 height 5
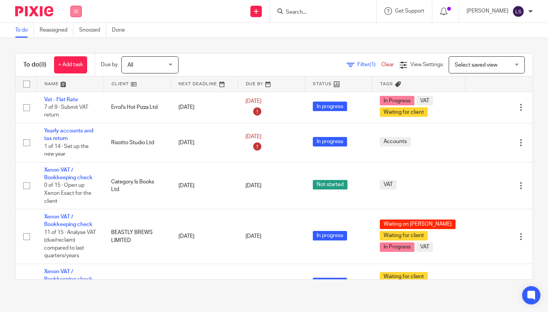
click at [73, 11] on button at bounding box center [75, 11] width 11 height 11
click at [73, 45] on link "Email" at bounding box center [72, 46] width 13 height 5
